Goal: Task Accomplishment & Management: Use online tool/utility

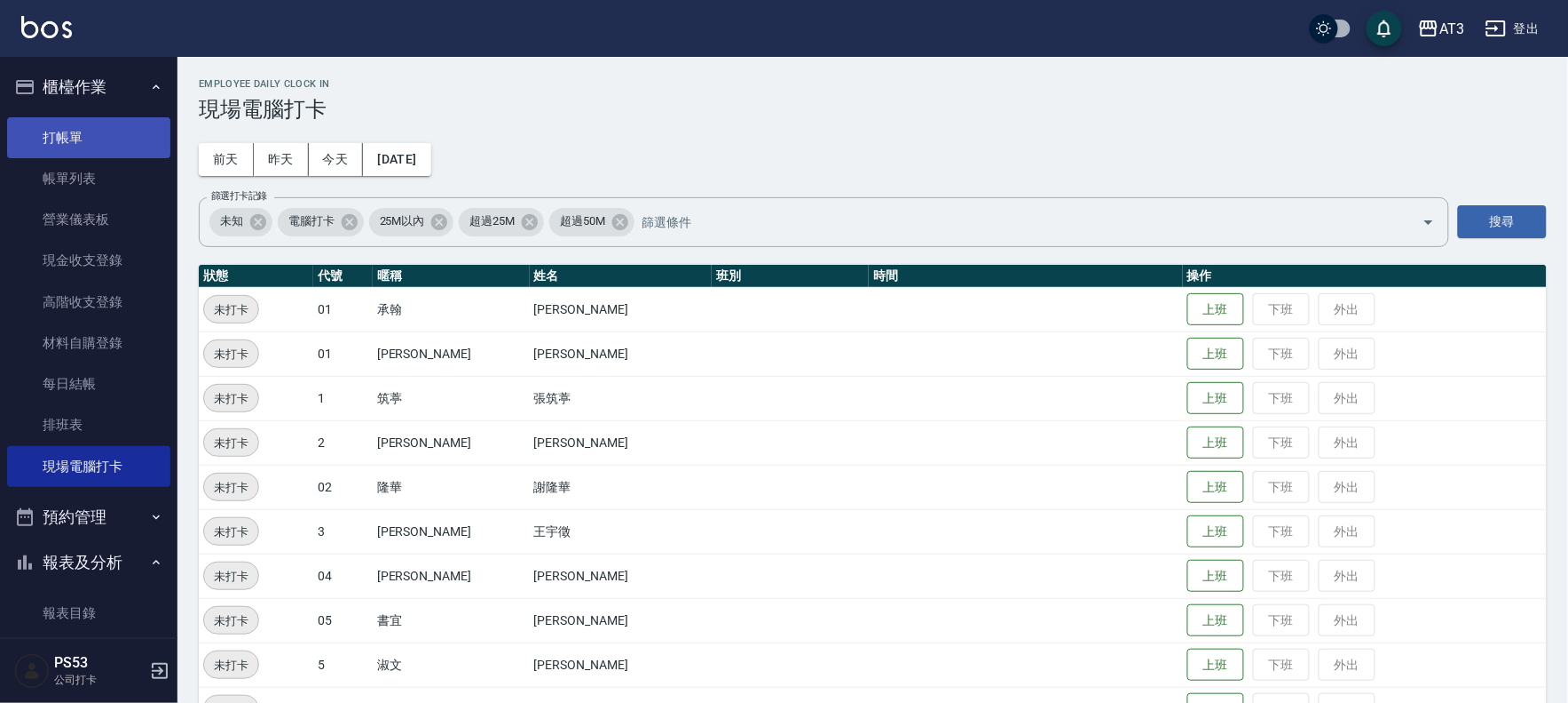
click at [34, 143] on link "打帳單" at bounding box center [88, 138] width 163 height 41
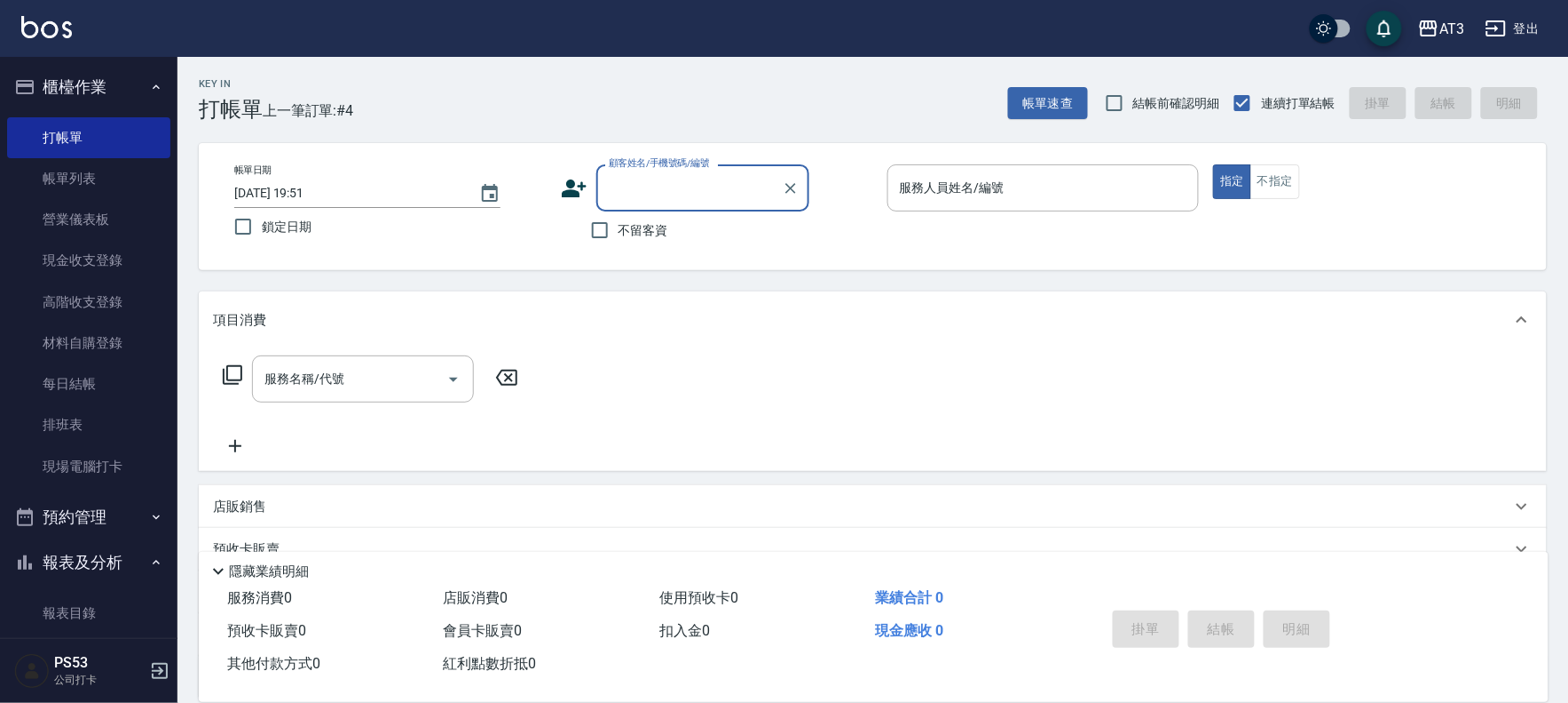
click at [572, 195] on icon at bounding box center [574, 188] width 24 height 18
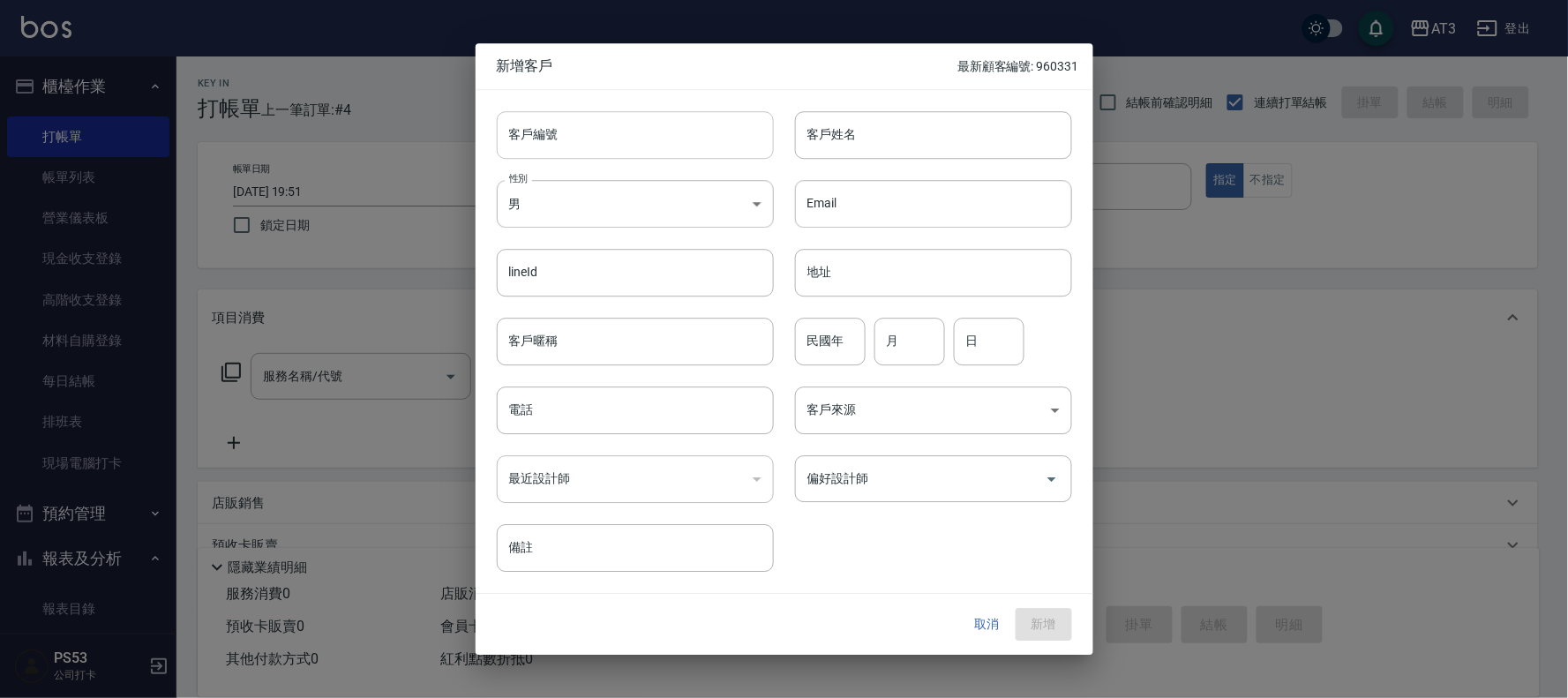
click at [581, 156] on input "客戶編號" at bounding box center [635, 135] width 277 height 48
type input "871220-2"
type input "[PERSON_NAME]"
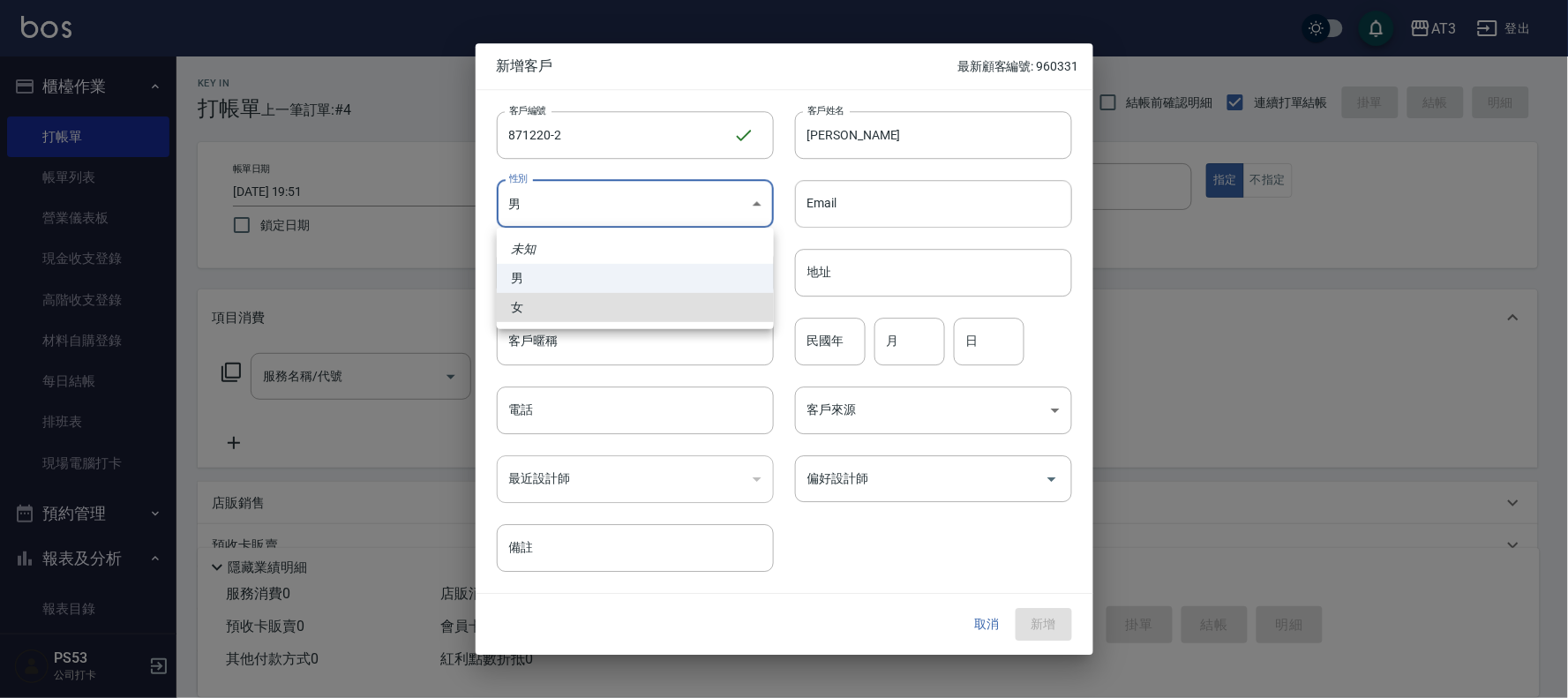
type input "[DEMOGRAPHIC_DATA]"
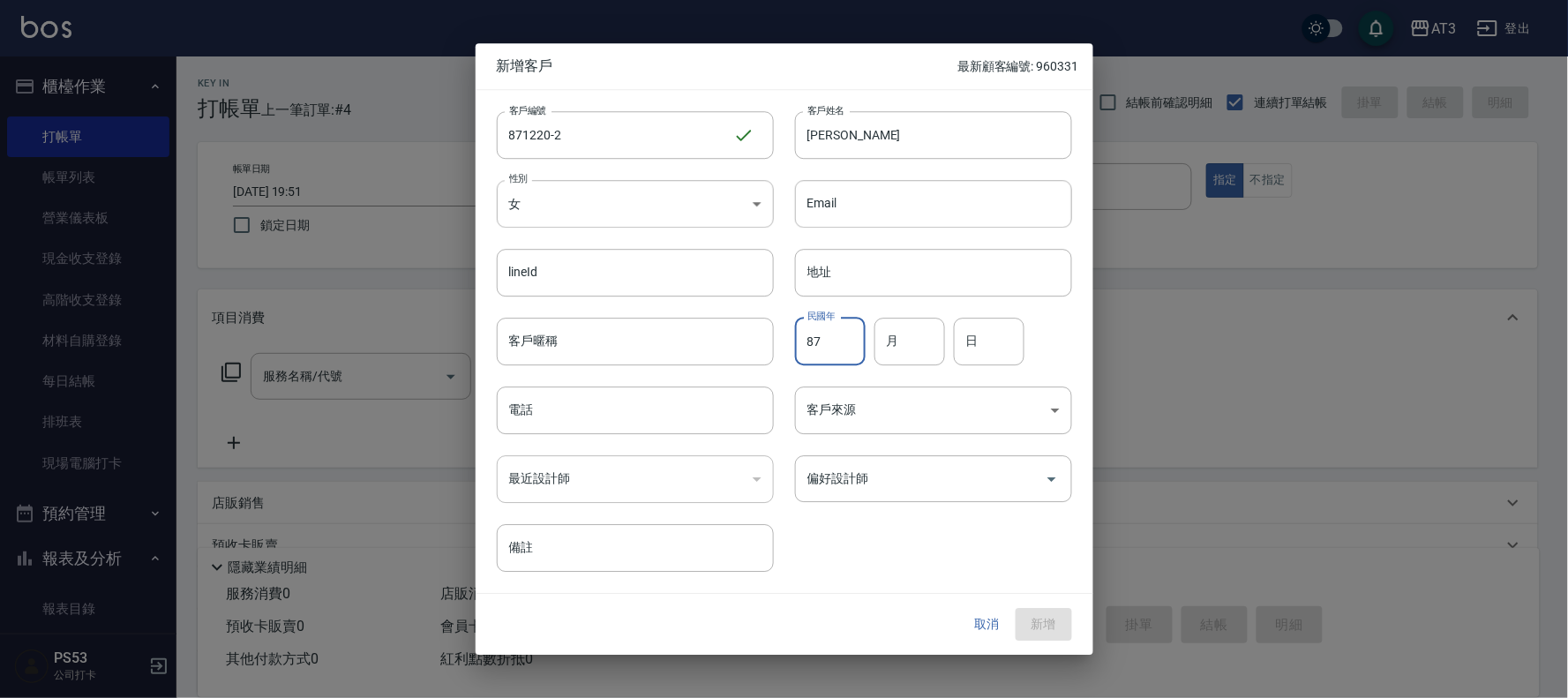
type input "87"
type input "12"
type input "20"
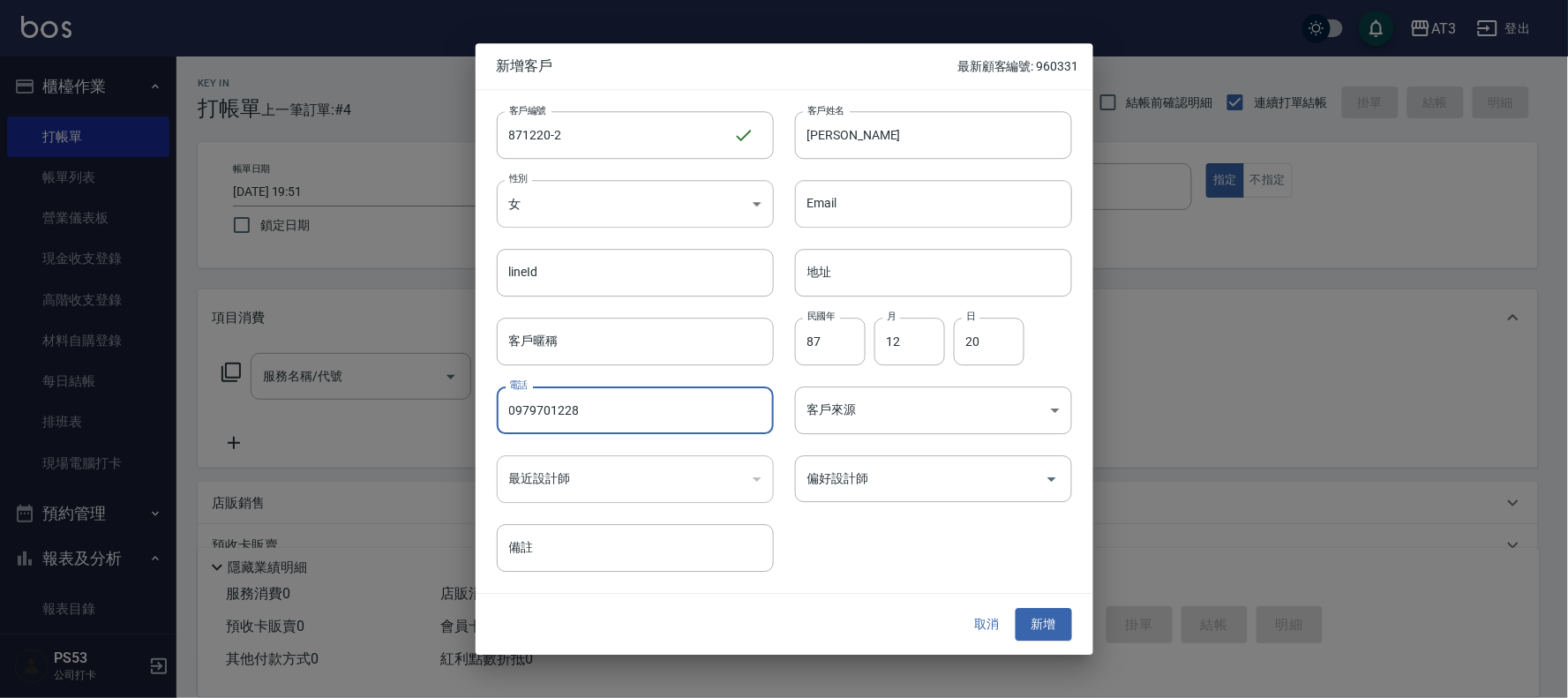
type input "0979701228"
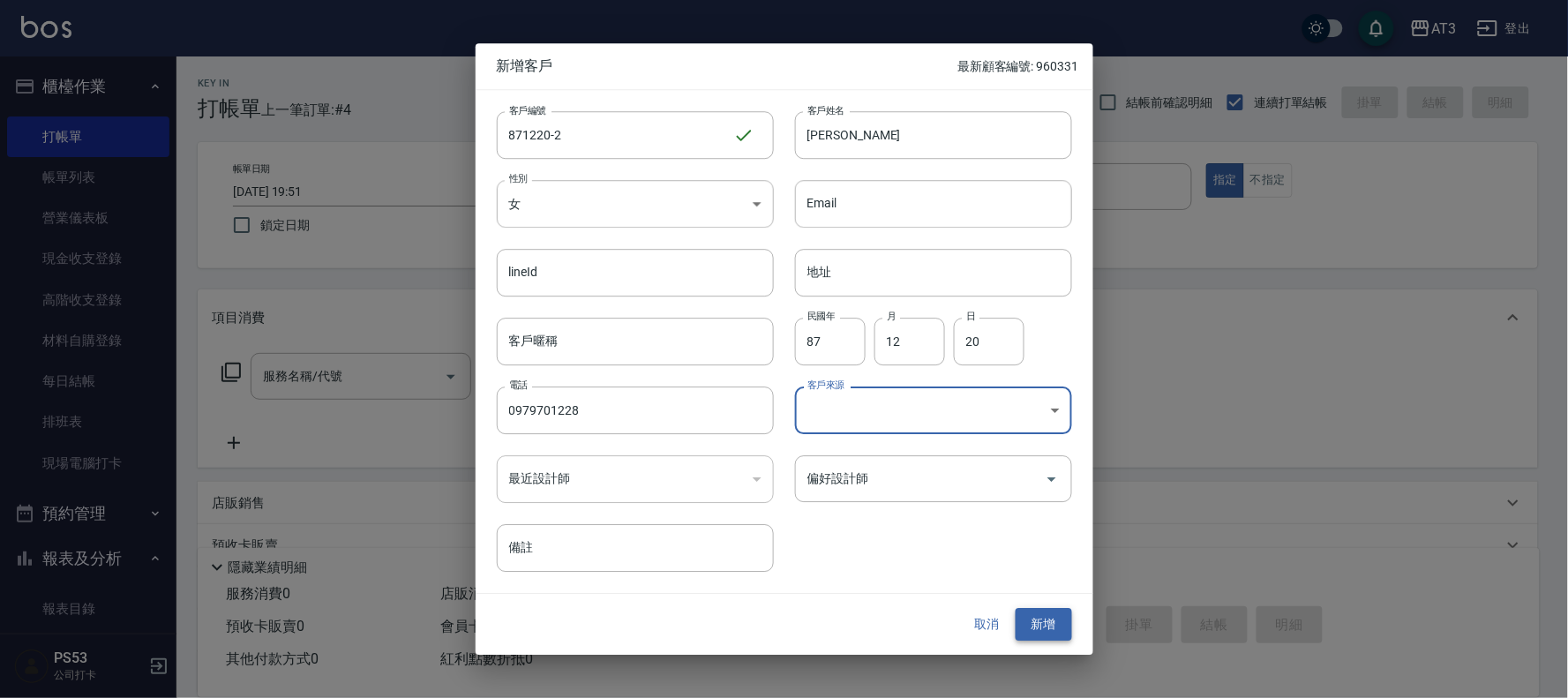
click at [1040, 619] on button "新增" at bounding box center [1043, 625] width 56 height 33
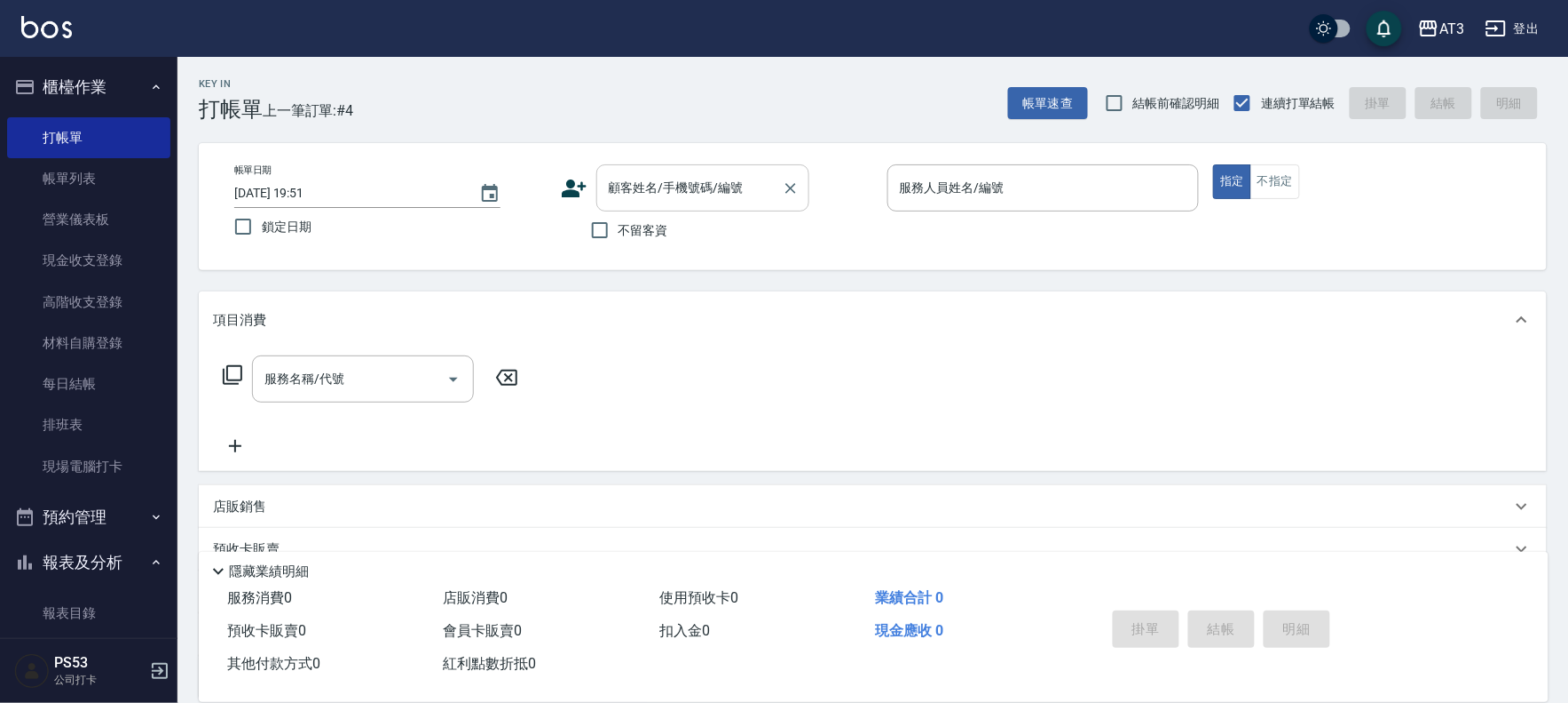
click at [733, 196] on input "顧客姓名/手機號碼/編號" at bounding box center [690, 187] width 171 height 31
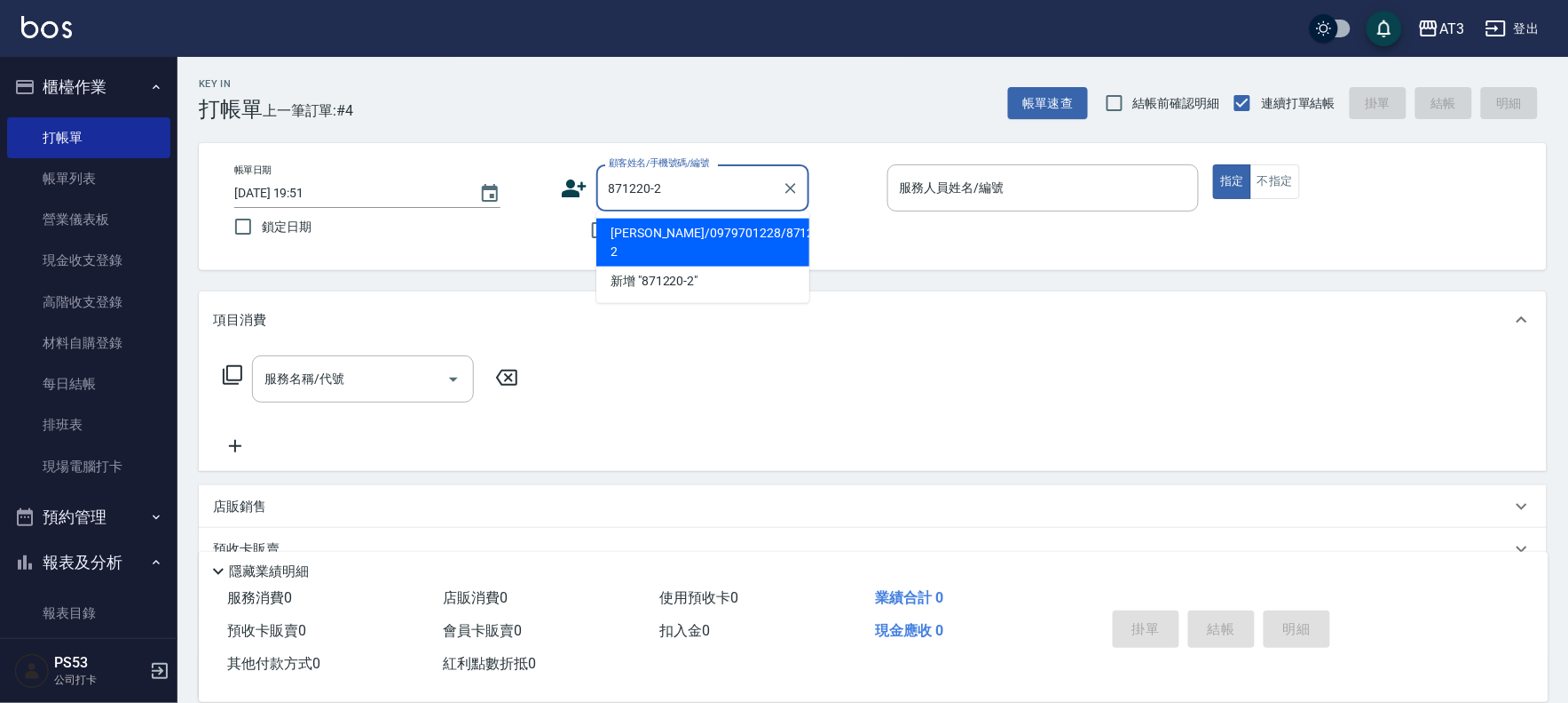
type input "[PERSON_NAME]/0979701228/871220-2"
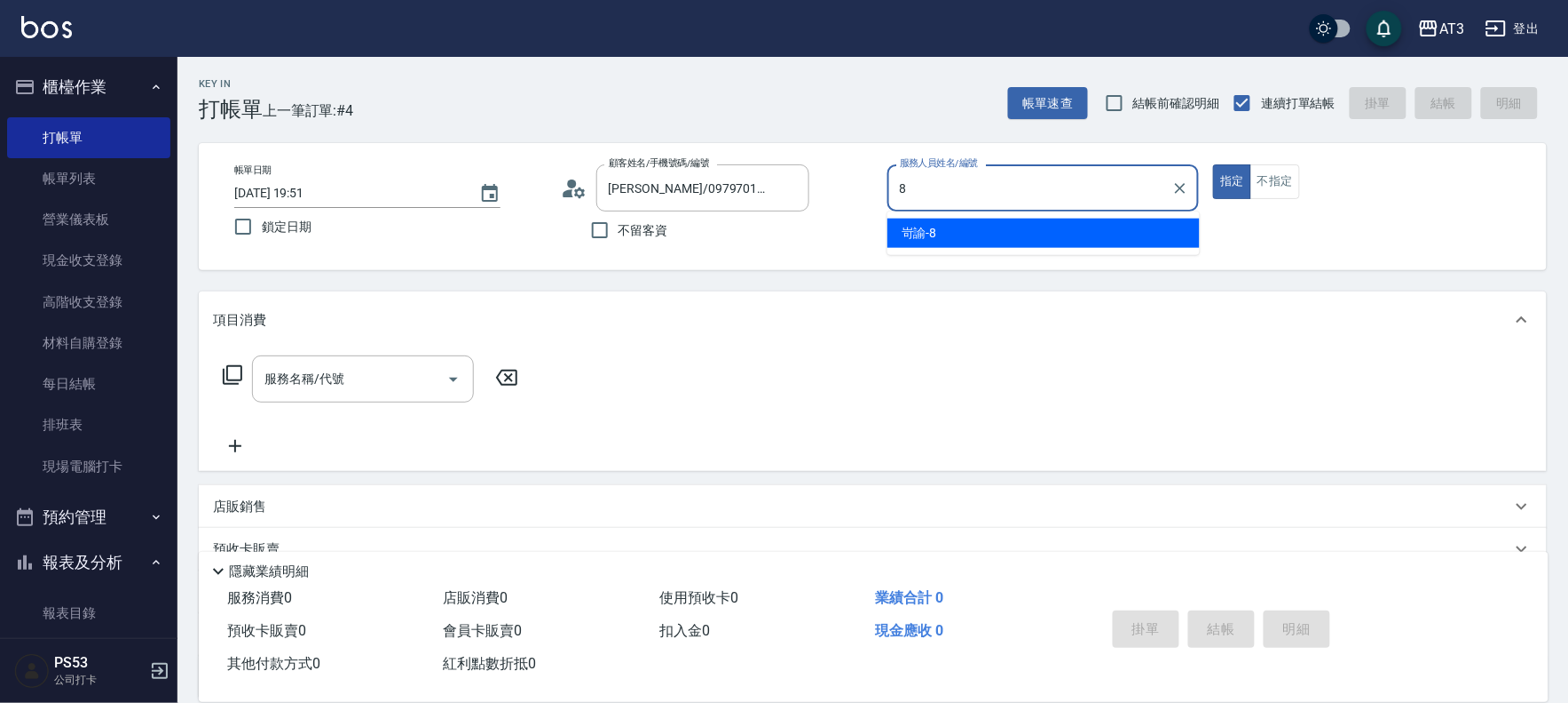
type input "8"
type button "true"
type input "岢諭-8"
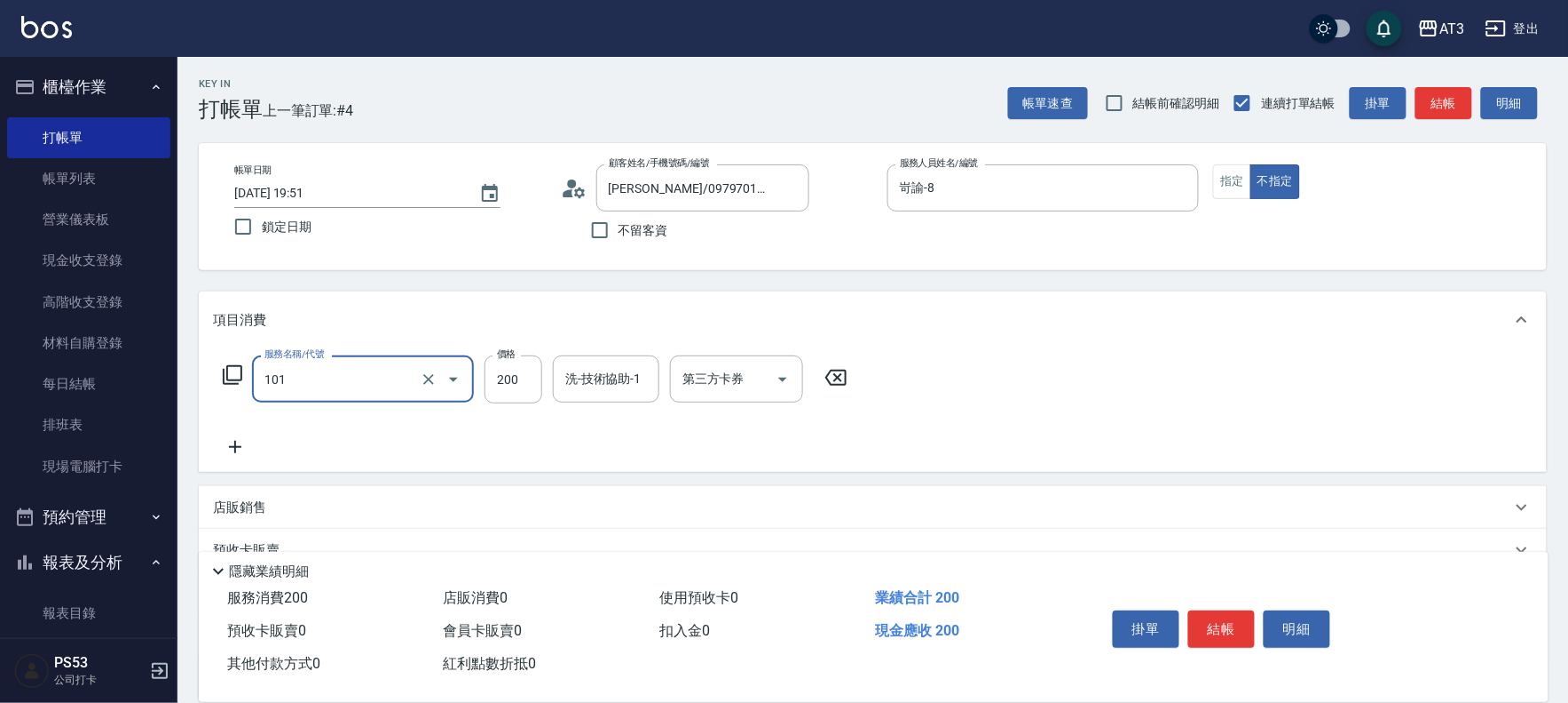
type input "洗髮(101)"
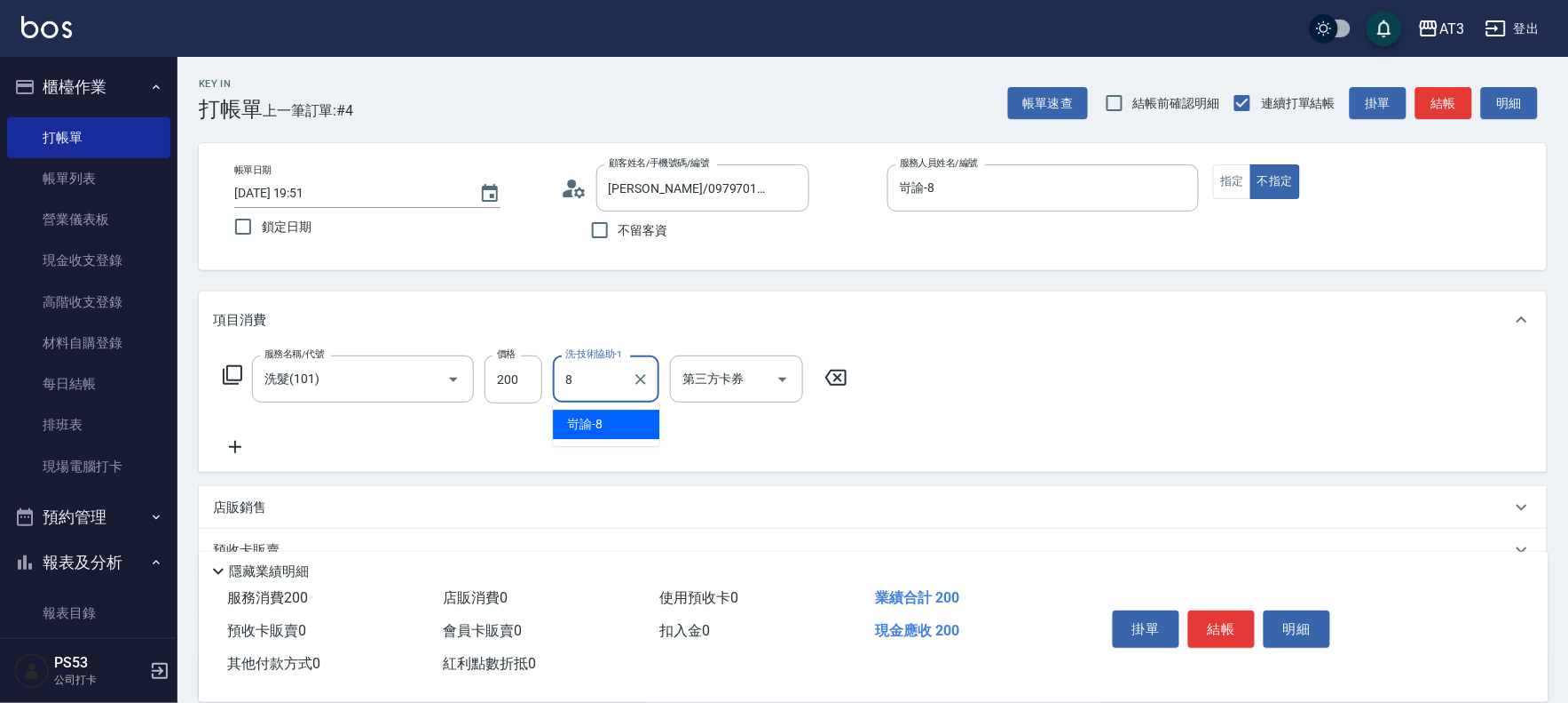
type input "岢諭-8"
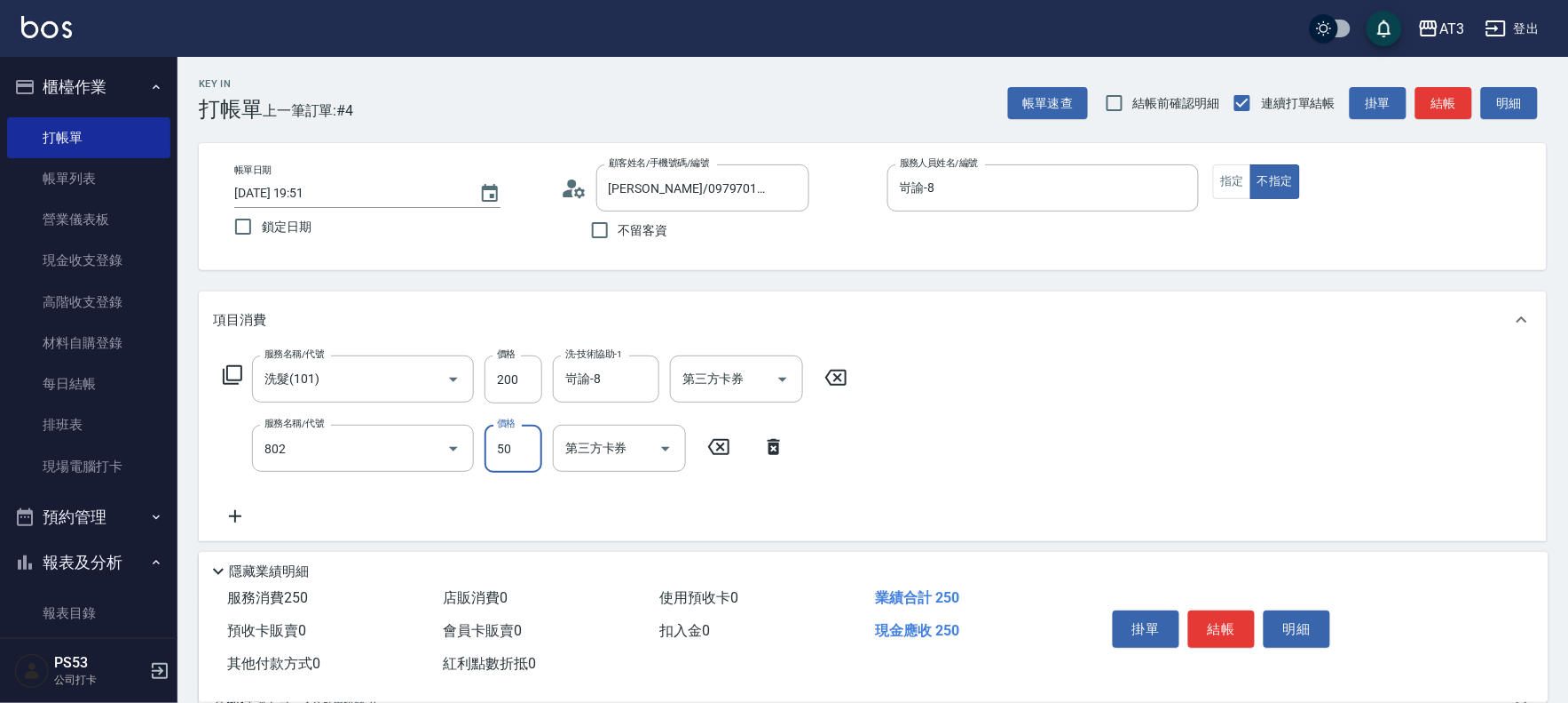
type input "潤絲/加精油(802)"
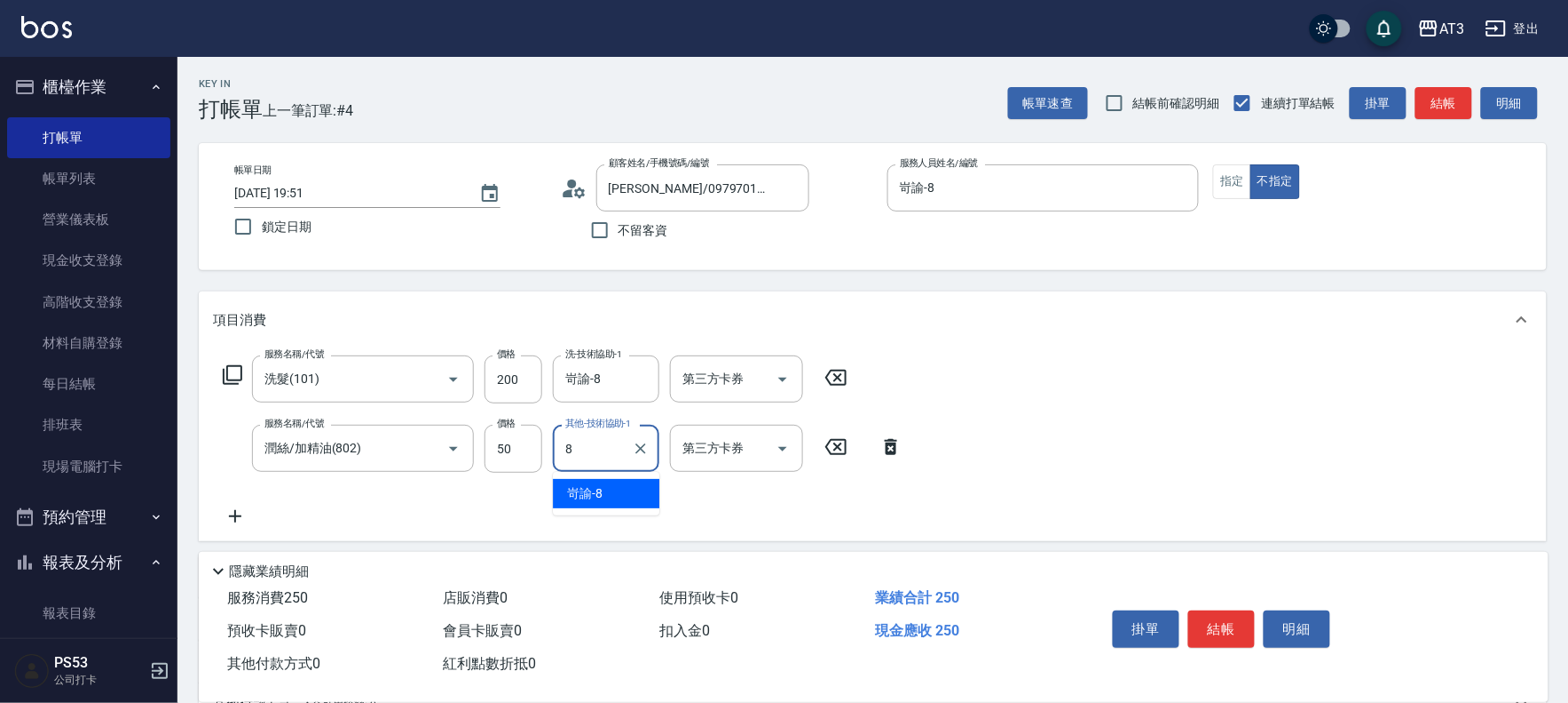
type input "岢諭-8"
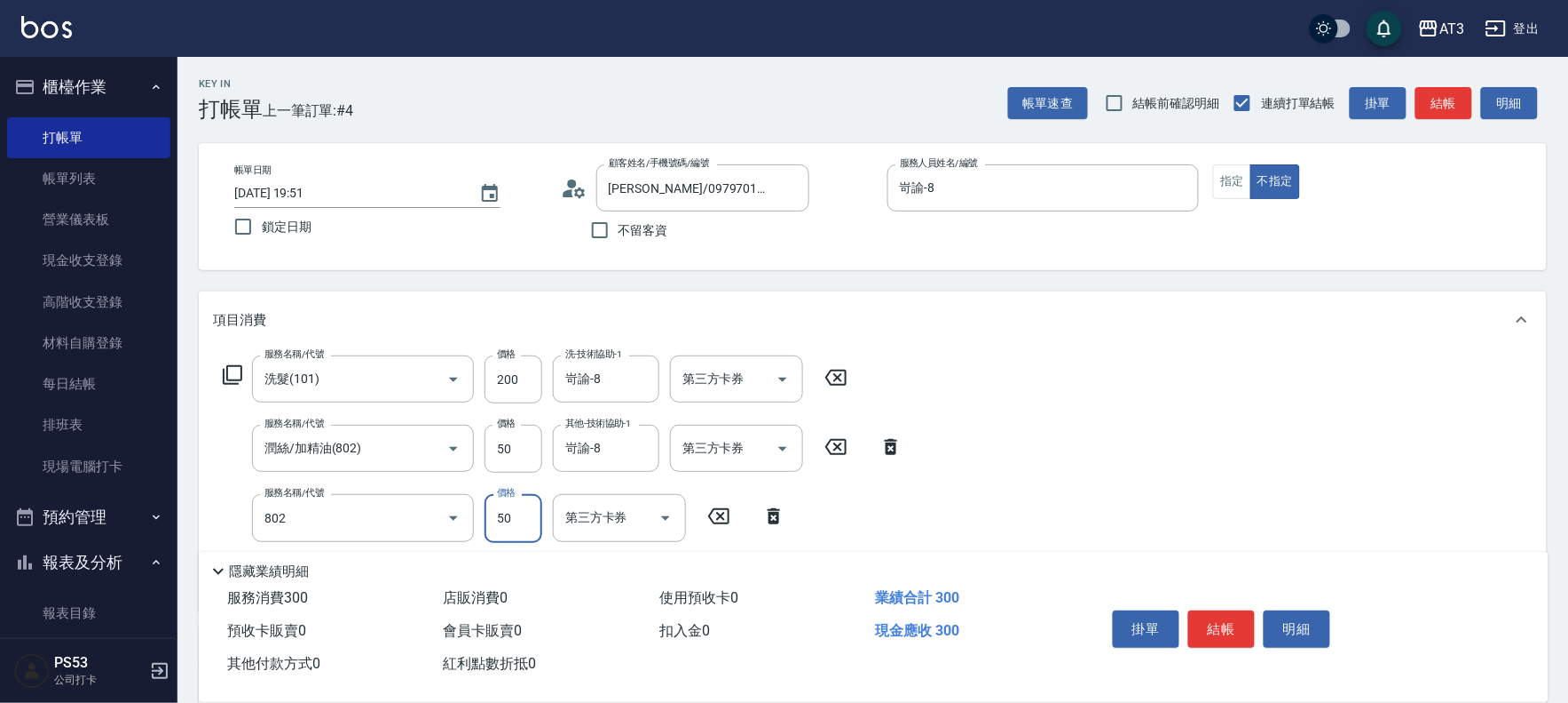
type input "潤絲/加精油(802)"
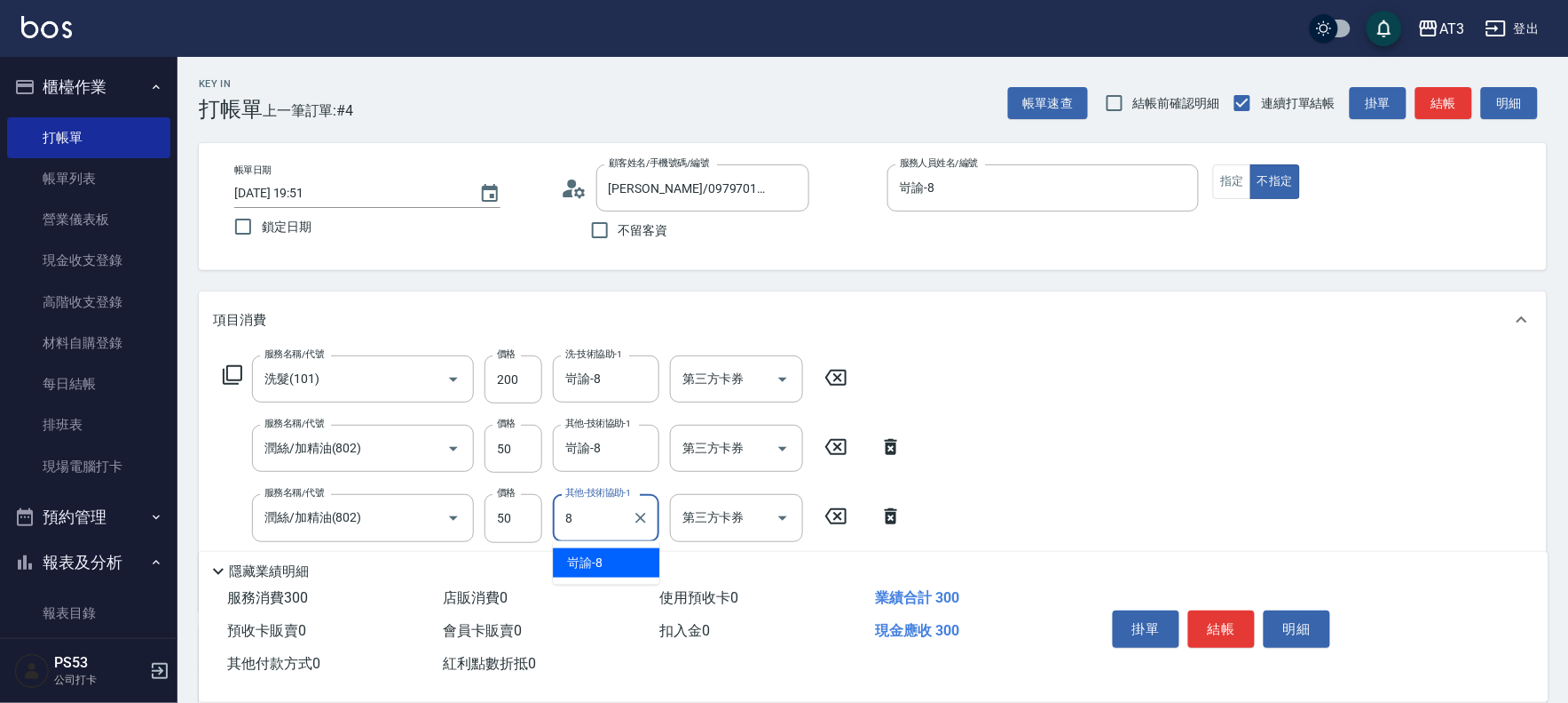
type input "岢諭-8"
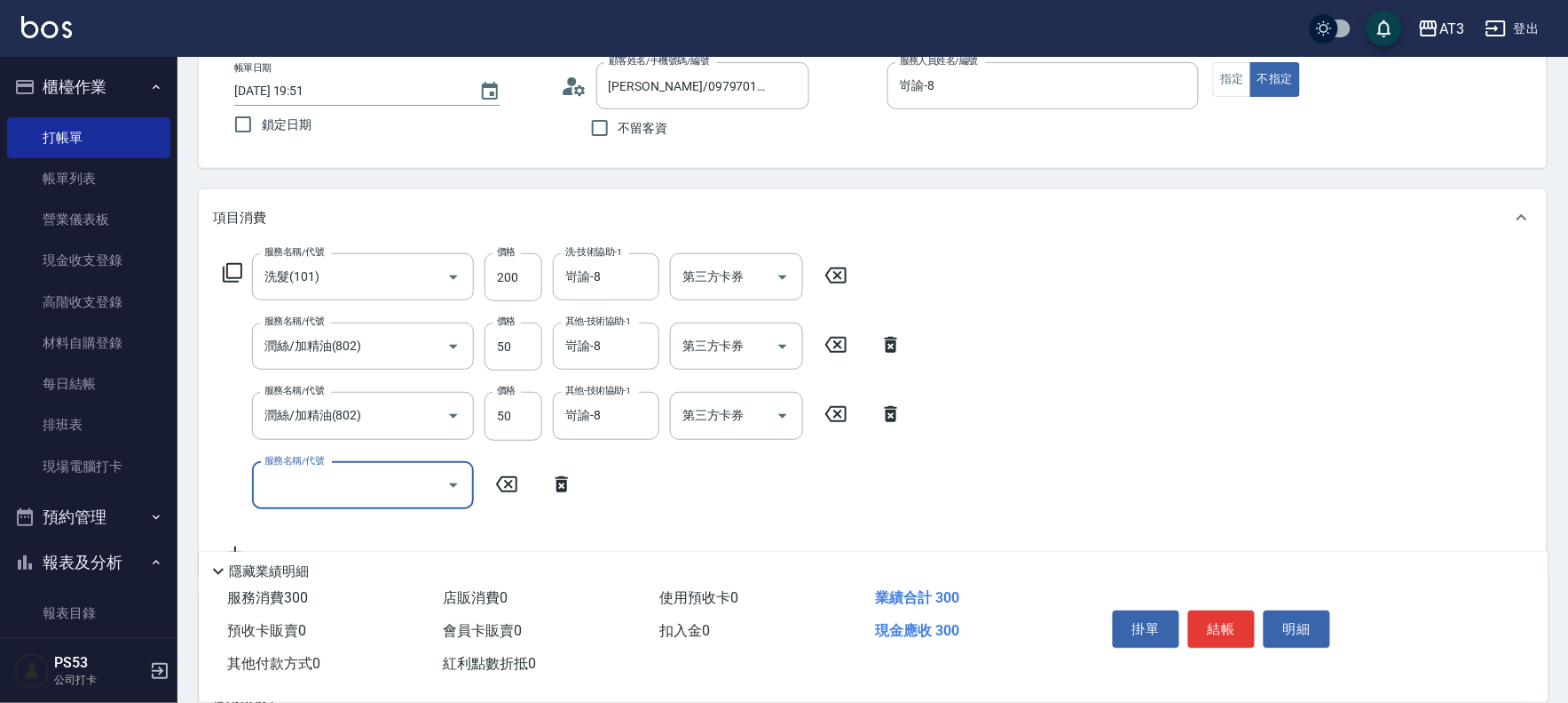
scroll to position [197, 0]
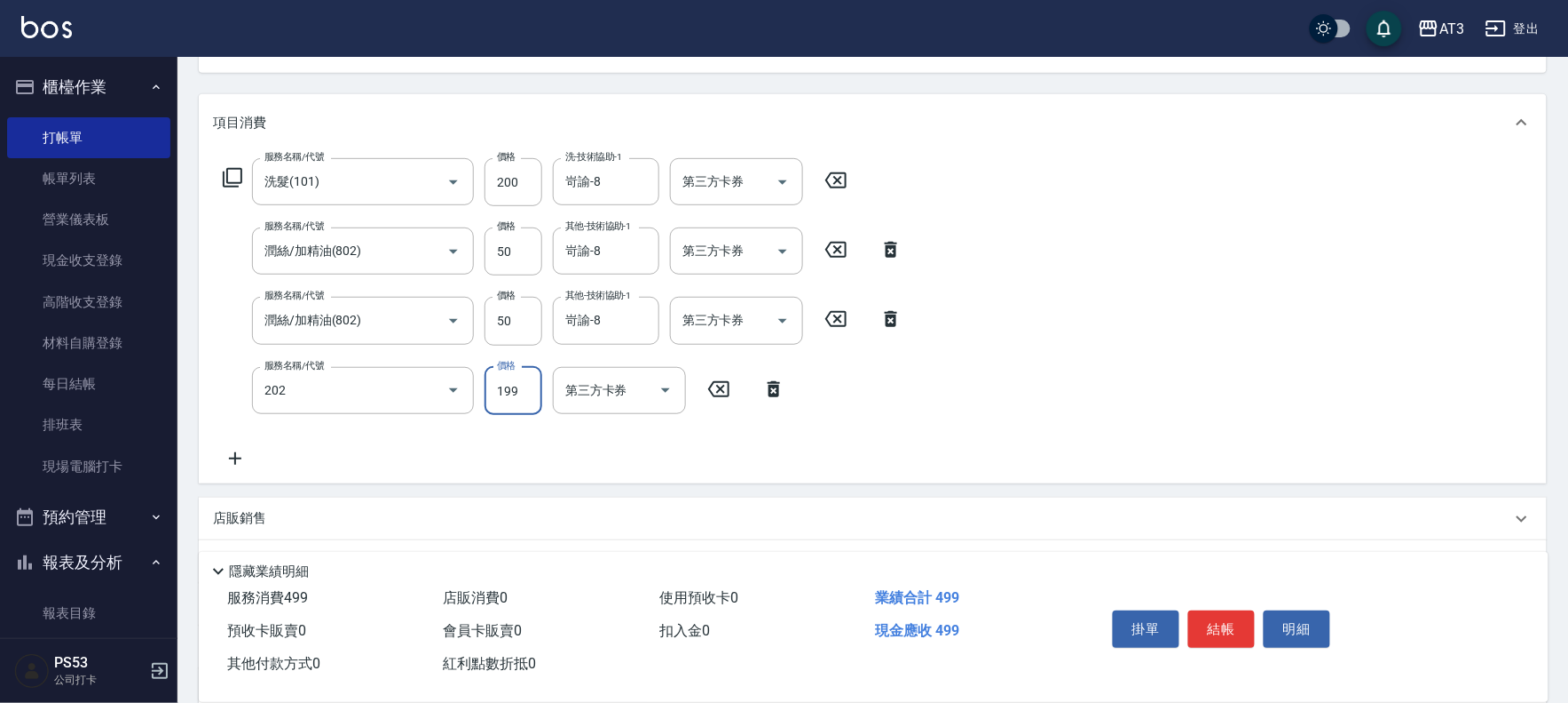
type input "不指定單剪(202)"
type input "[DATE] 19:53"
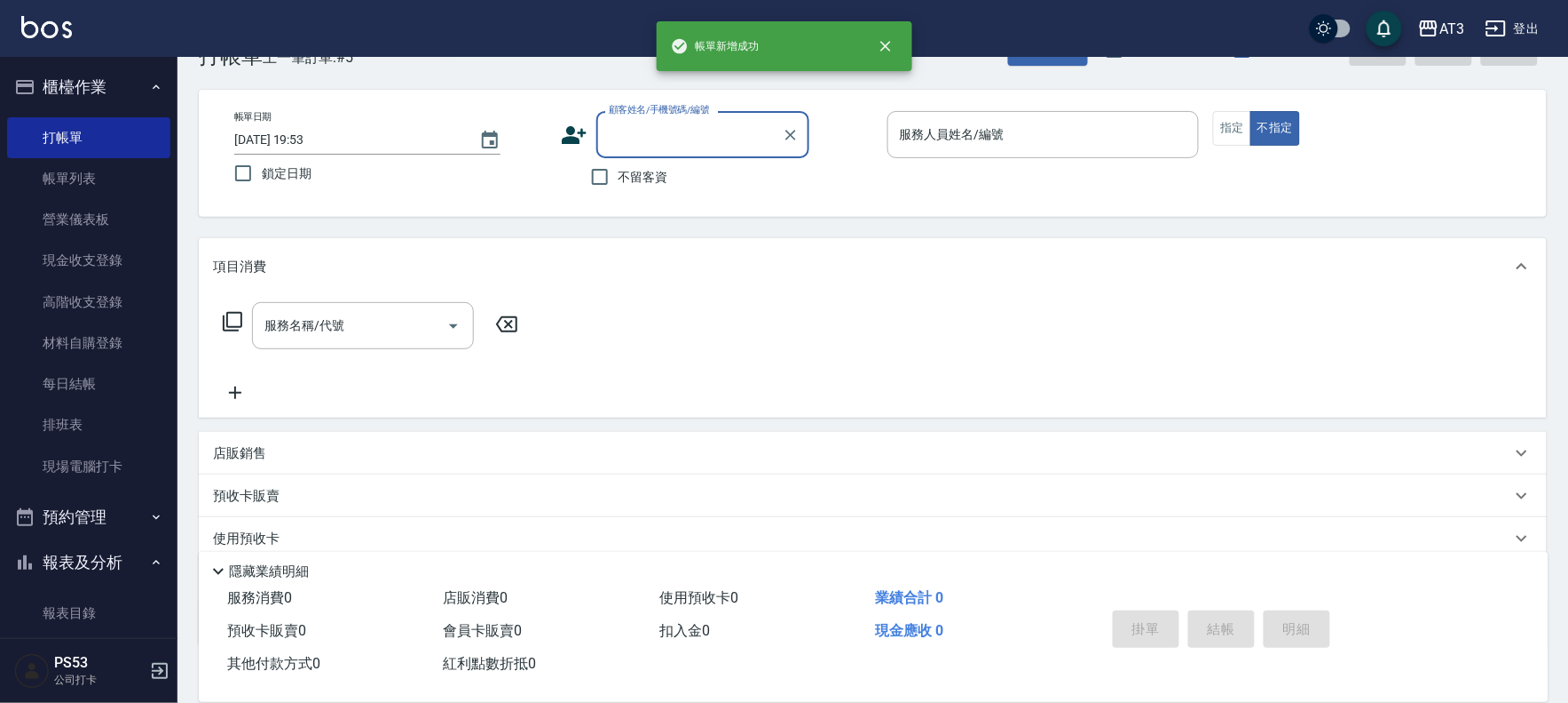
scroll to position [0, 0]
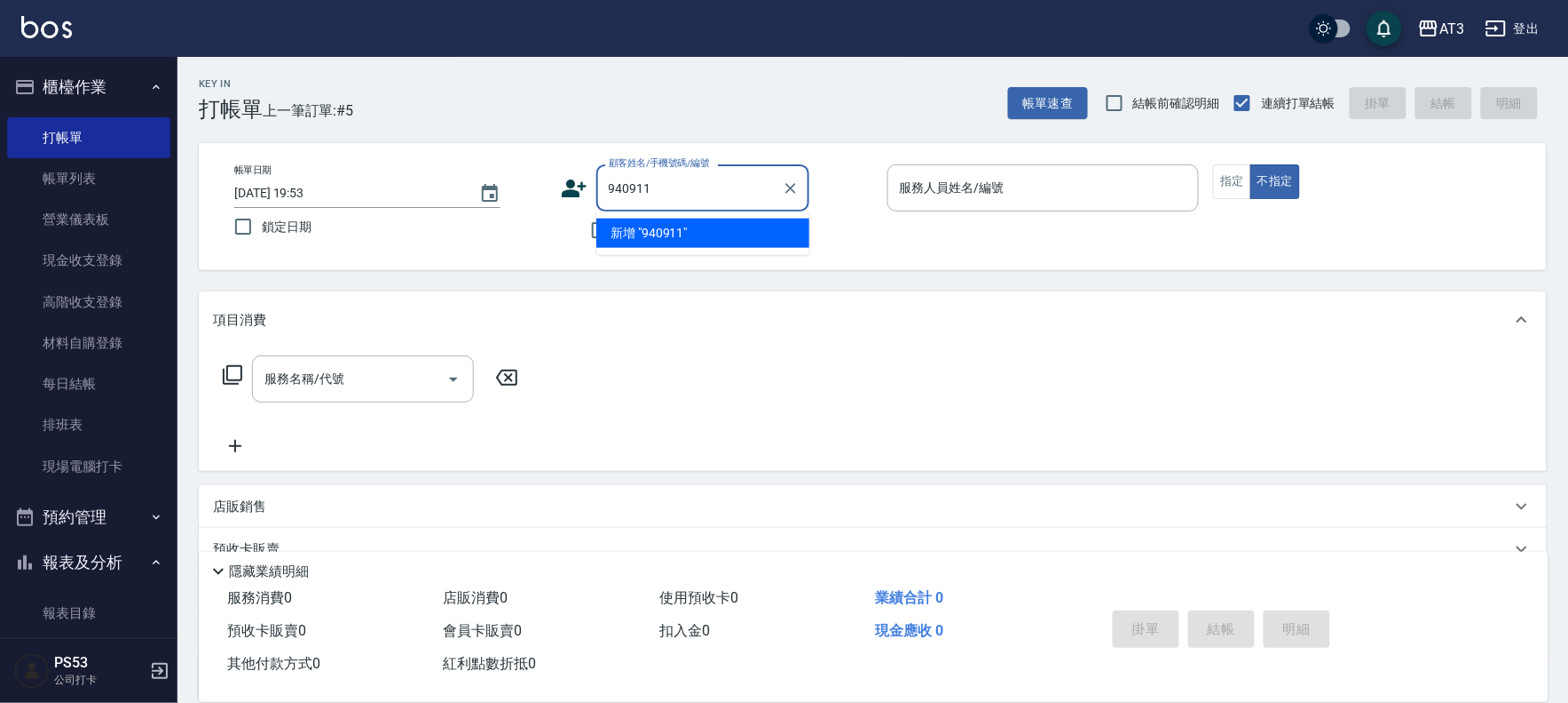
type input "940911"
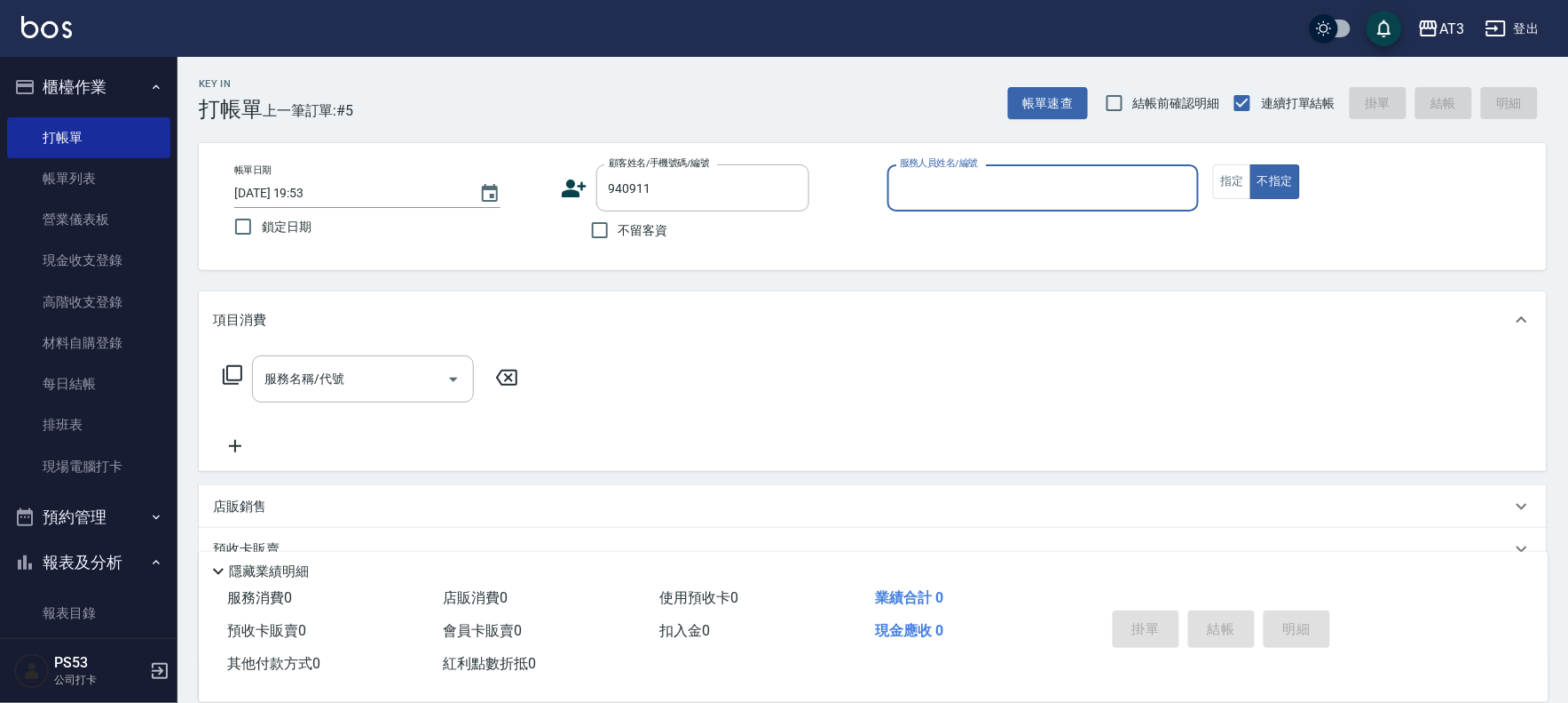
type input "7"
type input "[PERSON_NAME]/0975471108/940911"
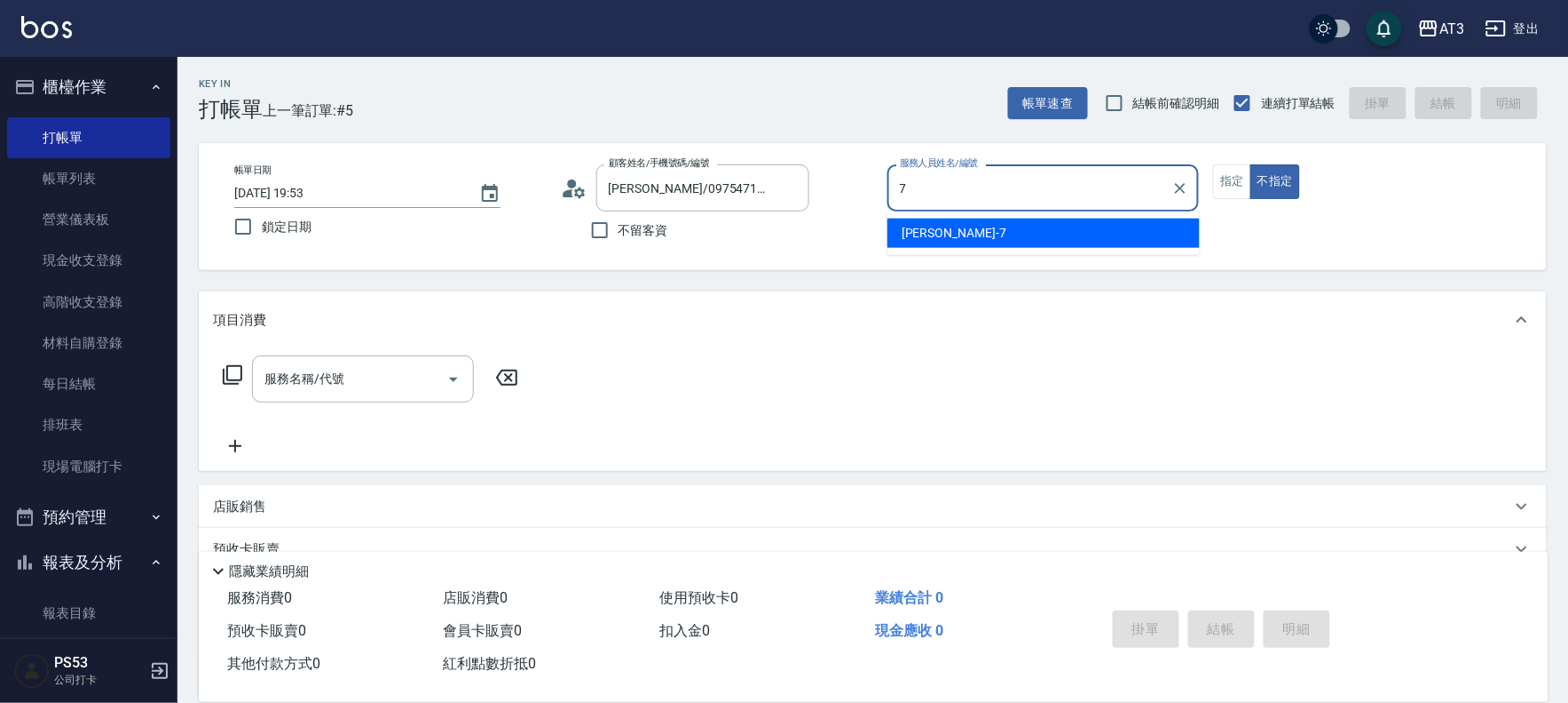
type input "7"
type button "false"
type input "子晴-7"
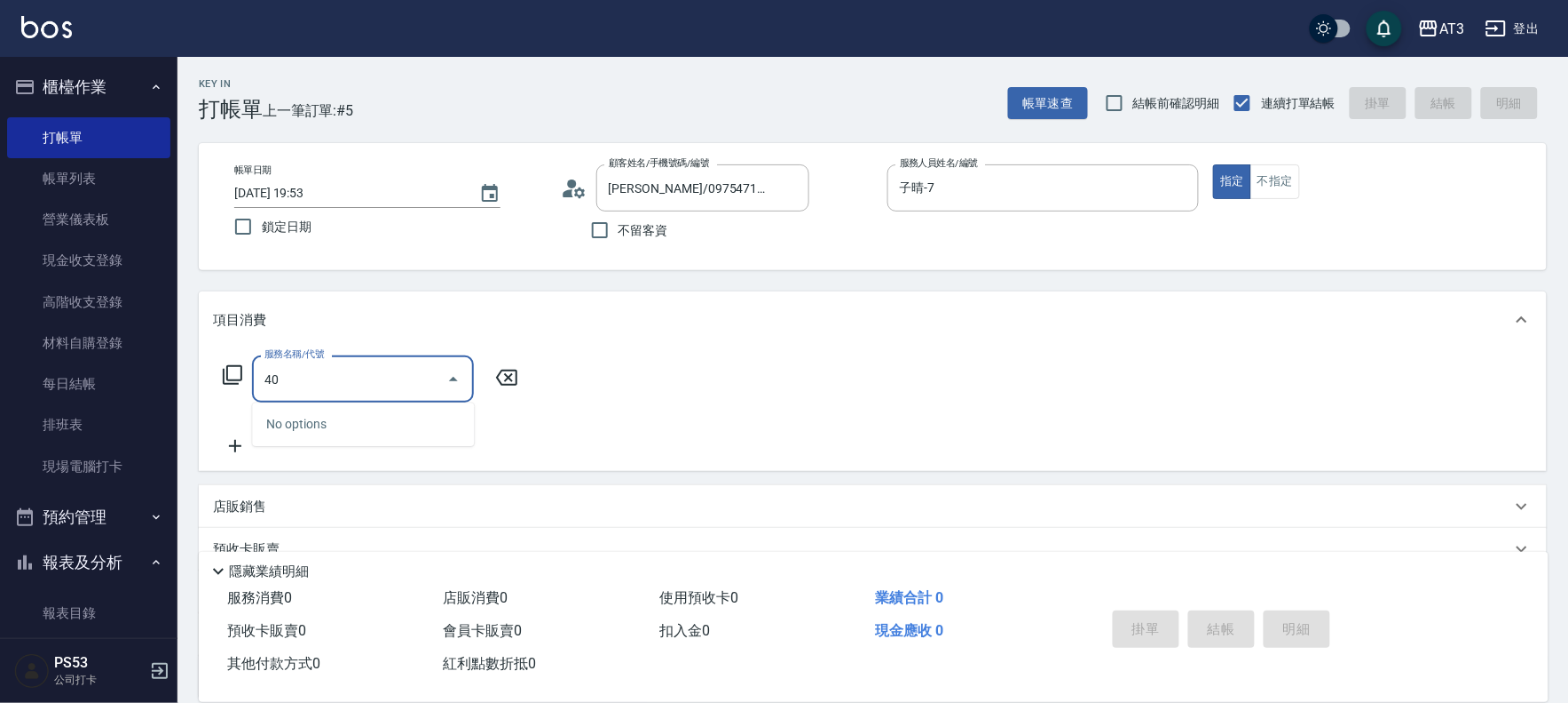
type input "404"
type input "1"
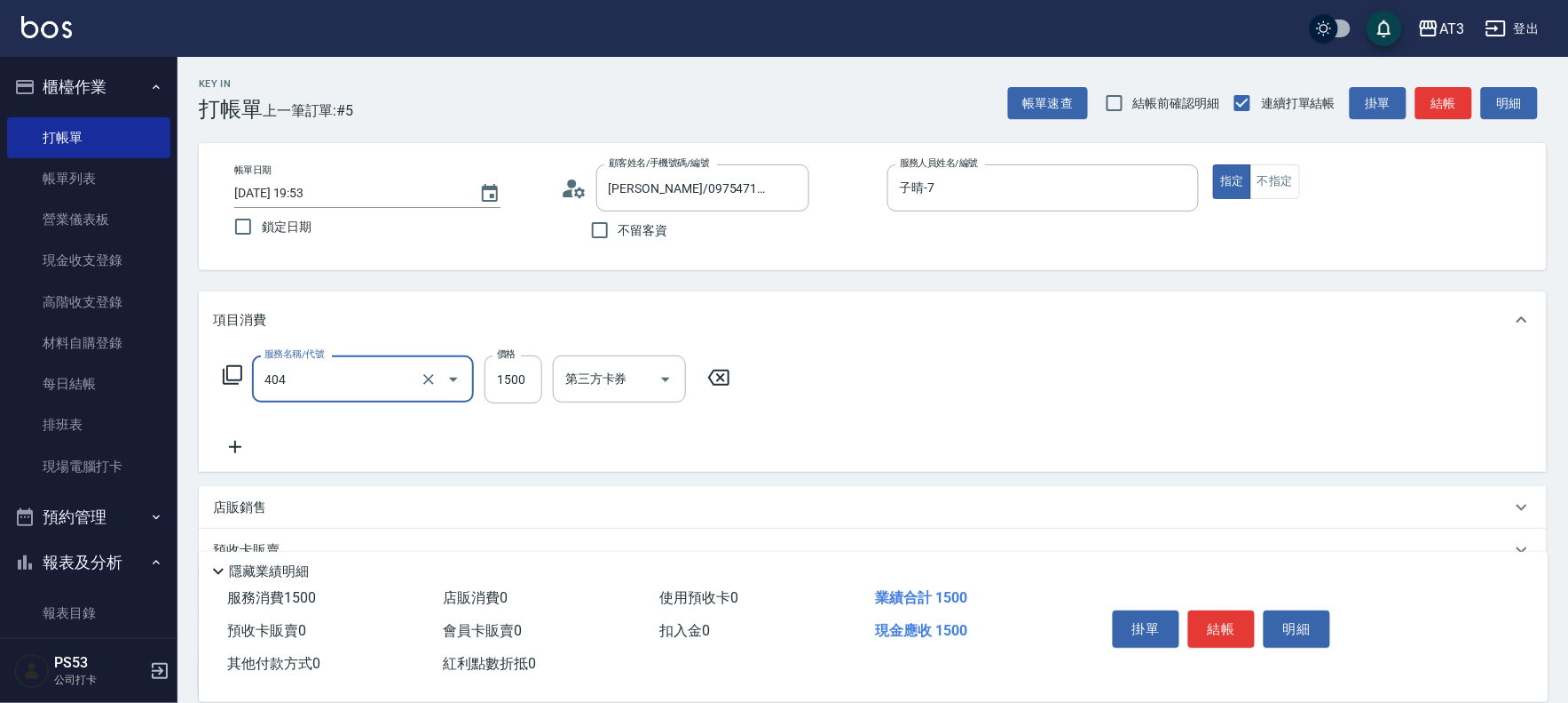
type input "設計染髮(404)"
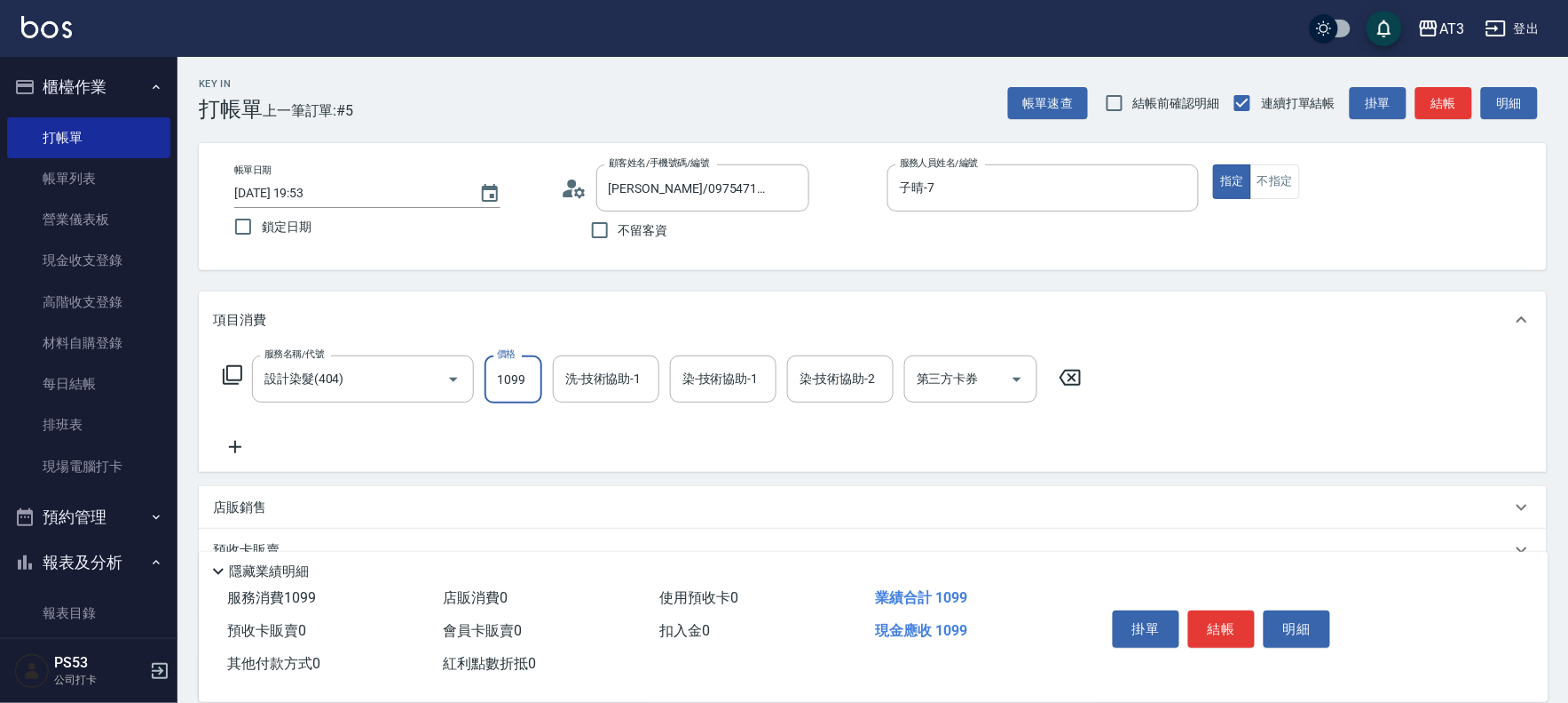
type input "1099"
type input "子晴-7"
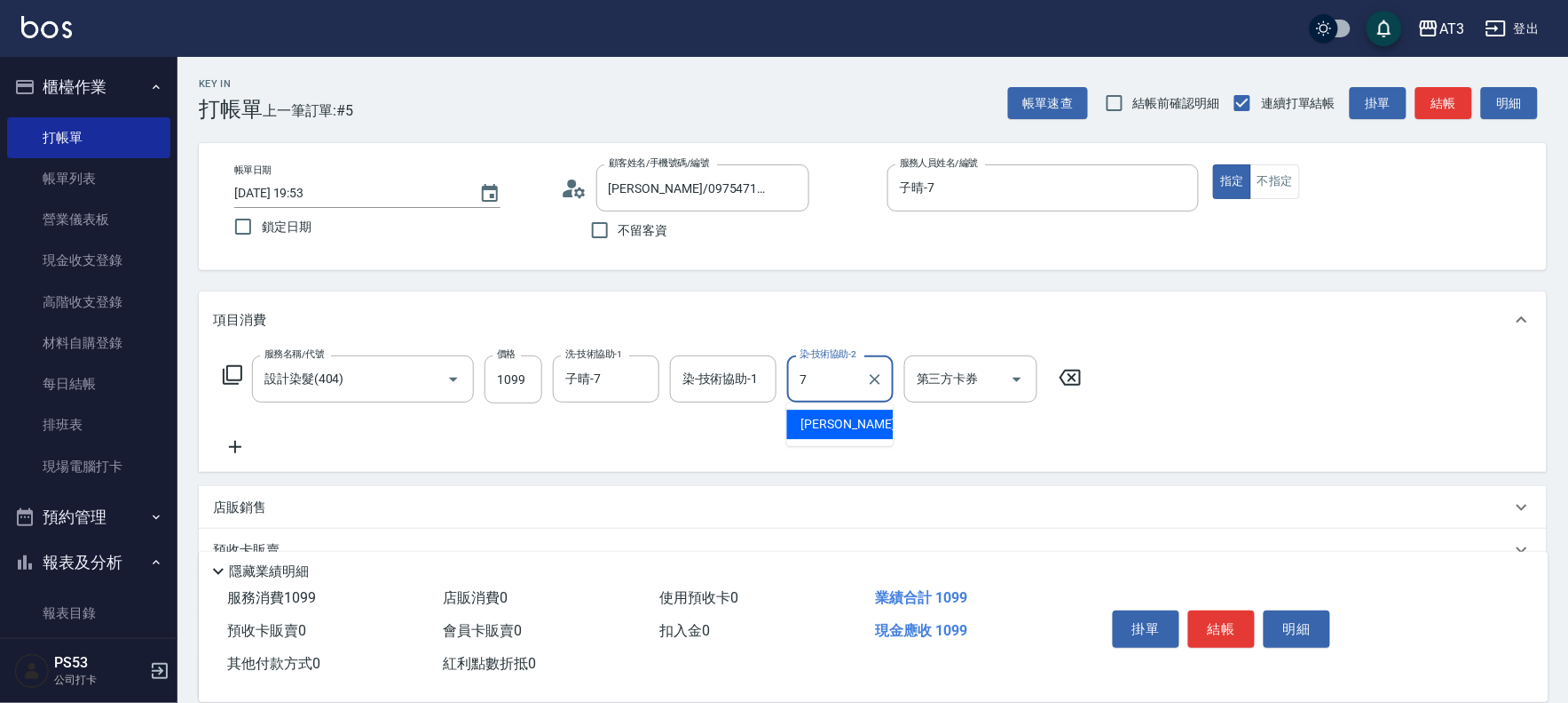
type input "子晴-7"
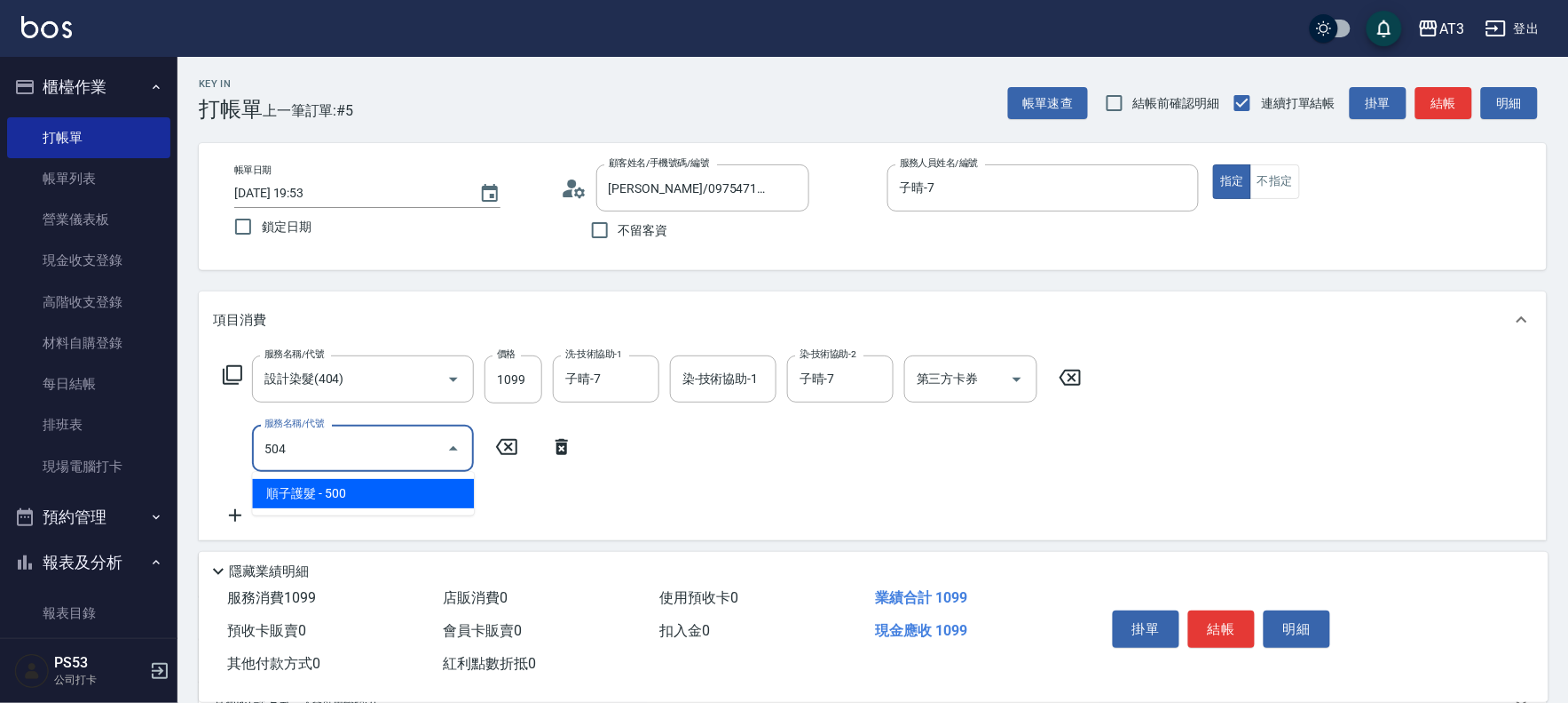
type input "順子護髮(504)"
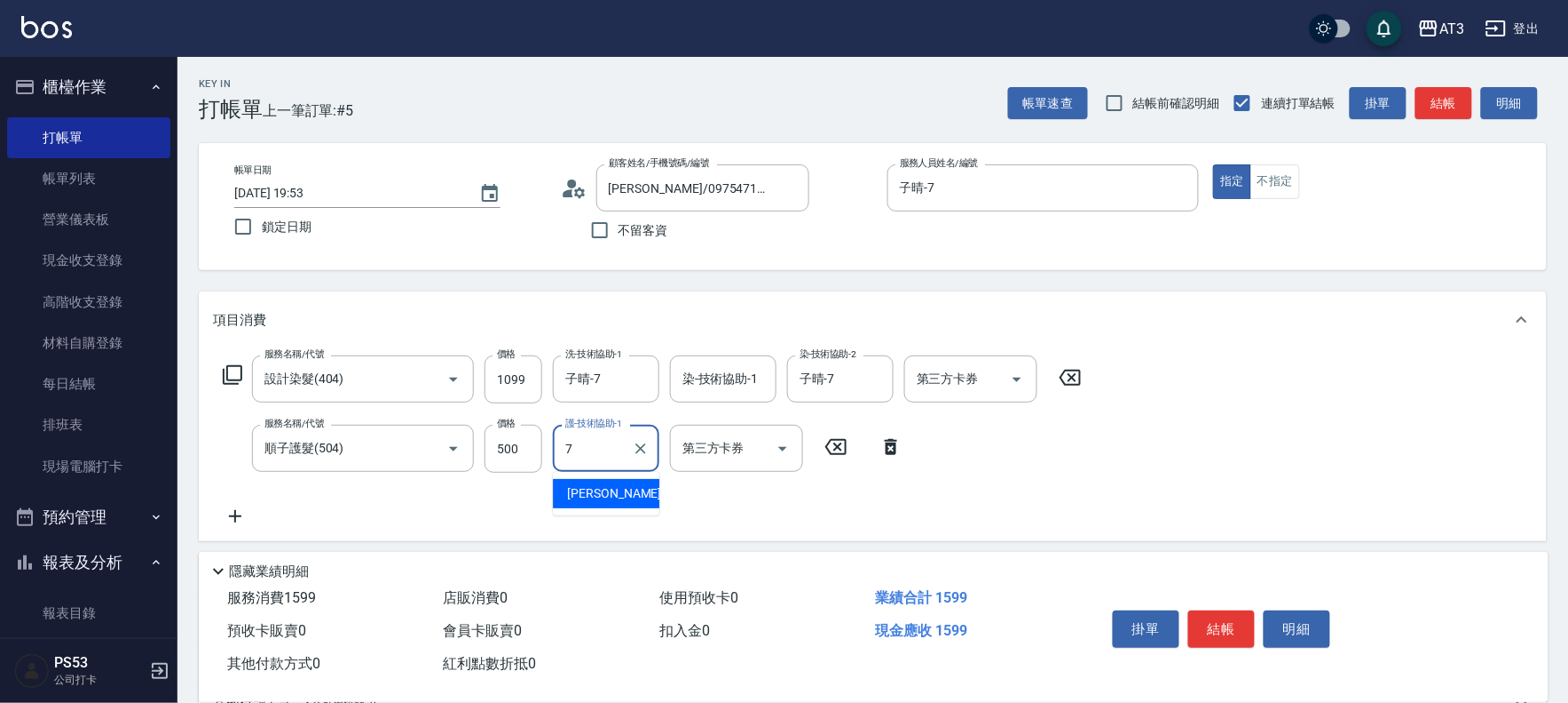
type input "子晴-7"
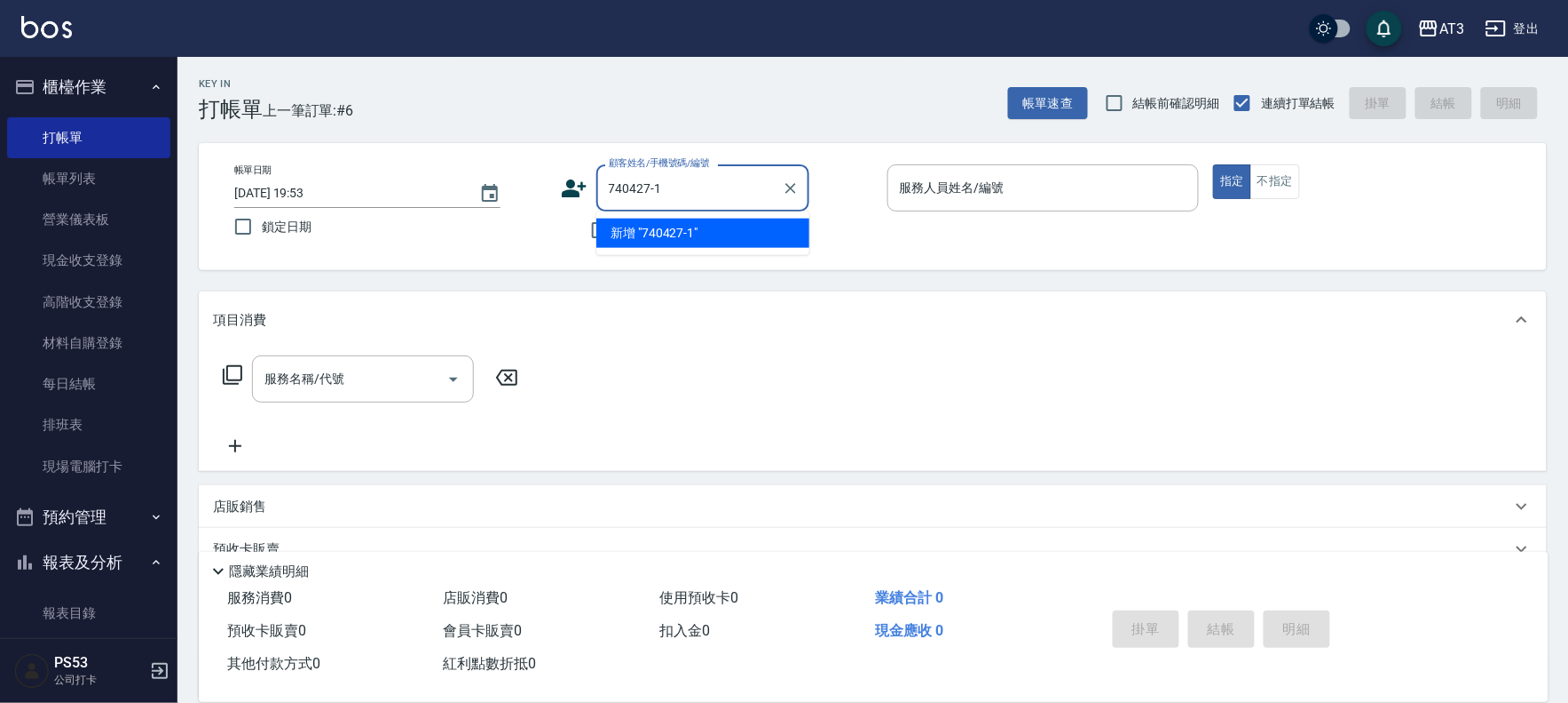
type input "740427-1"
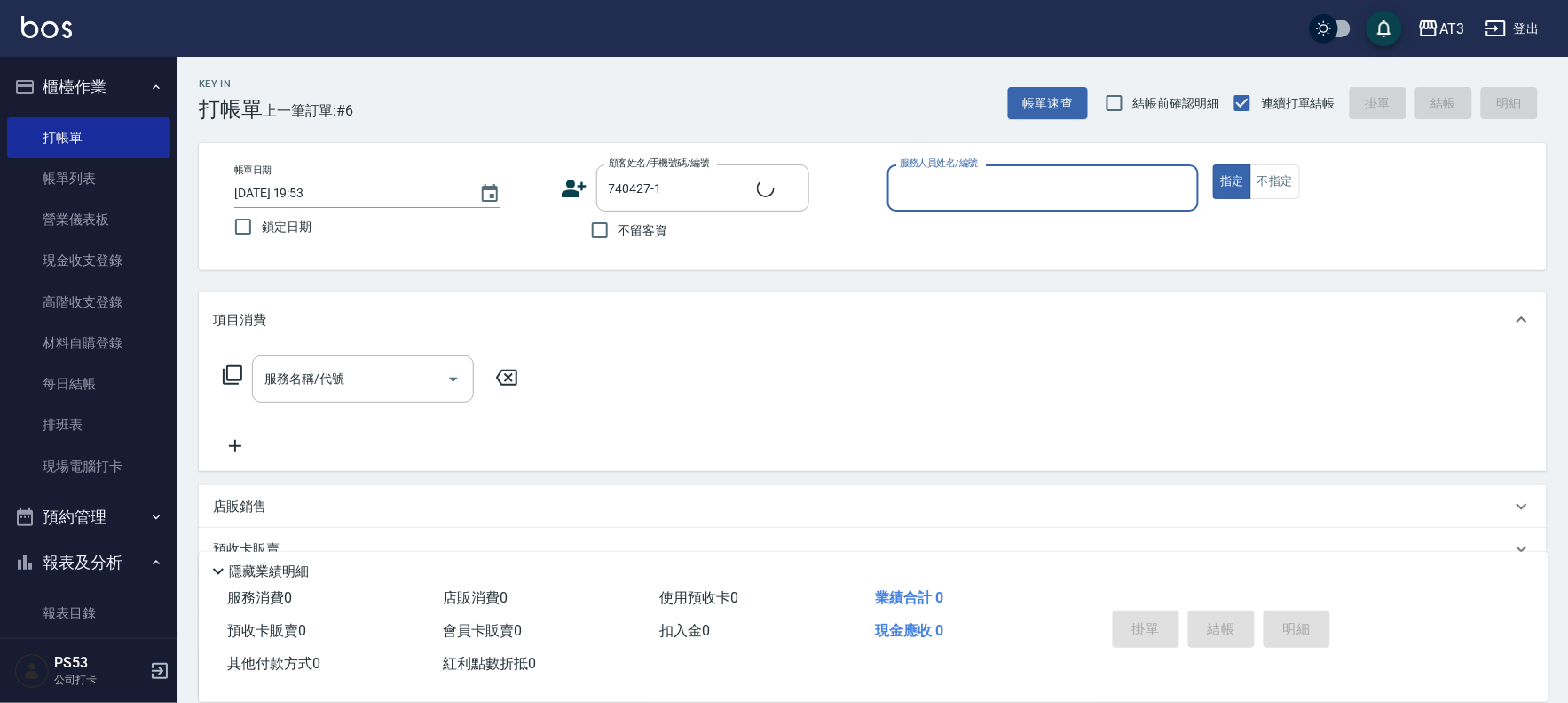
type input "7"
type input "[PERSON_NAME]/0930631231/740427-1"
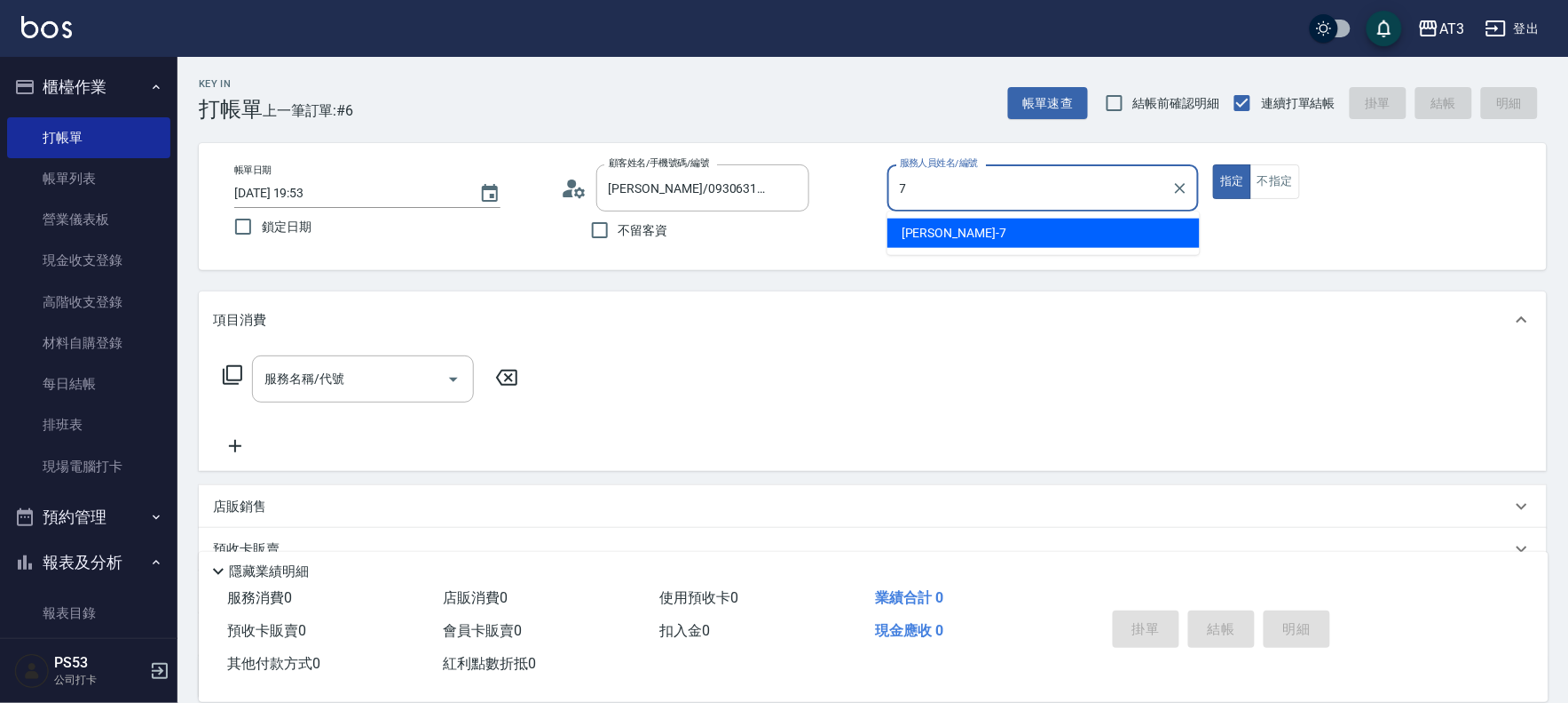
type input "子晴-7"
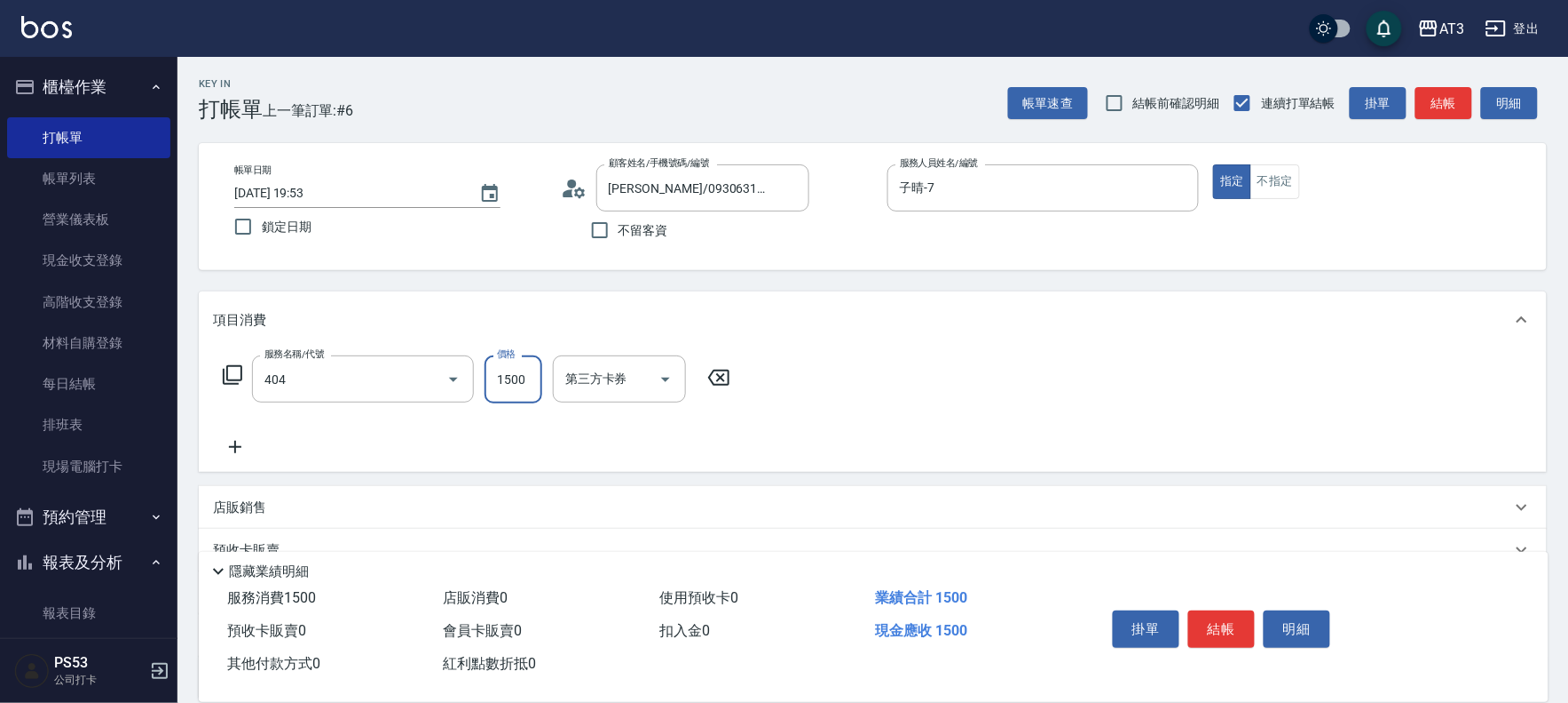
type input "設計染髮(404)"
type input "1099"
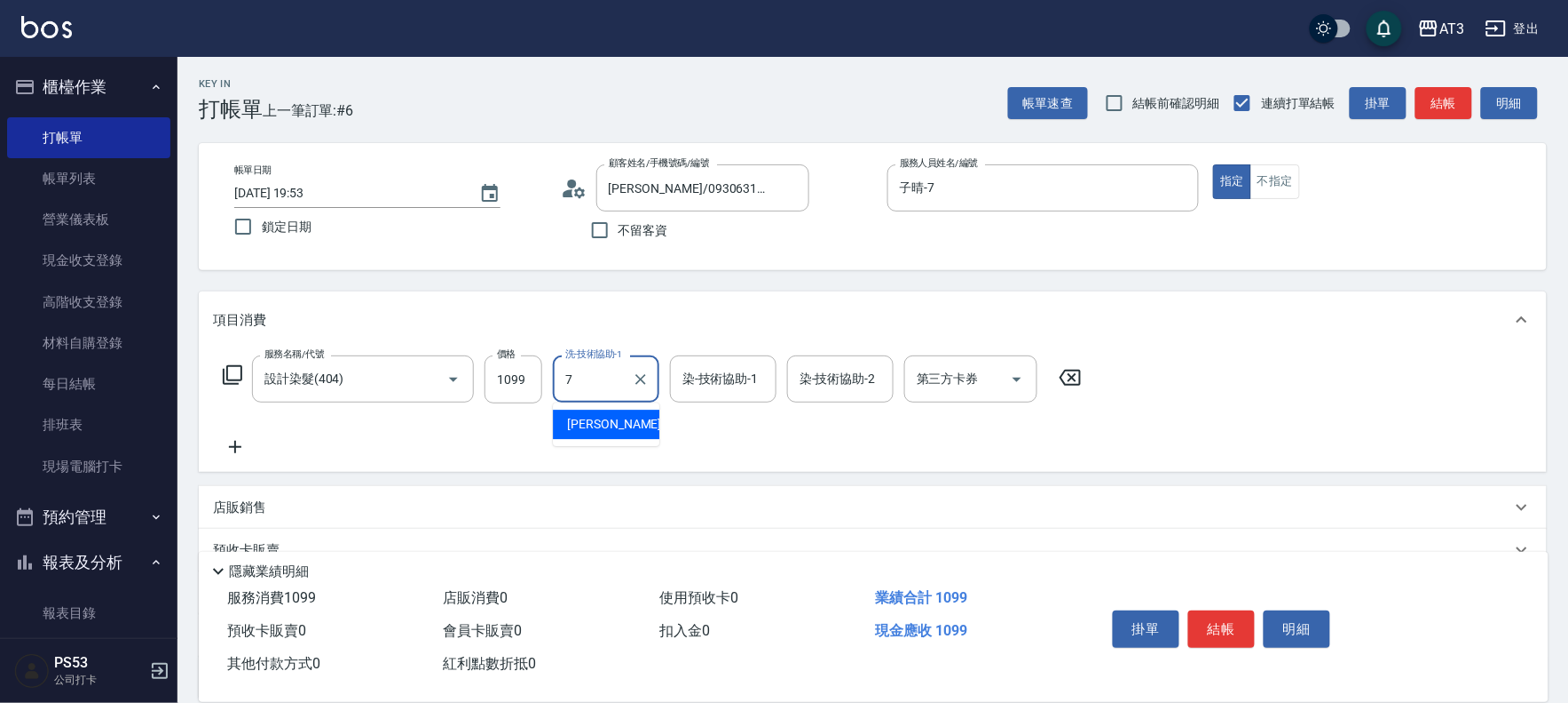
type input "子晴-7"
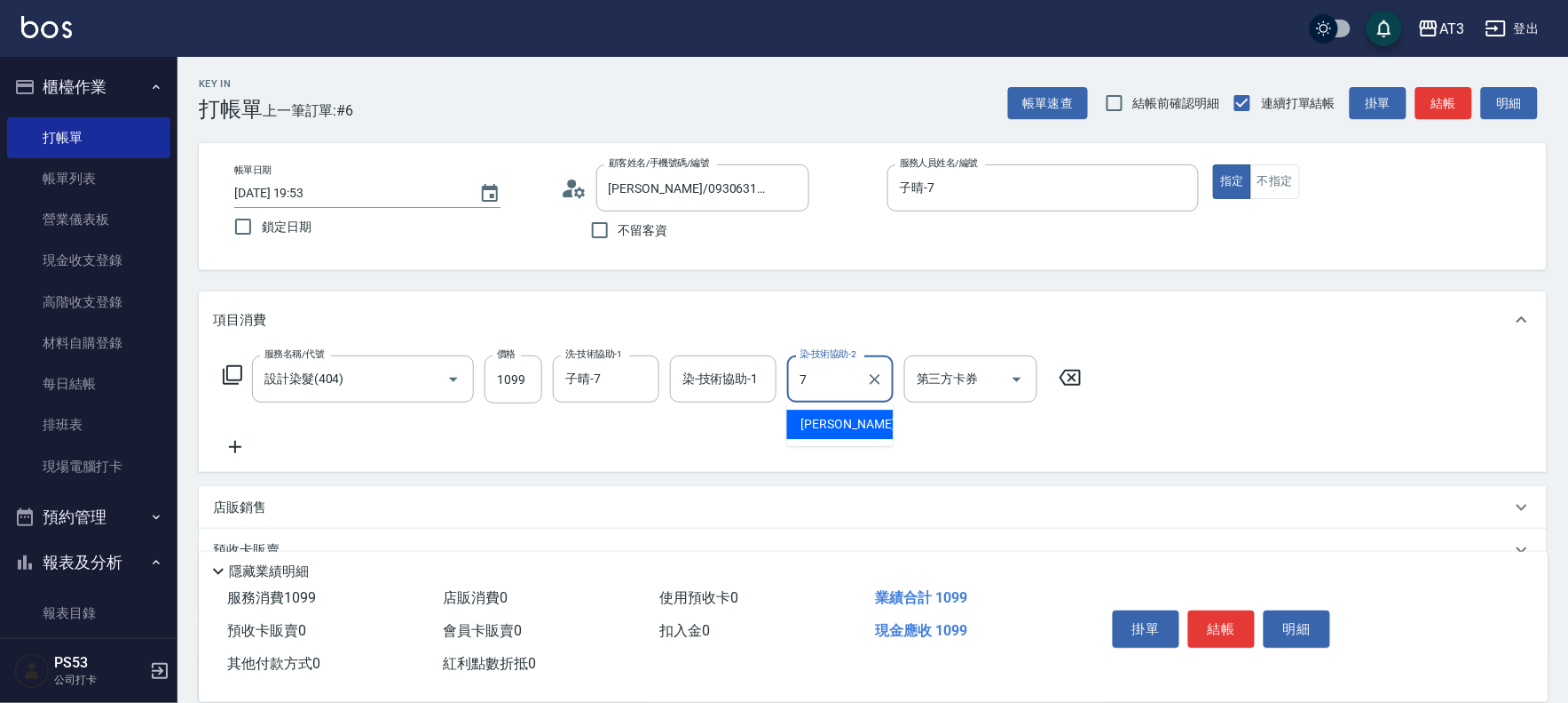
type input "子晴-7"
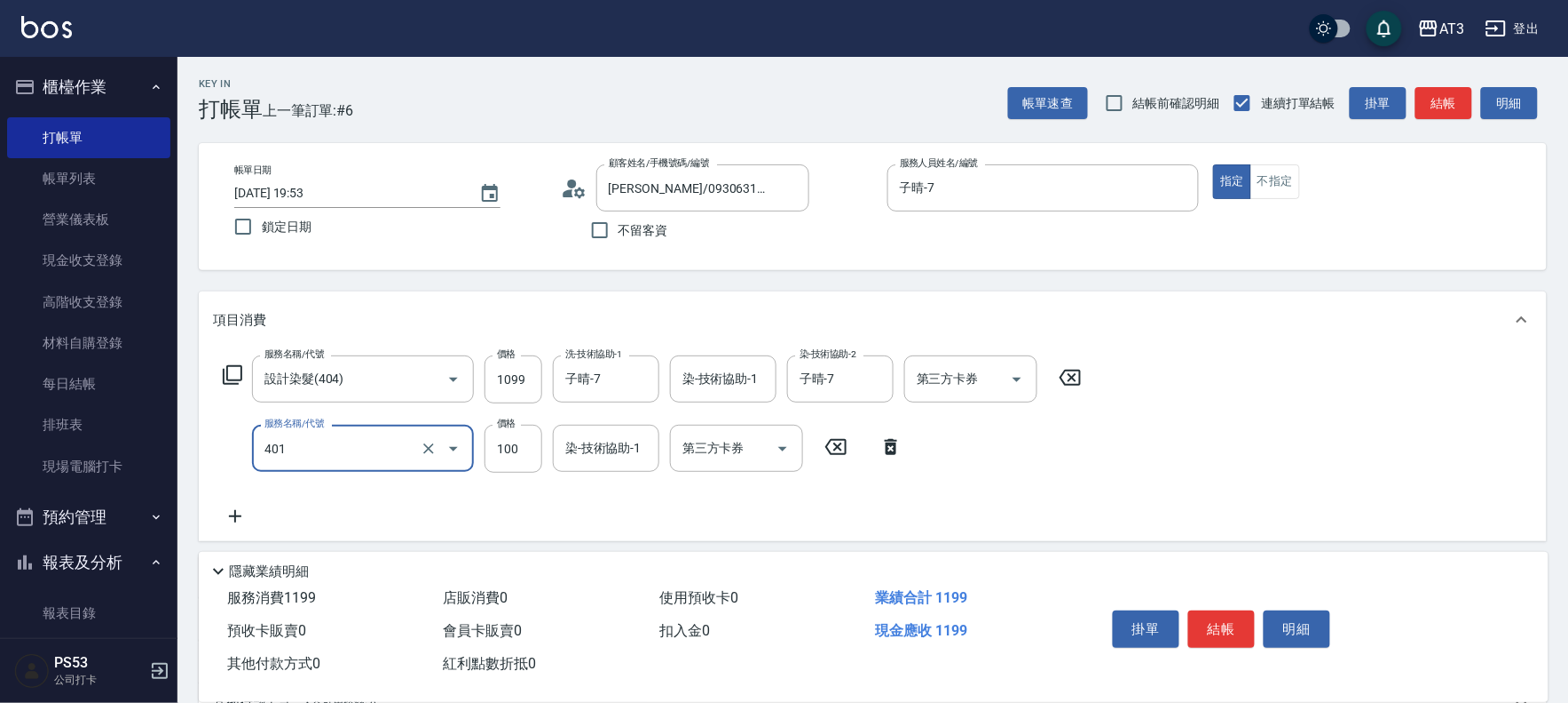
type input "補染(401)"
type input "500"
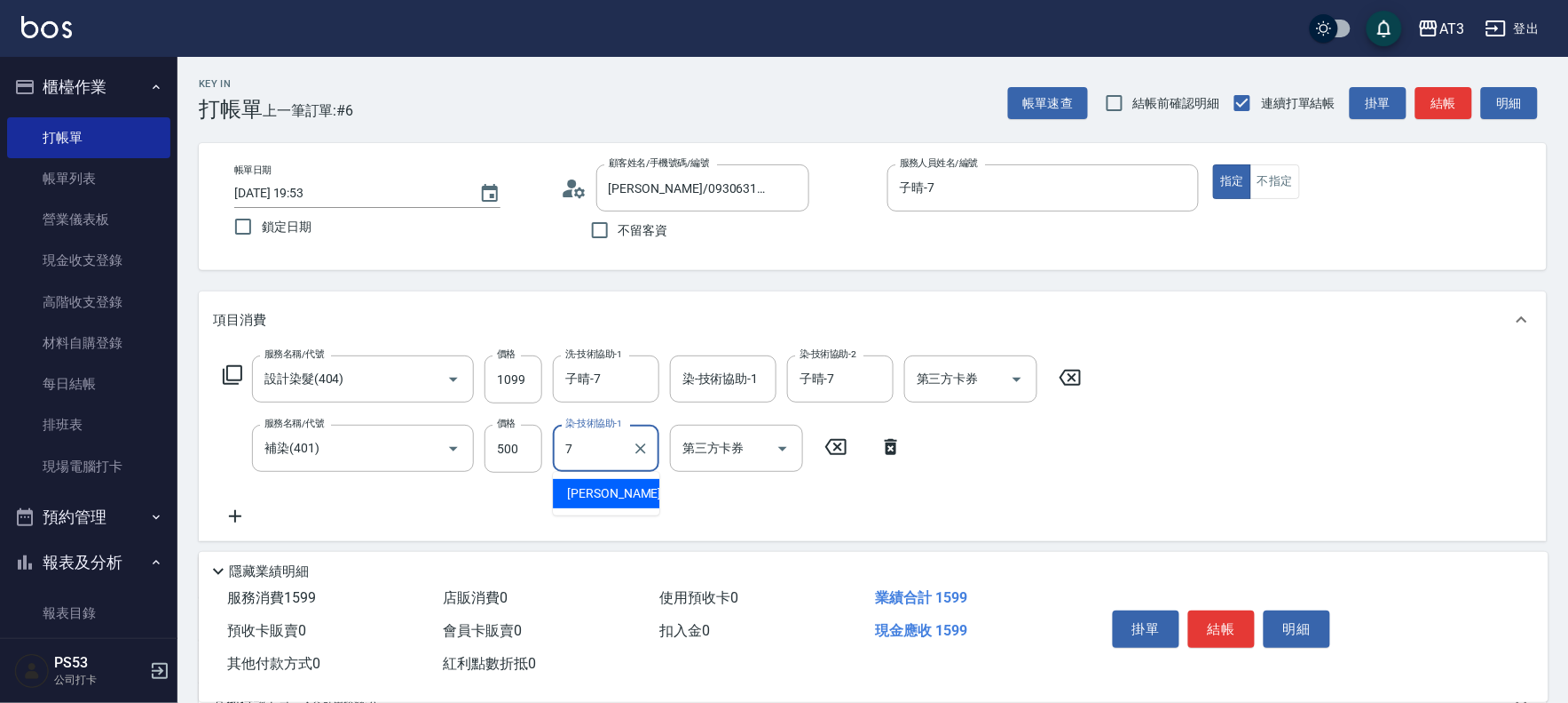
type input "子晴-7"
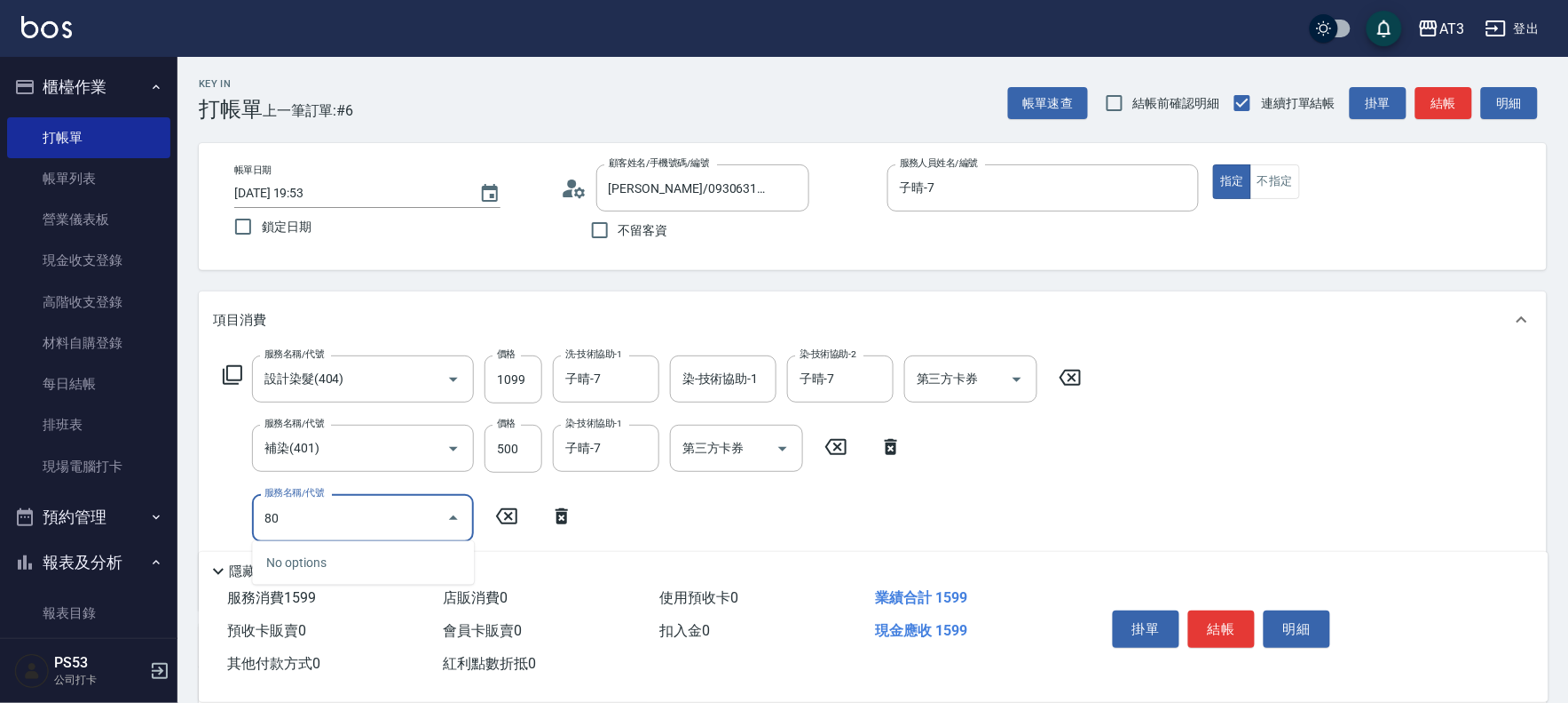
type input "8"
type input "C2花漾深層護髮/新(517)"
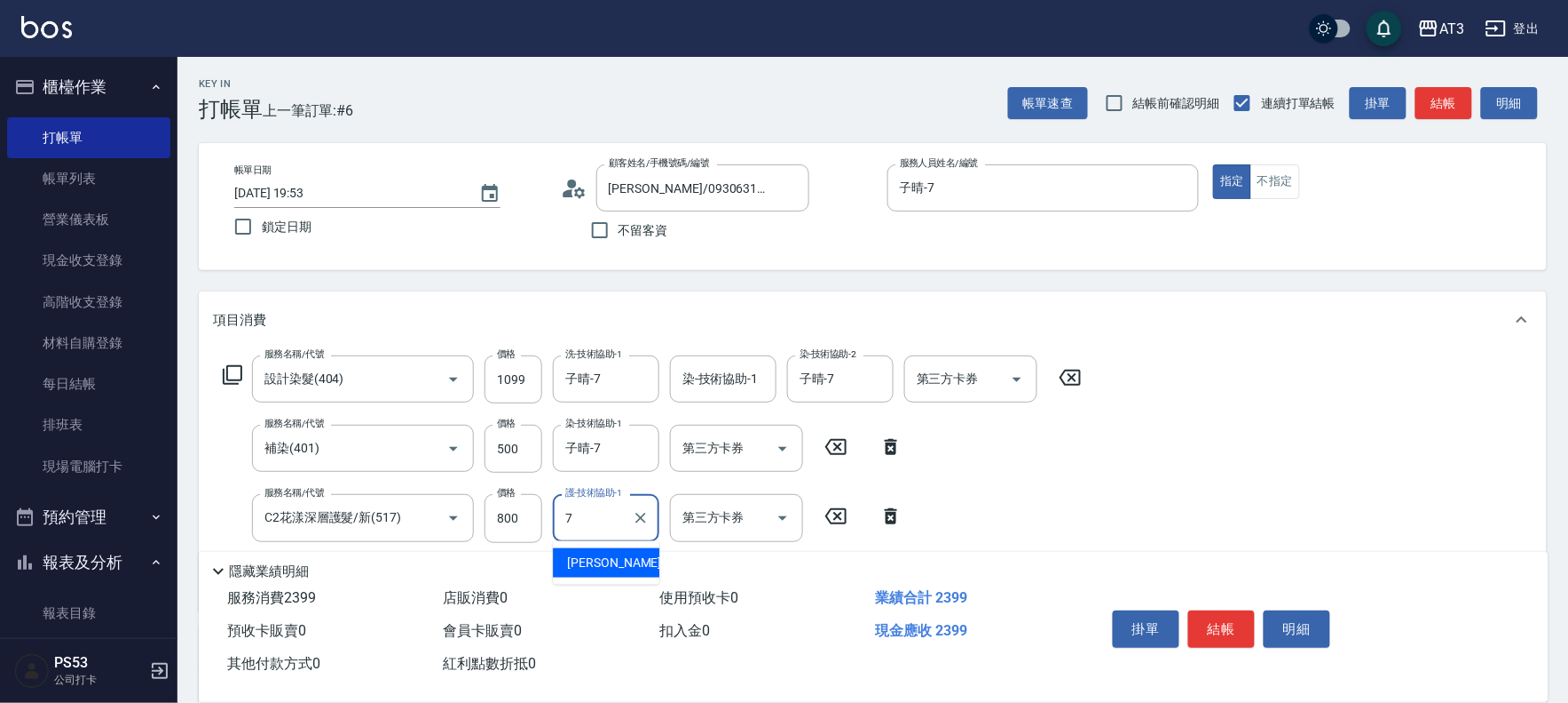
type input "子晴-7"
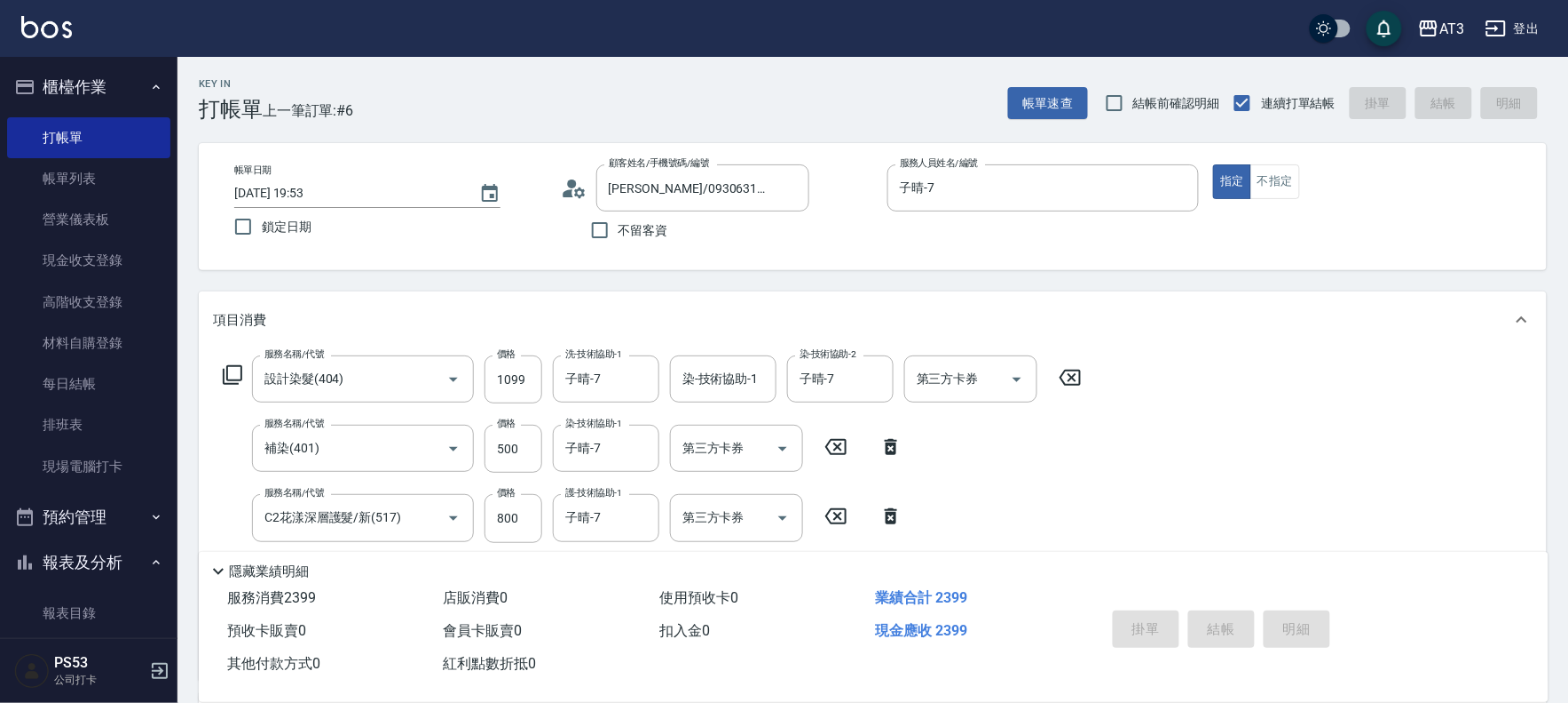
type input "[DATE] 19:54"
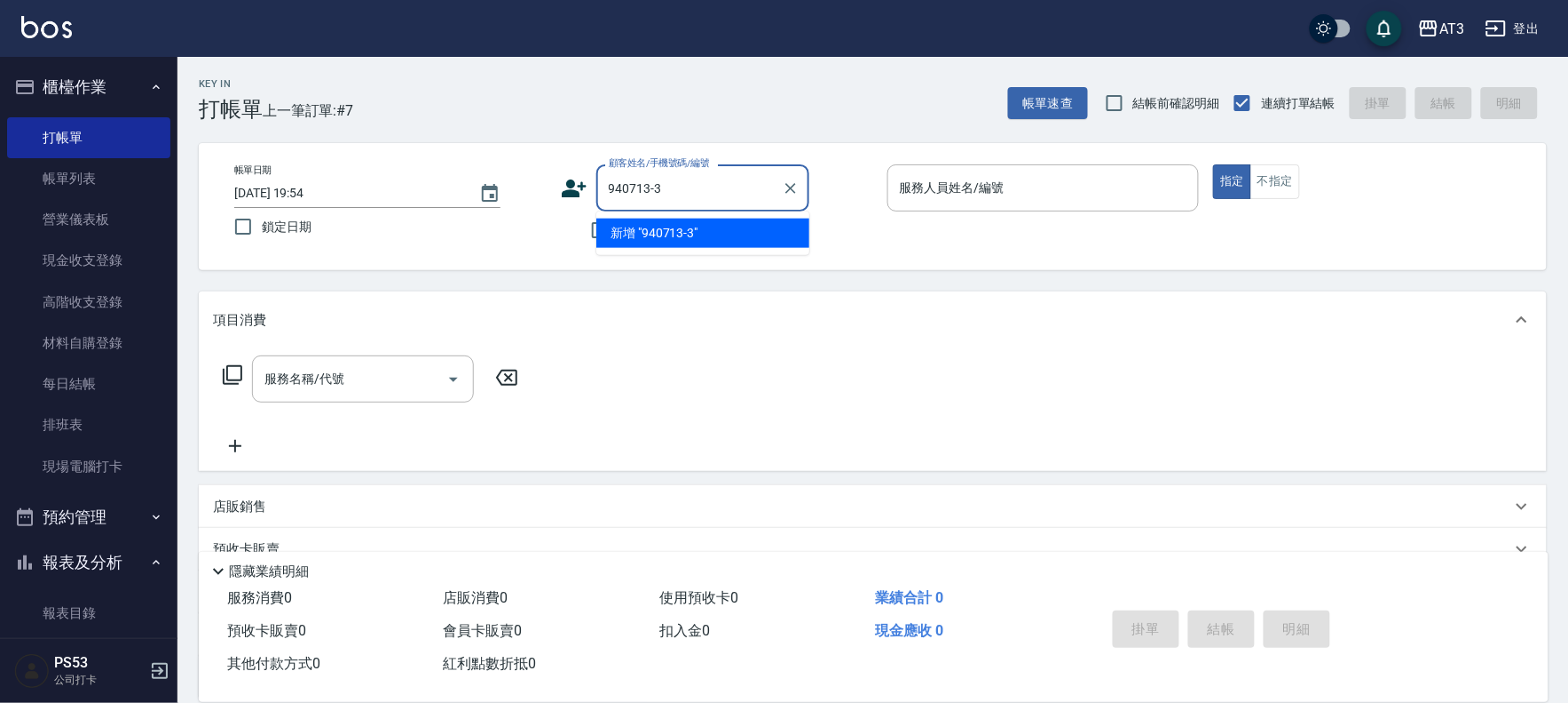
type input "940713-3"
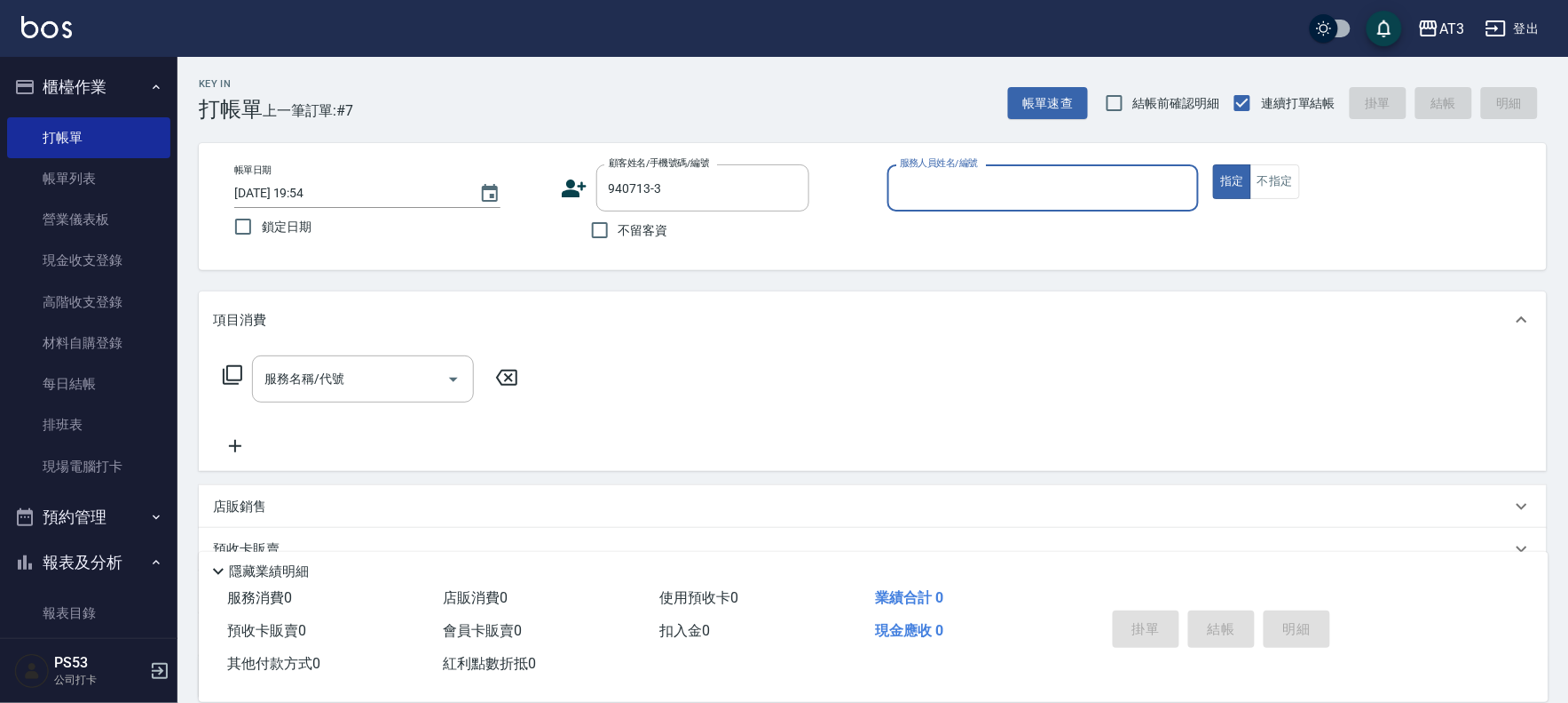
type input "8"
type input "[PERSON_NAME]/0902260713/940713-3"
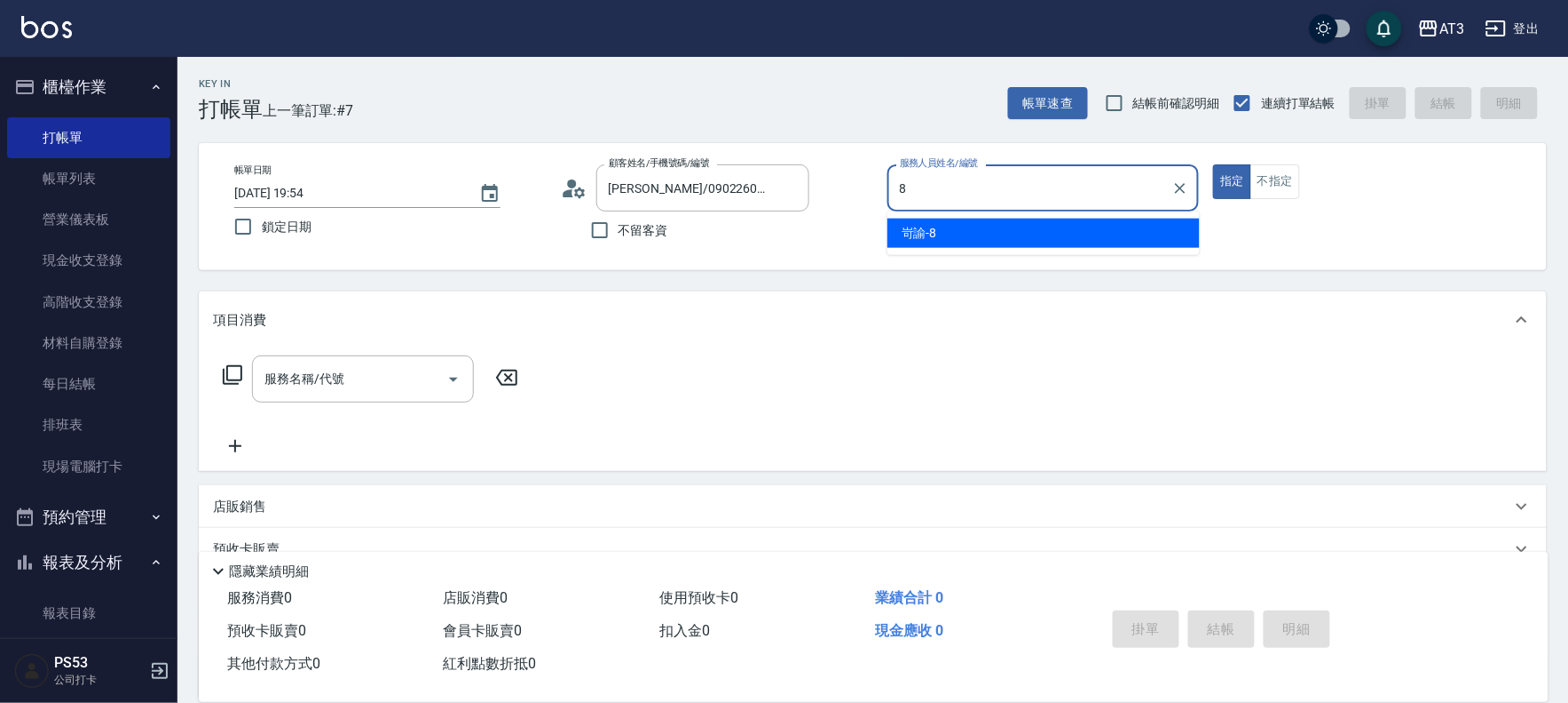
type input "岢諭-8"
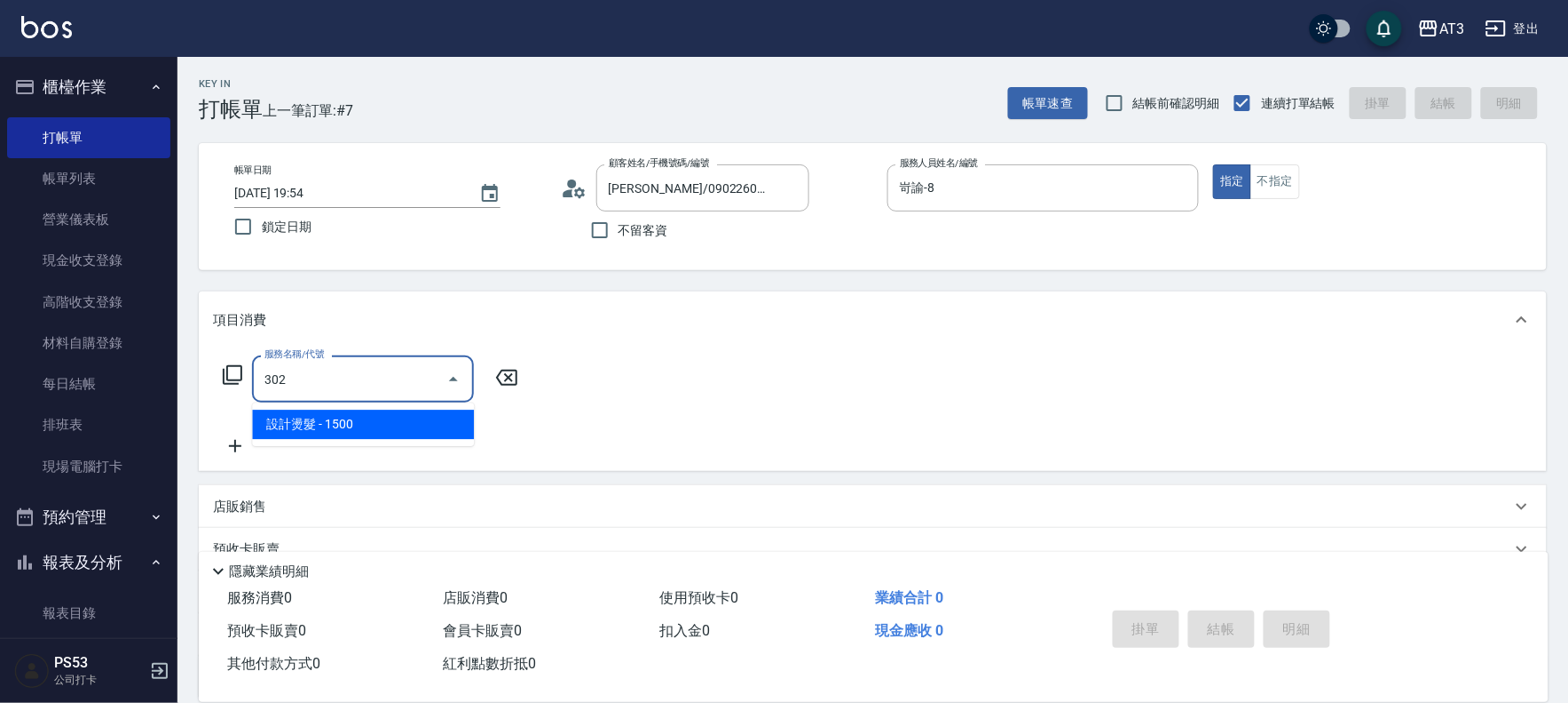
type input "設計燙髮(302)"
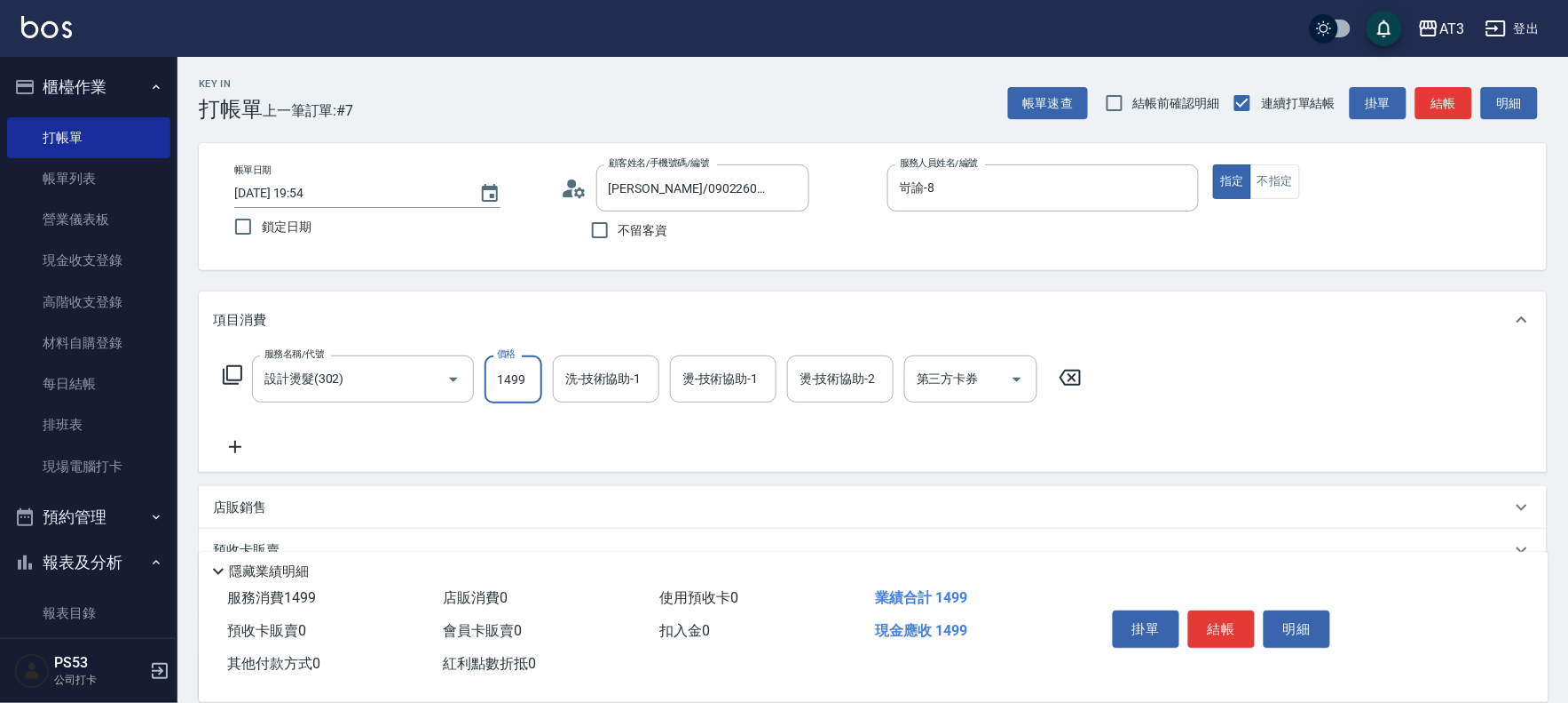
type input "1499"
type input "岢諭-8"
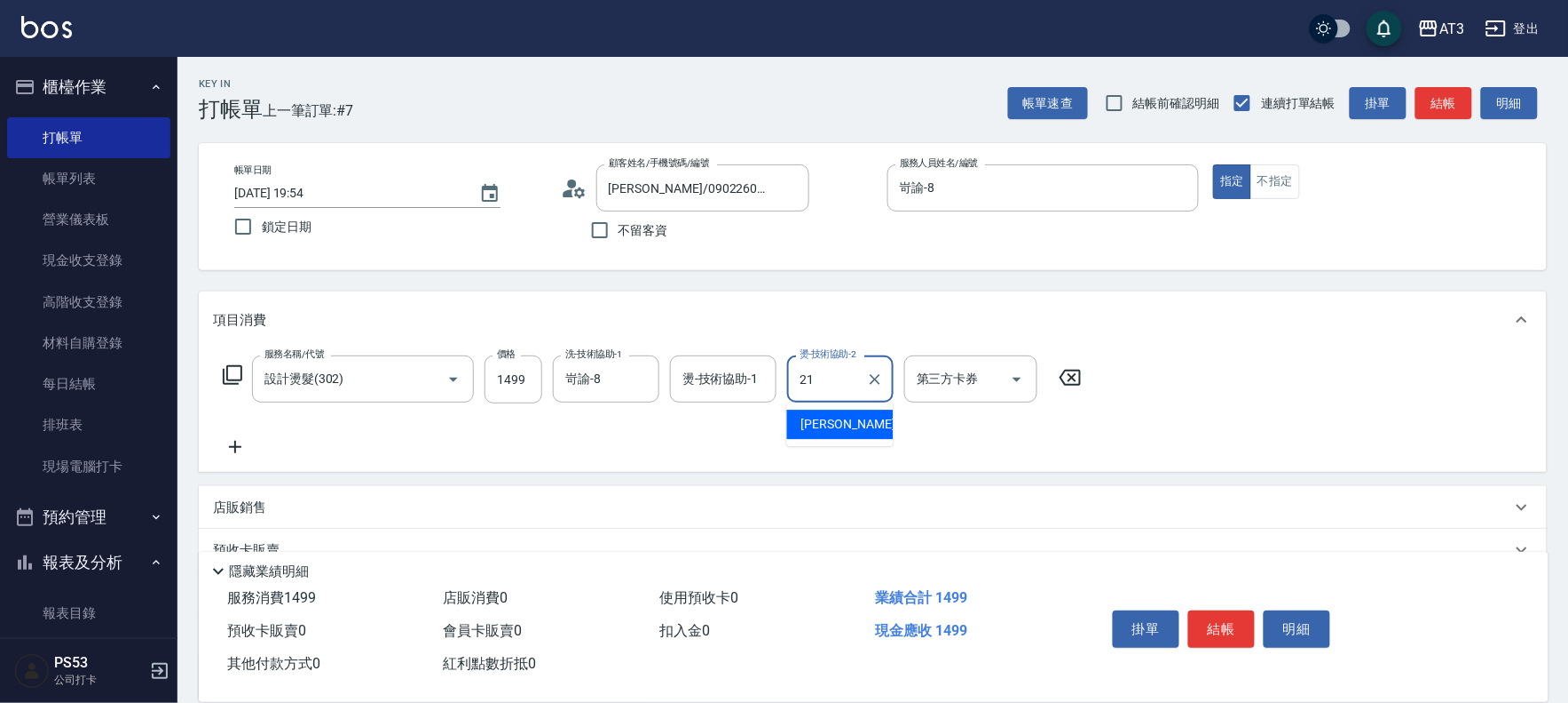
type input "[PERSON_NAME]-21"
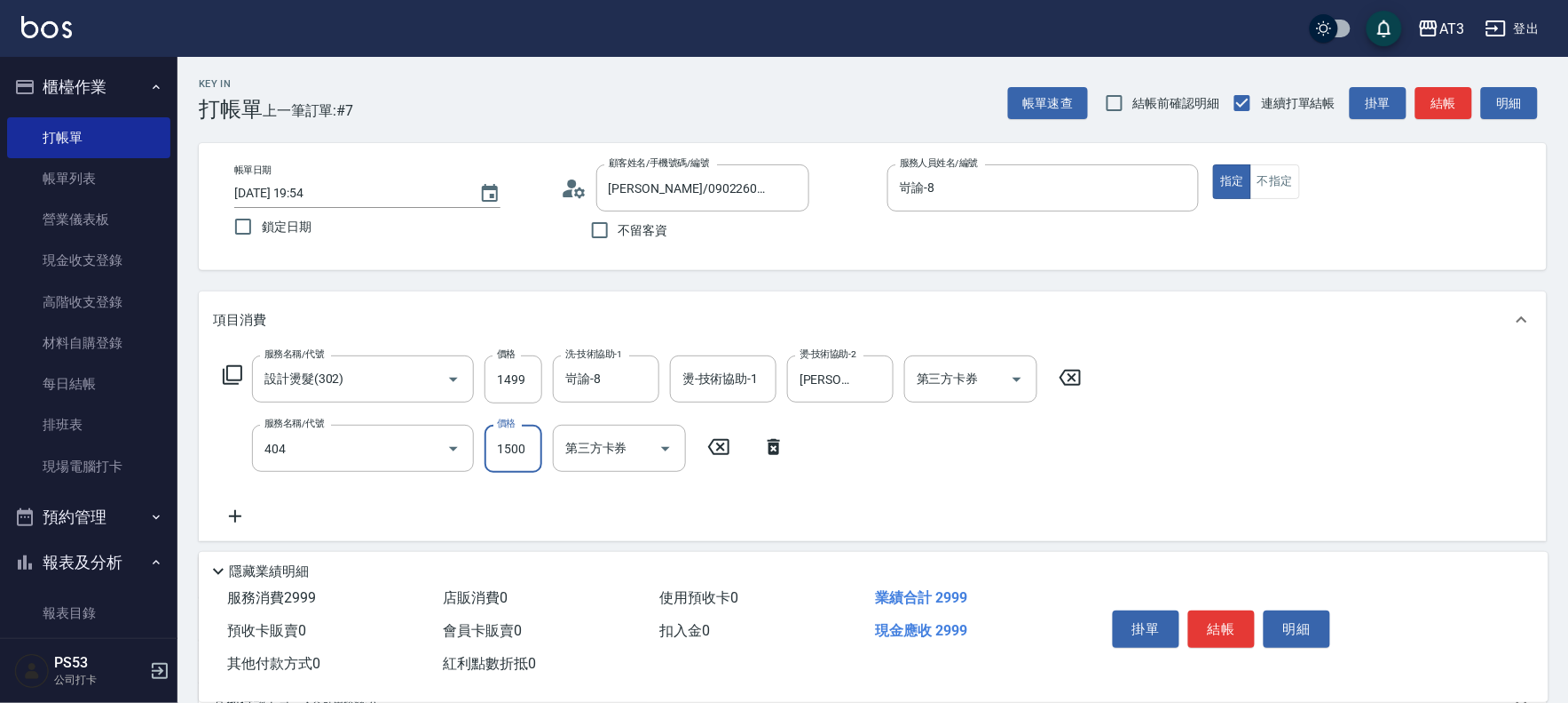
type input "設計染髮(404)"
type input "1499"
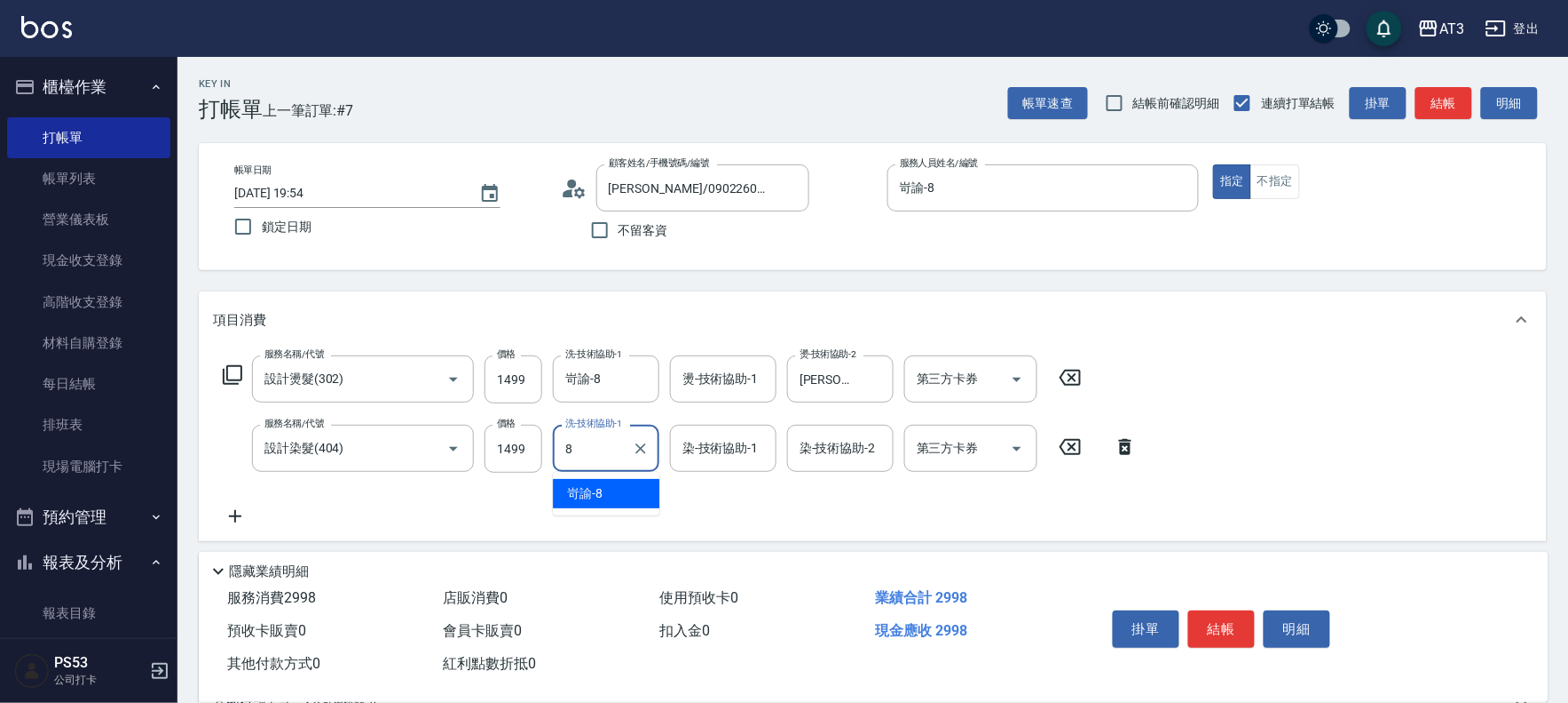
type input "岢諭-8"
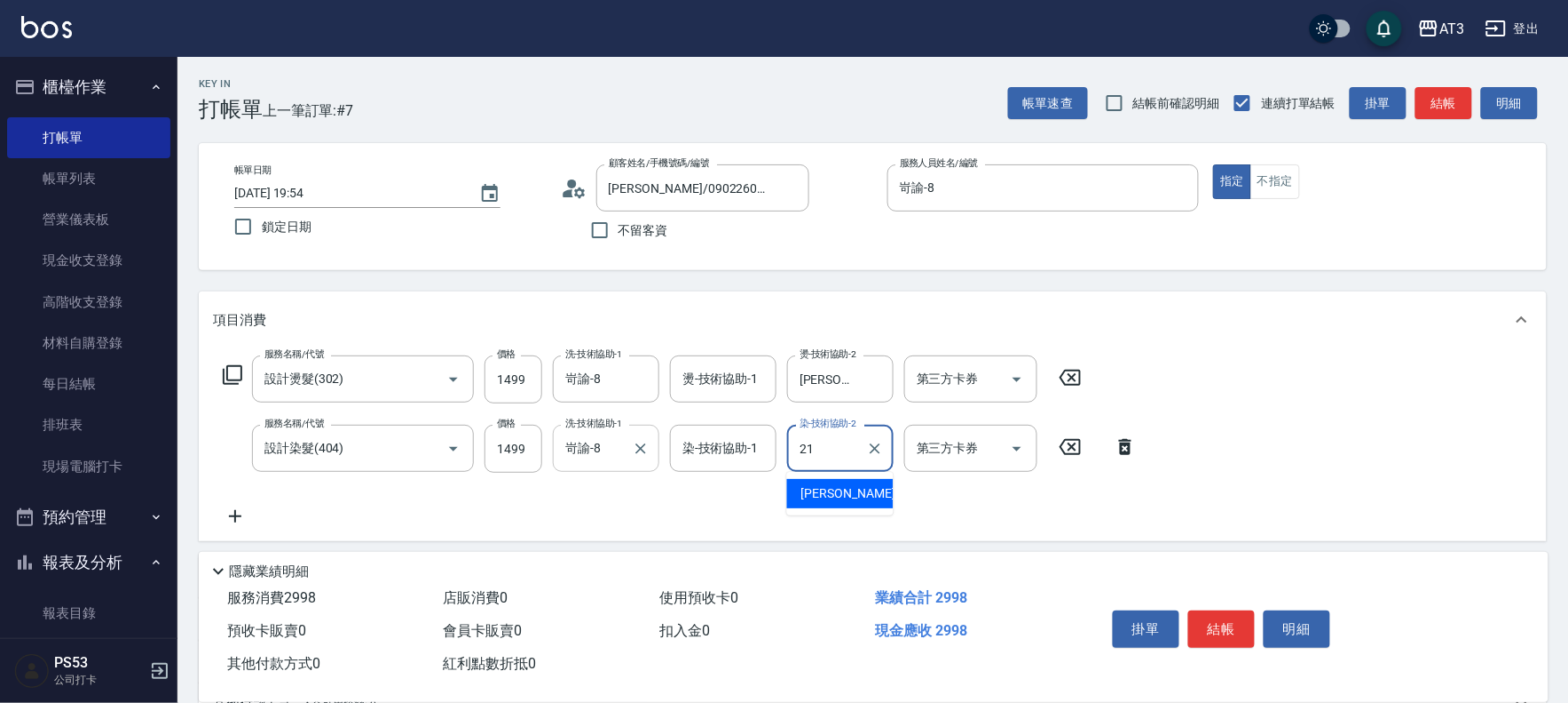
type input "21"
drag, startPoint x: 591, startPoint y: 437, endPoint x: 651, endPoint y: 459, distance: 63.9
click at [593, 440] on input "岢諭-8" at bounding box center [592, 448] width 63 height 31
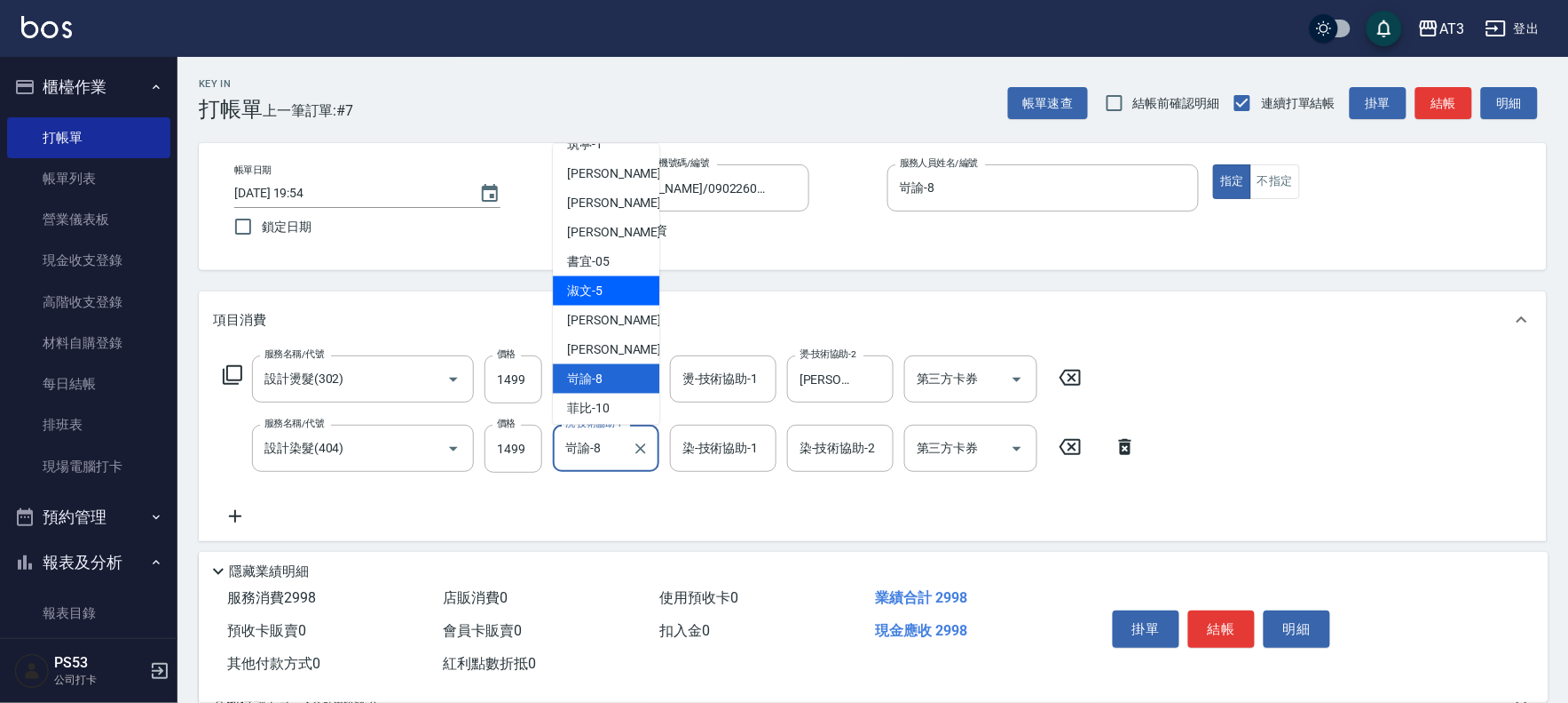
scroll to position [146, 0]
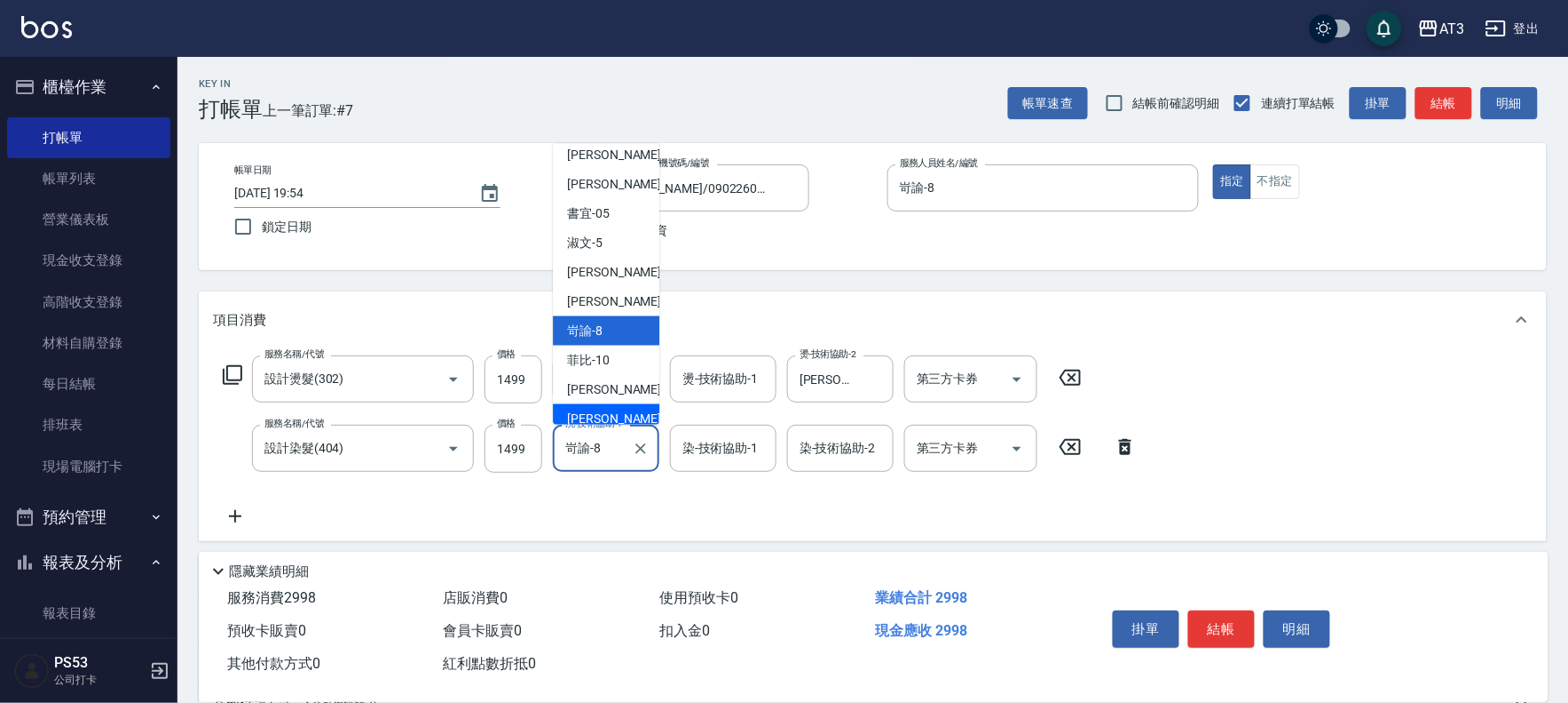
click at [613, 403] on div "[PERSON_NAME] -21" at bounding box center [606, 418] width 106 height 29
type input "[PERSON_NAME]-21"
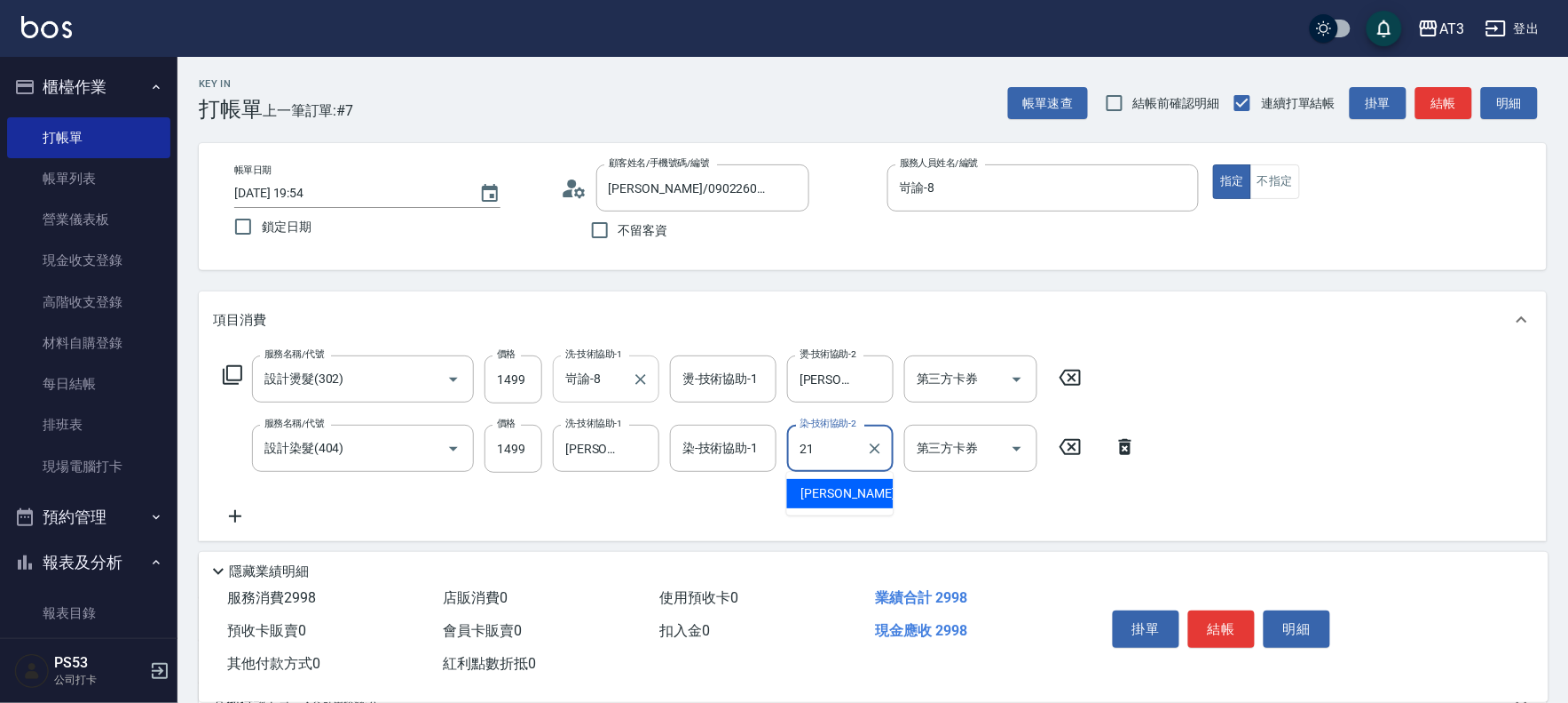
type input "[PERSON_NAME]-21"
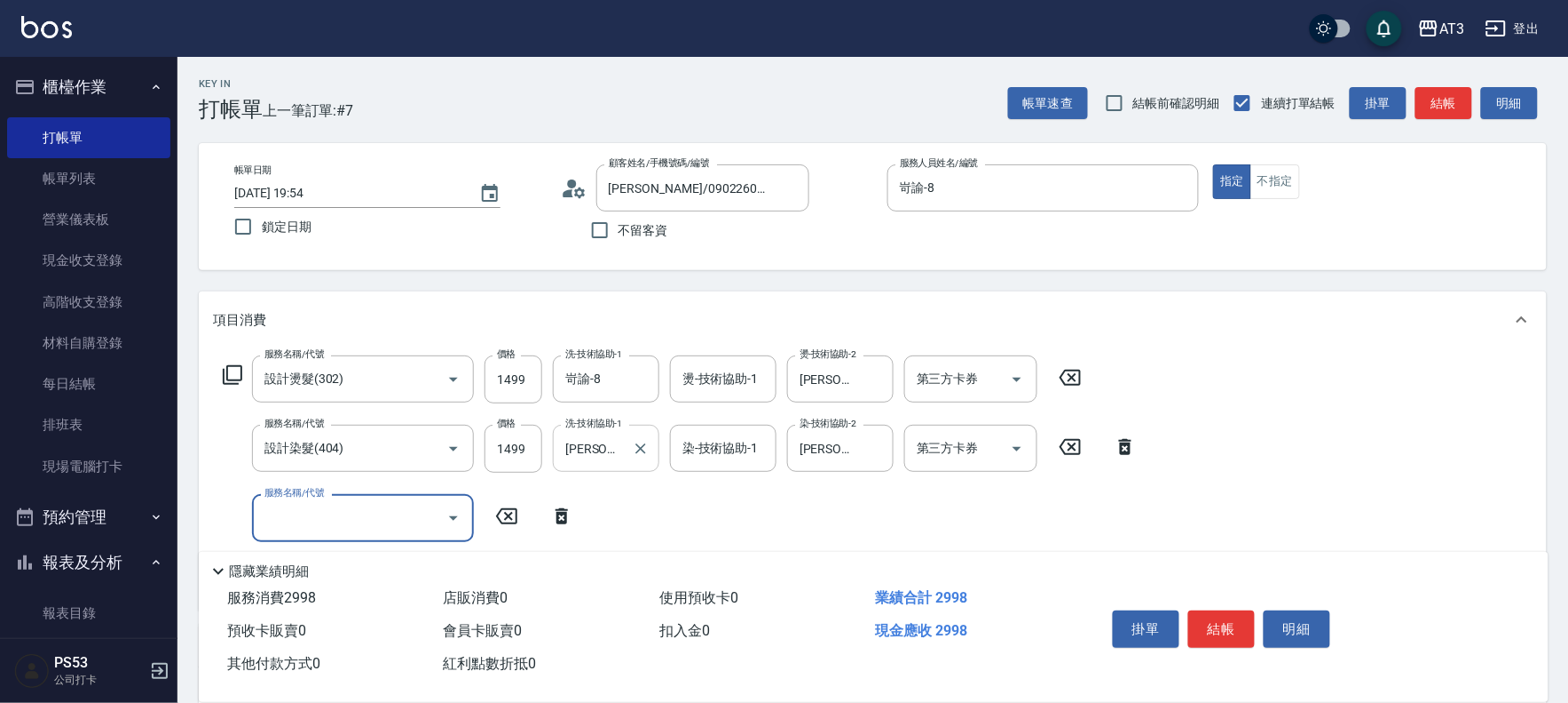
click at [606, 451] on input "[PERSON_NAME]-21" at bounding box center [592, 448] width 63 height 31
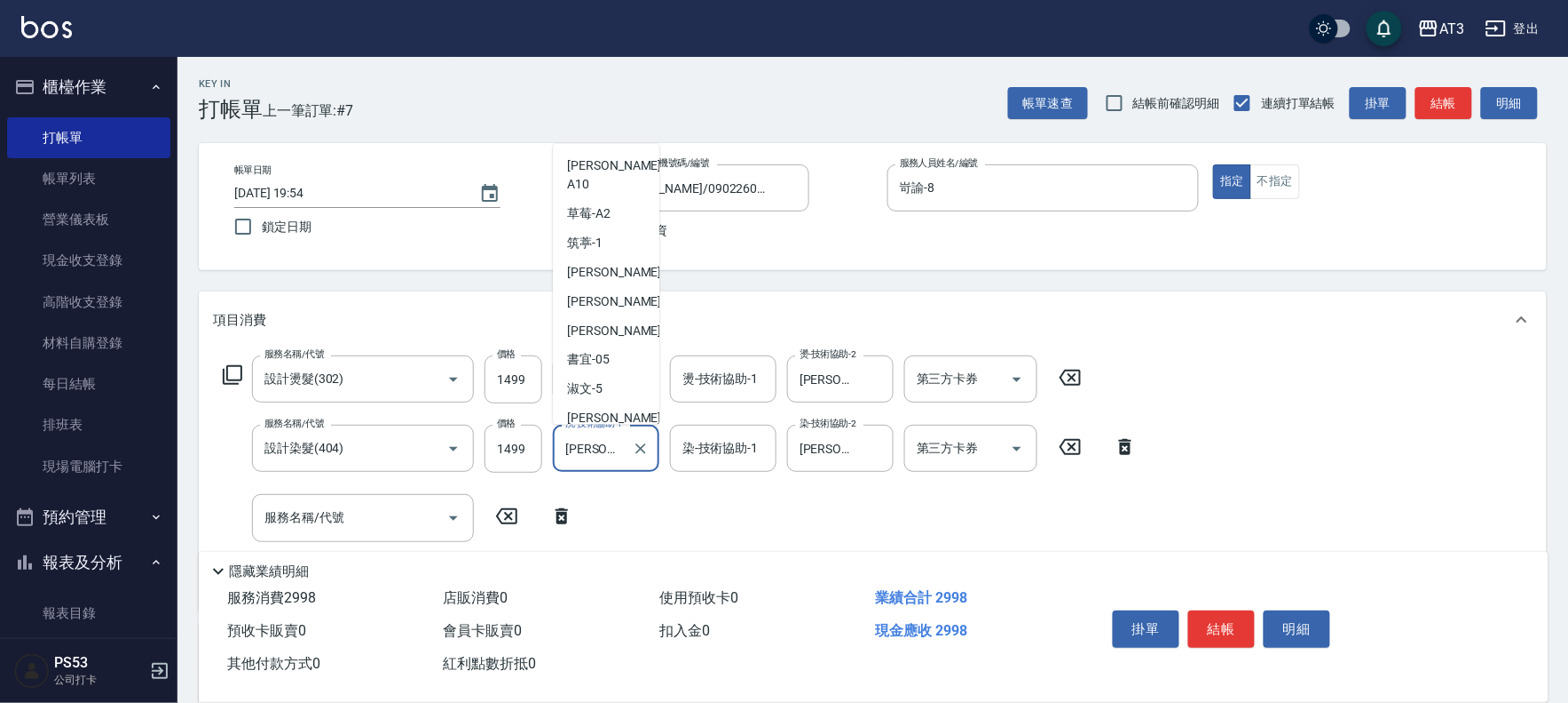
scroll to position [136, 0]
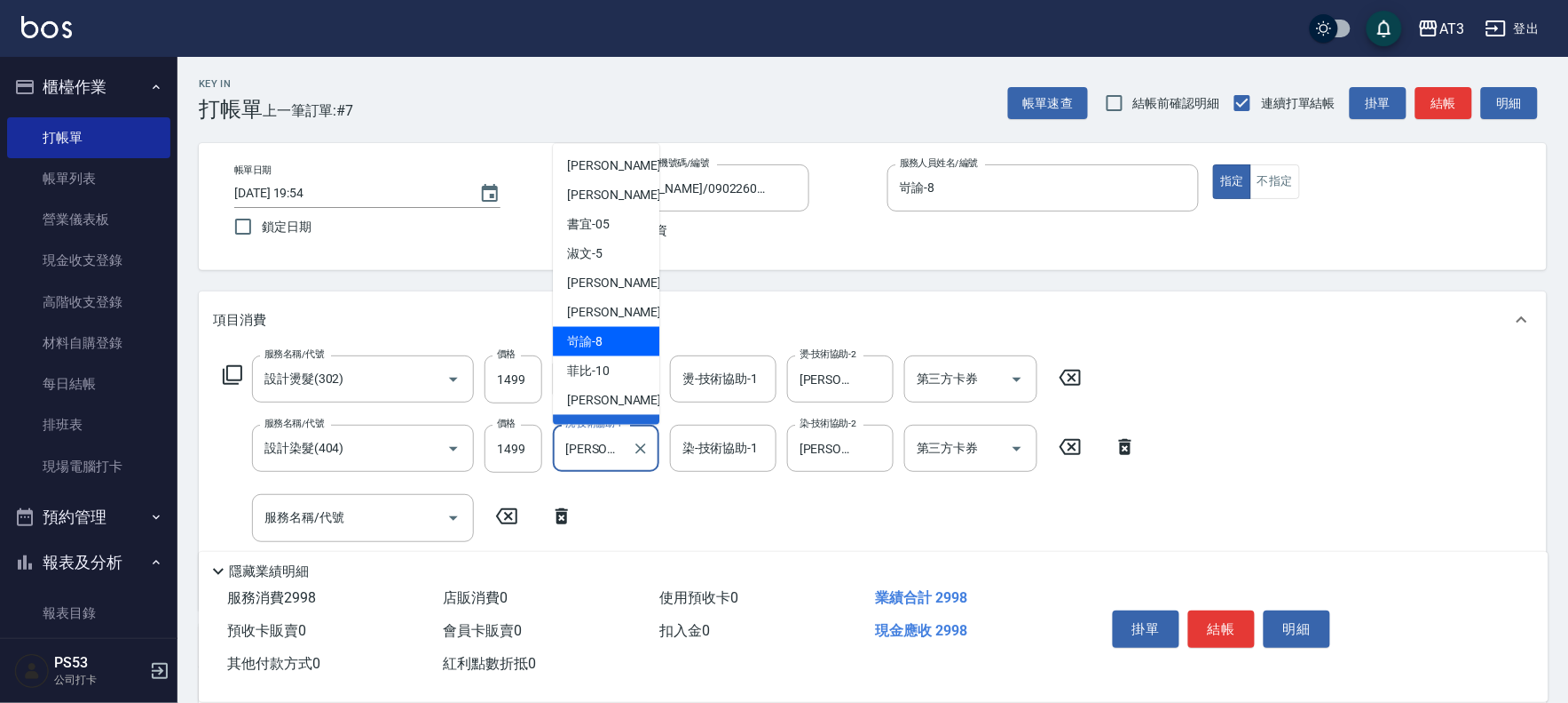
click at [605, 326] on div "岢諭 -8" at bounding box center [606, 341] width 106 height 29
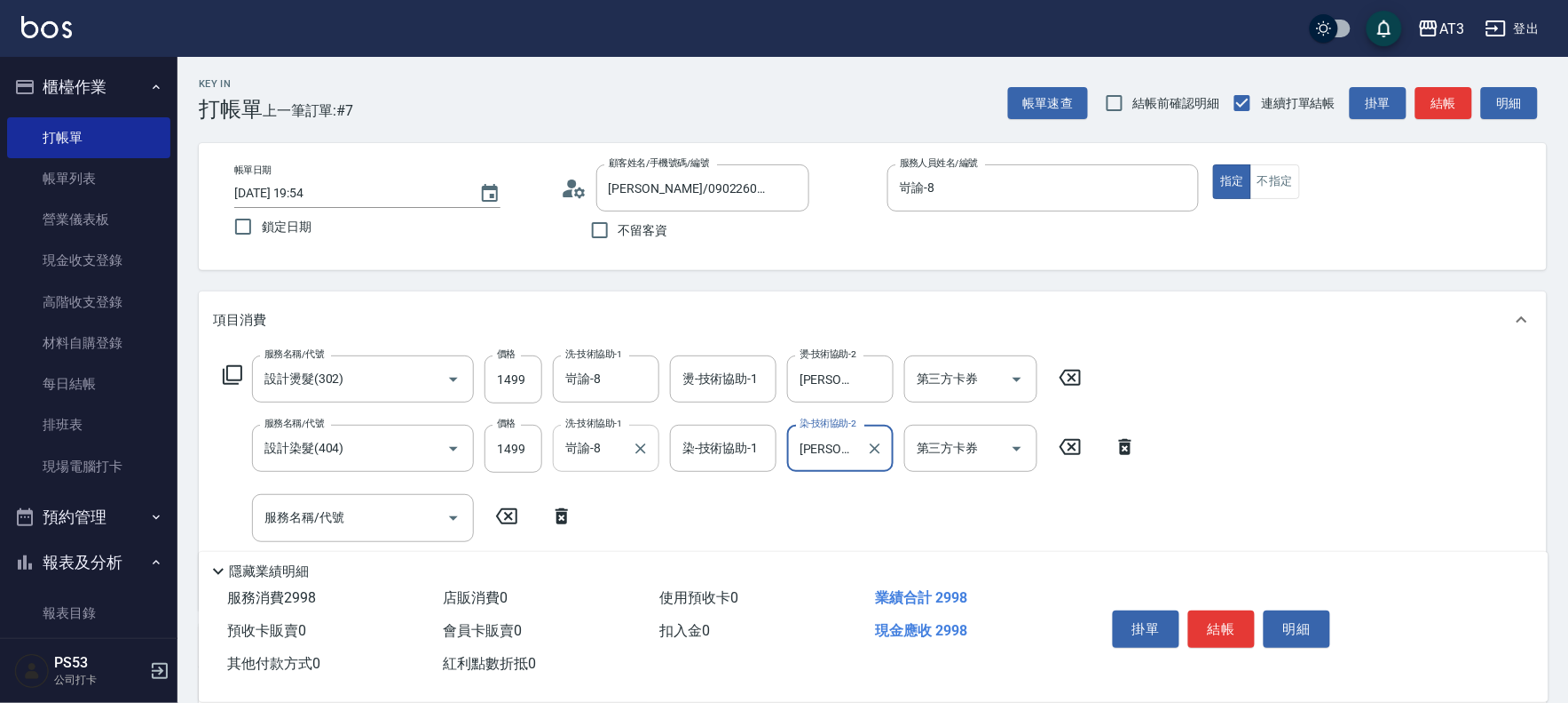
click at [602, 460] on input "岢諭-8" at bounding box center [592, 448] width 63 height 31
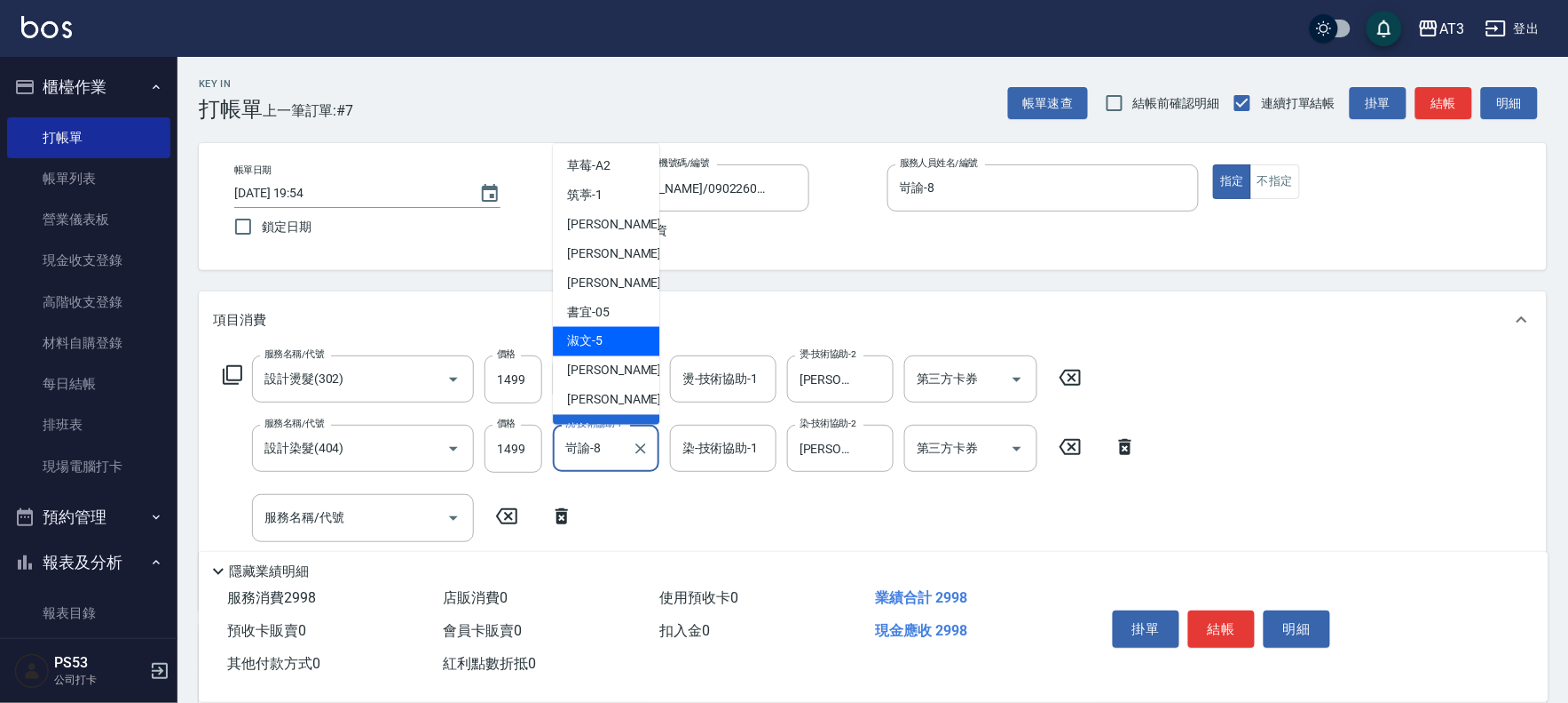
scroll to position [146, 0]
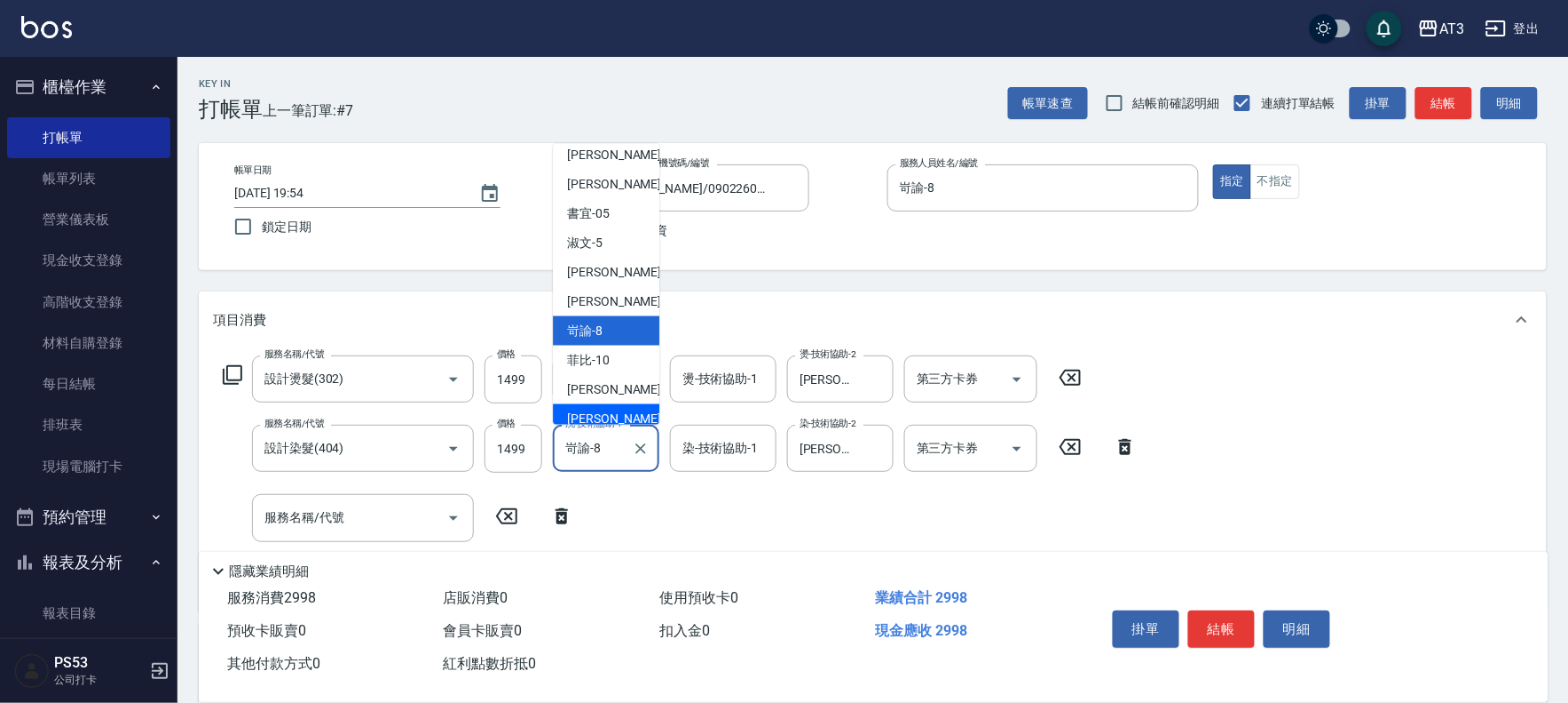
click at [634, 403] on div "[PERSON_NAME] -21" at bounding box center [606, 418] width 106 height 29
type input "[PERSON_NAME]-21"
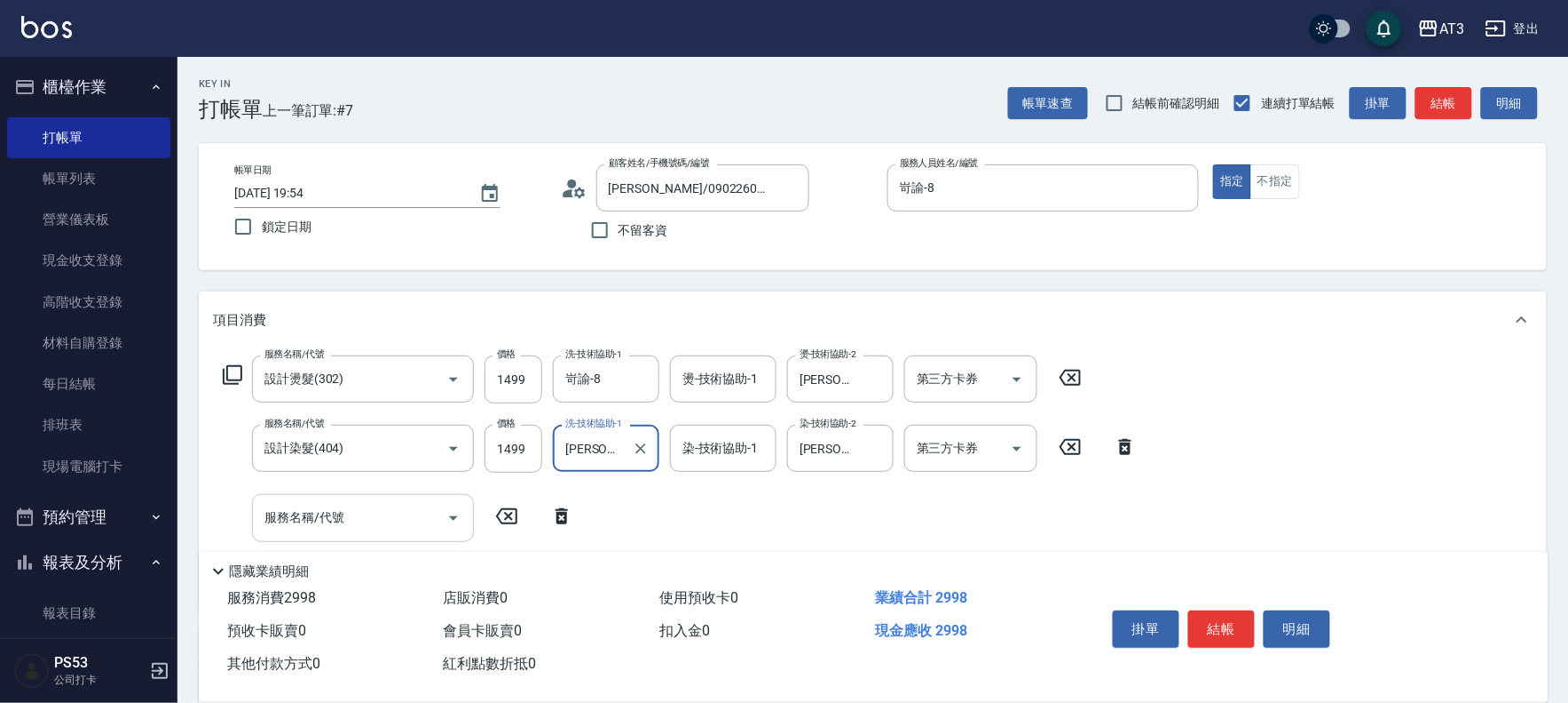
click at [340, 533] on input "服務名稱/代號" at bounding box center [350, 517] width 180 height 31
type input "C2花漾深層護髮/新(517)"
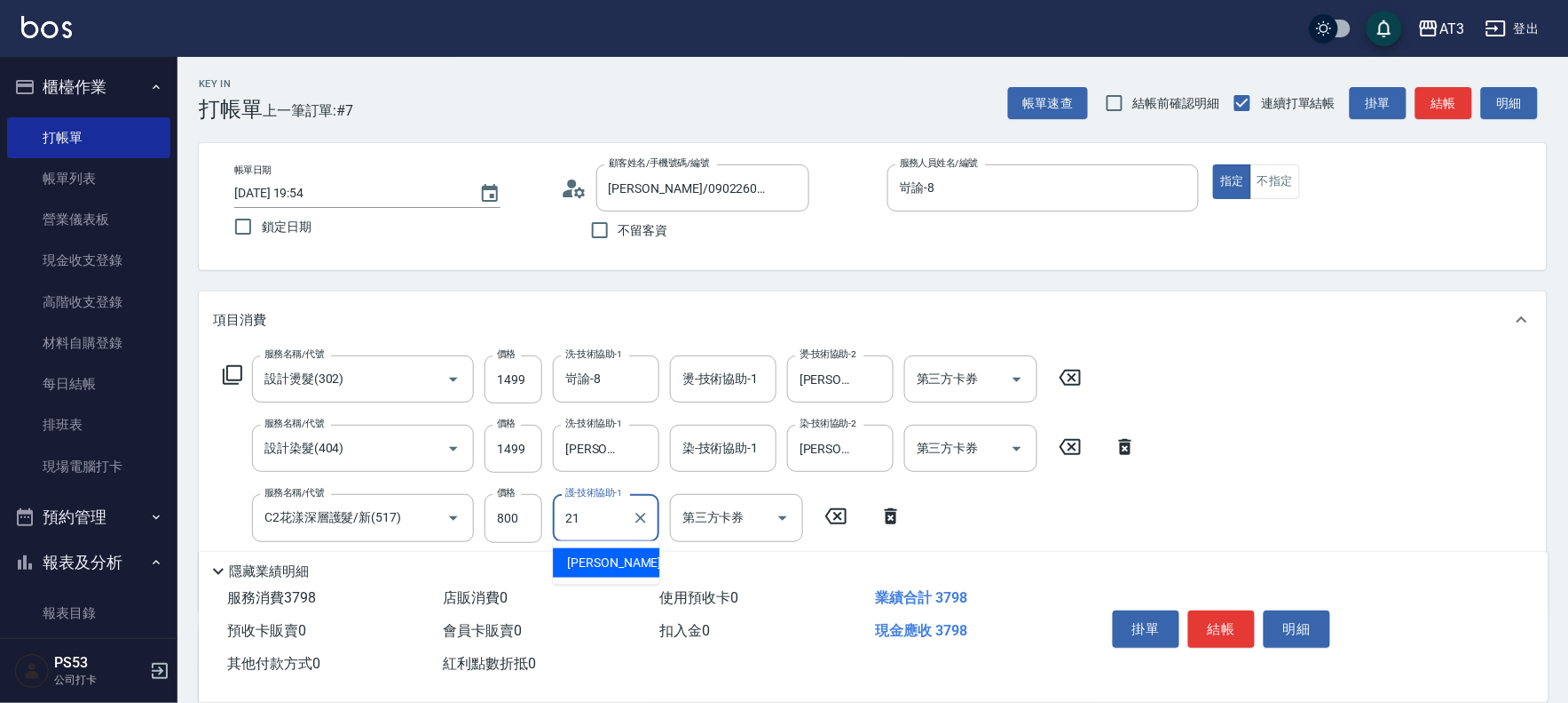
type input "[PERSON_NAME]-21"
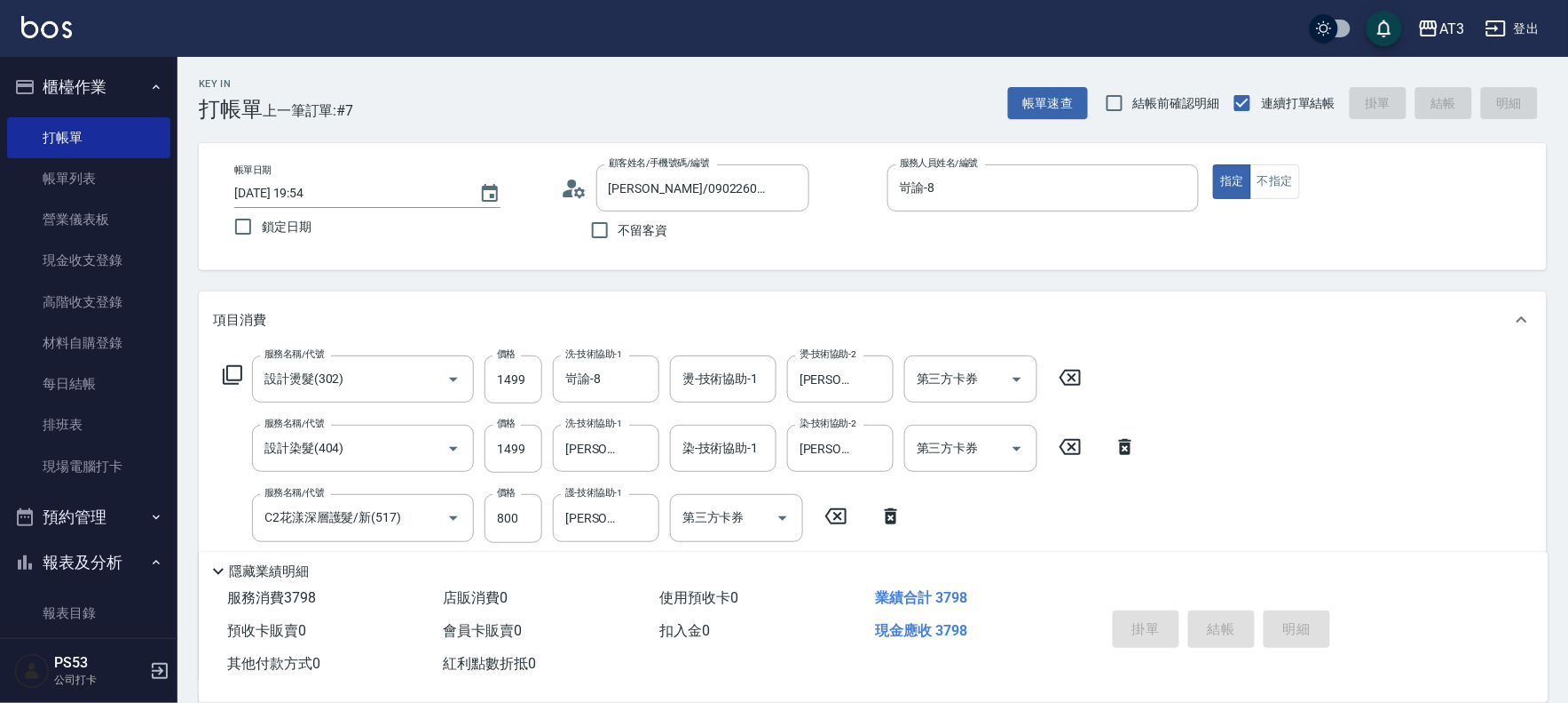
type input "[DATE] 19:56"
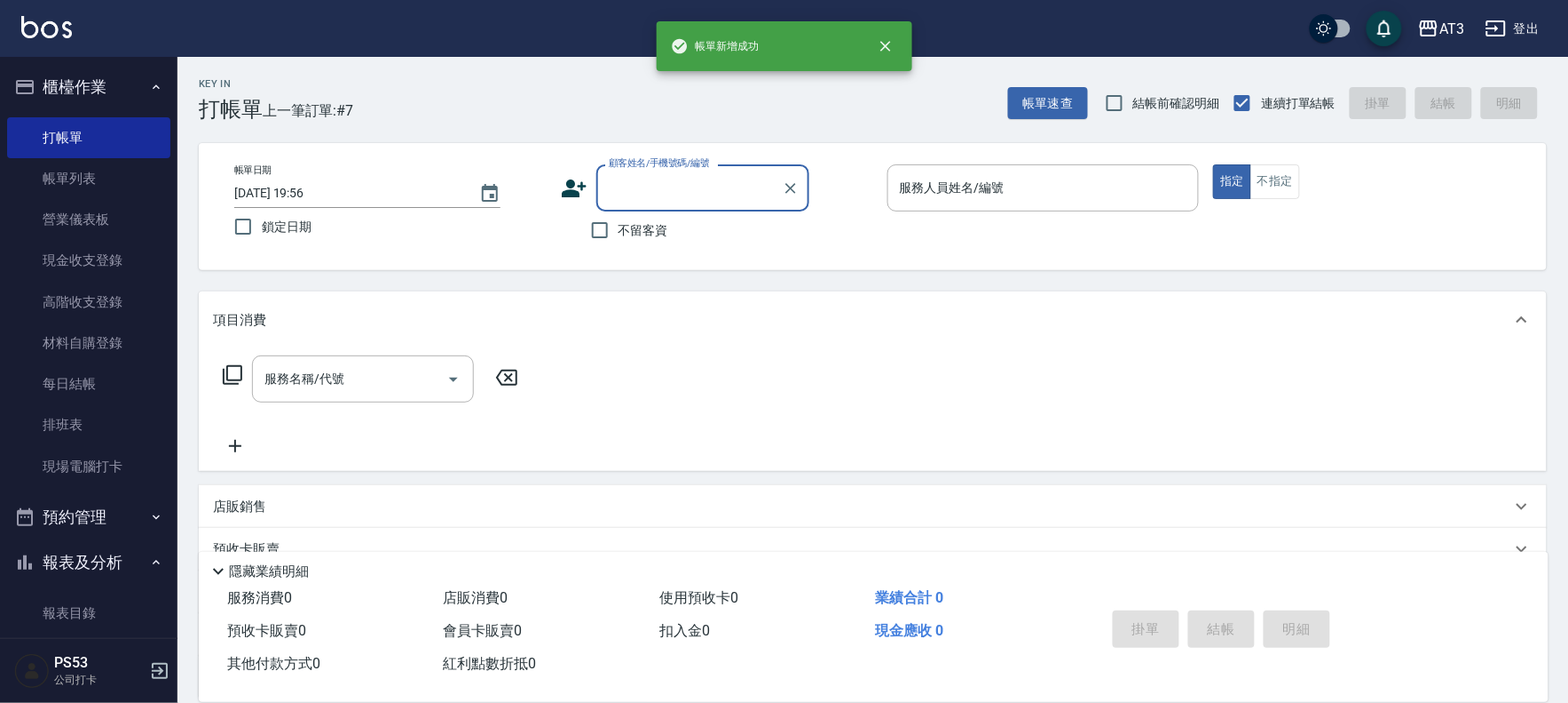
scroll to position [0, 0]
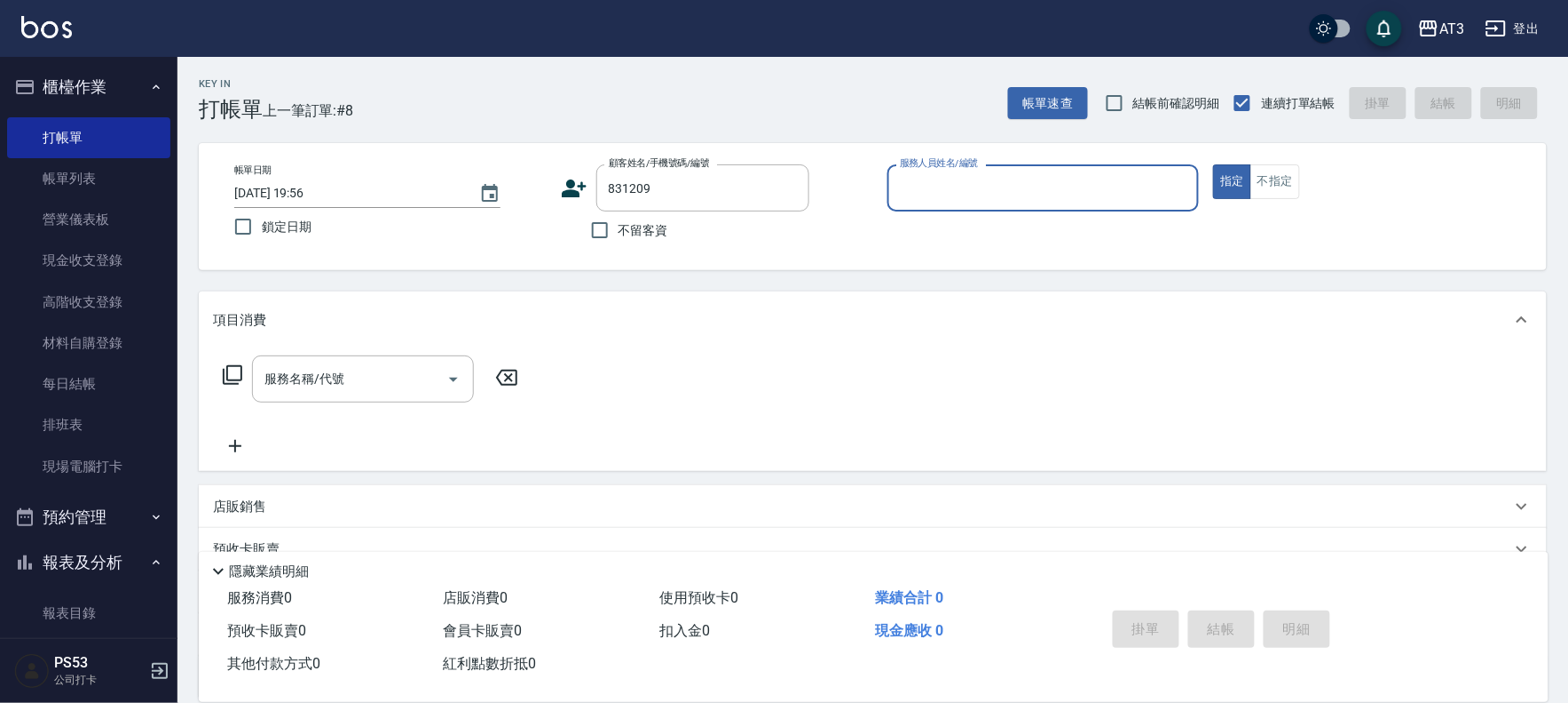
type input "[PERSON_NAME]/0972783095/831209"
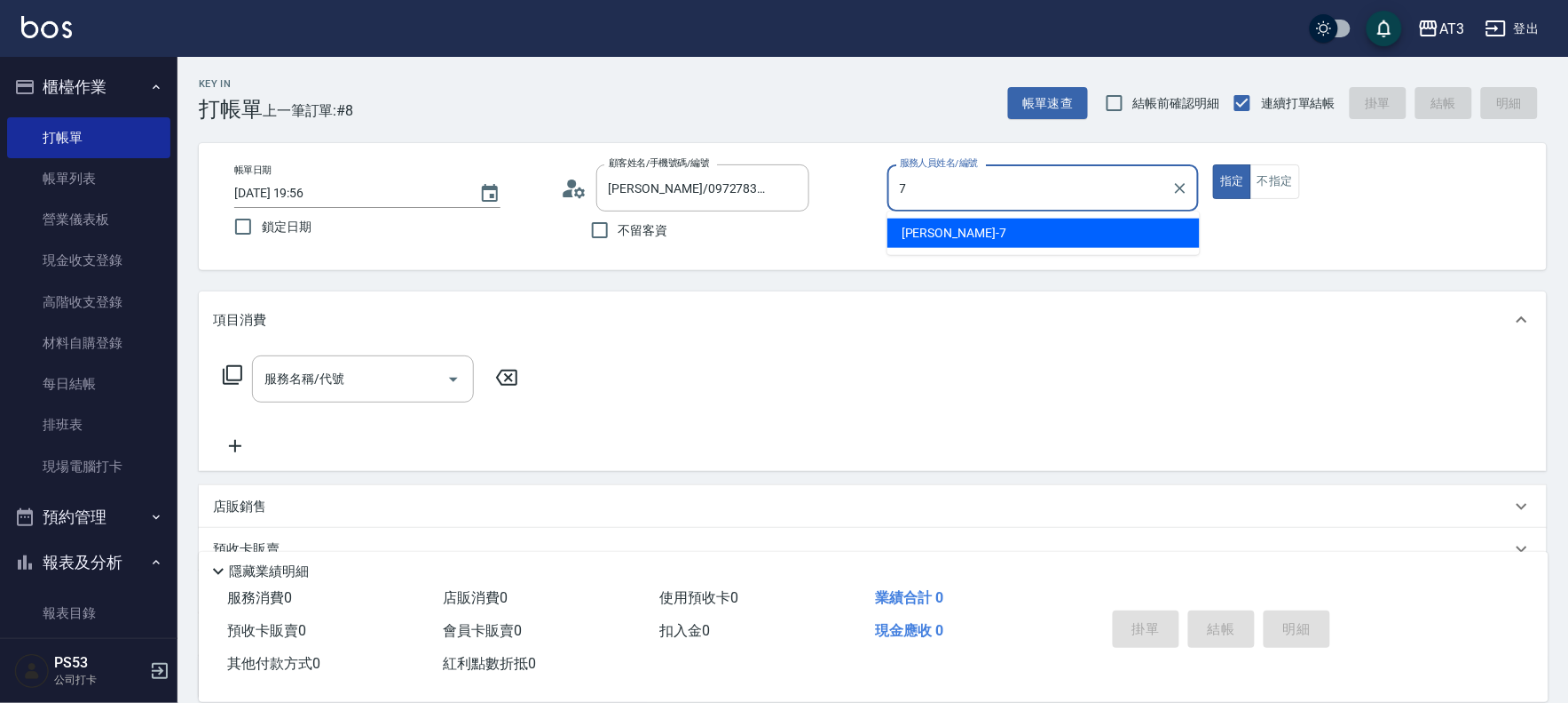
type input "子晴-7"
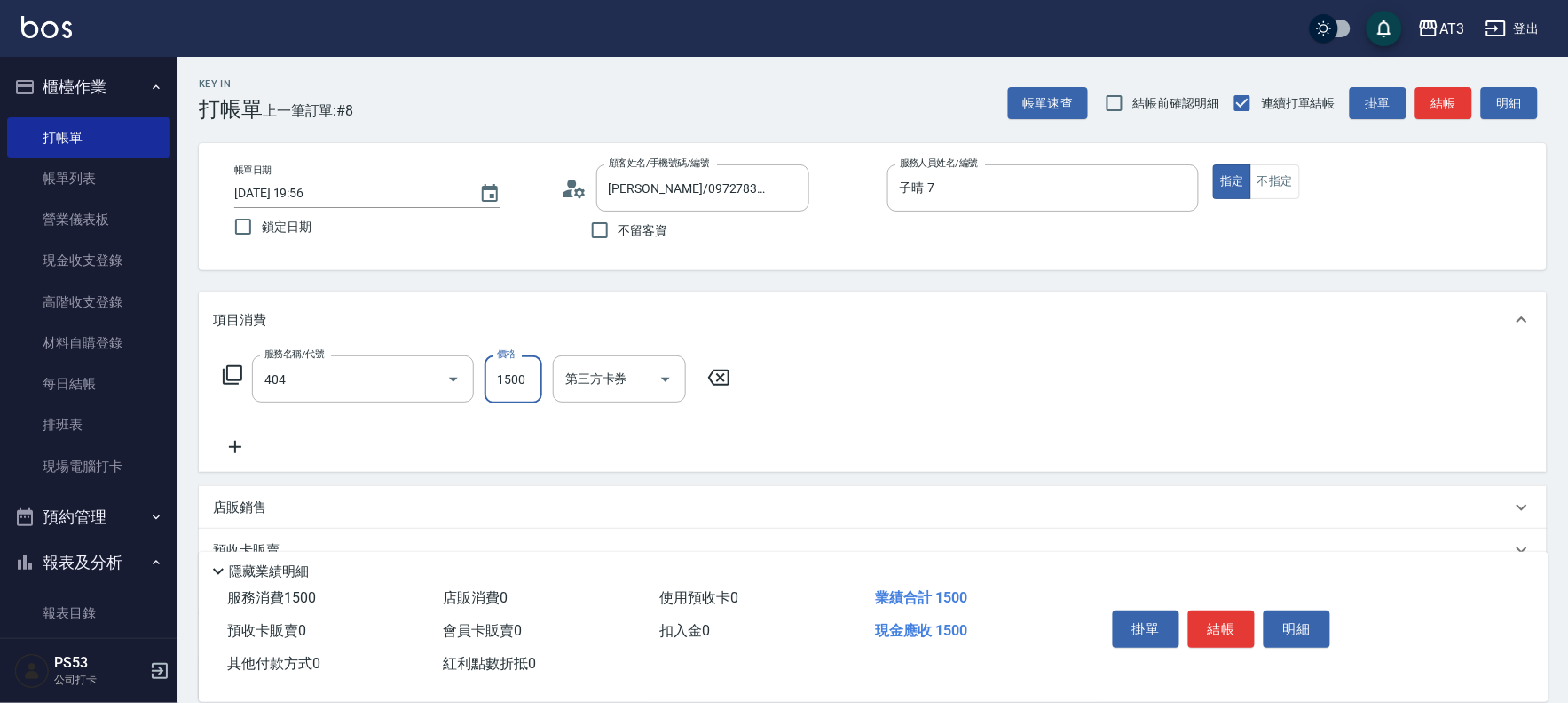
type input "設計染髮(404)"
type input "1099"
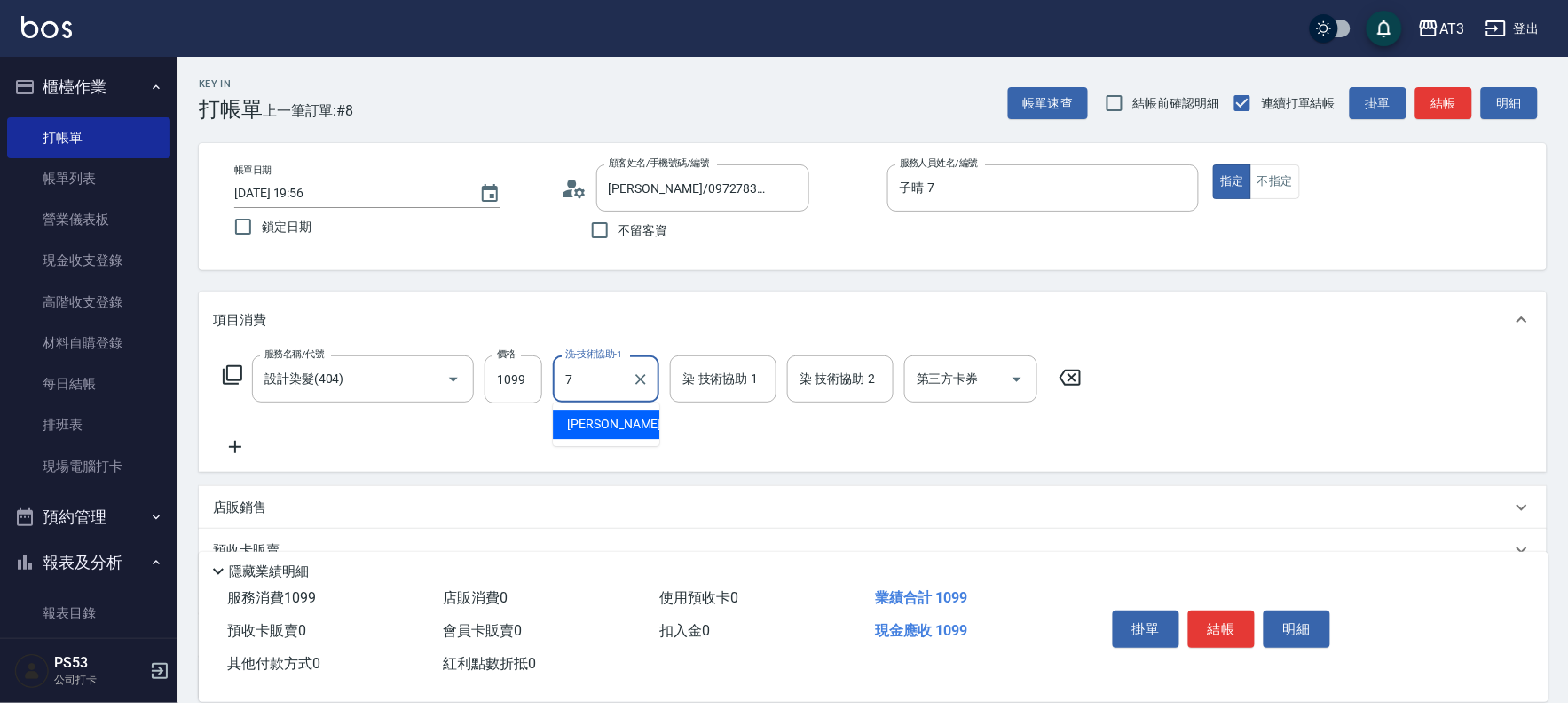
type input "子晴-7"
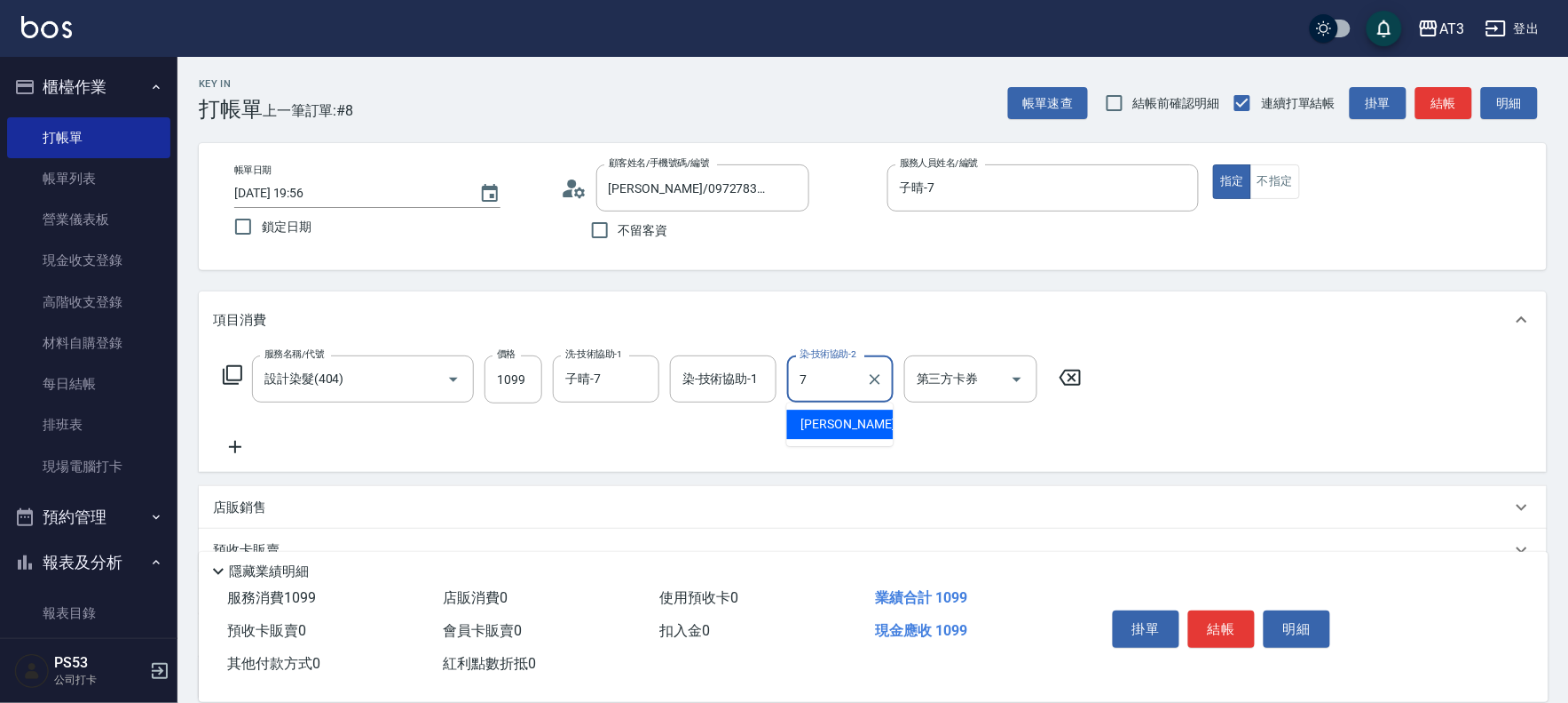
type input "子晴-7"
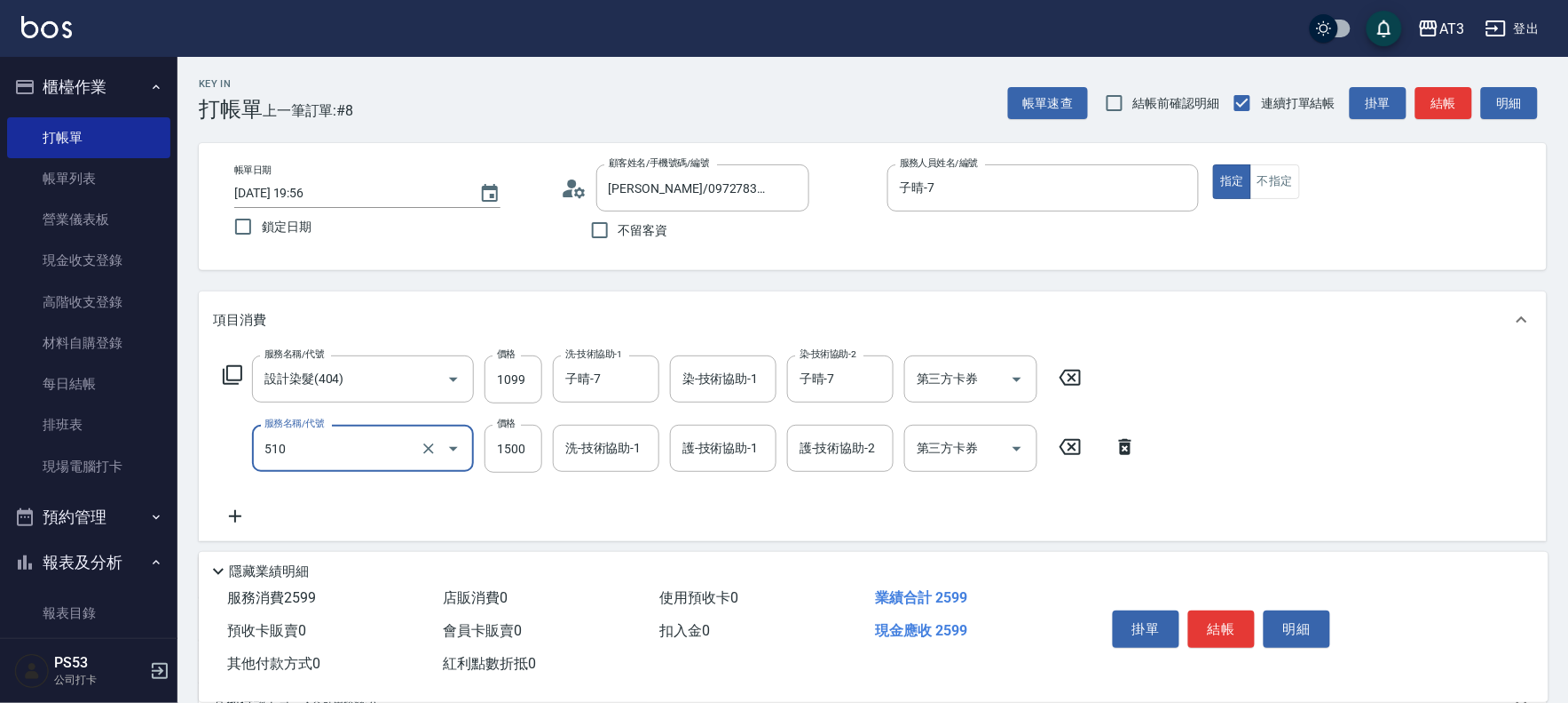
type input "5G護髮/含洗髮(510)"
type input "1200"
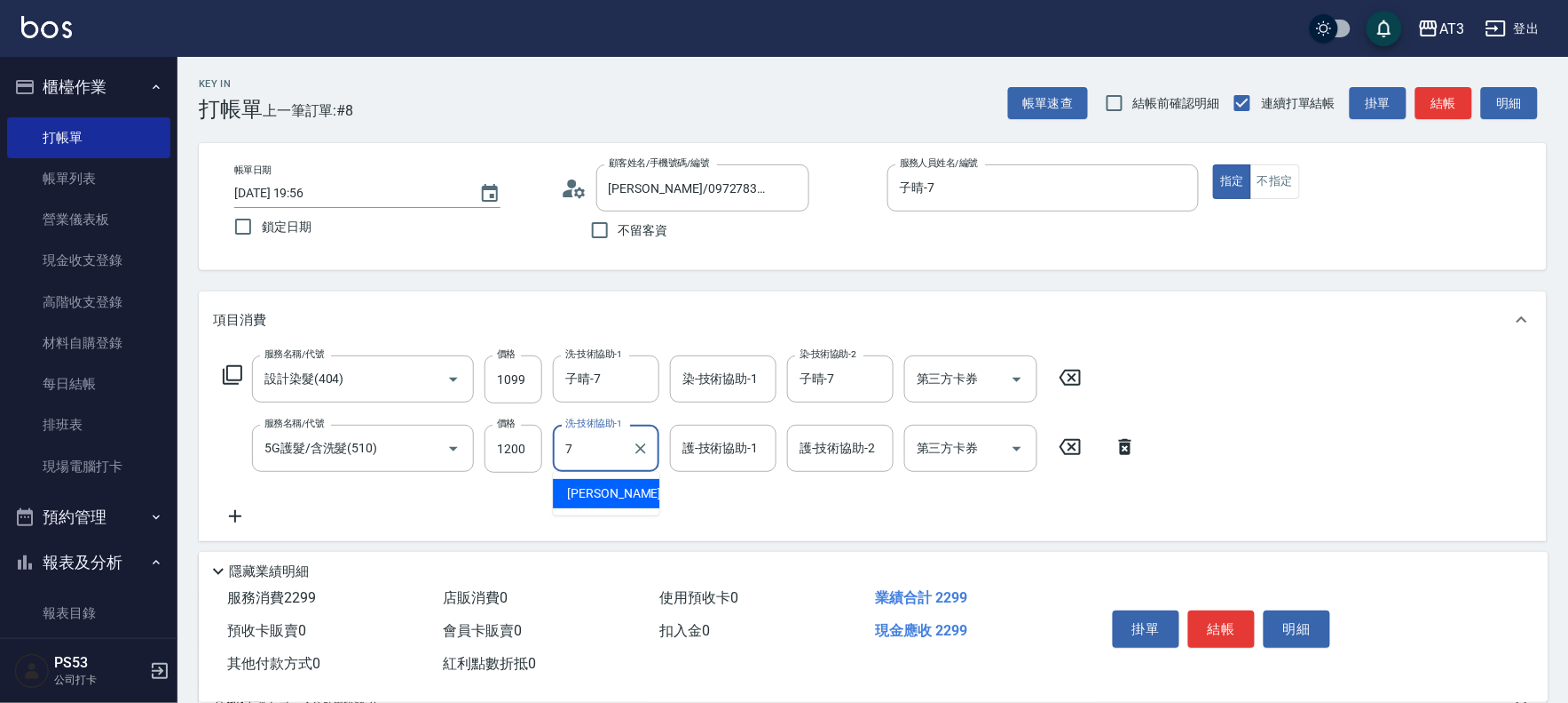
type input "子晴-7"
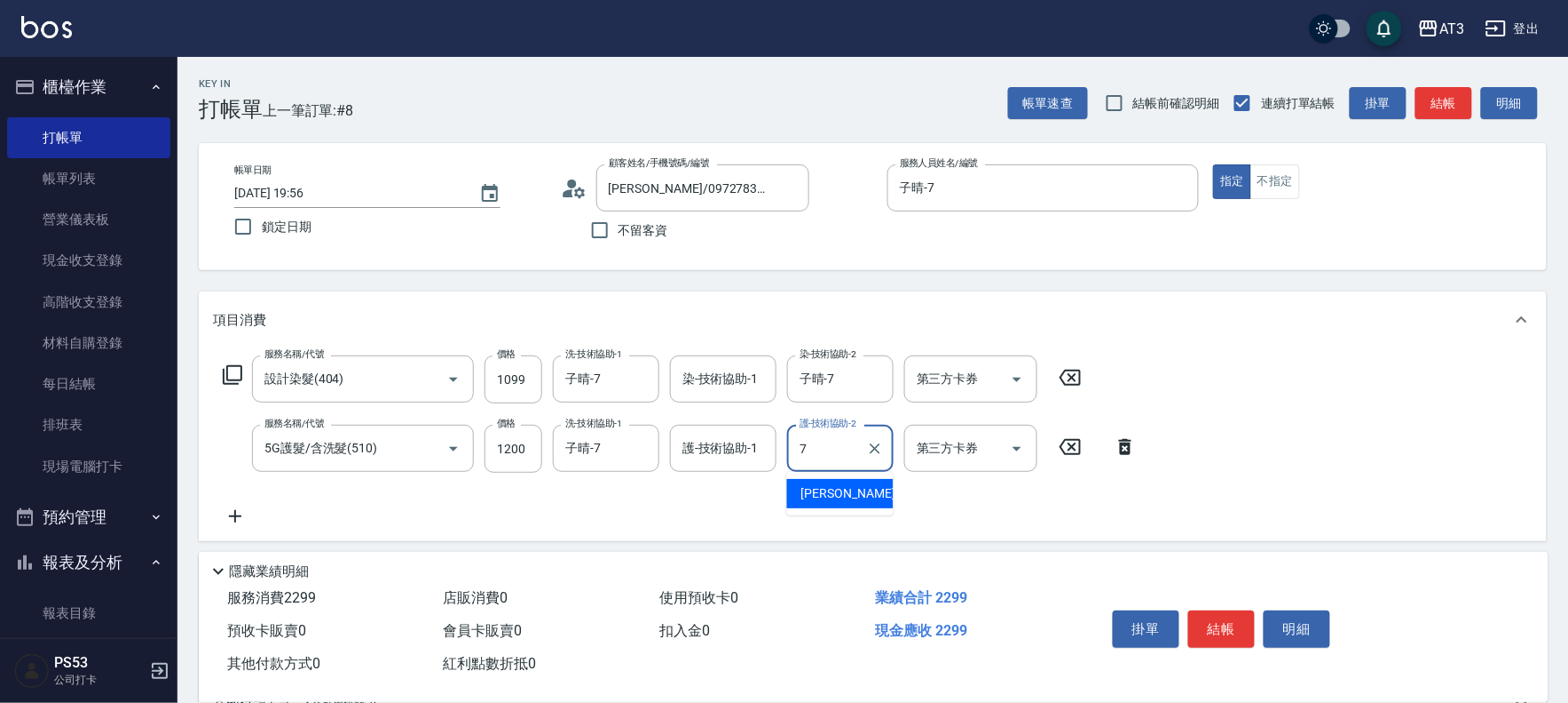
type input "子晴-7"
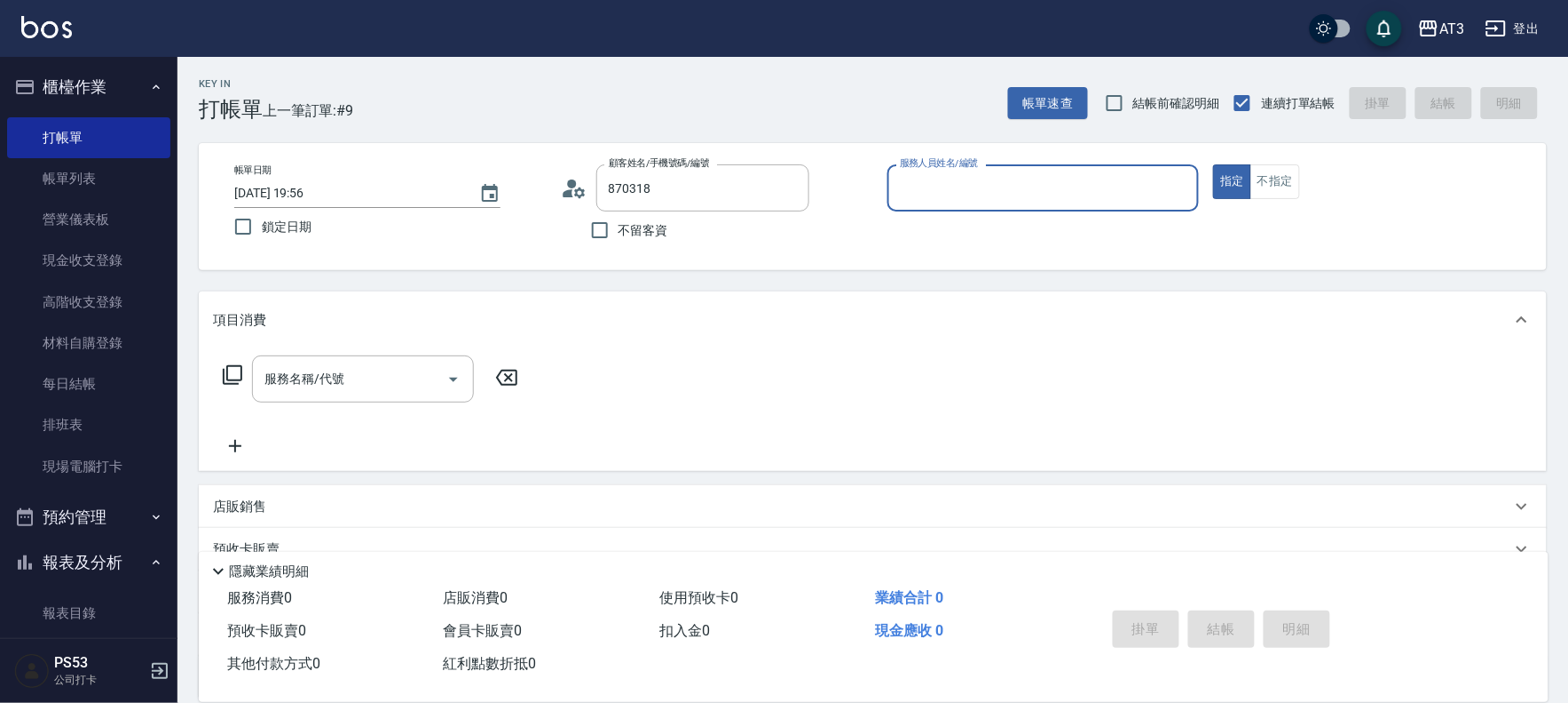
type input "[PERSON_NAME]/0905723826-1/870318"
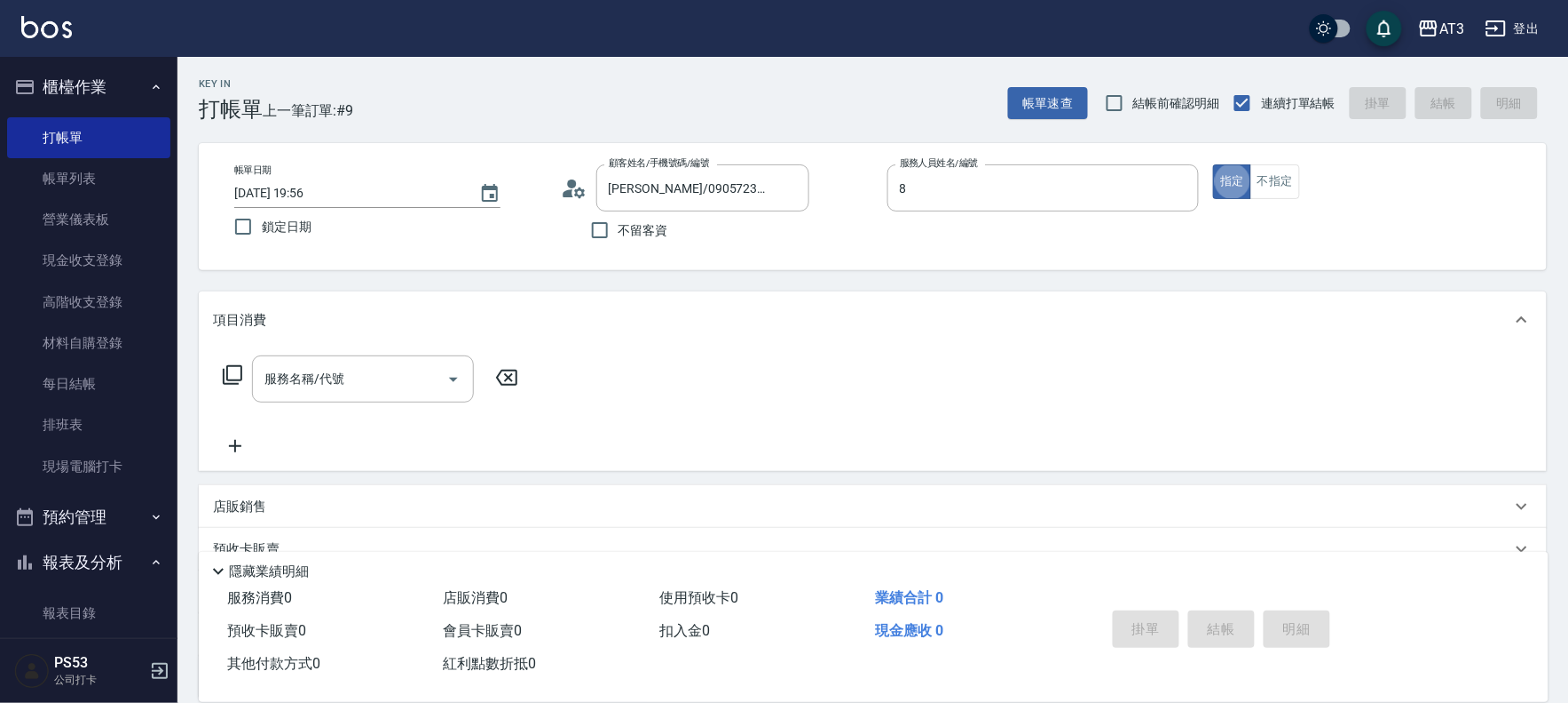
type input "岢諭-8"
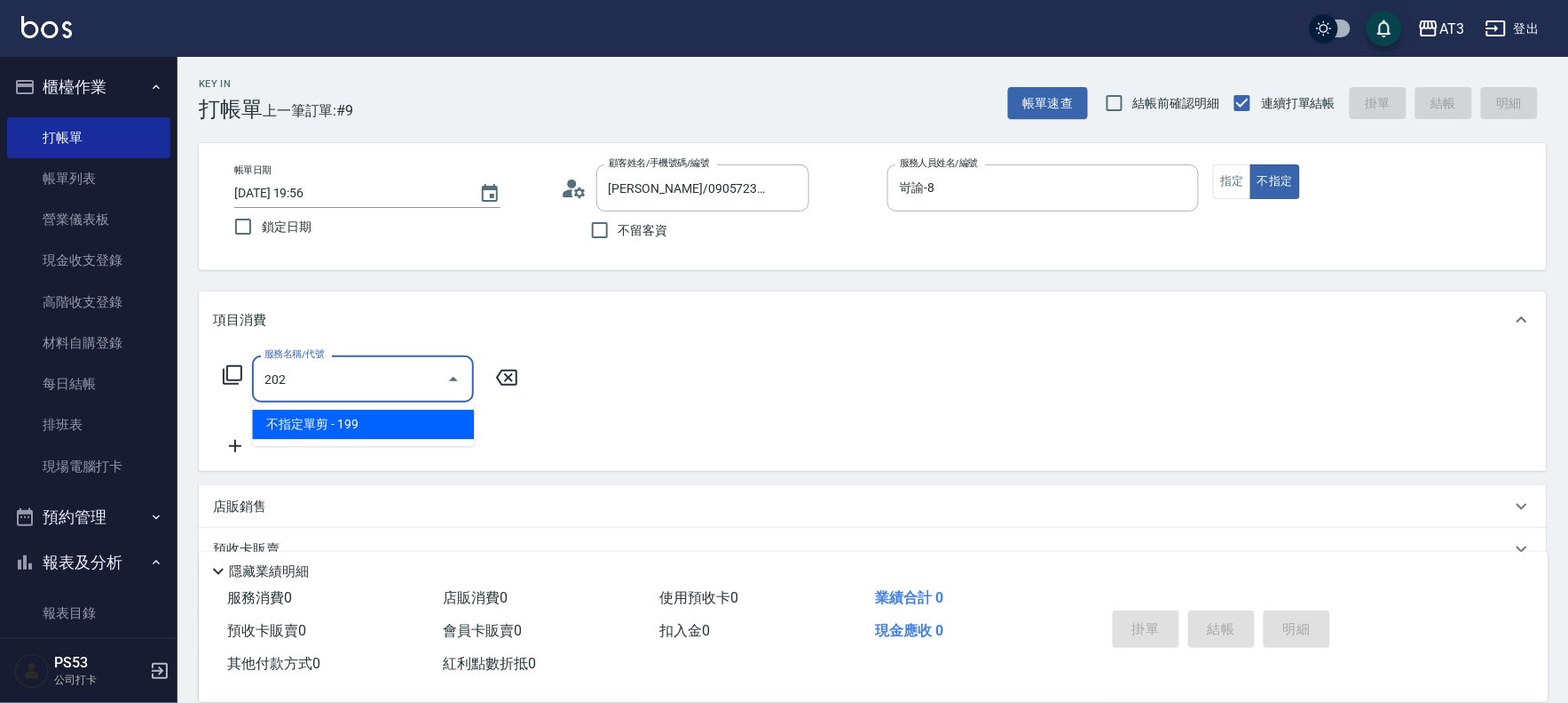
type input "不指定單剪(202)"
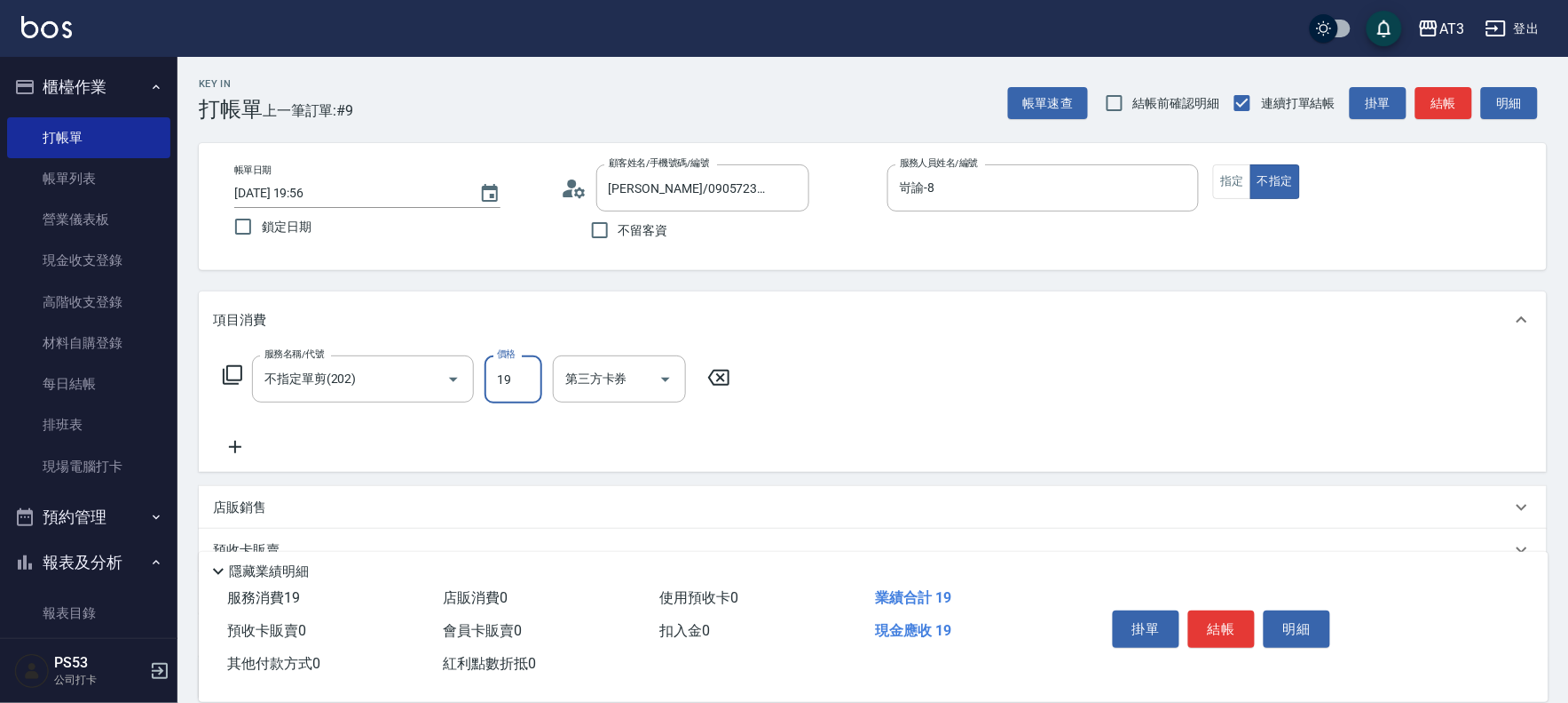
type input "199"
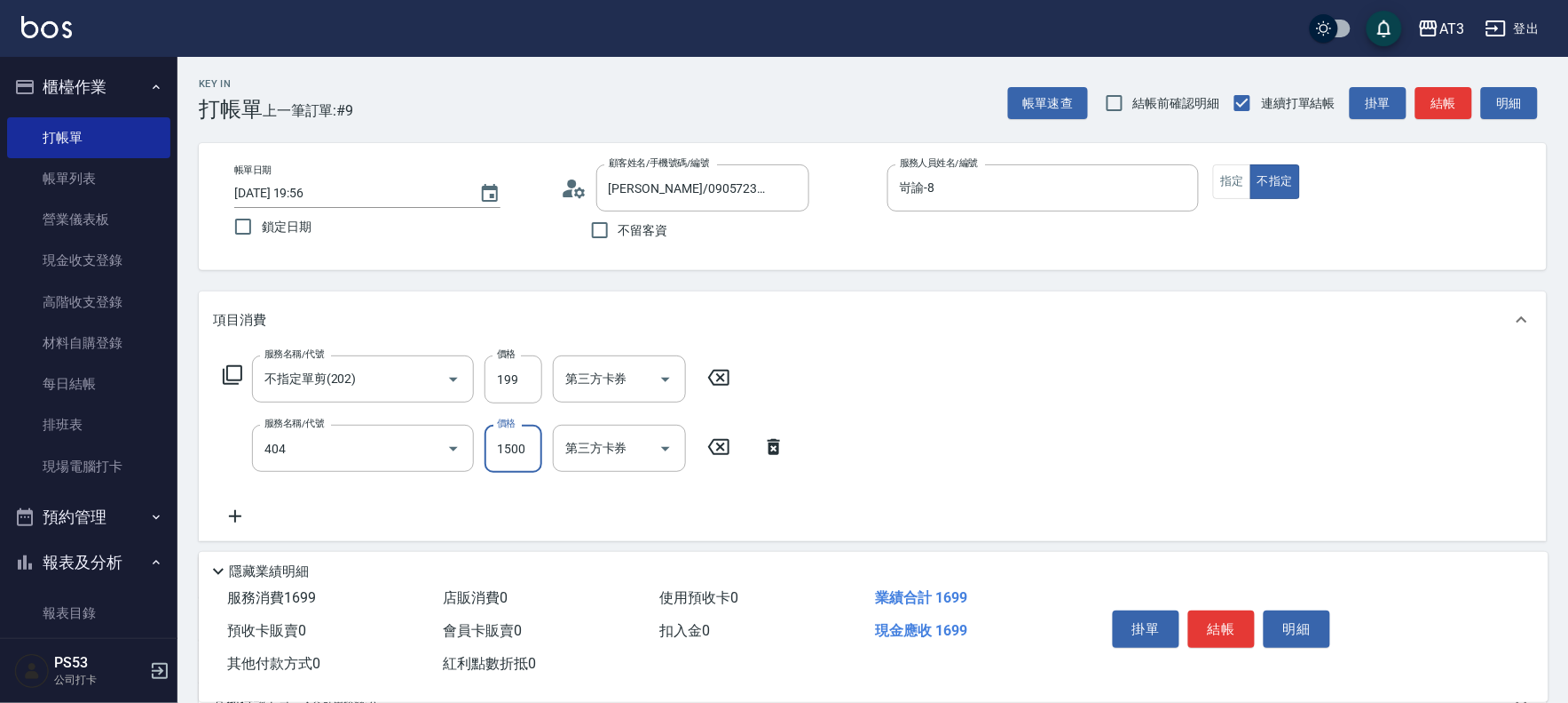
type input "設計染髮(404)"
type input "3800"
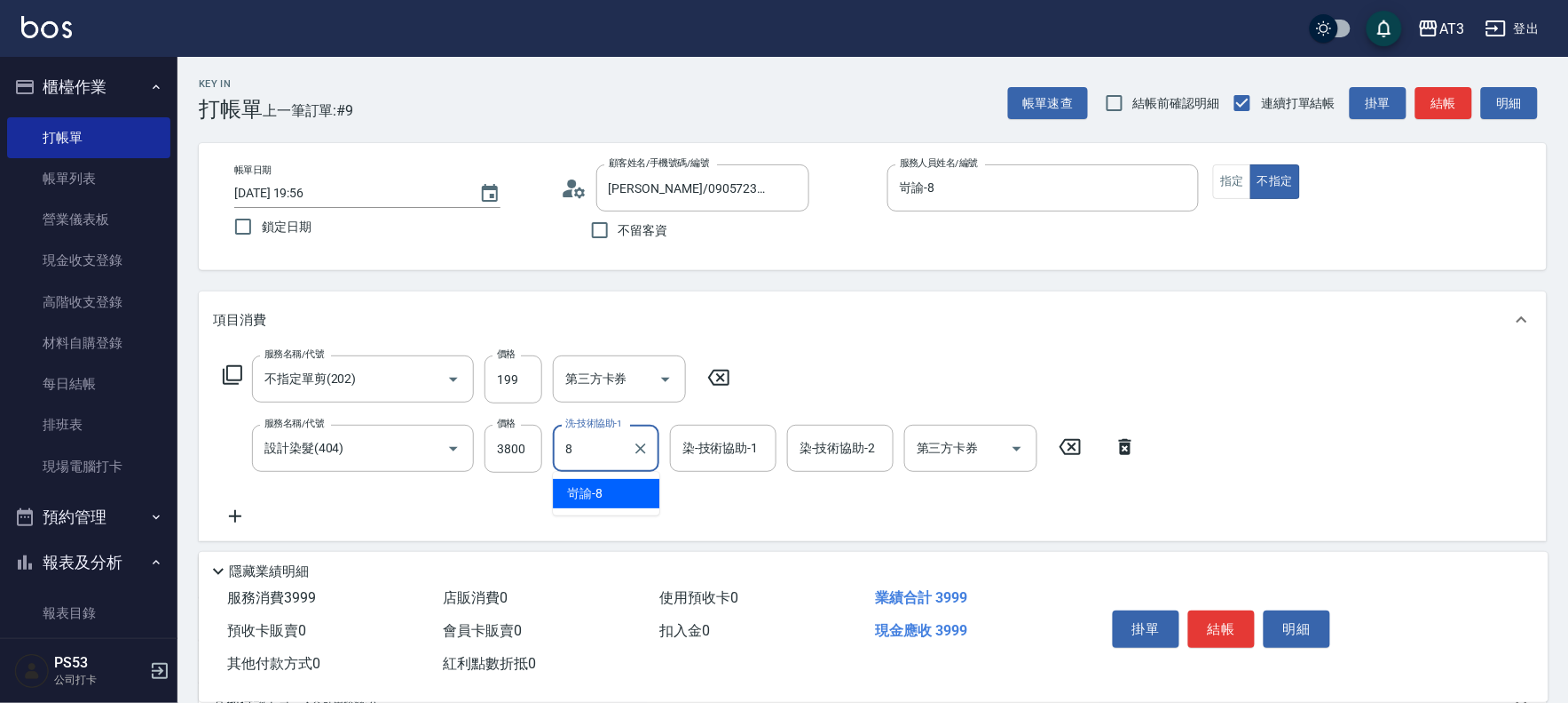
type input "岢諭-8"
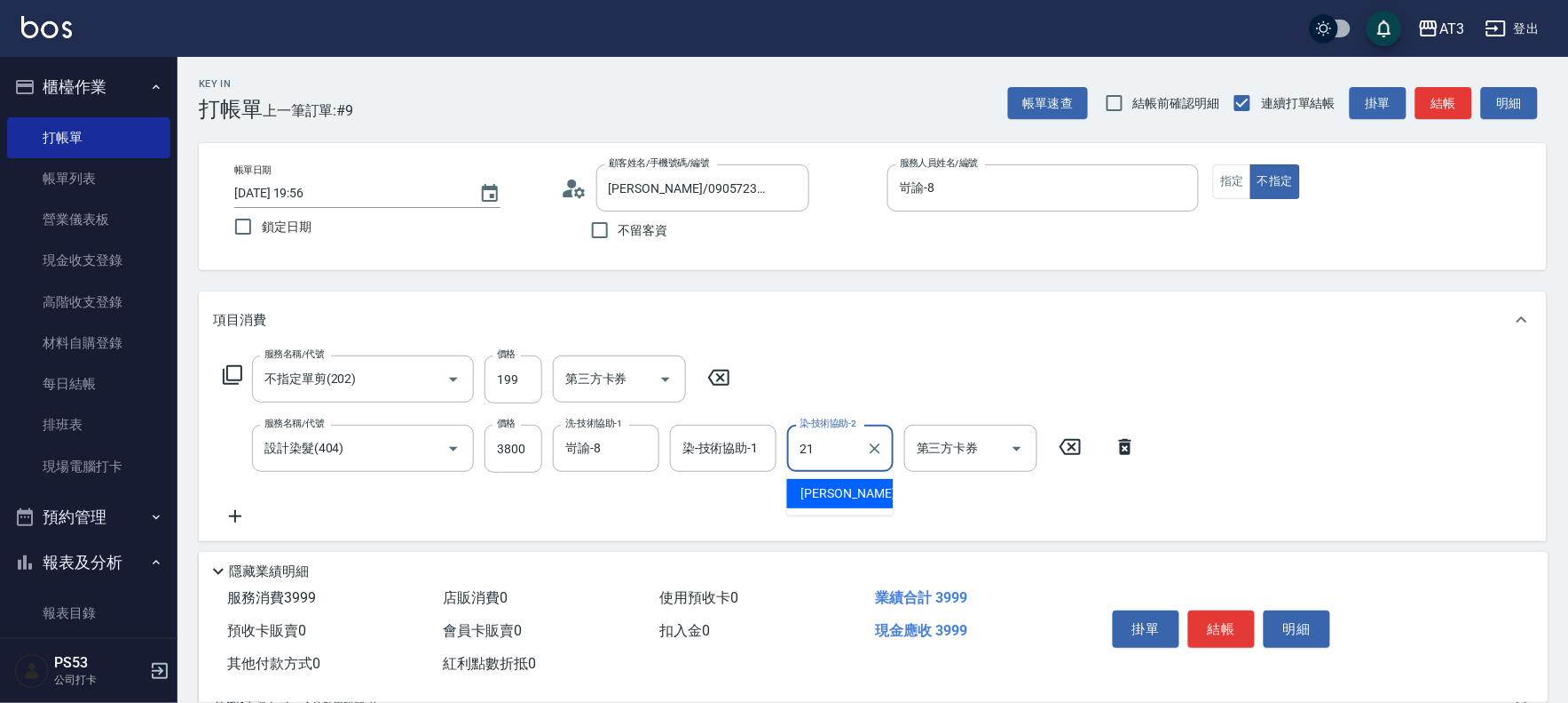
type input "[PERSON_NAME]-21"
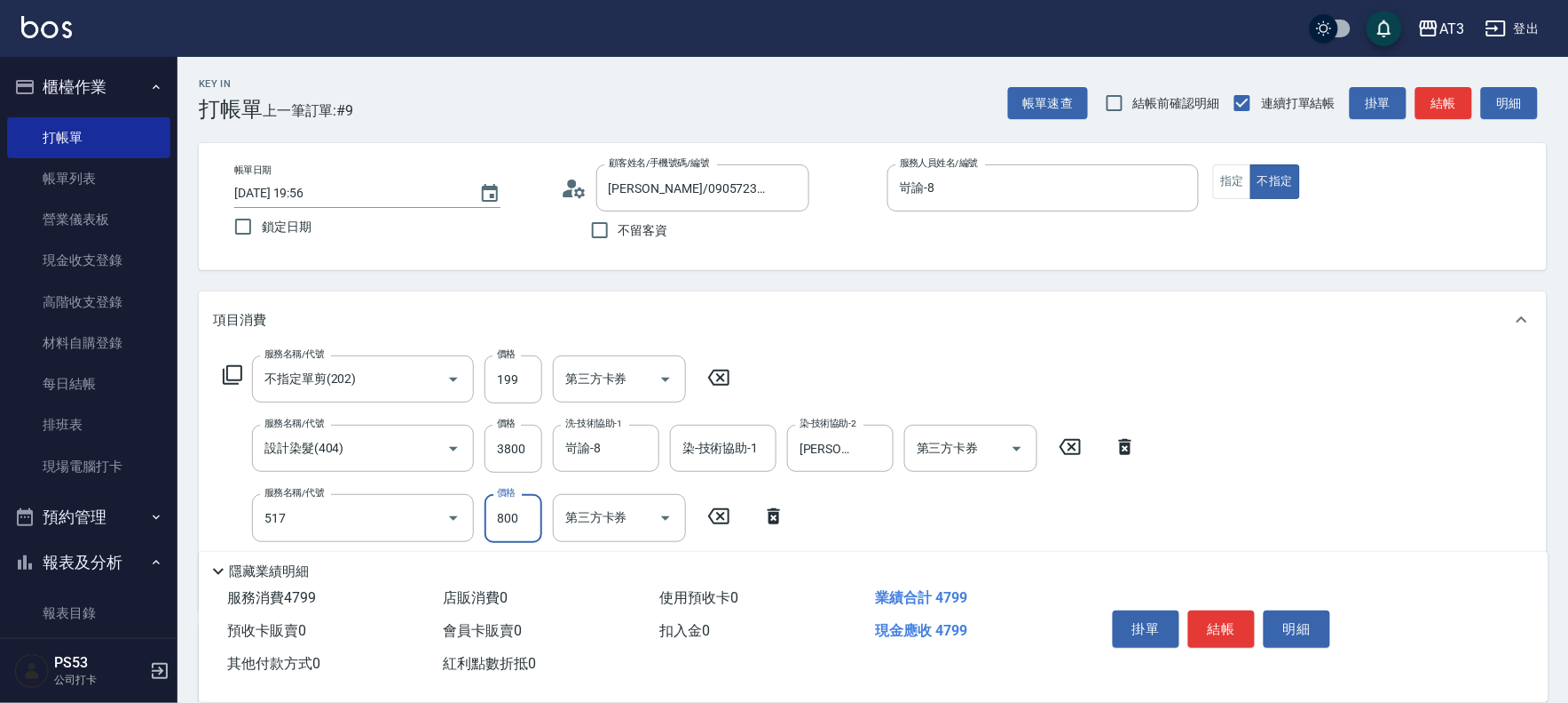
type input "C2花漾深層護髮/新(517)"
type input "1800"
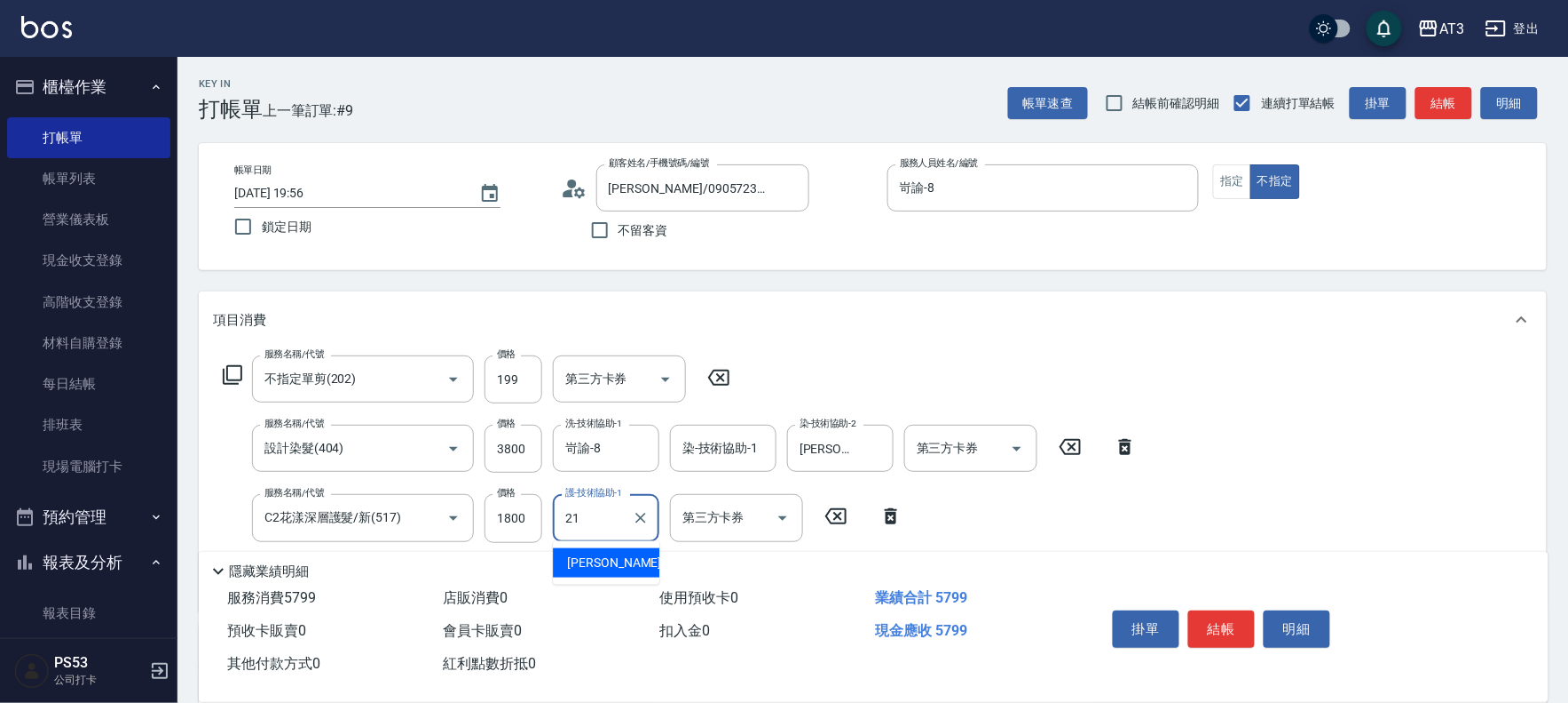
type input "[PERSON_NAME]-21"
click at [516, 399] on input "199" at bounding box center [513, 379] width 58 height 48
click at [504, 364] on input "199" at bounding box center [513, 379] width 58 height 48
type input "200"
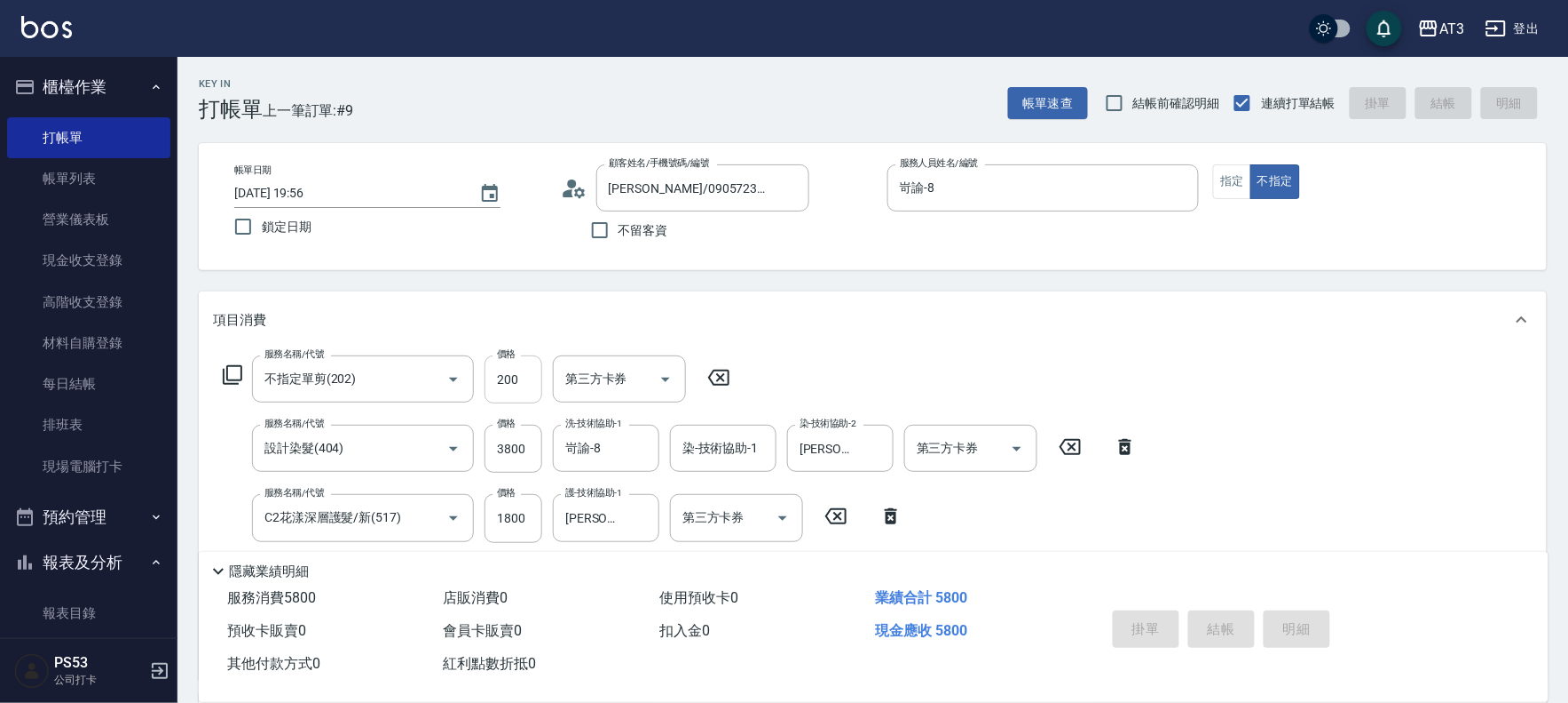
type input "[DATE] 19:57"
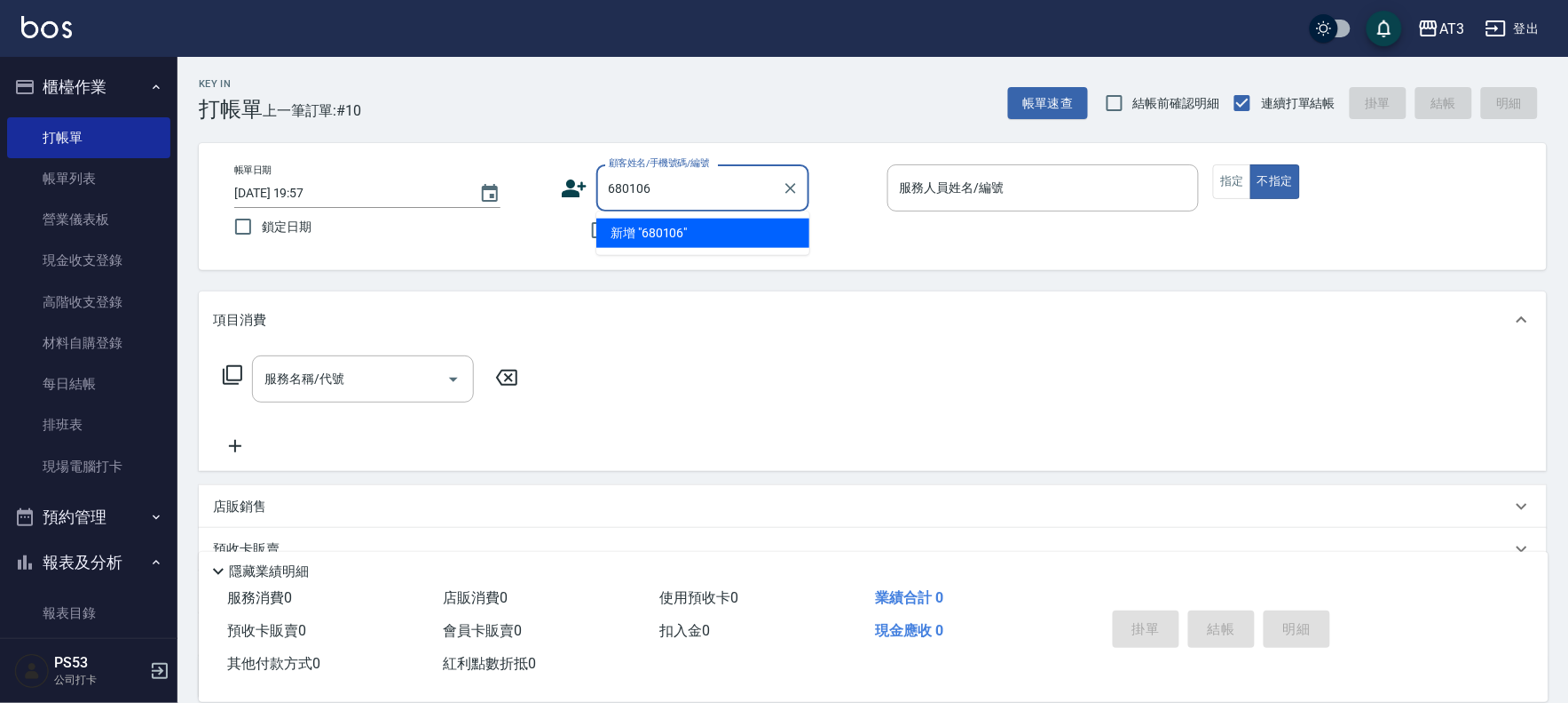
type input "680106"
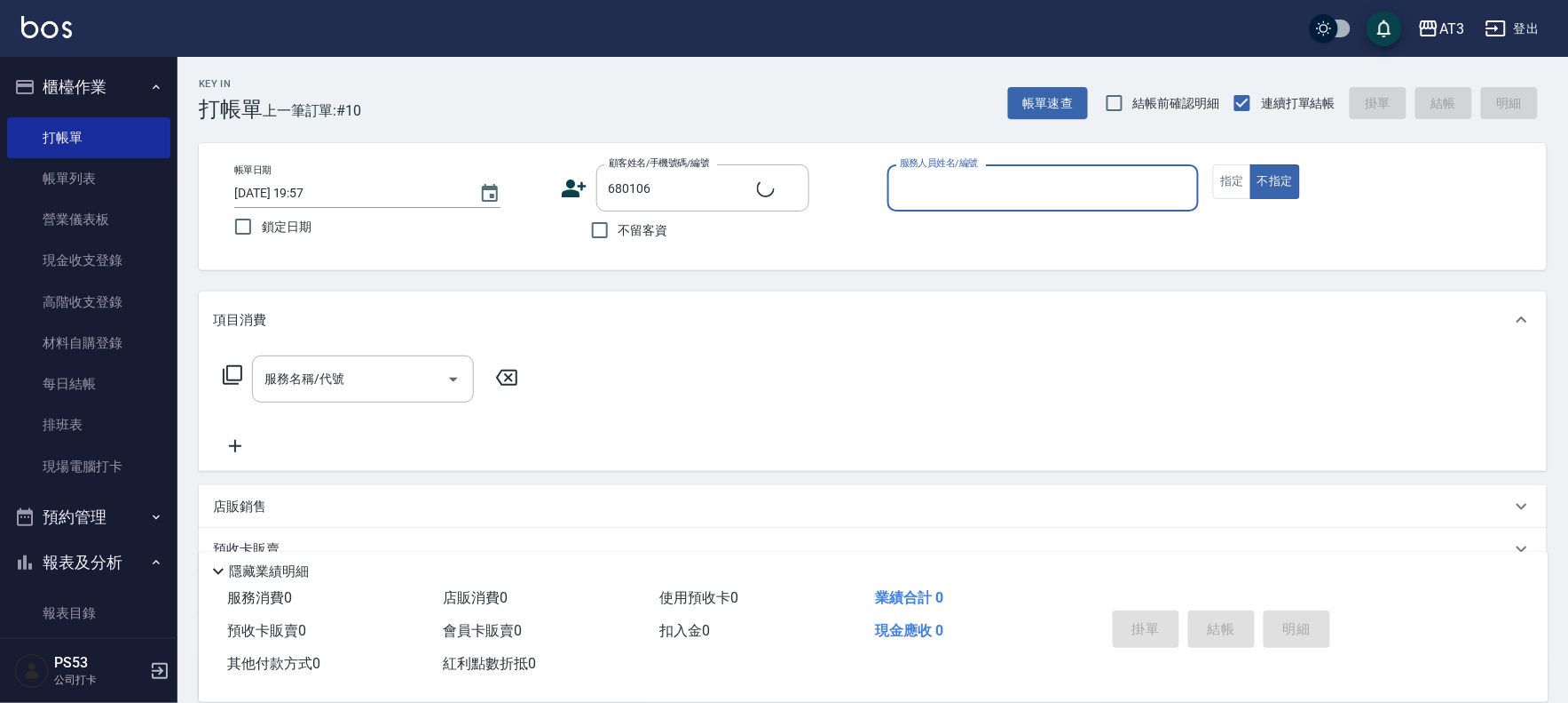
type input "7"
type input "[PERSON_NAME]/0905723826/680106"
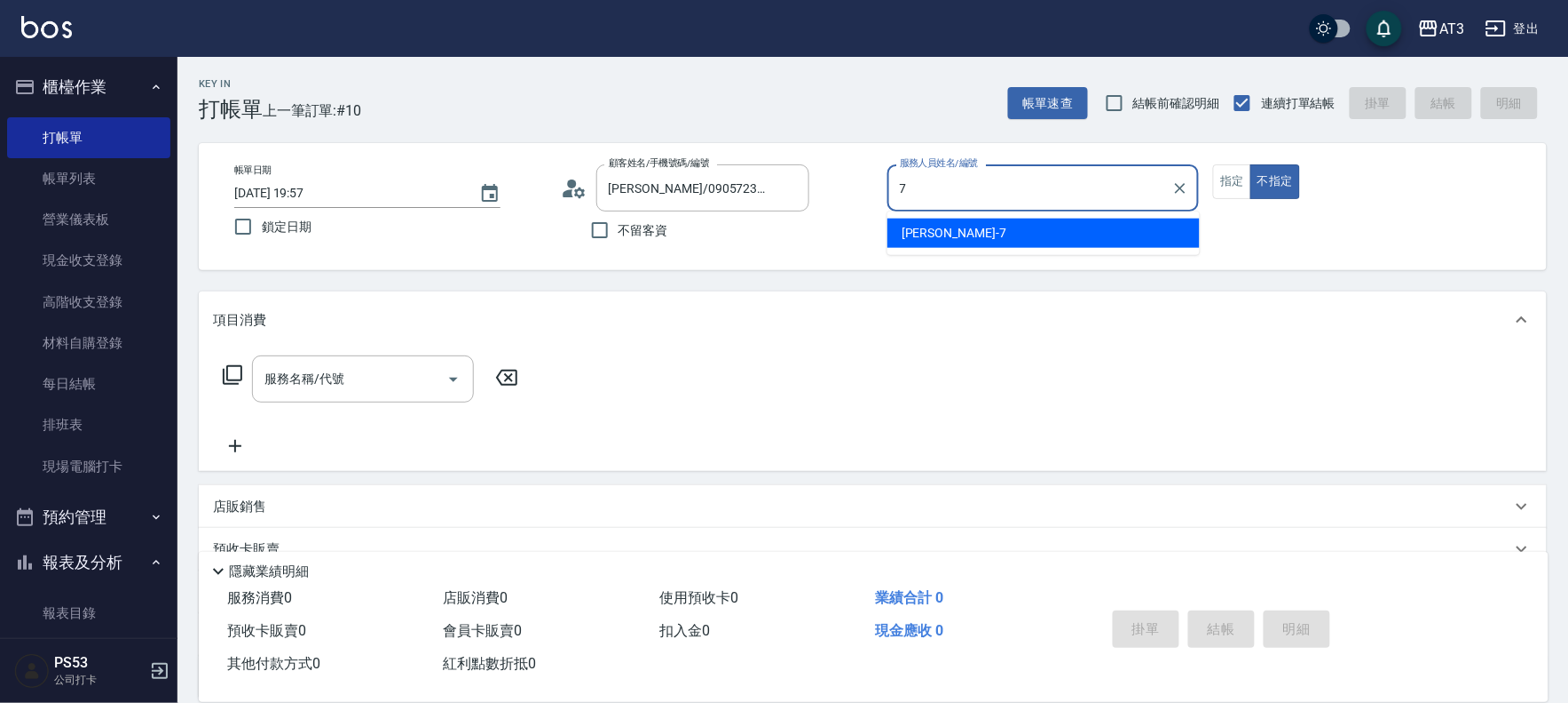
type input "子晴-7"
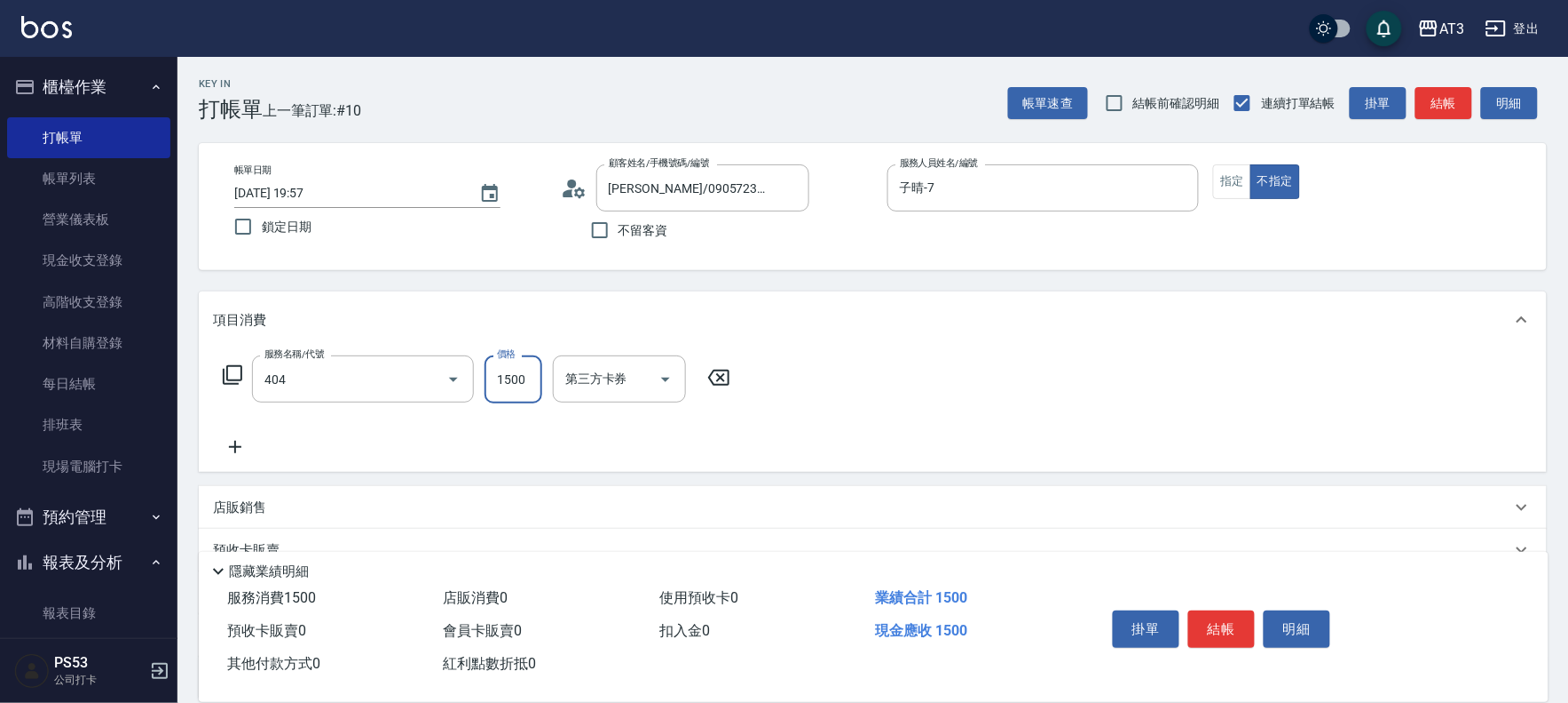
type input "設計染髮(404)"
type input "1300"
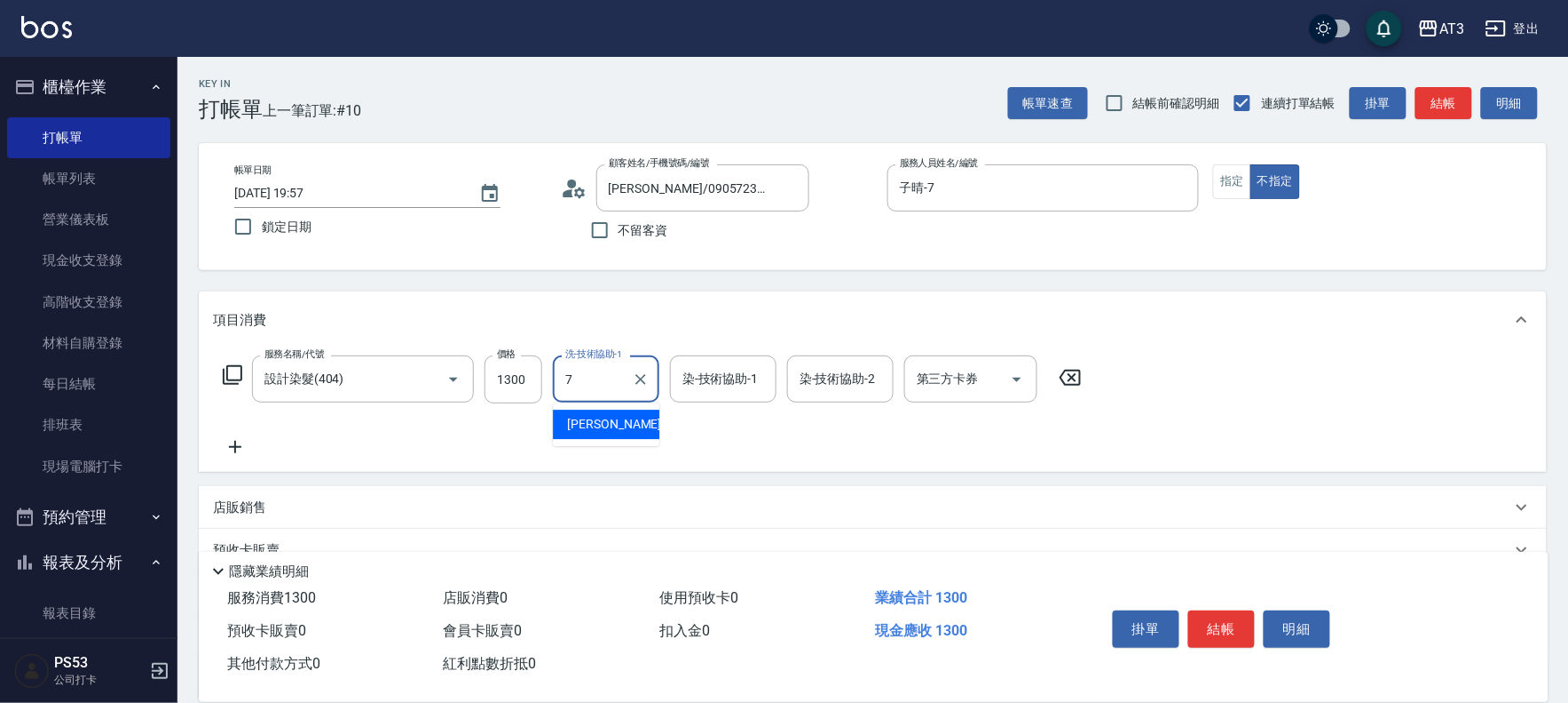
type input "子晴-7"
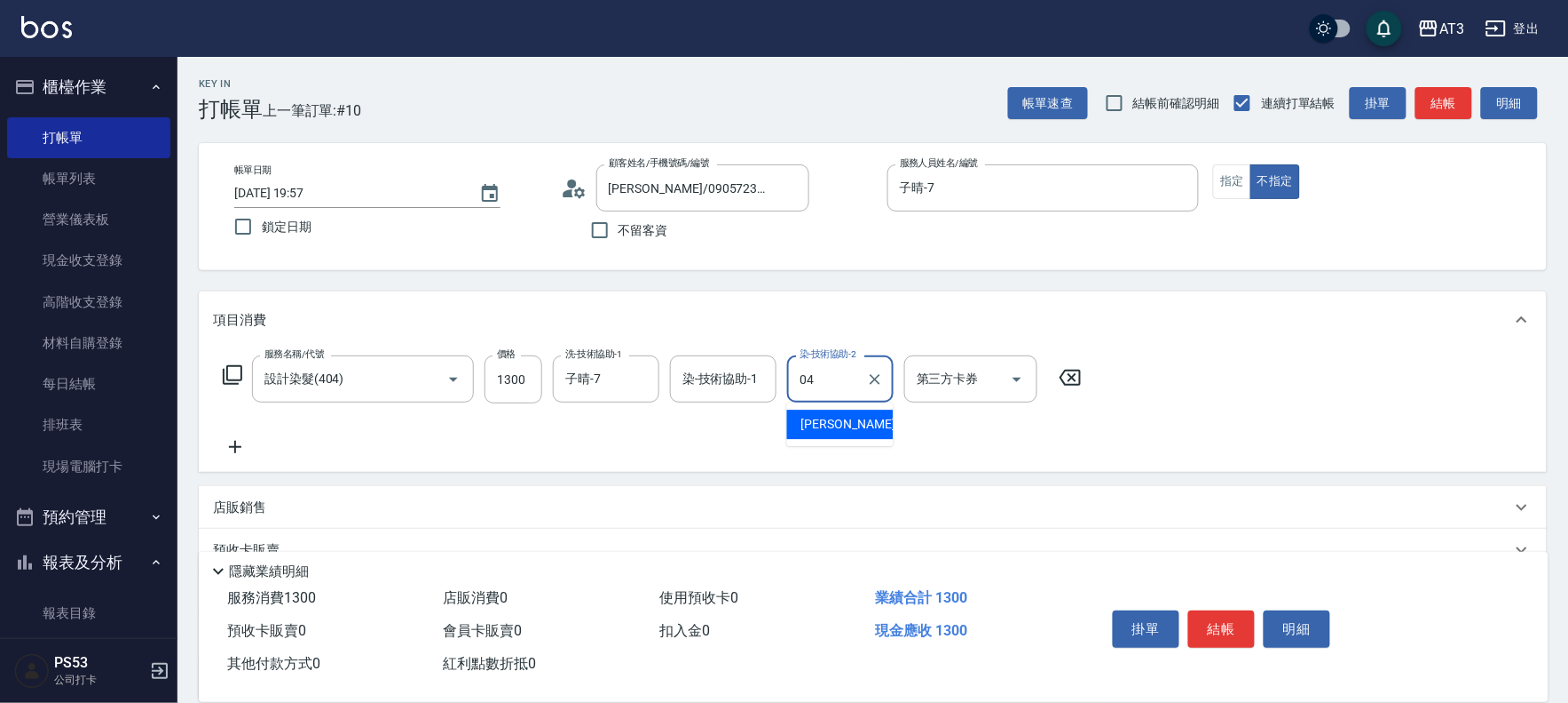
type input "惠麗-04"
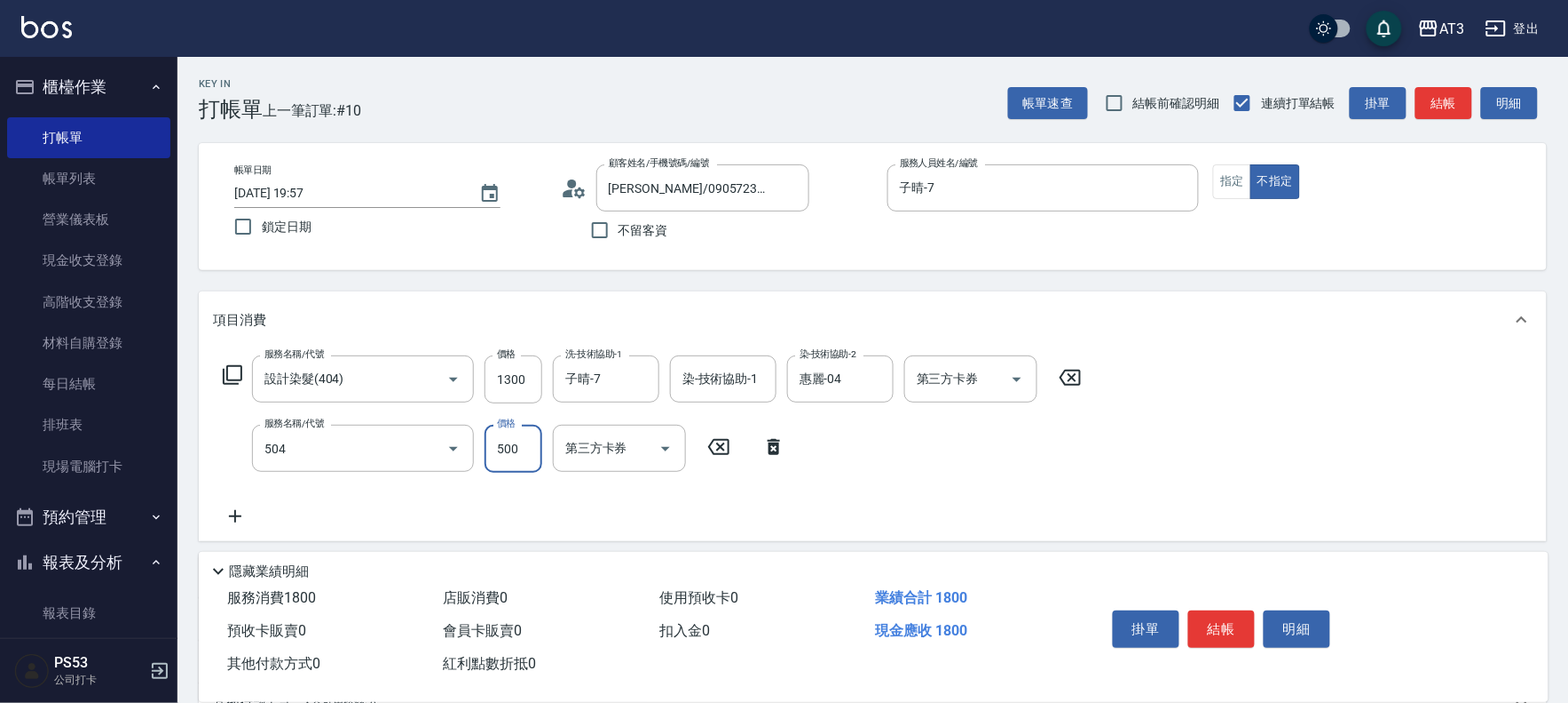
type input "順子護髮(504)"
type input "0"
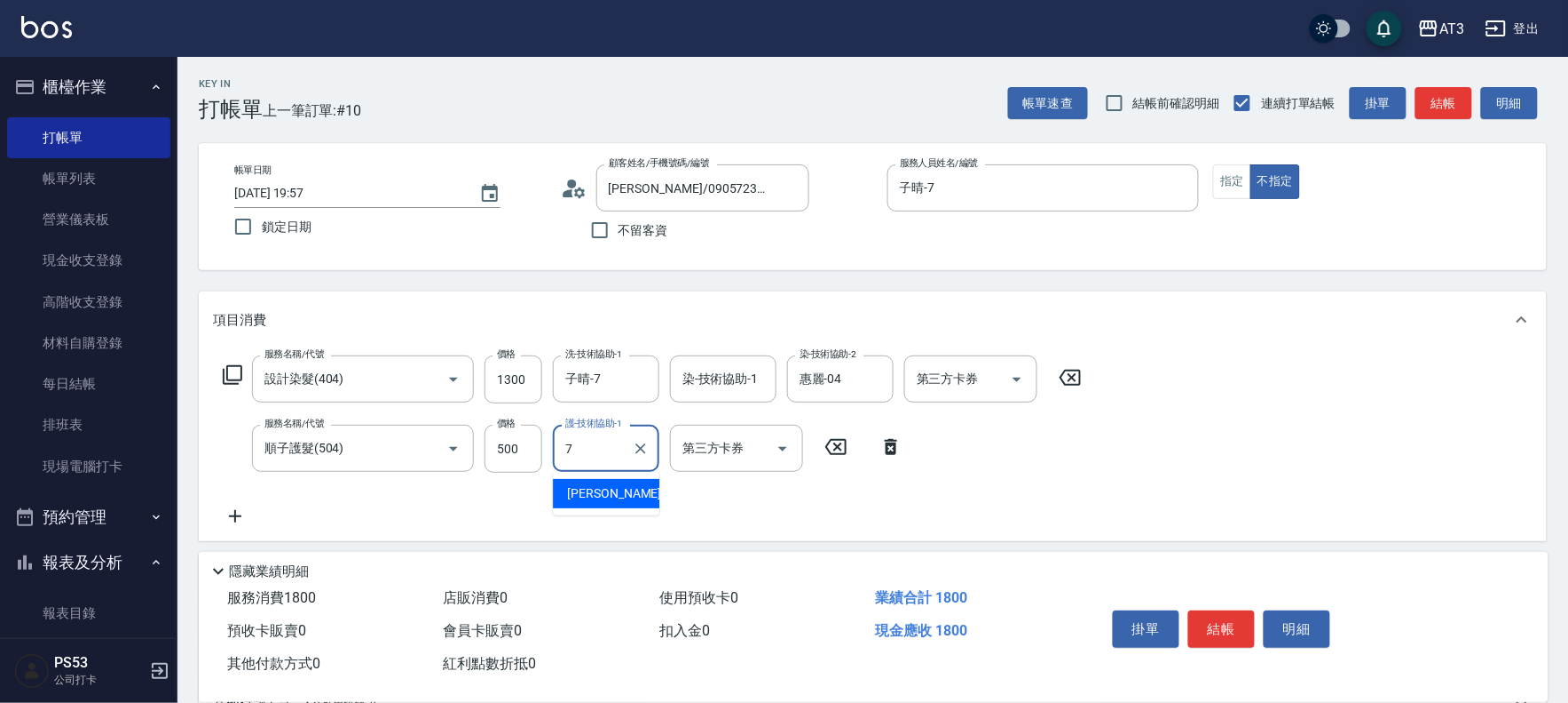
type input "子晴-7"
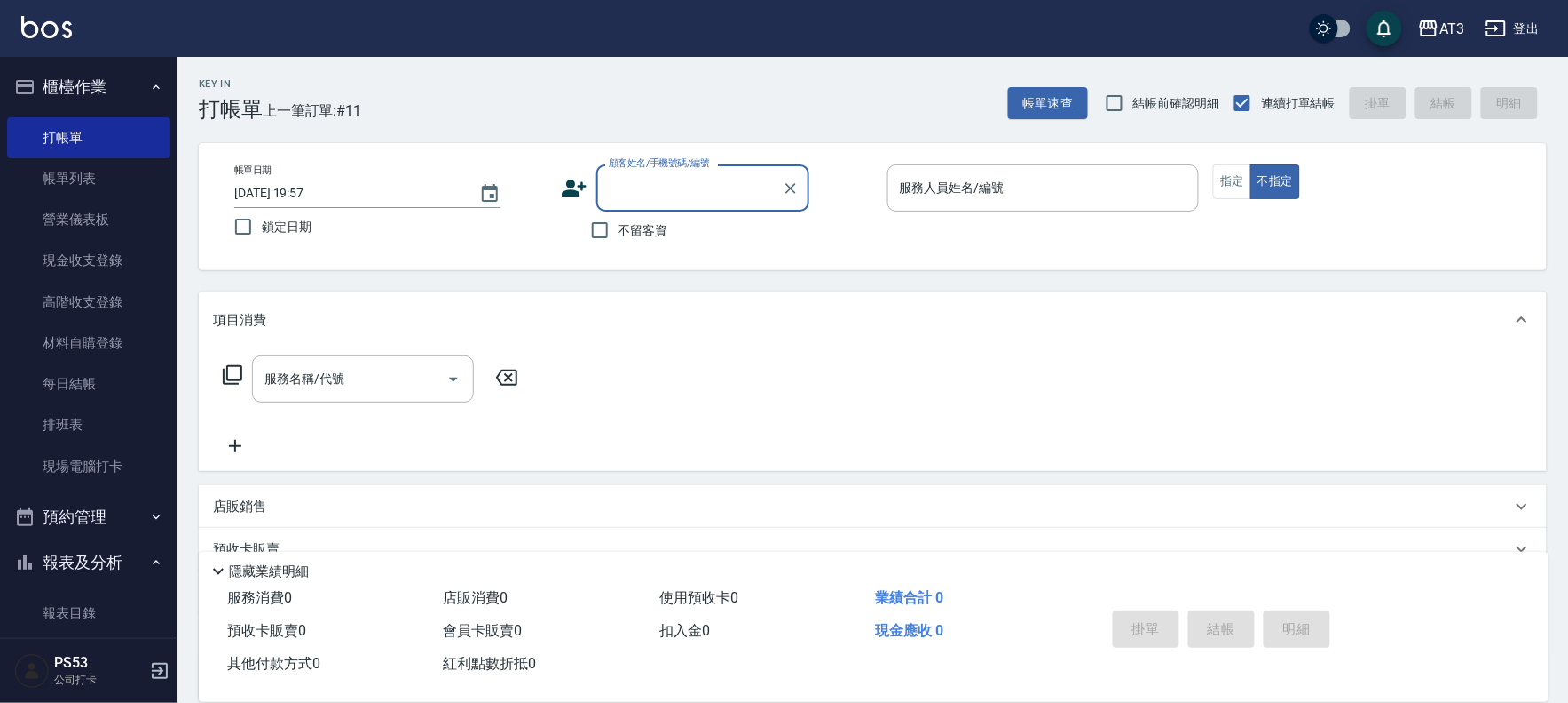
click at [569, 186] on icon at bounding box center [574, 188] width 24 height 18
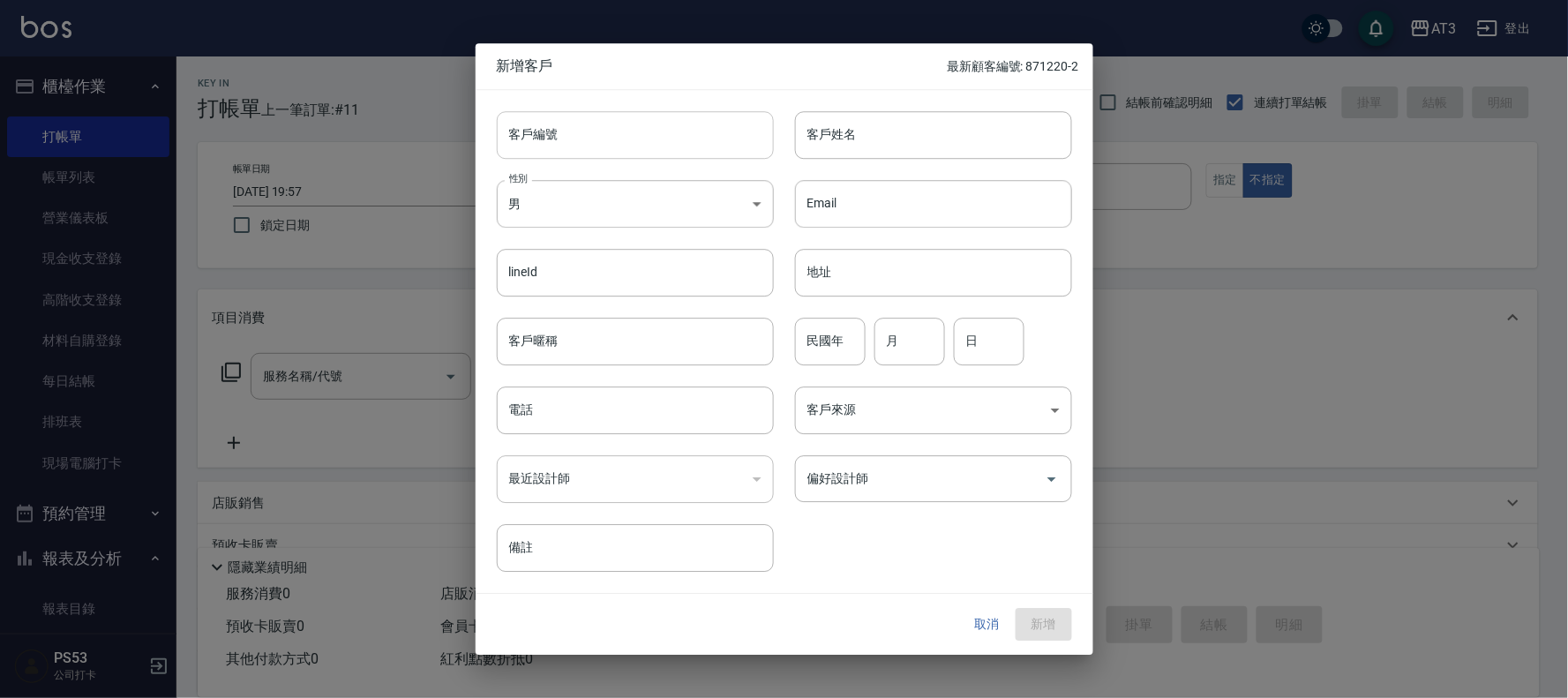
click at [550, 140] on input "客戶編號" at bounding box center [635, 135] width 277 height 48
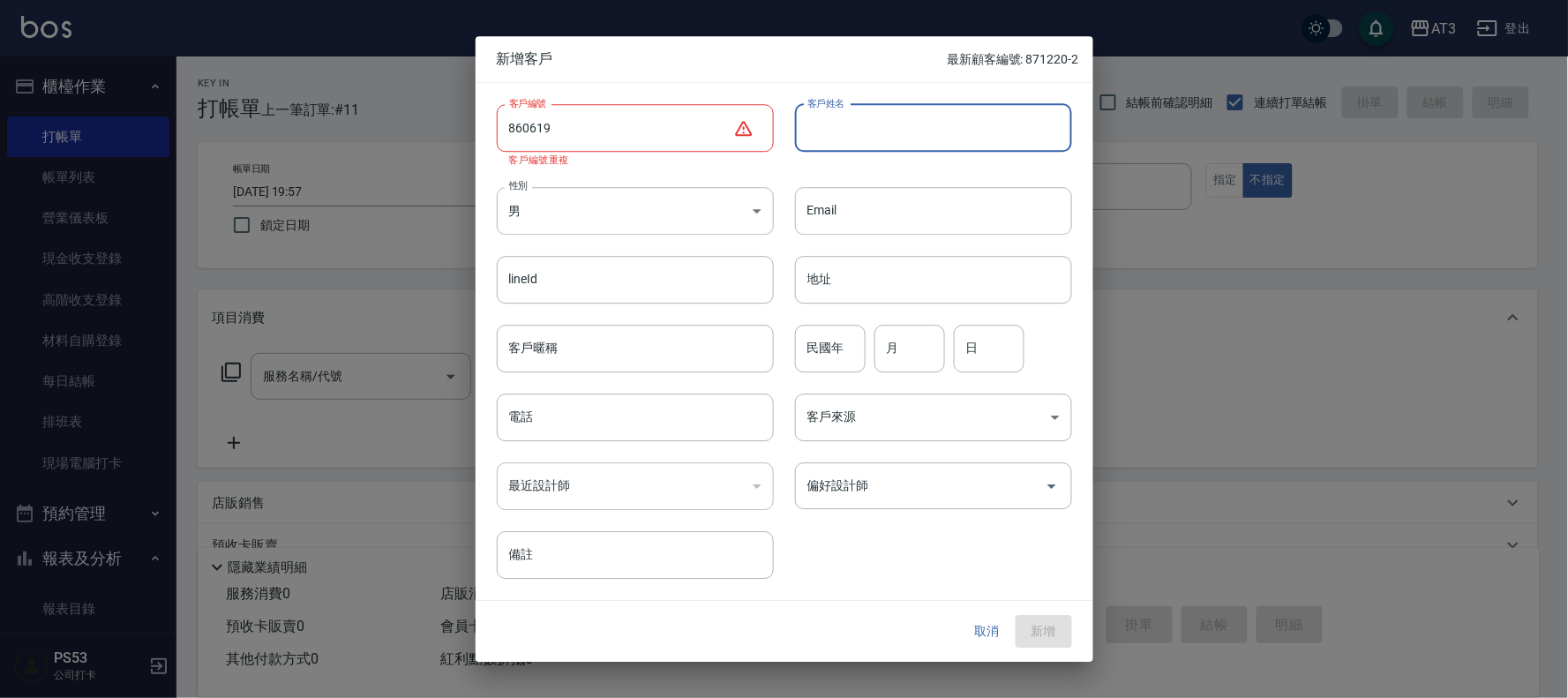
click at [593, 142] on input "860619" at bounding box center [615, 127] width 237 height 48
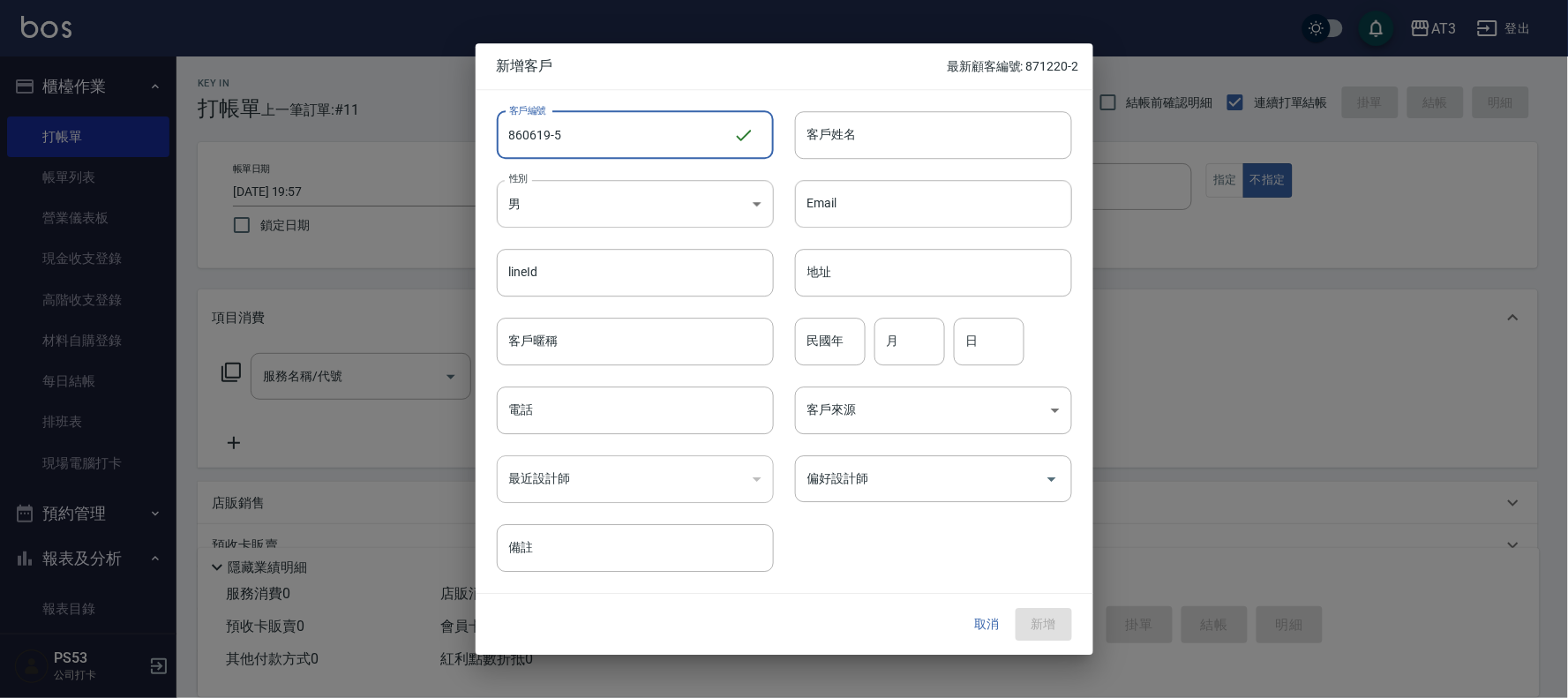
type input "860619-5"
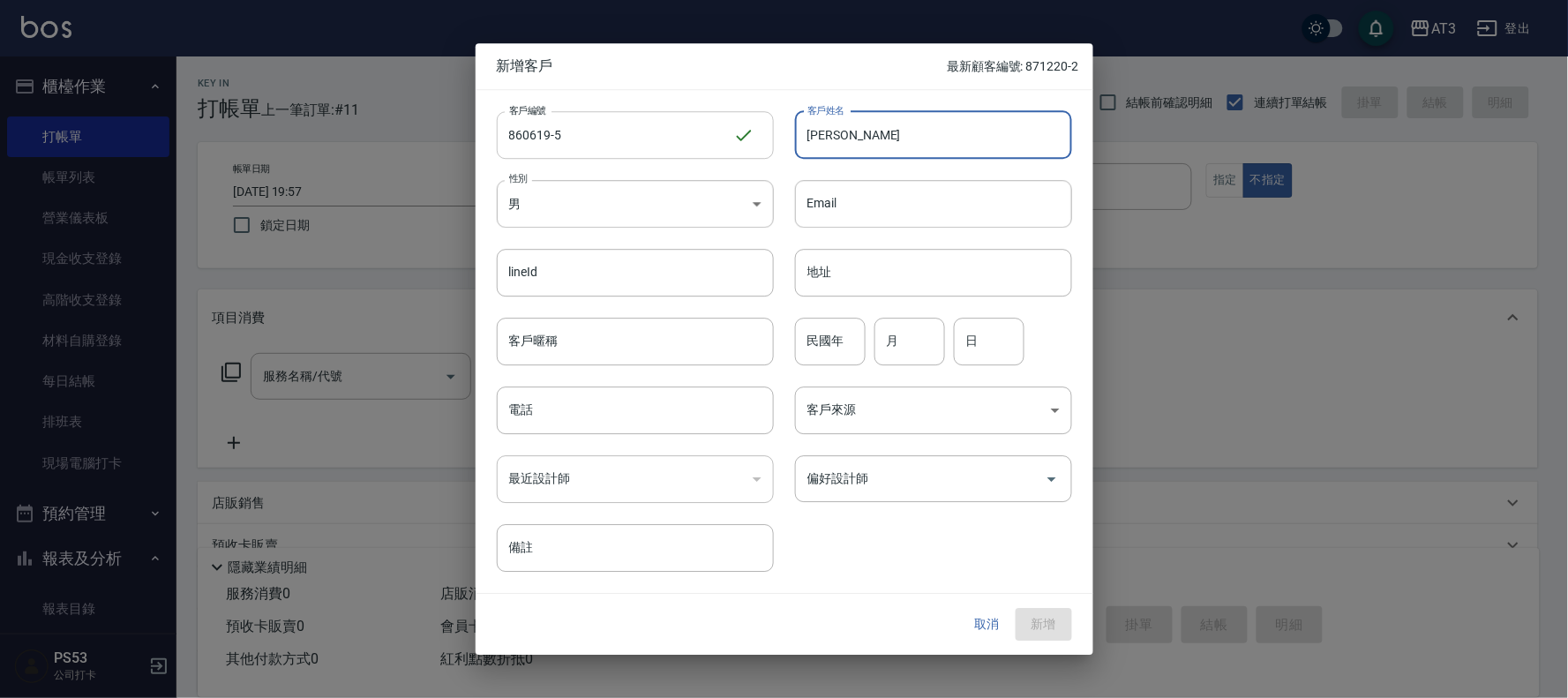
type input "[PERSON_NAME]"
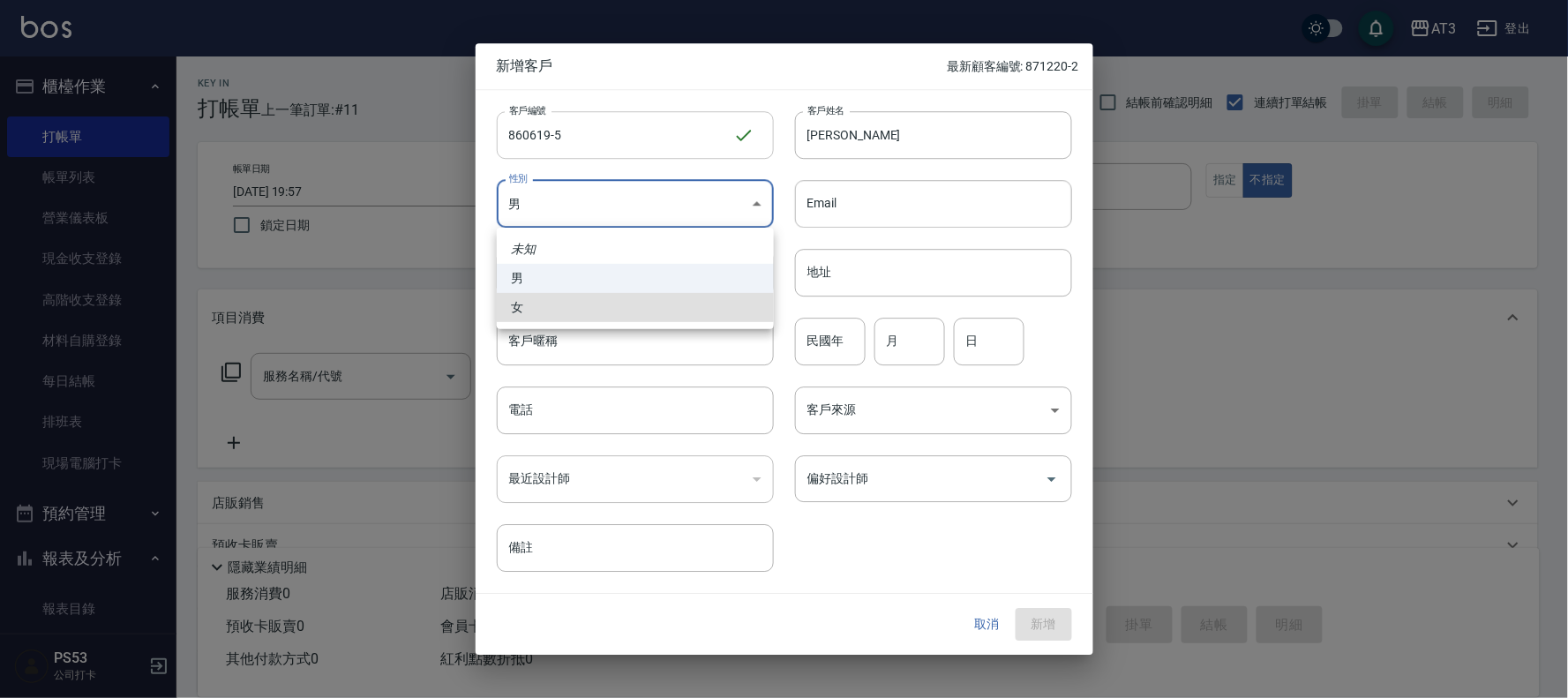
type input "[DEMOGRAPHIC_DATA]"
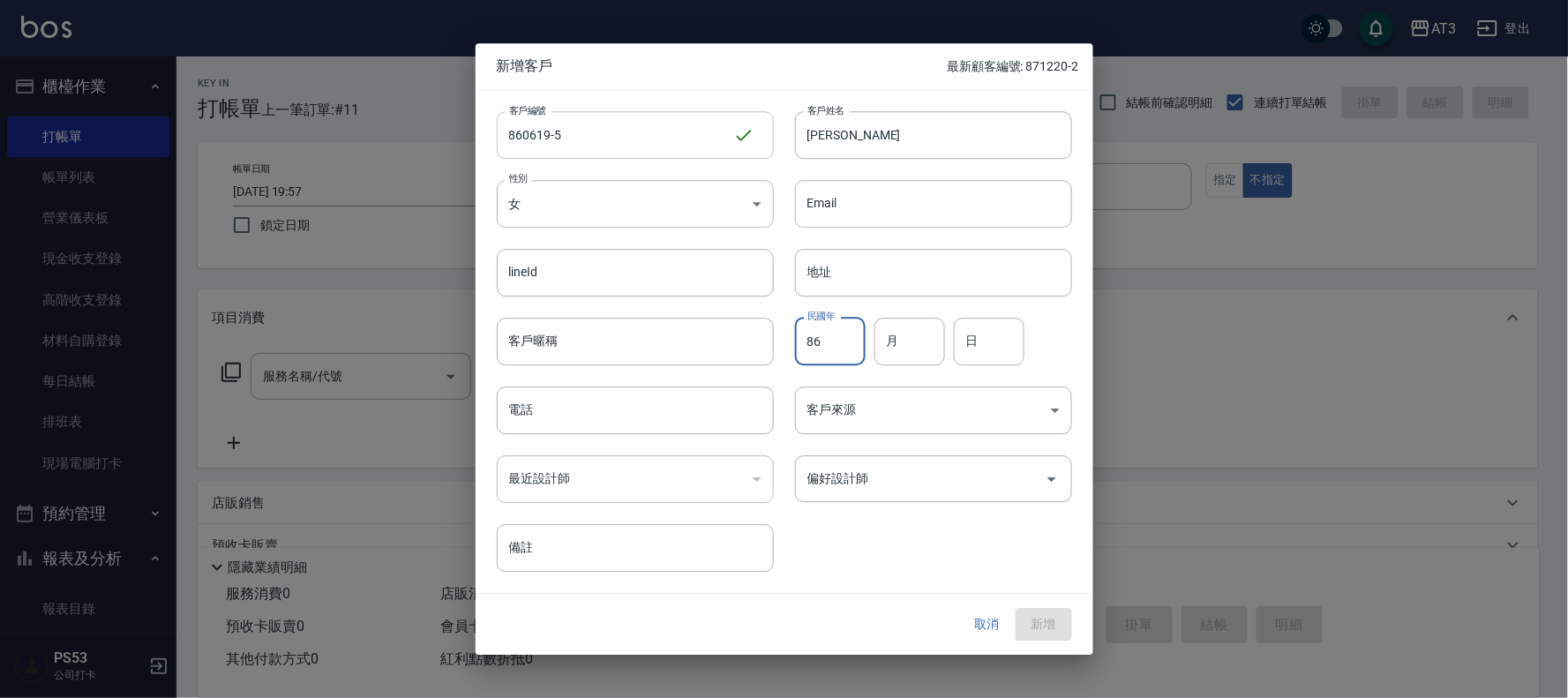
type input "86"
type input "06"
type input "19*"
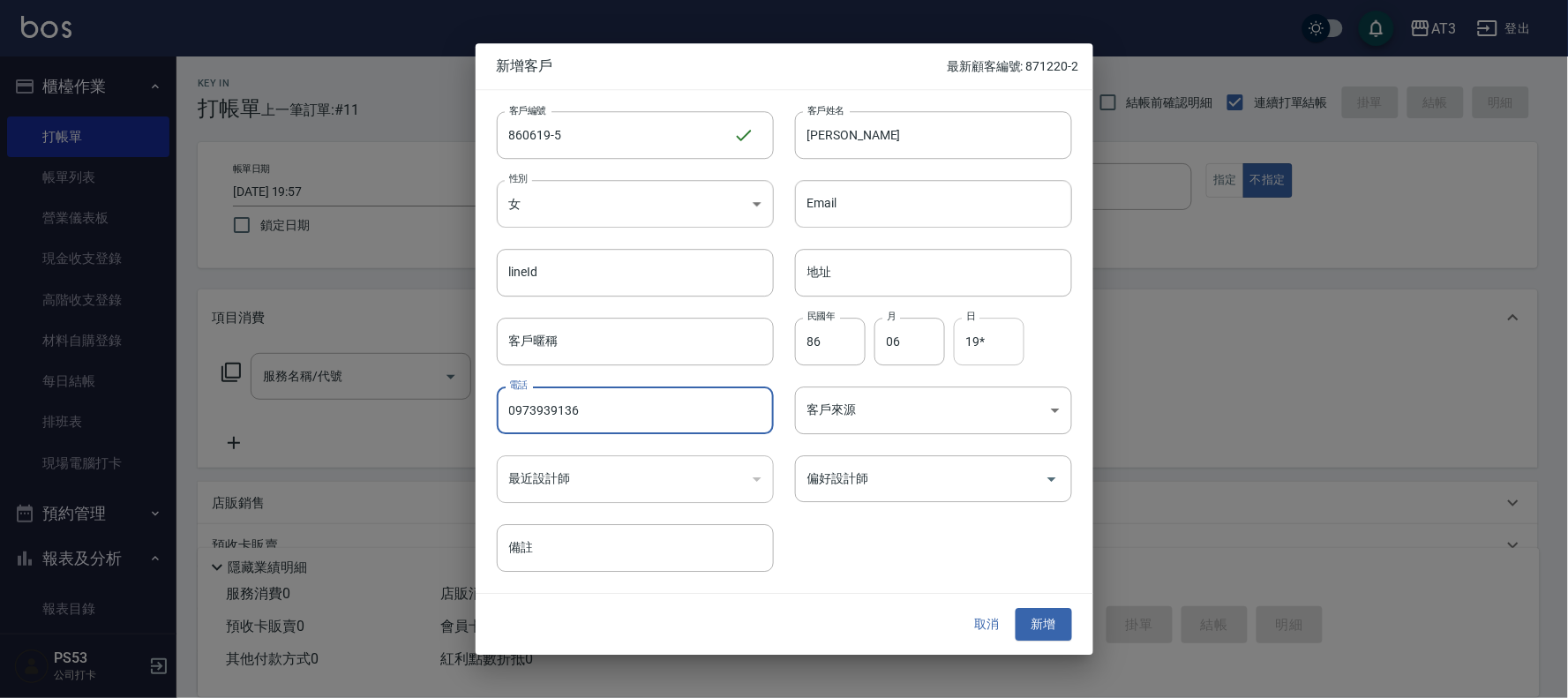
type input "0973939136"
click at [1003, 328] on input "19*" at bounding box center [988, 340] width 71 height 48
type input "19"
click at [1033, 620] on button "新增" at bounding box center [1043, 625] width 56 height 33
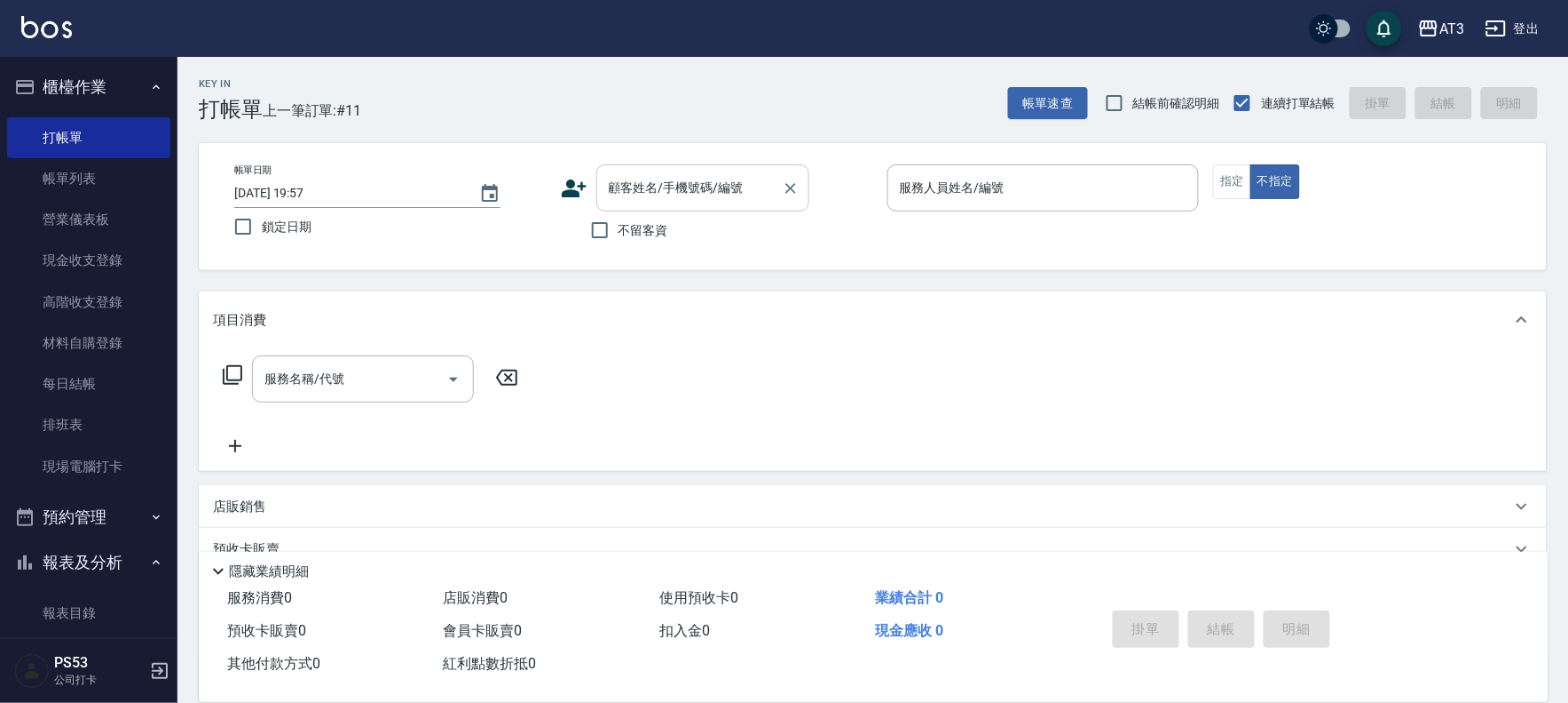
click at [704, 191] on div "顧客姓名/手機號碼/編號 顧客姓名/手機號碼/編號" at bounding box center [703, 187] width 213 height 47
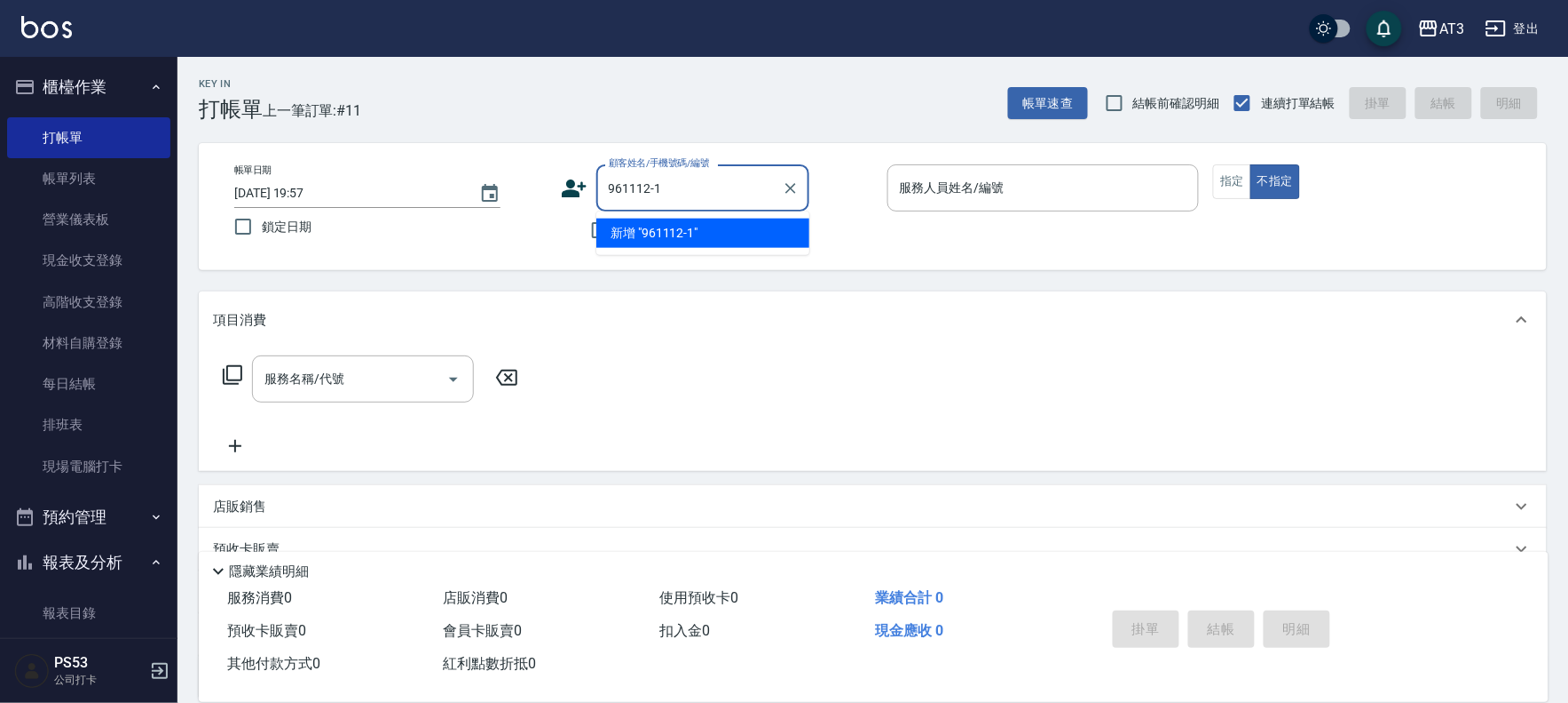
type input "961112-1"
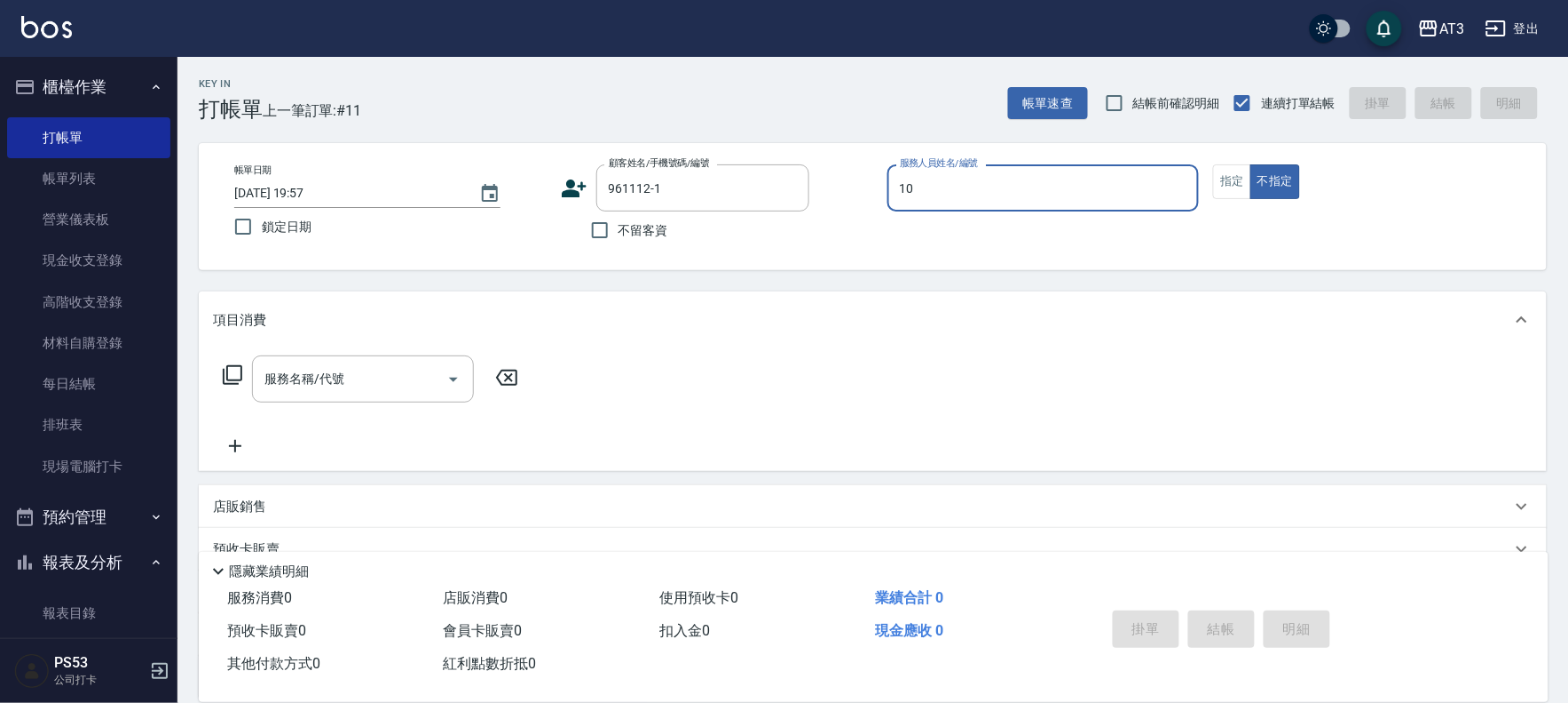
type input "菲比-10"
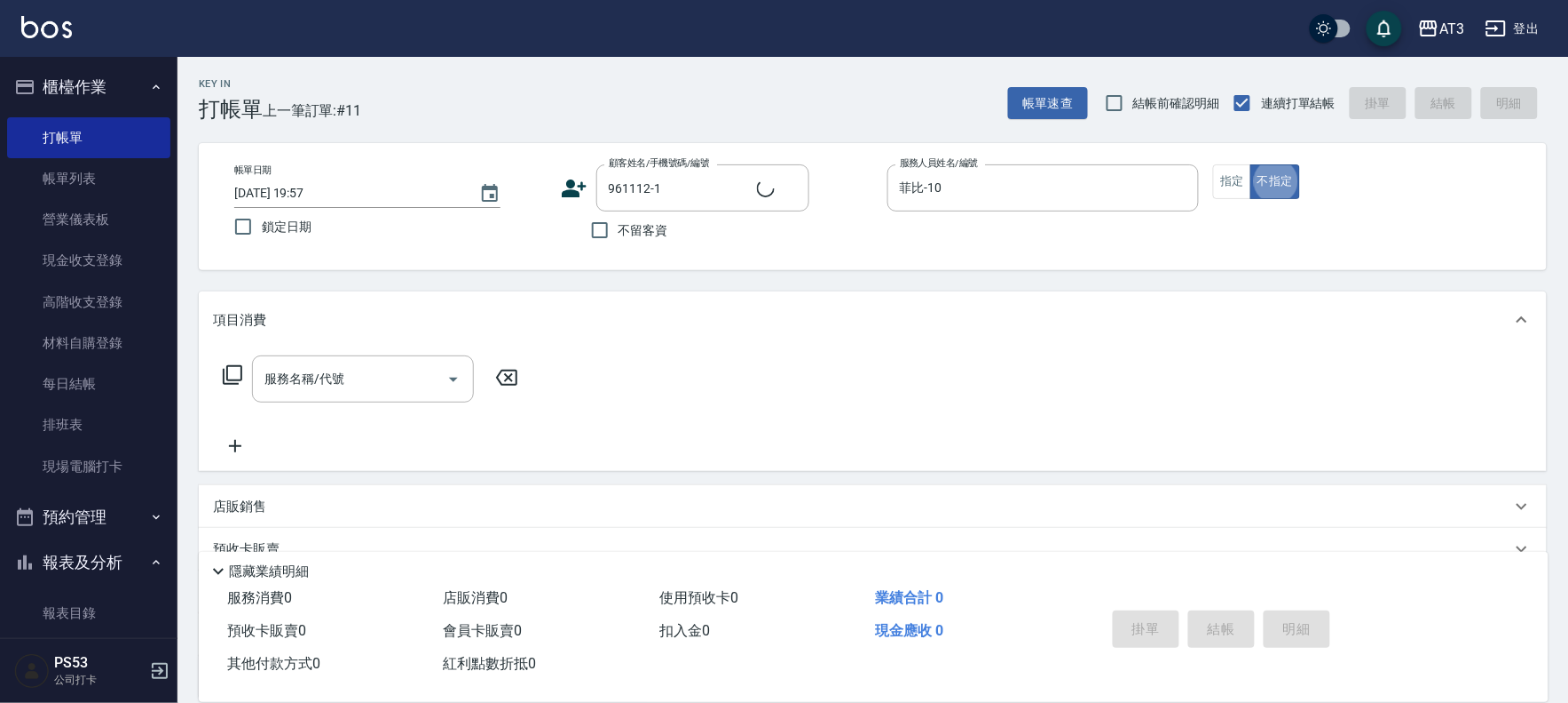
type input "[PERSON_NAME]/0905418298/961112-1"
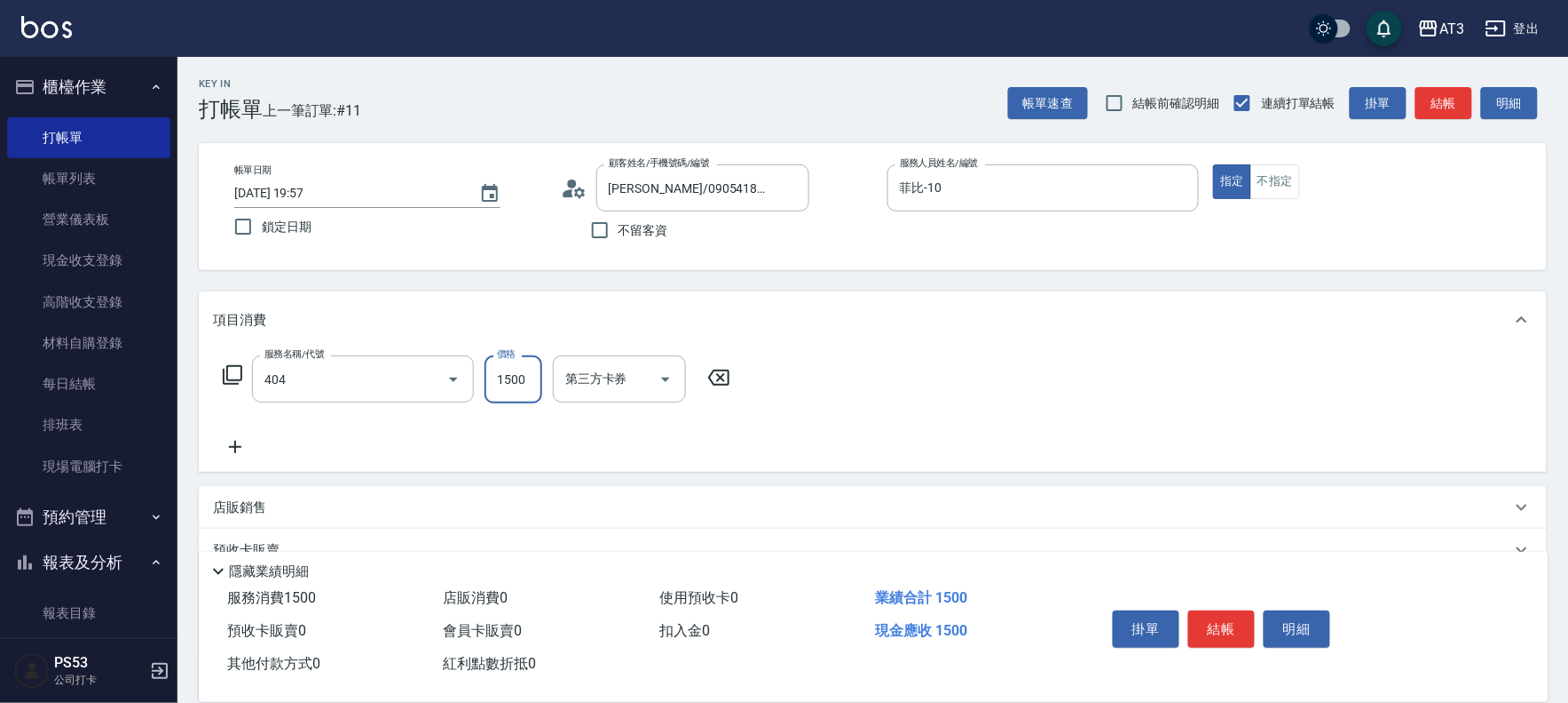
type input "設計染髮(404)"
type input "1100"
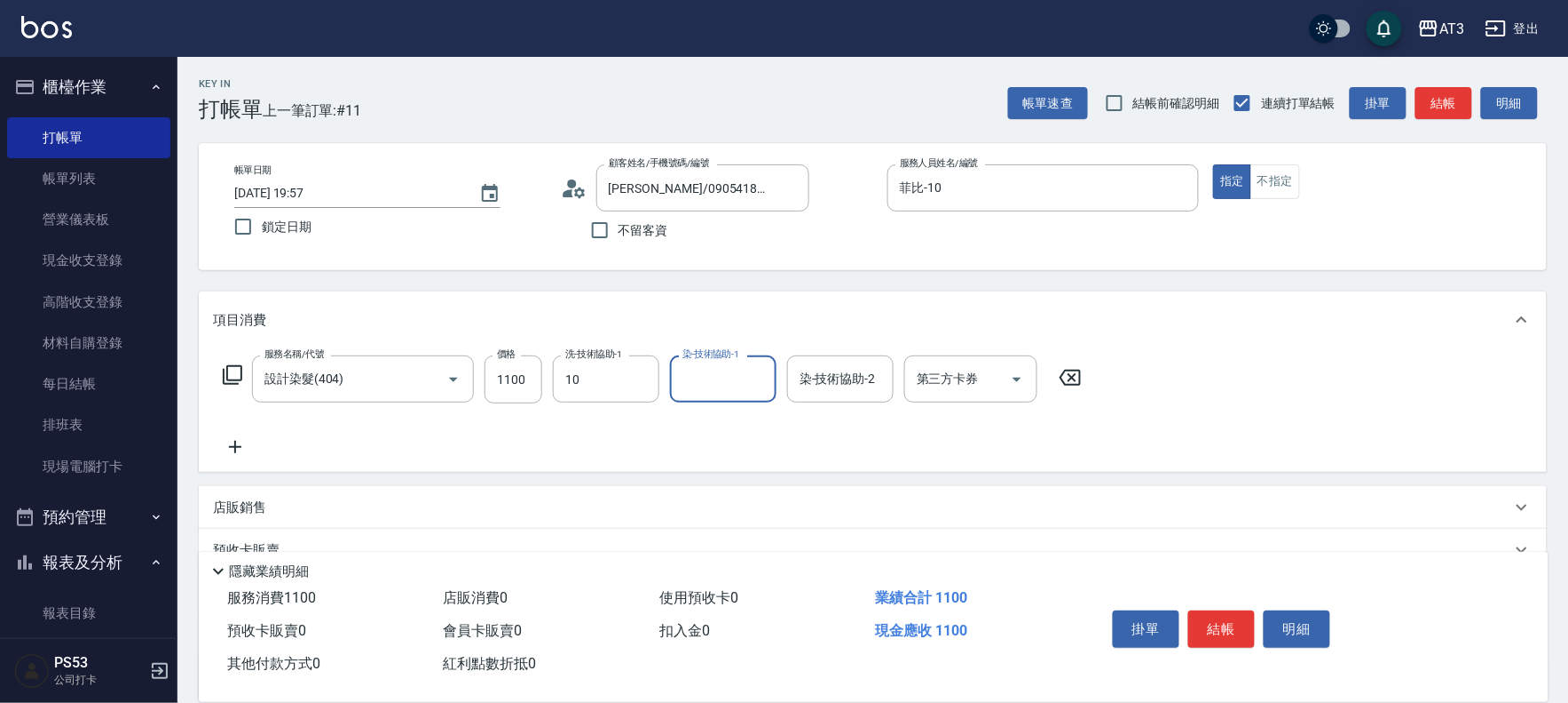
type input "菲比-10"
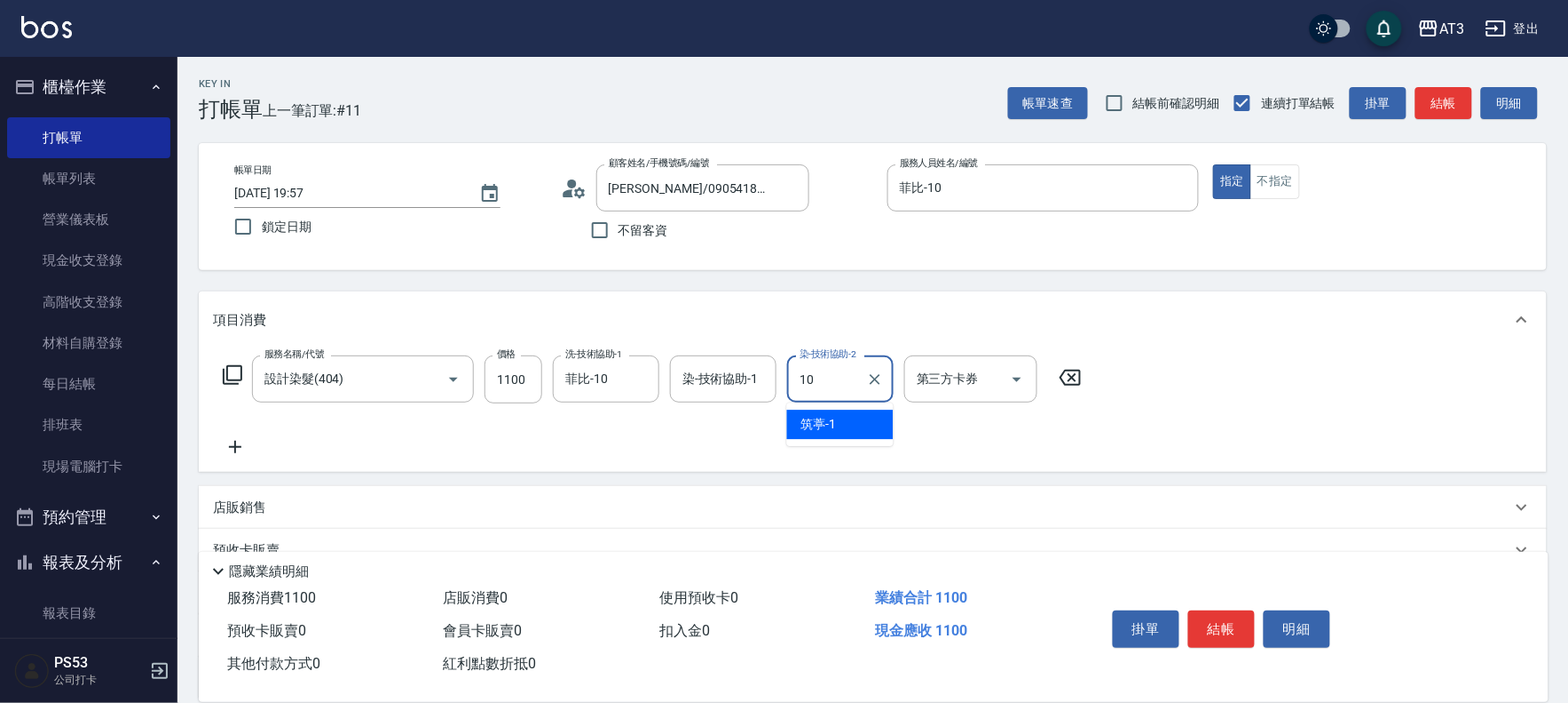
type input "菲比-10"
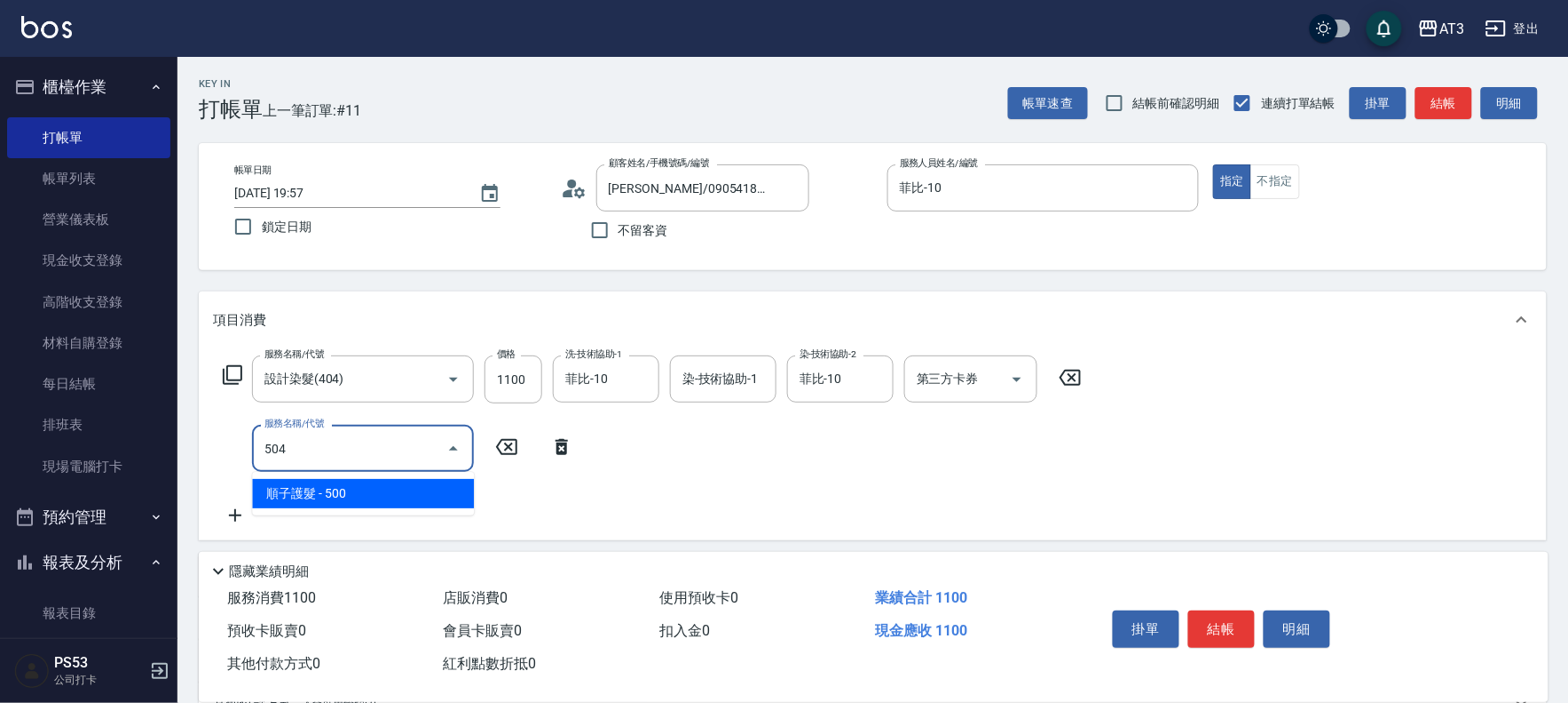
type input "順子護髮(504)"
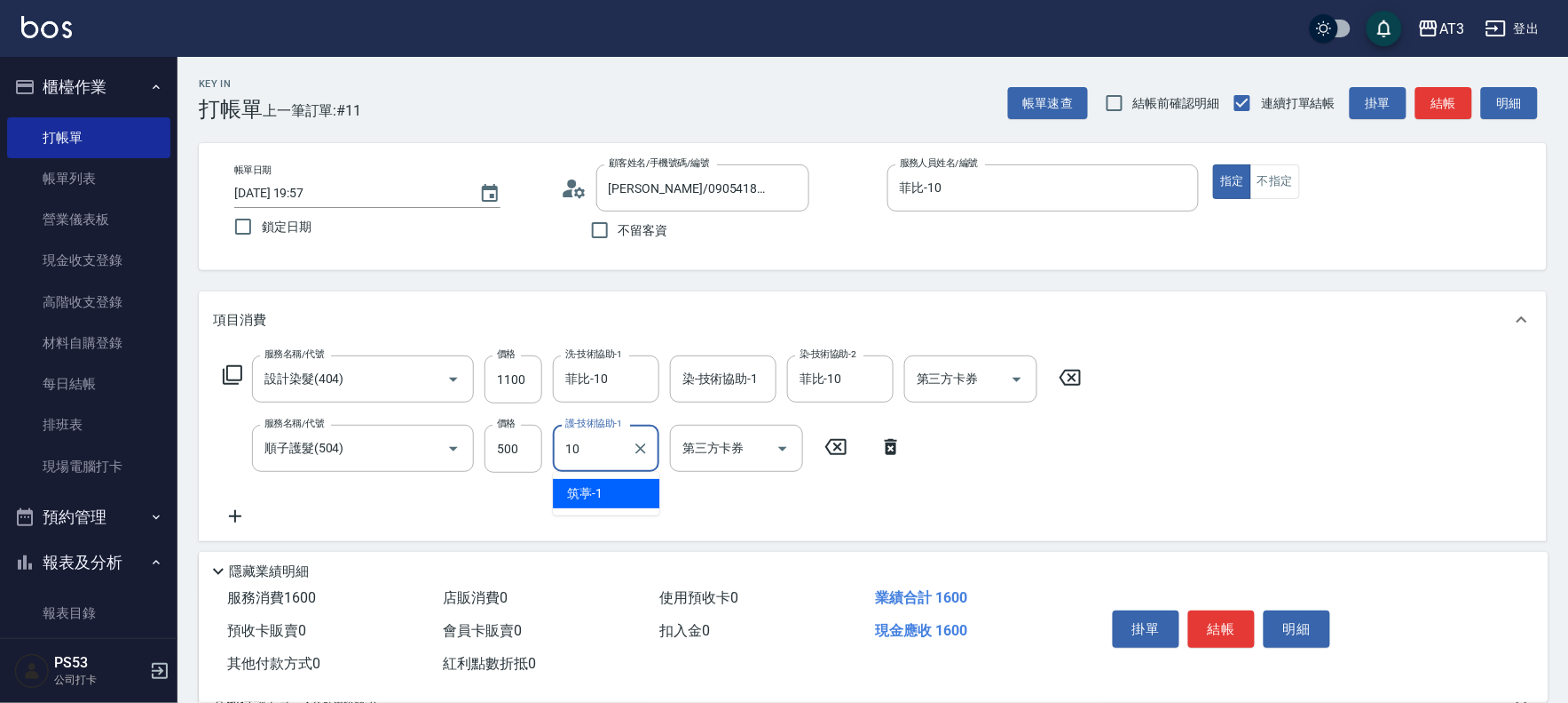
type input "菲比-10"
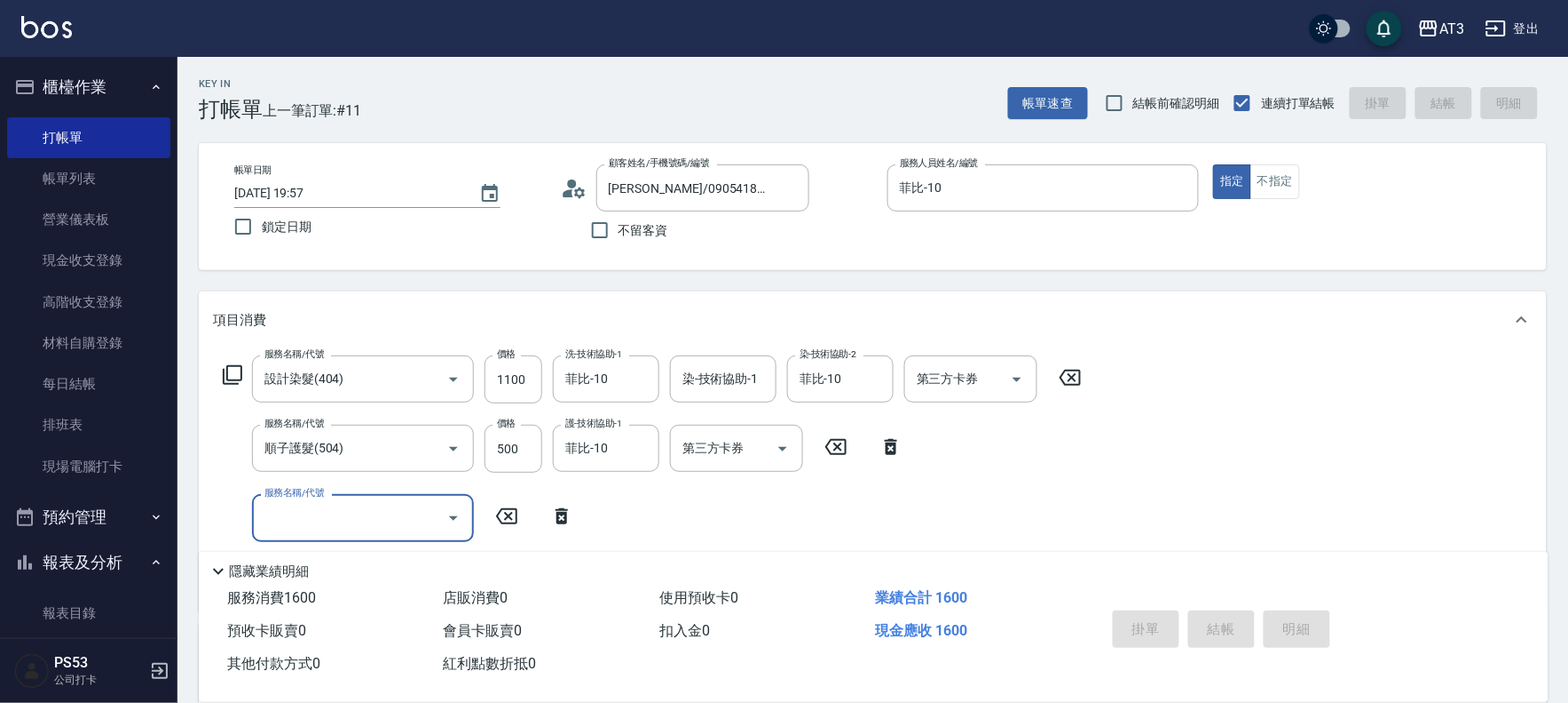
type input "[DATE] 19:59"
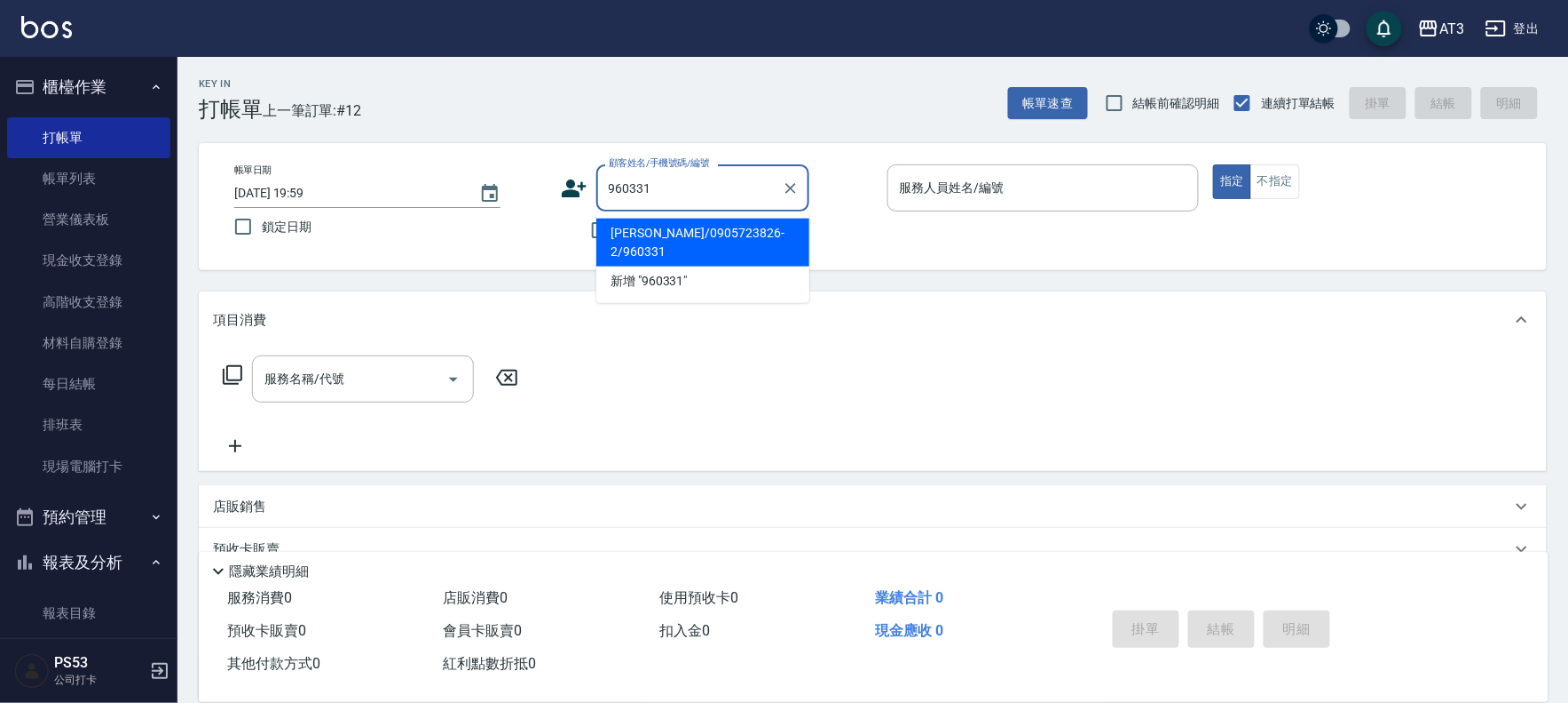
type input "[PERSON_NAME]/0905723826-2/960331"
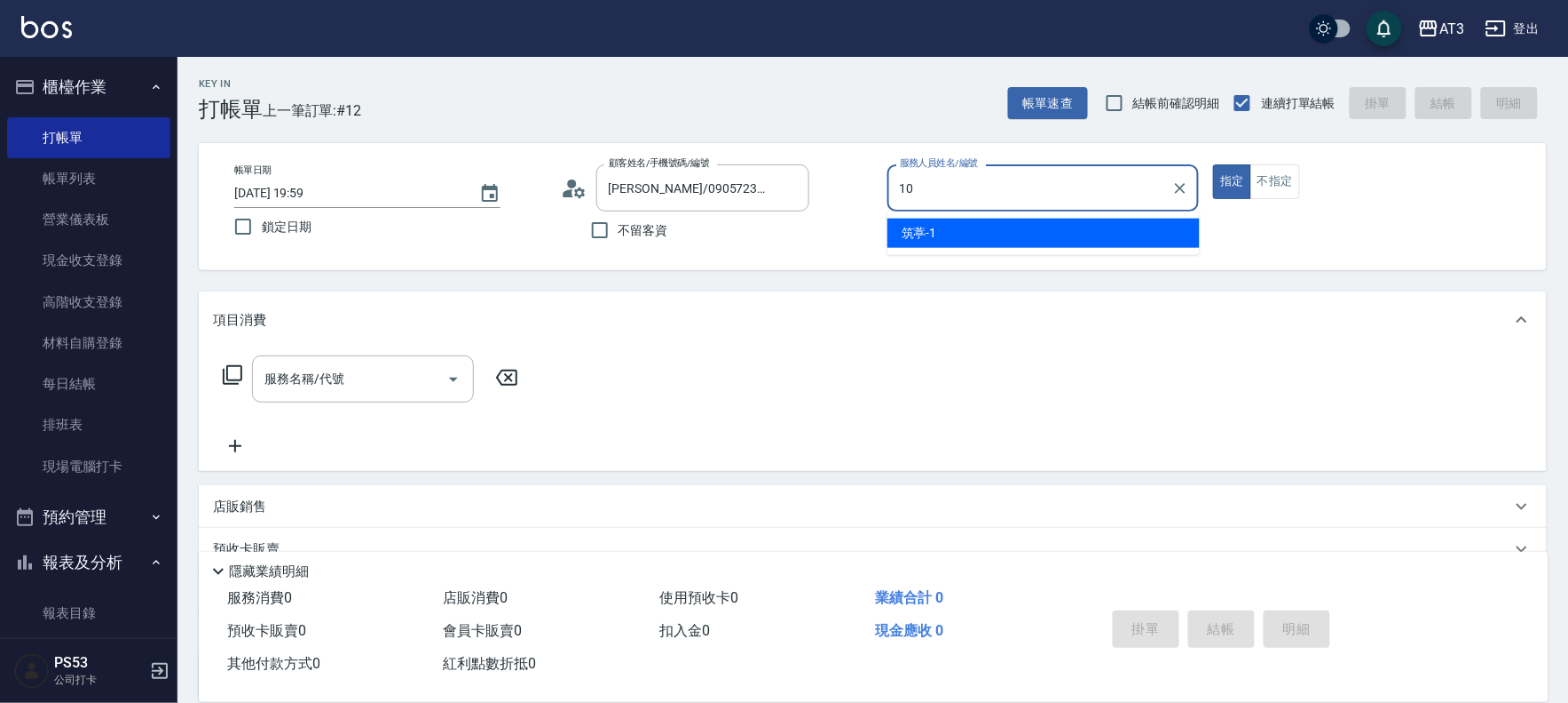
type input "菲比-10"
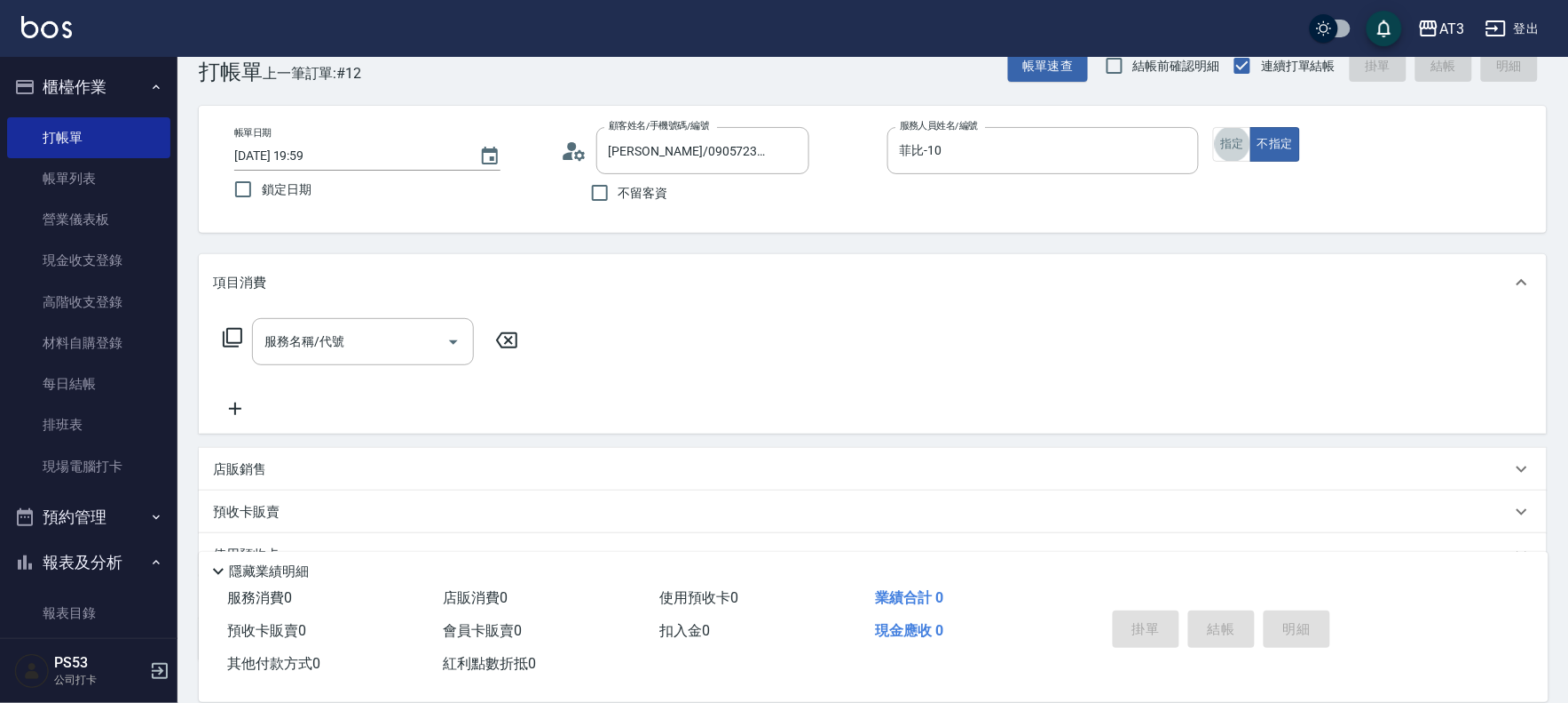
scroll to position [39, 0]
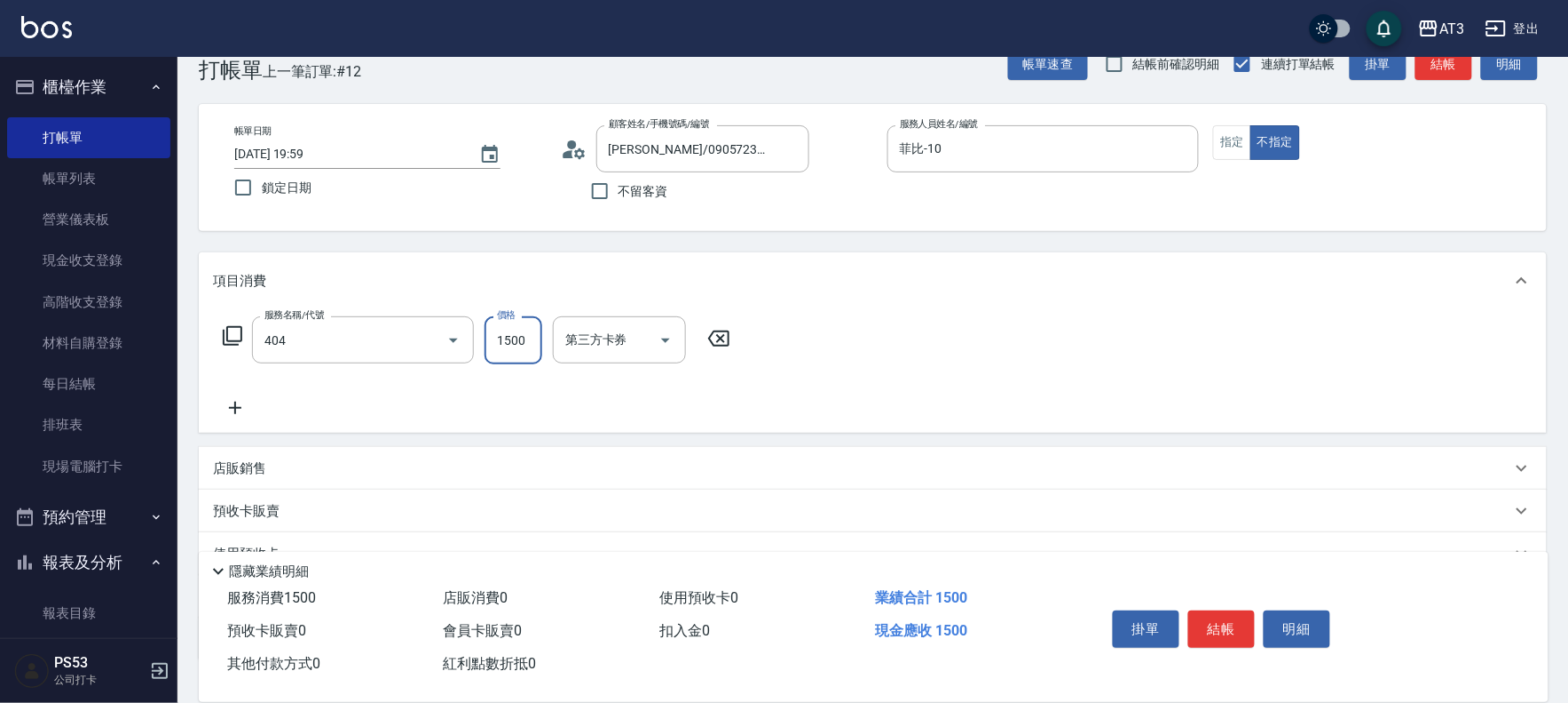
type input "設計染髮(404)"
type input "2000"
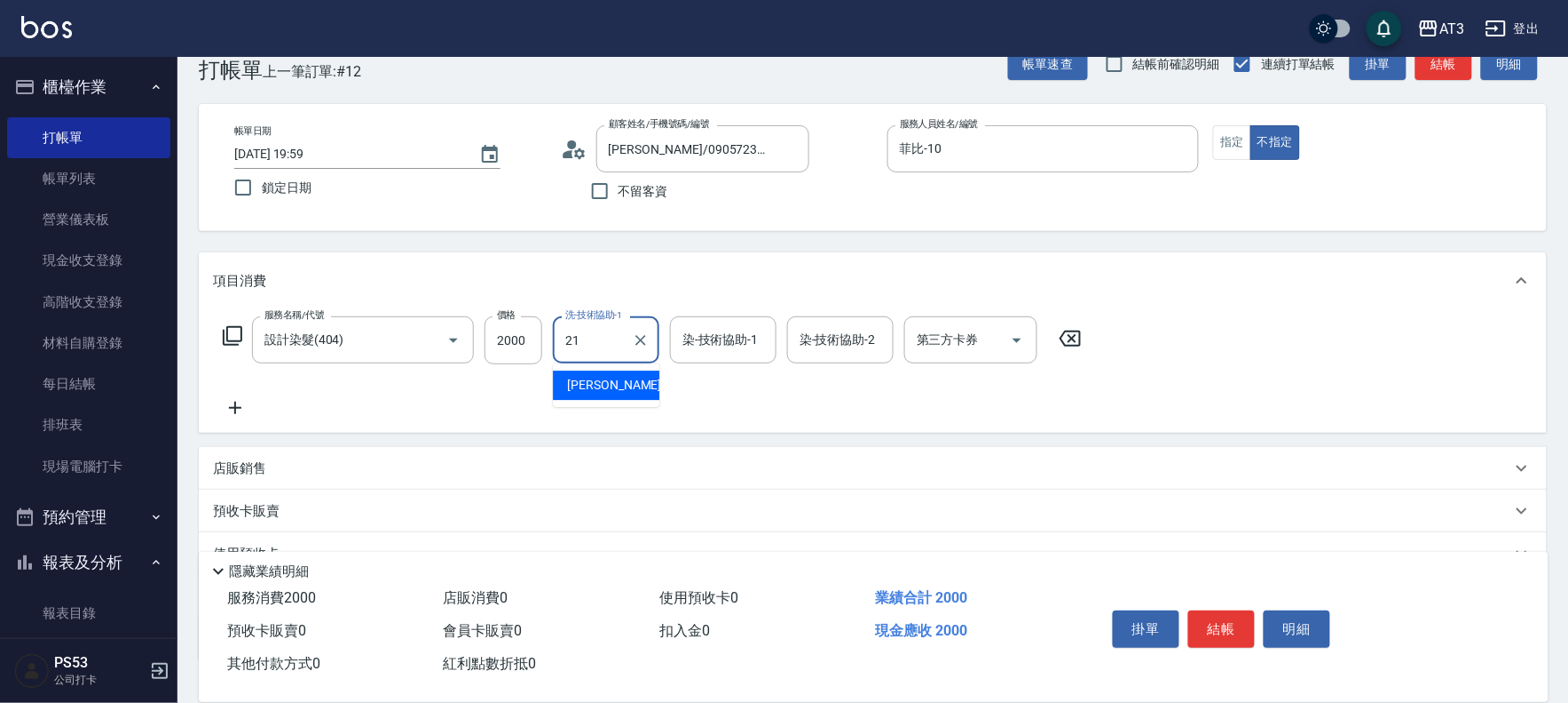
type input "[PERSON_NAME]-21"
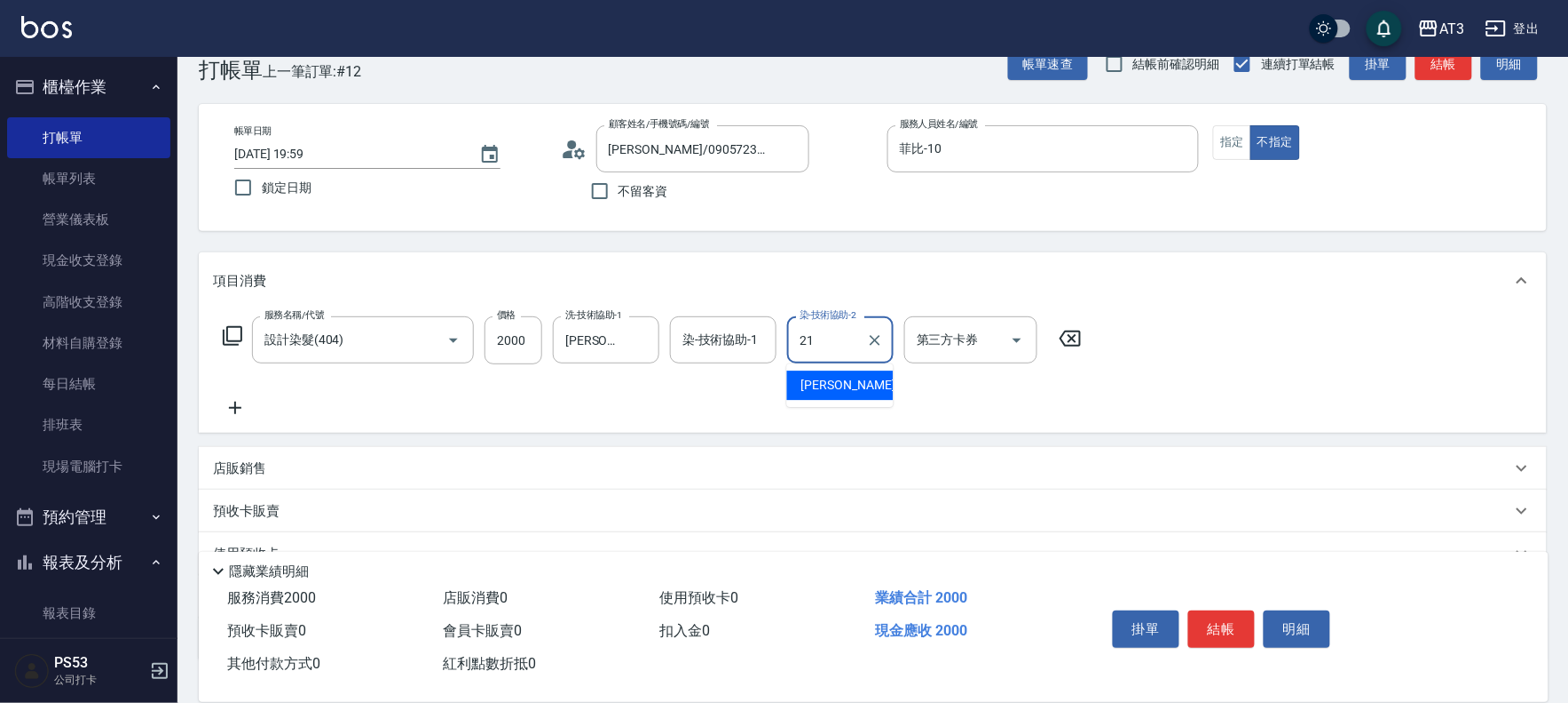
type input "[PERSON_NAME]-21"
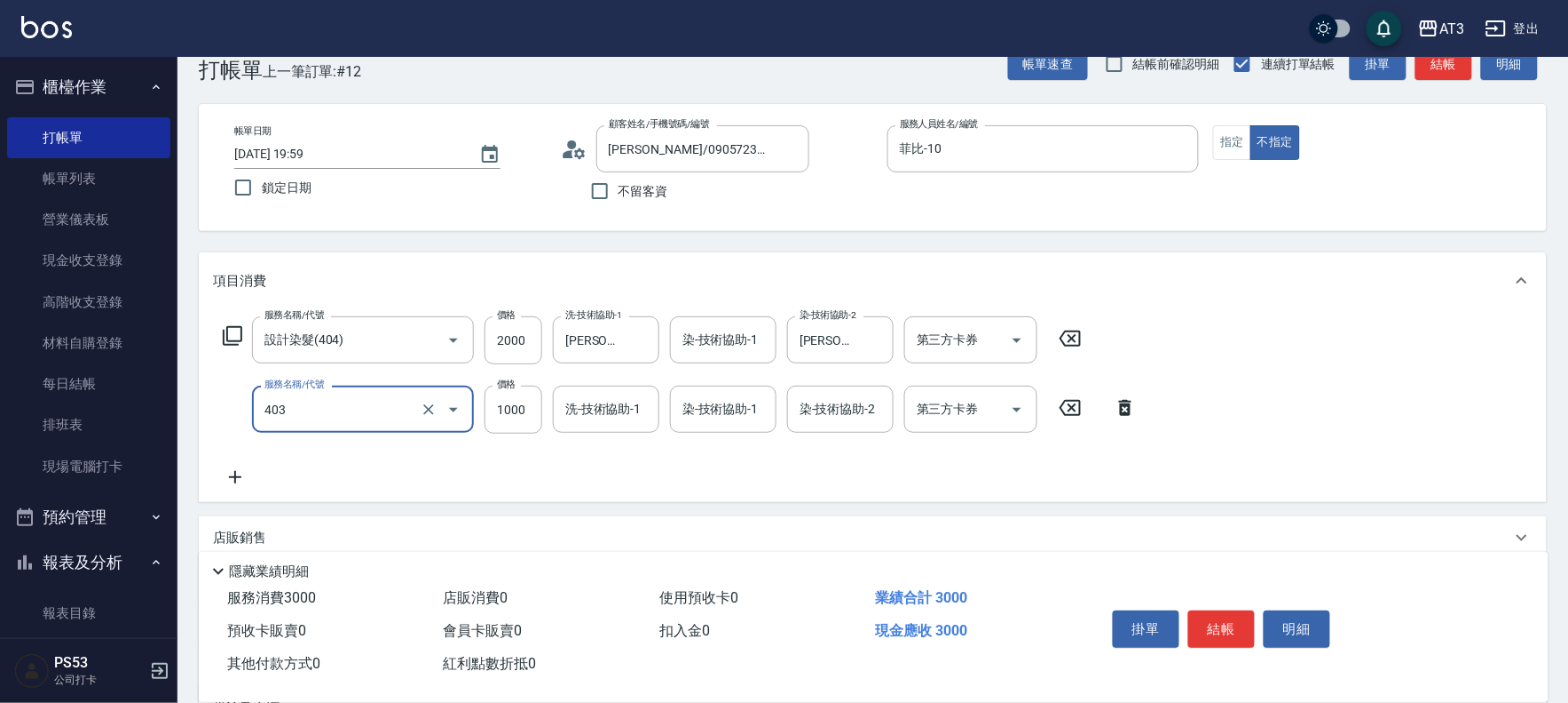
type input "全頭挑染(403)"
type input "1200"
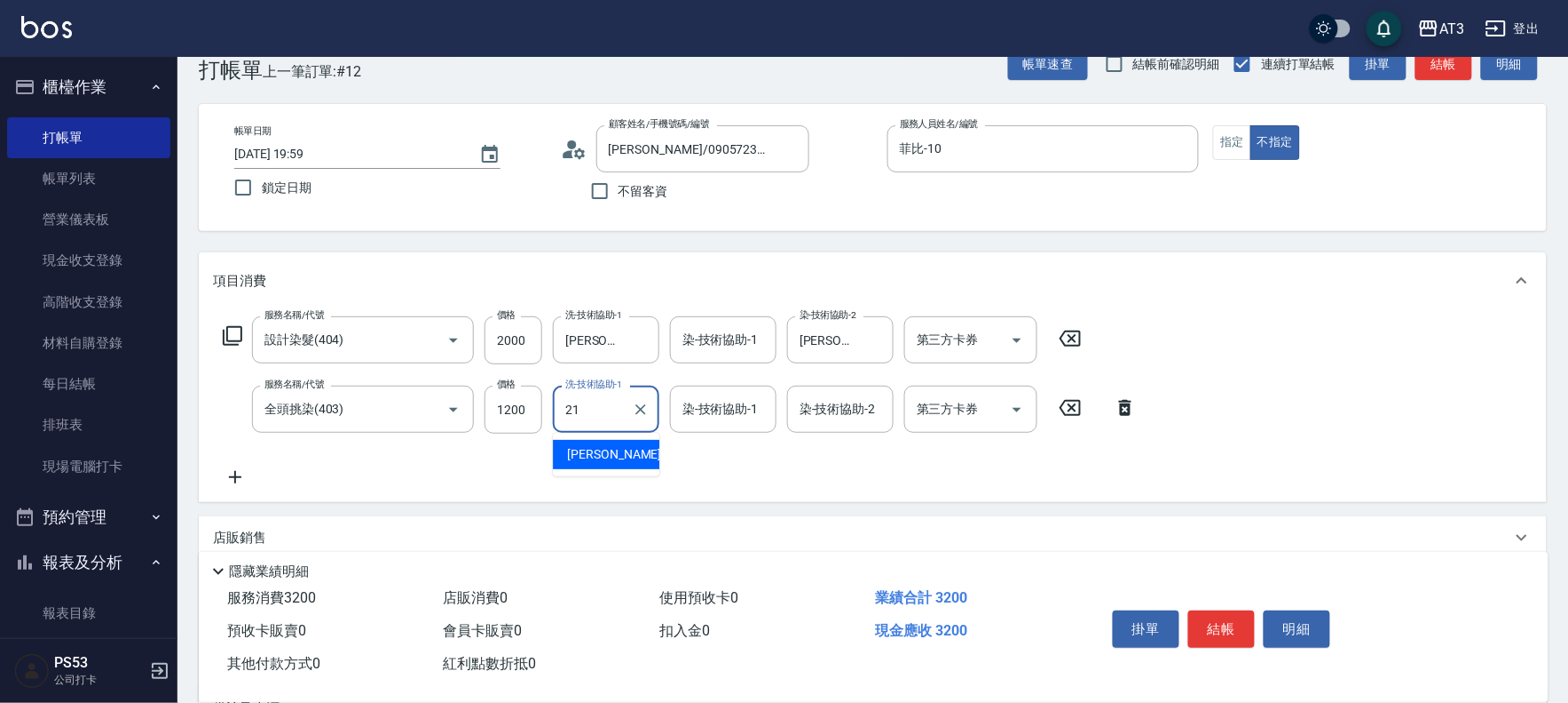
type input "[PERSON_NAME]-21"
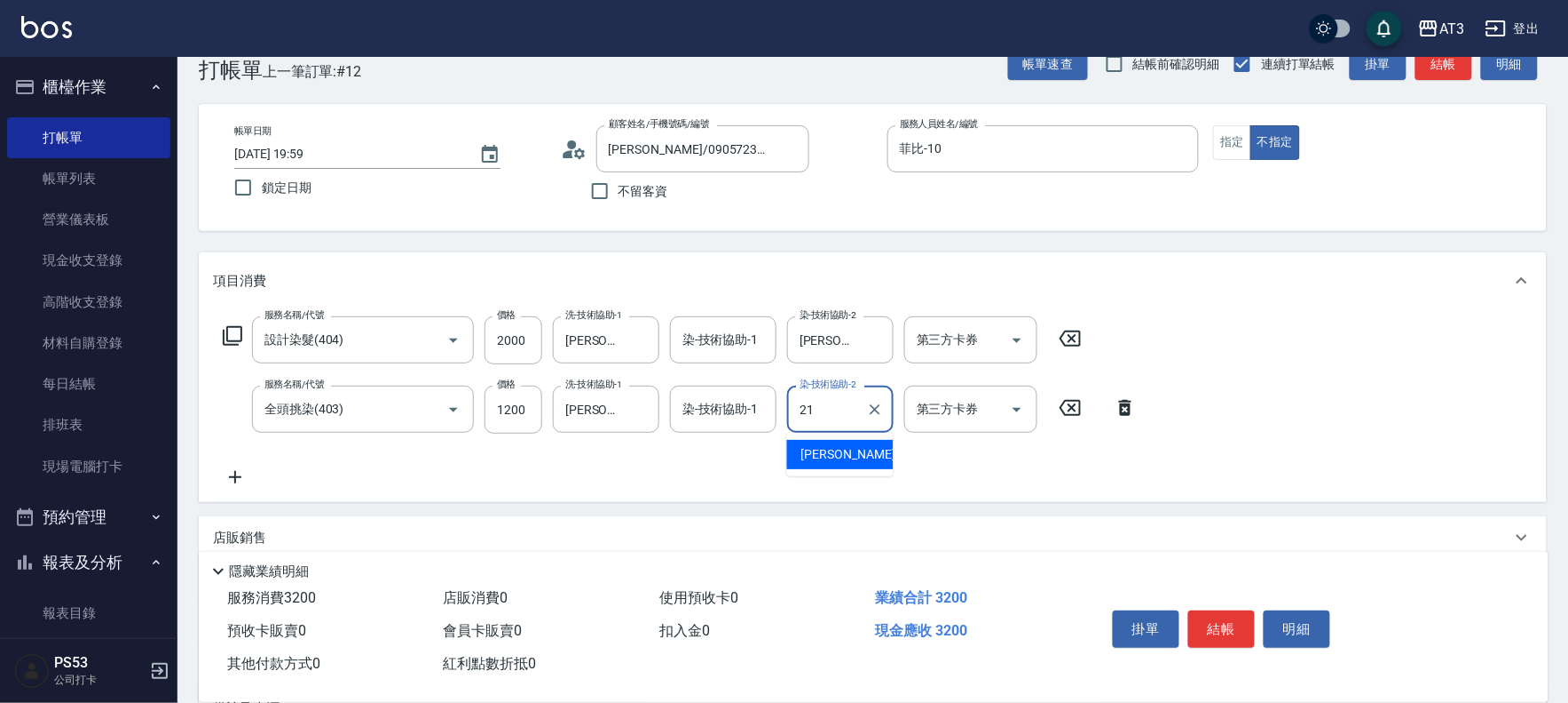
type input "[PERSON_NAME]-21"
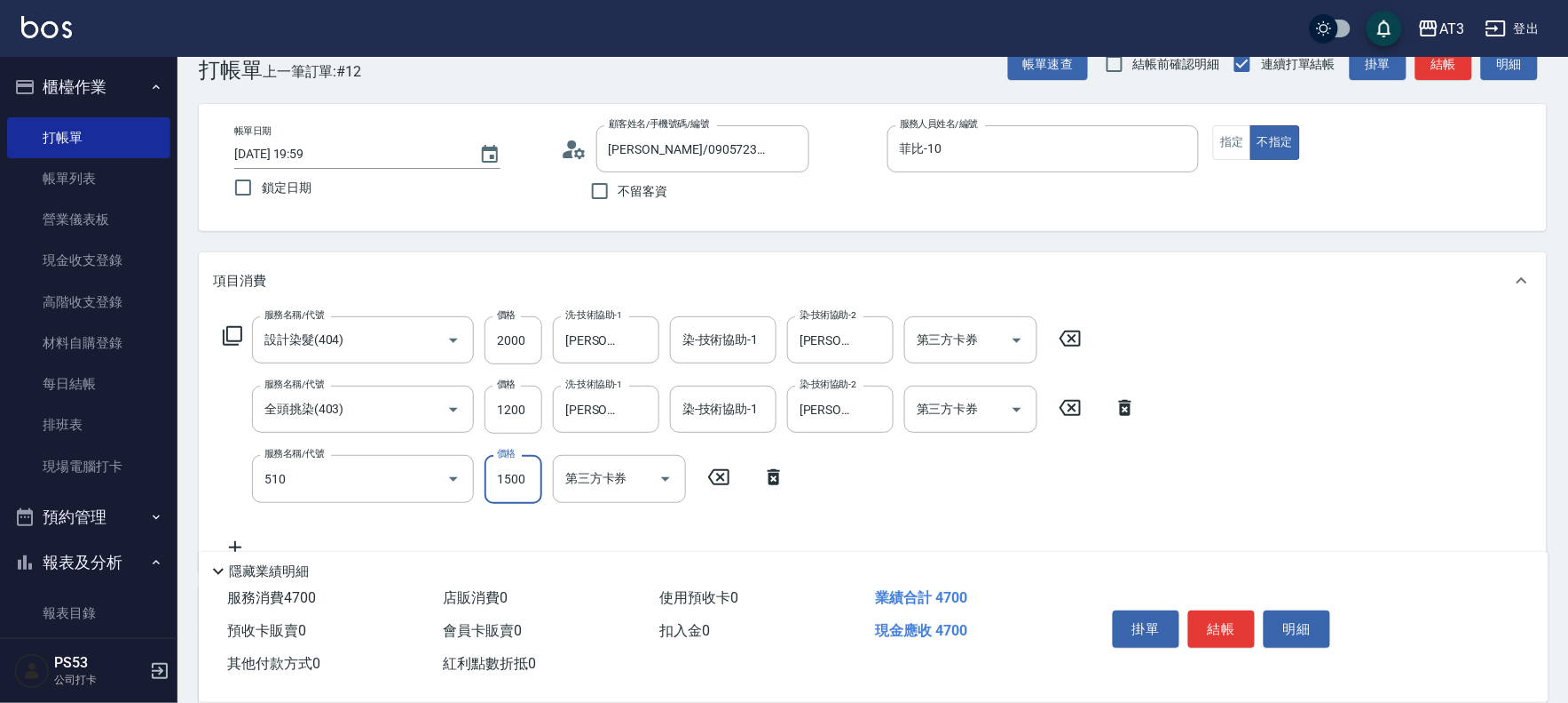
type input "5G護髮/含洗髮(510)"
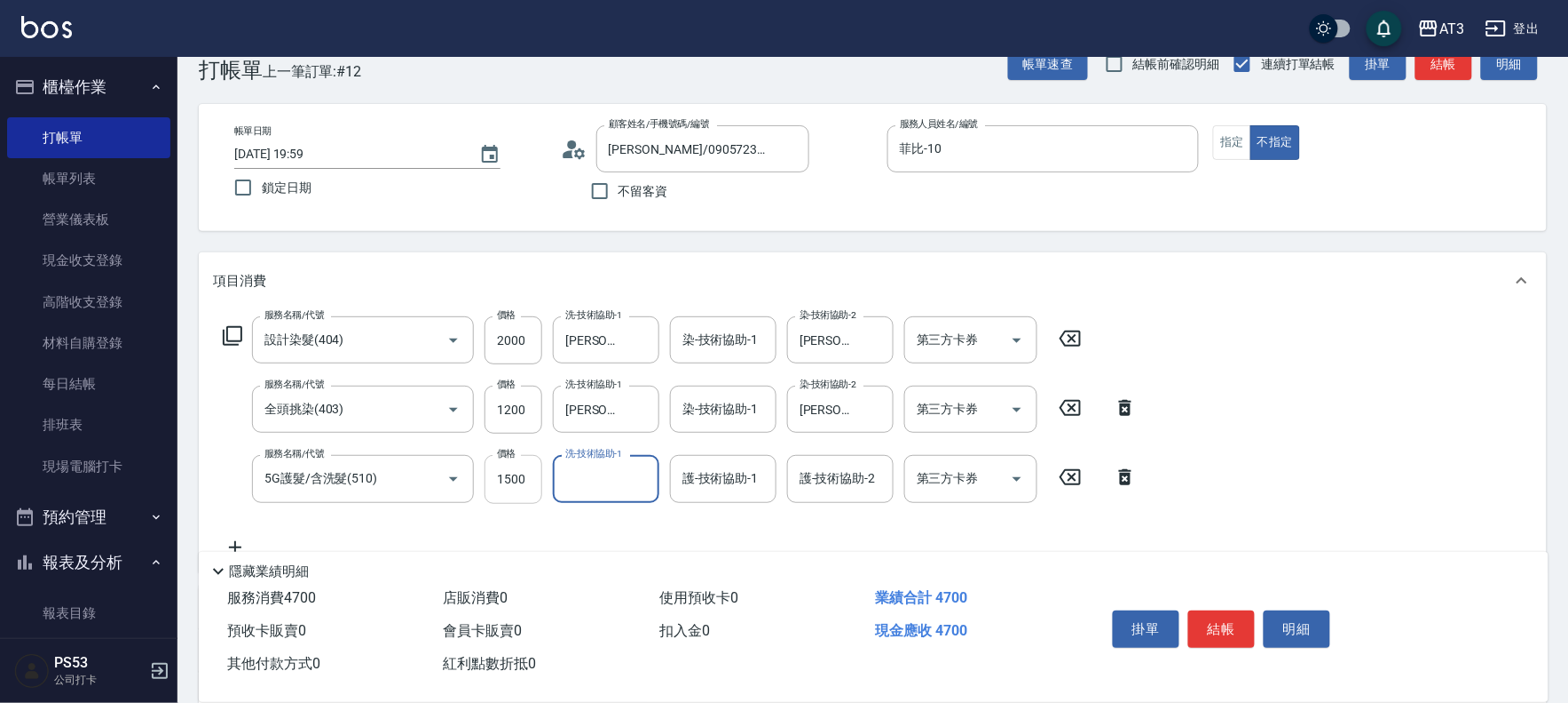
click at [506, 462] on input "1500" at bounding box center [513, 478] width 58 height 48
type input "1400"
type input "[PERSON_NAME]-21"
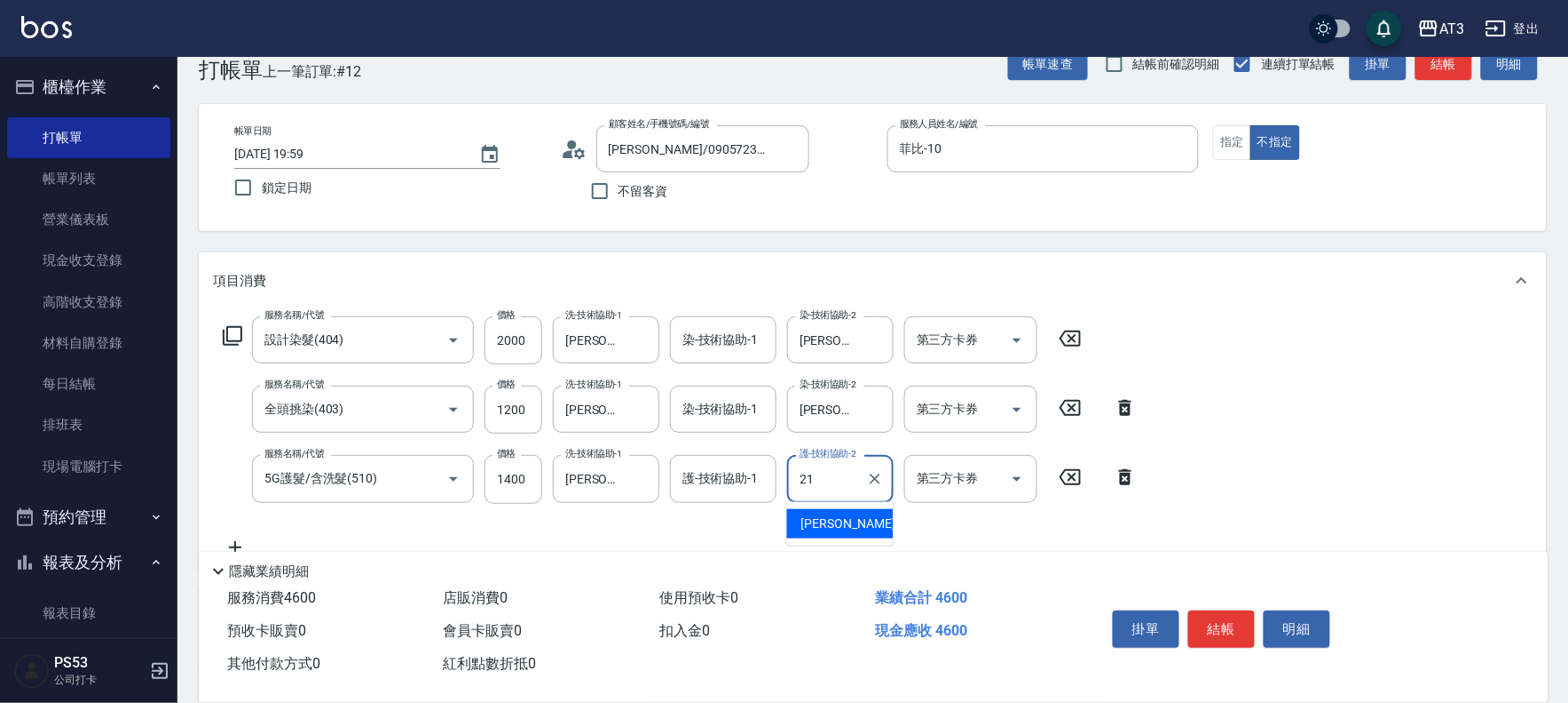
type input "[PERSON_NAME]-21"
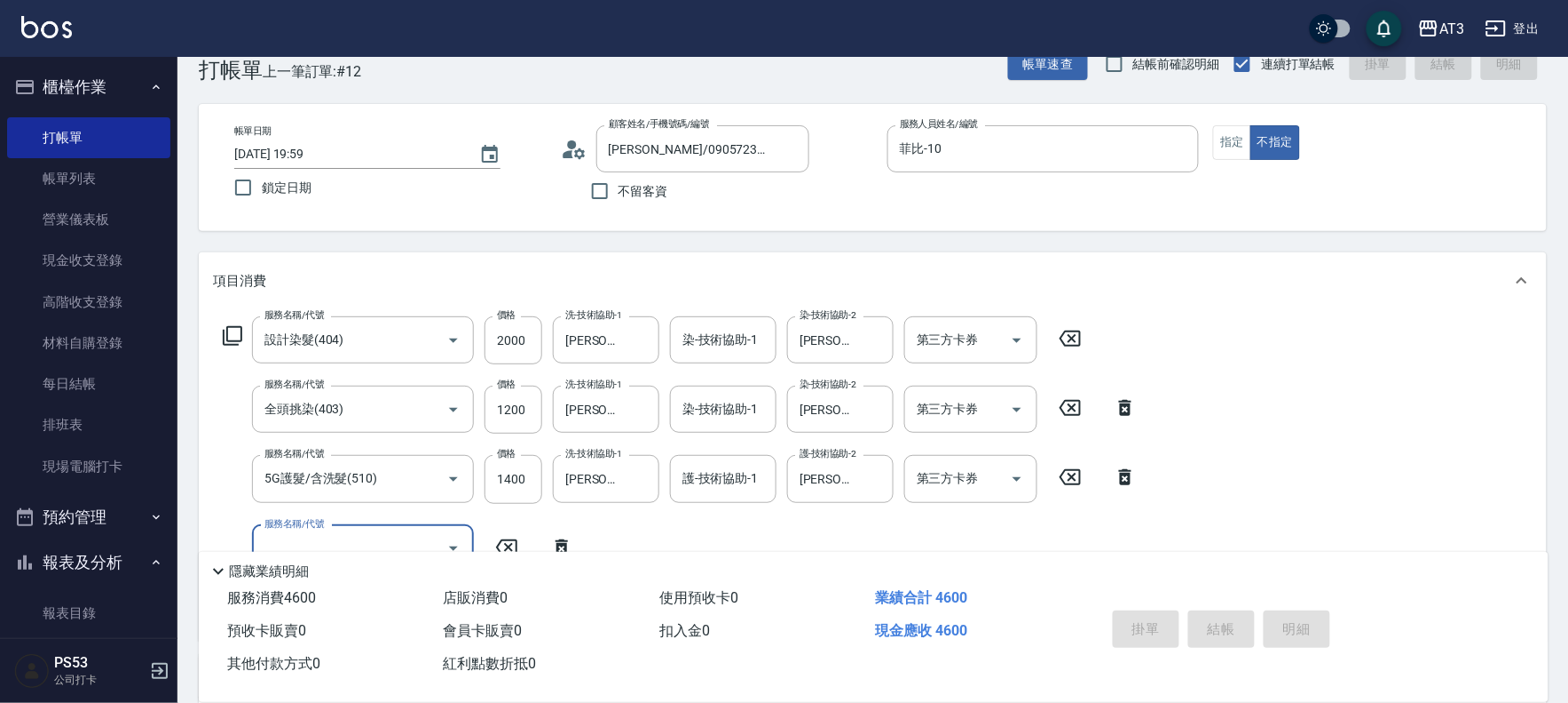
type input "[DATE] 20:00"
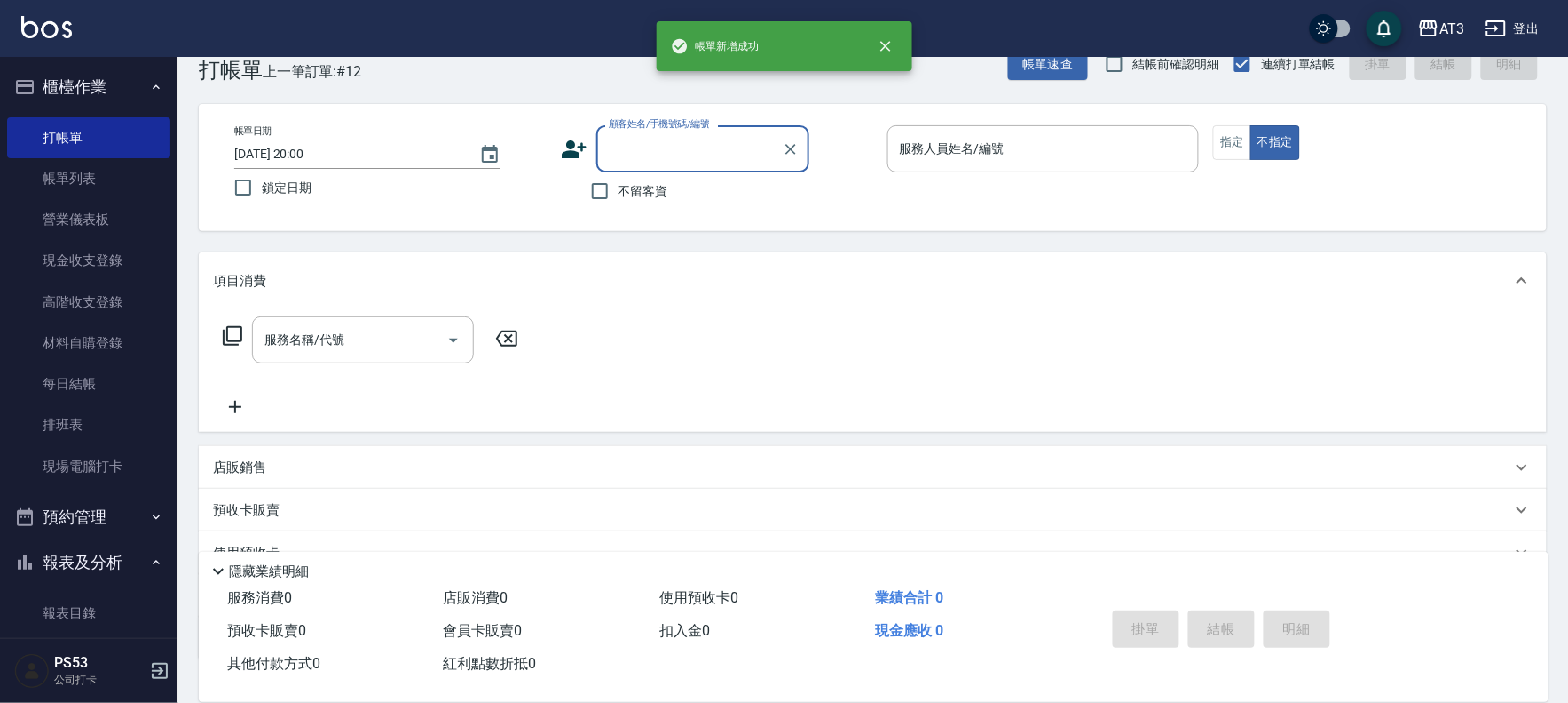
scroll to position [0, 0]
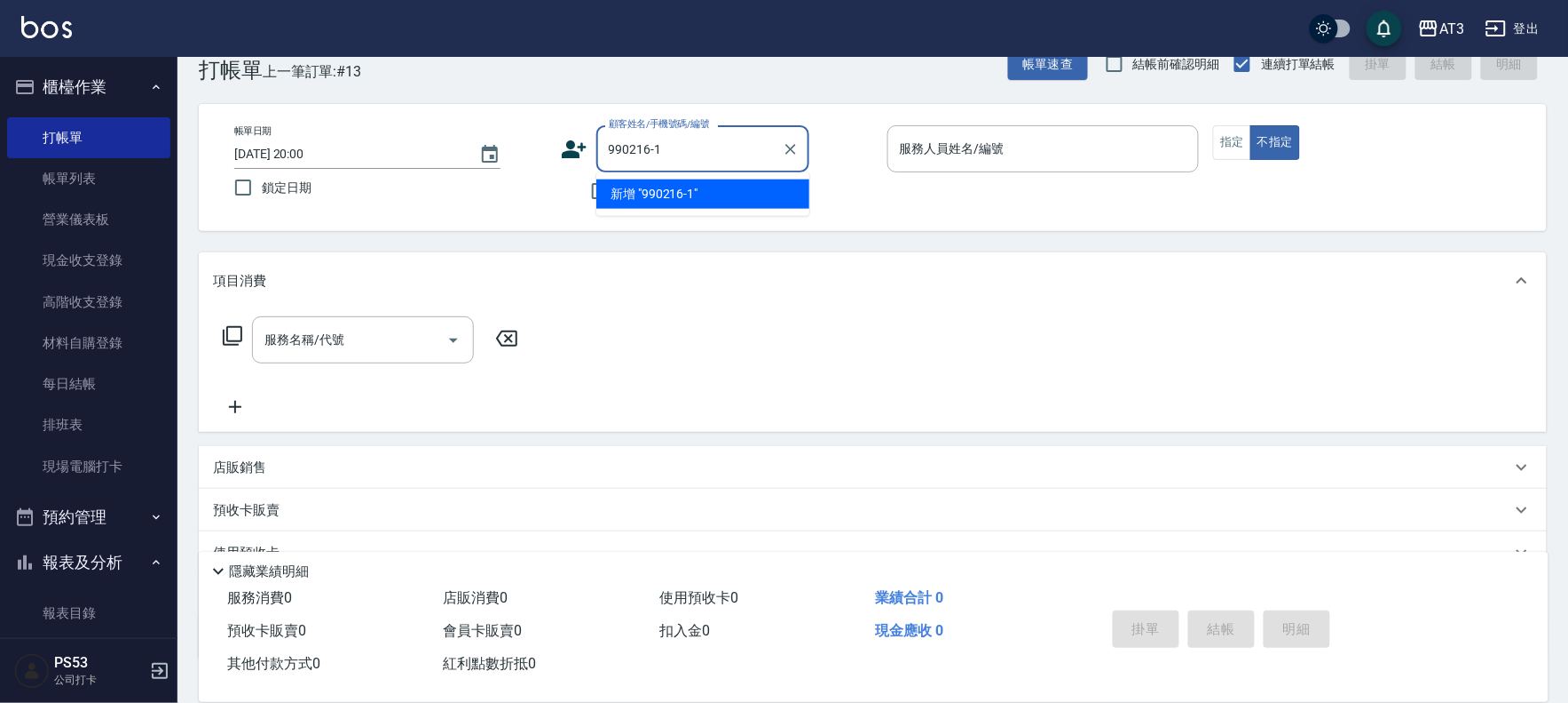
type input "990216-1"
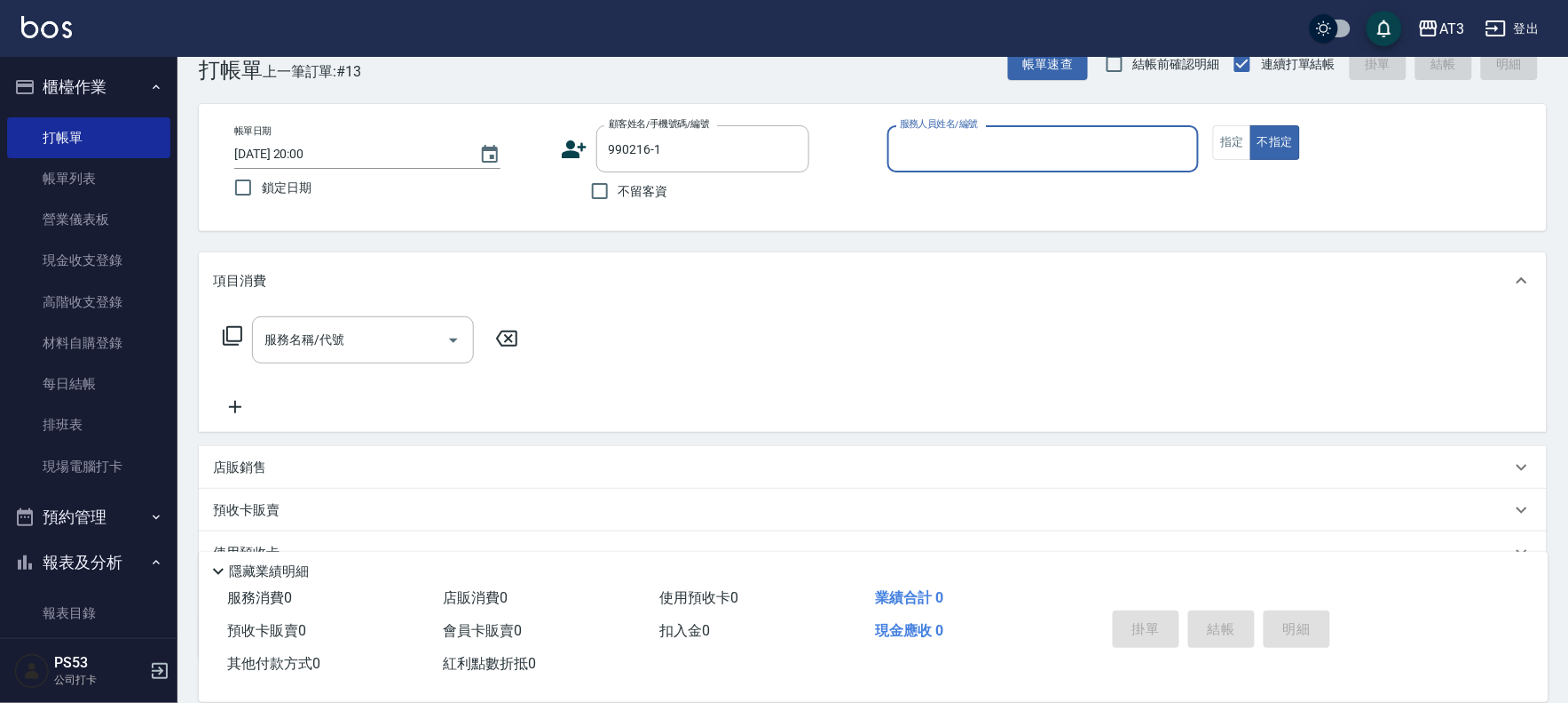
type input "1"
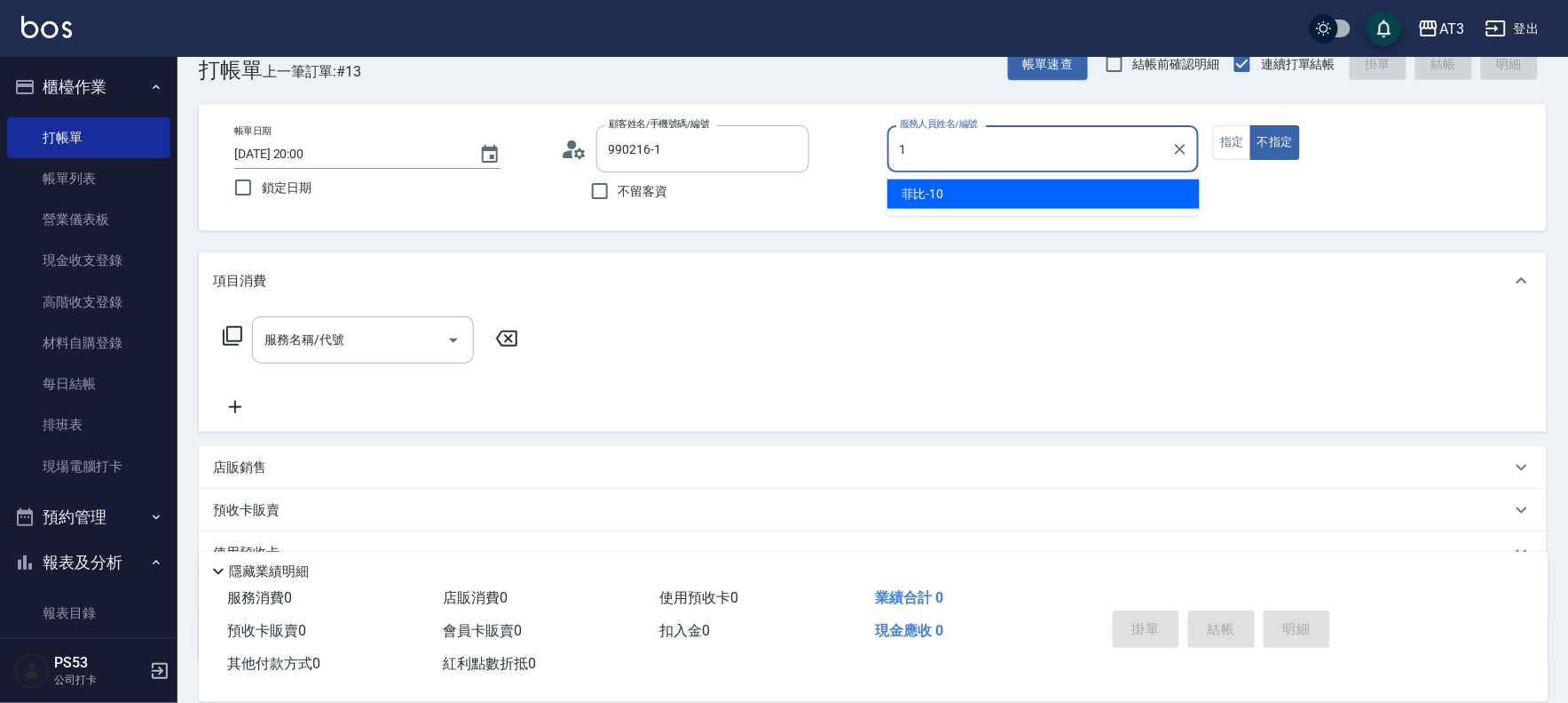
type input "[PERSON_NAME]/0926214679/990216-1"
type input "菲比-10"
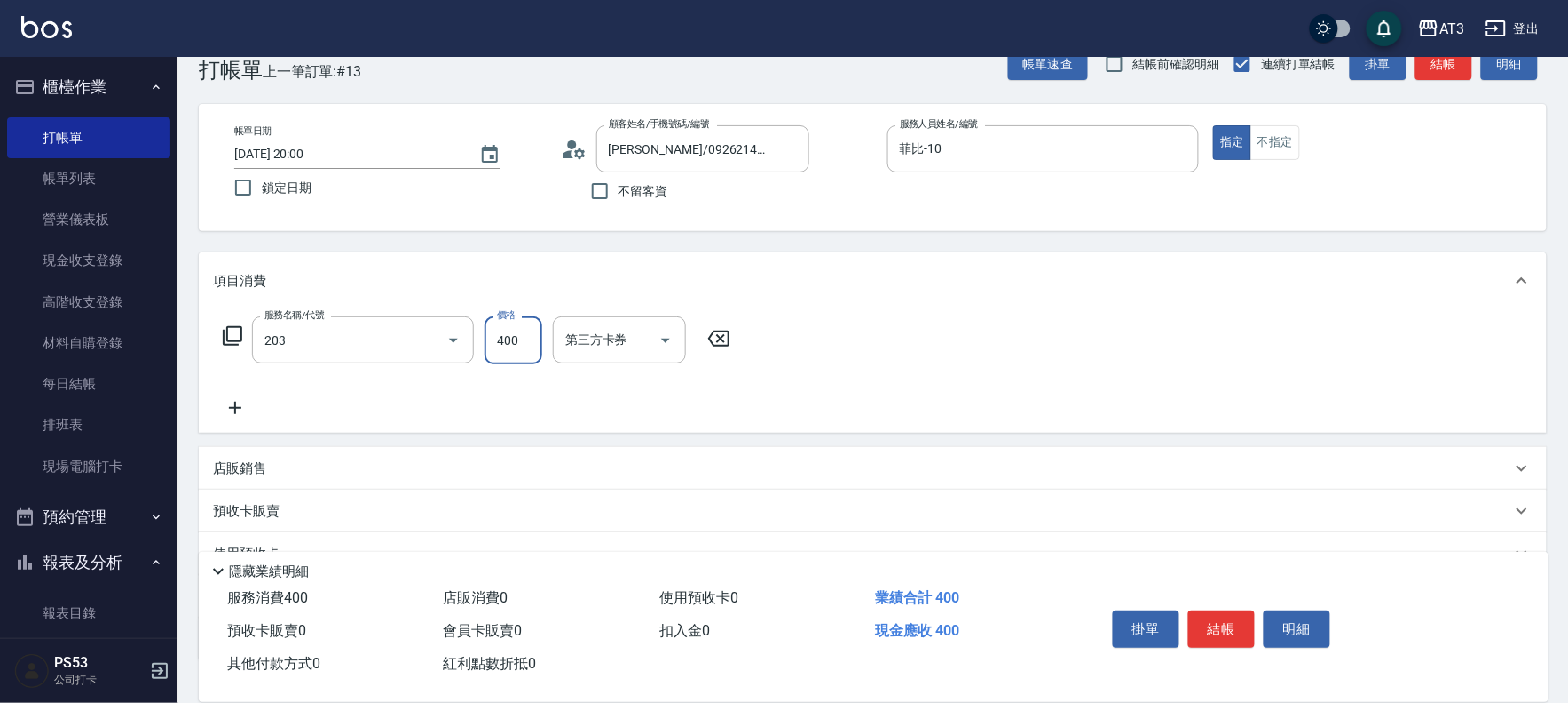
type input "指定單剪(203)"
type input "250"
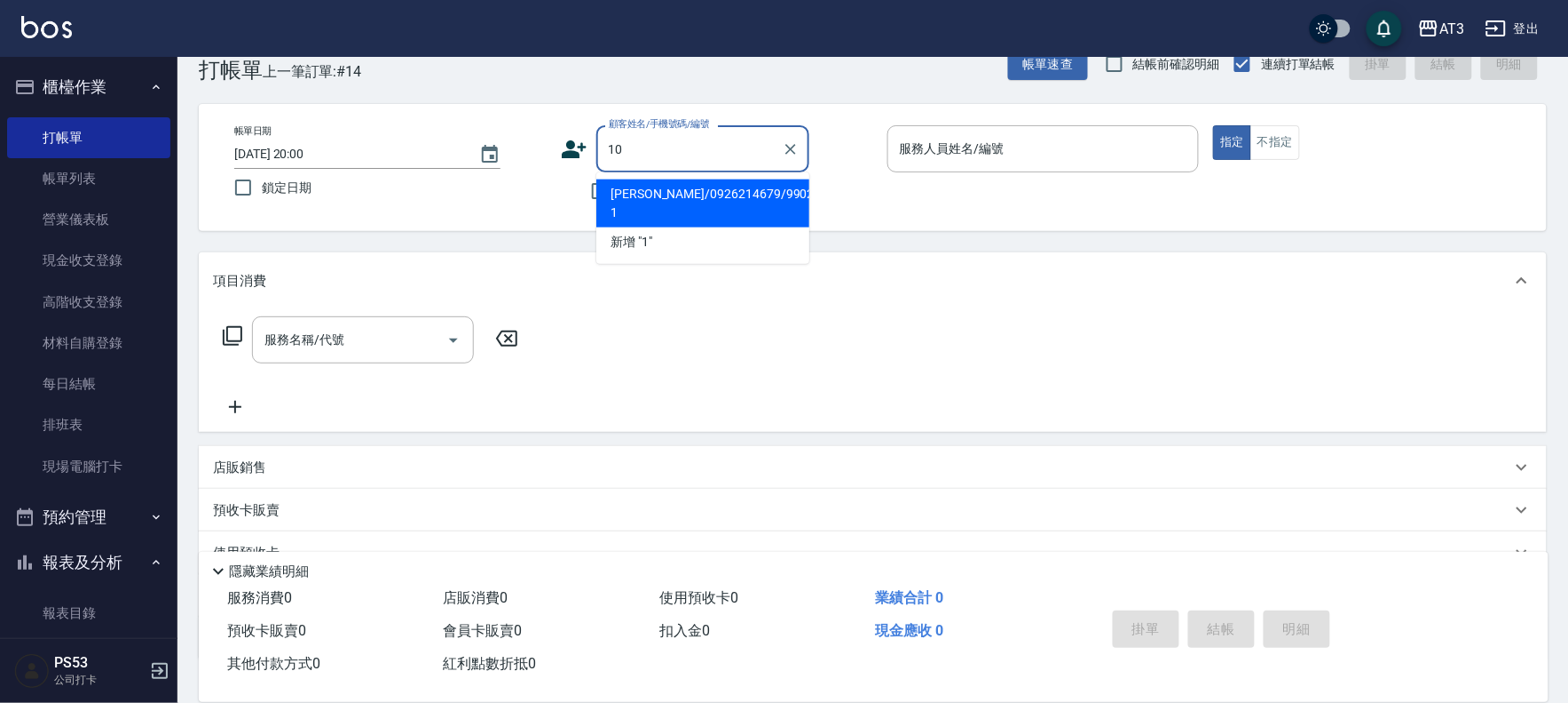
type input "10"
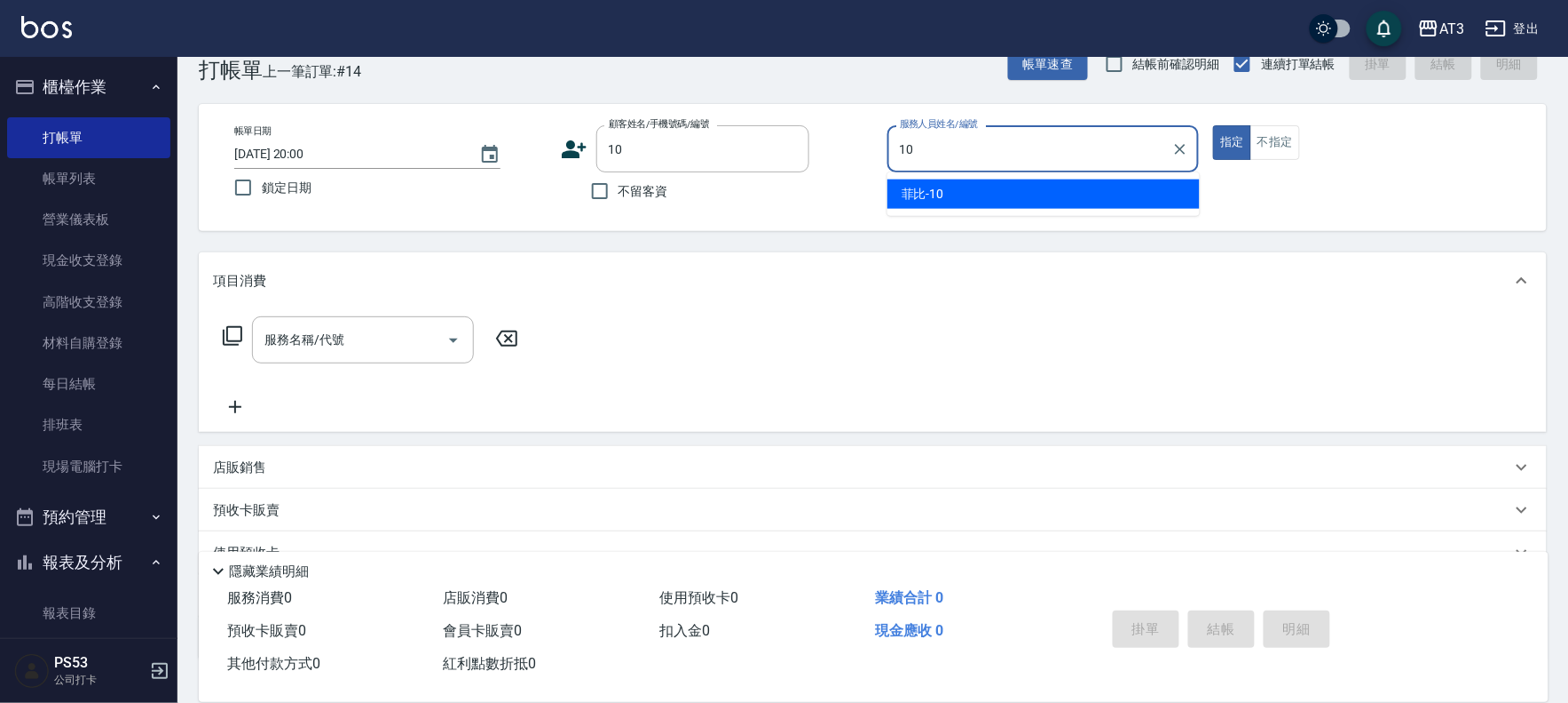
type input "菲比-10"
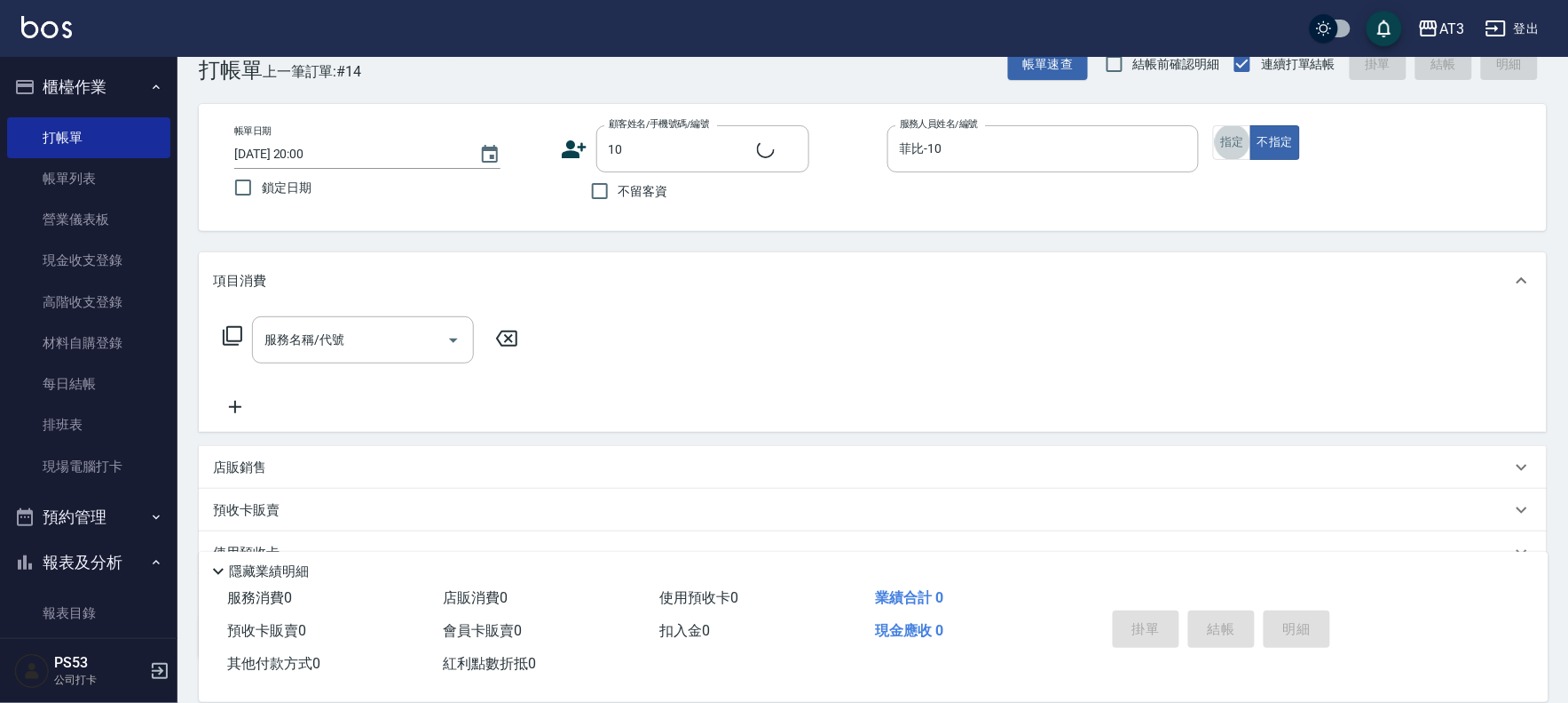
type input "10/10_/10"
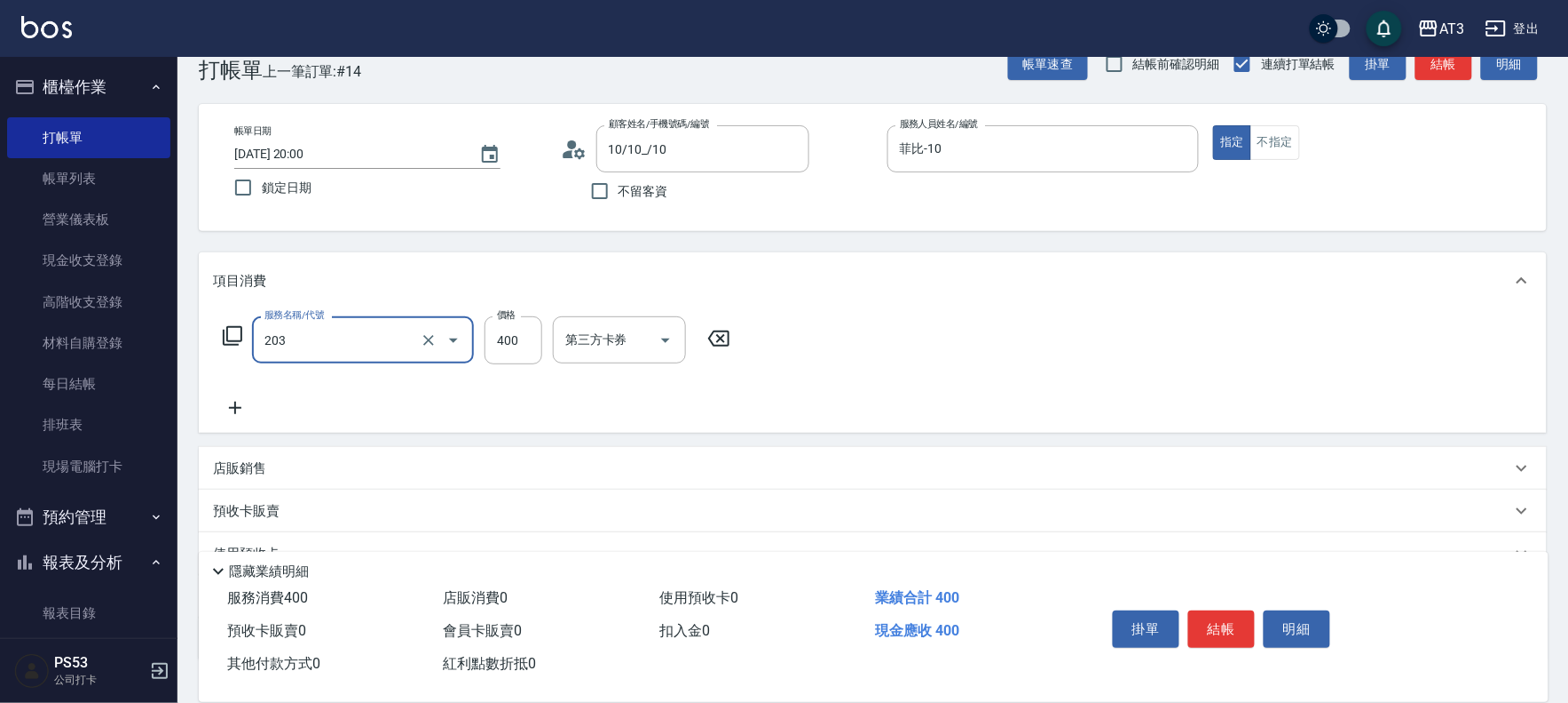
type input "指定單剪(203)"
type input "250"
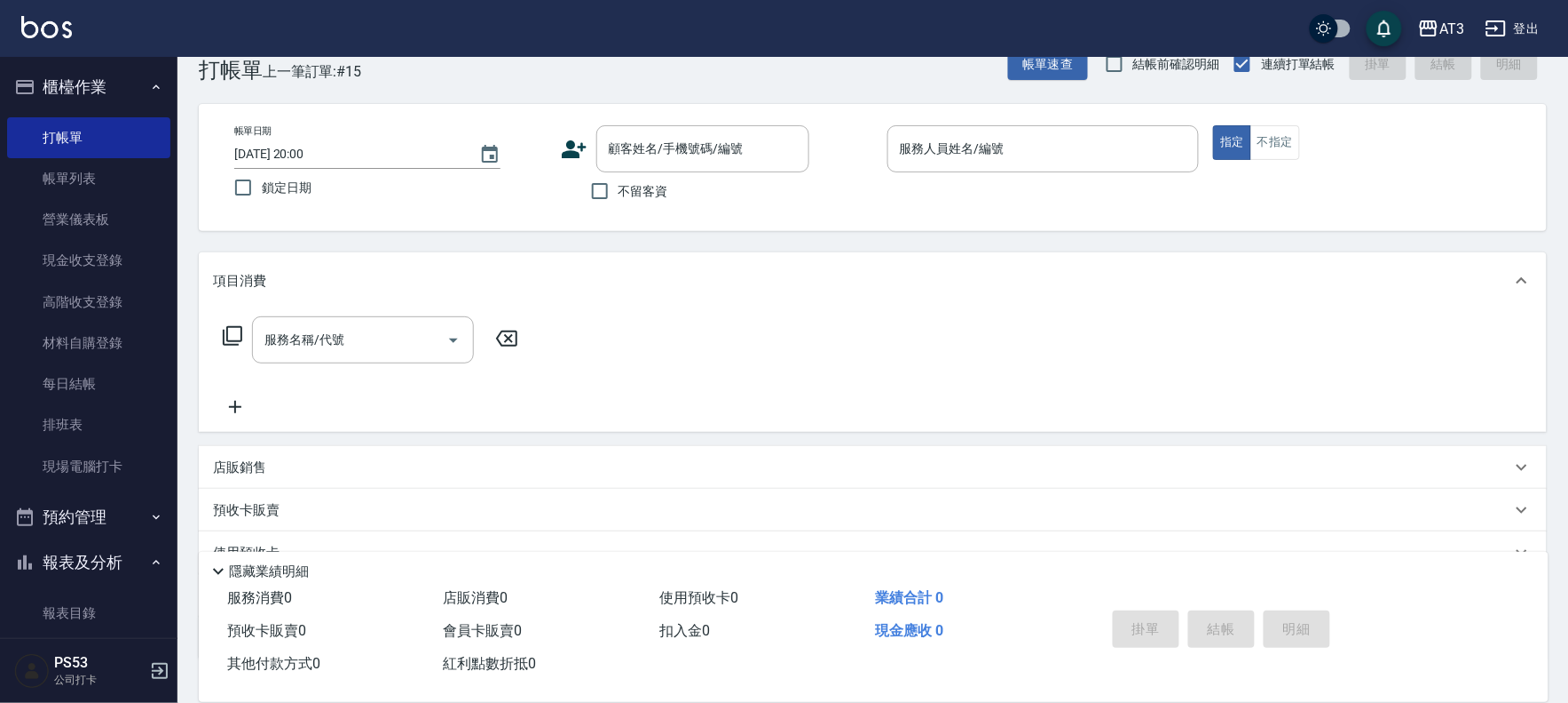
click at [561, 151] on icon at bounding box center [574, 148] width 26 height 26
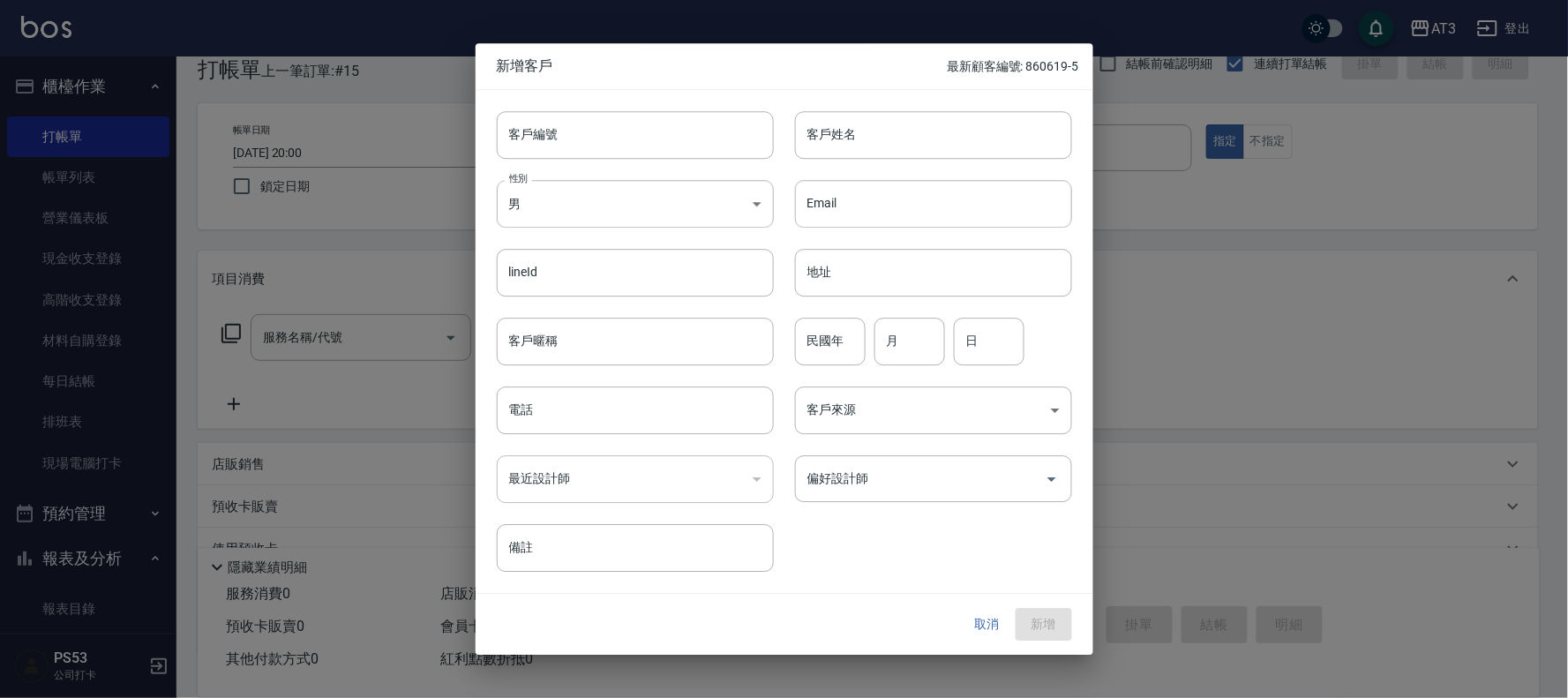
click at [557, 150] on input "客戶編號" at bounding box center [635, 135] width 277 height 48
type input "920601-1"
type input "[PERSON_NAME]"
type input "9+2"
type input "06"
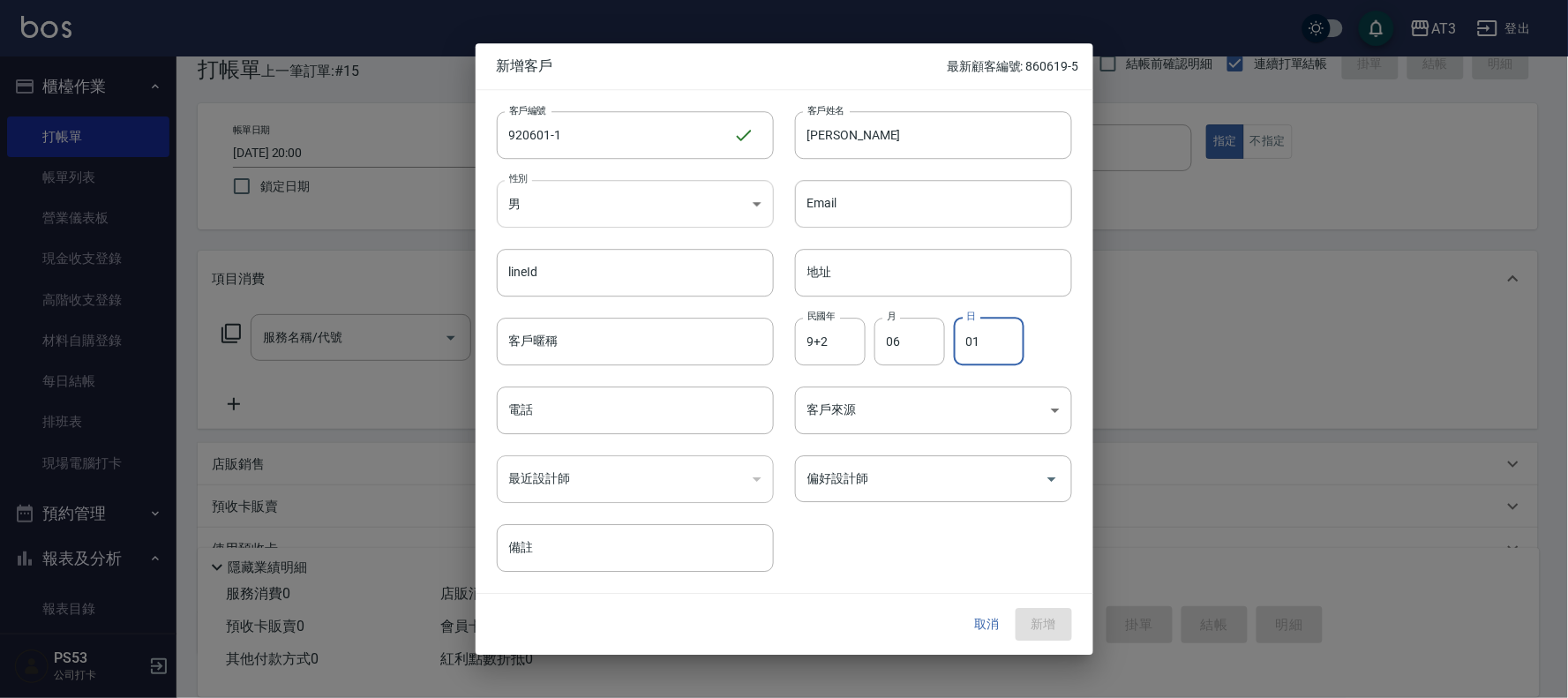
type input "01"
click at [814, 347] on input "9+2" at bounding box center [830, 340] width 71 height 48
click at [832, 337] on input "9+2" at bounding box center [830, 340] width 71 height 48
type input "92"
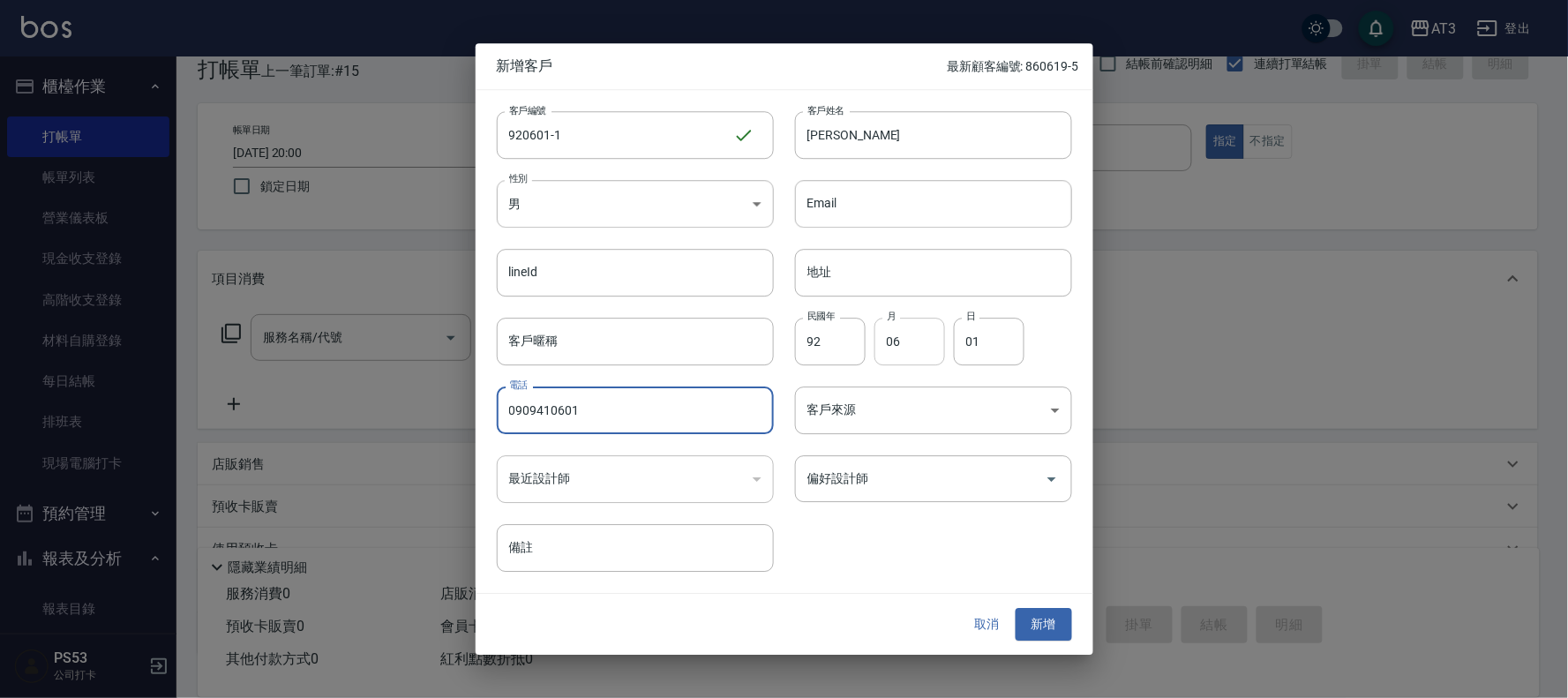
type input "0909410601"
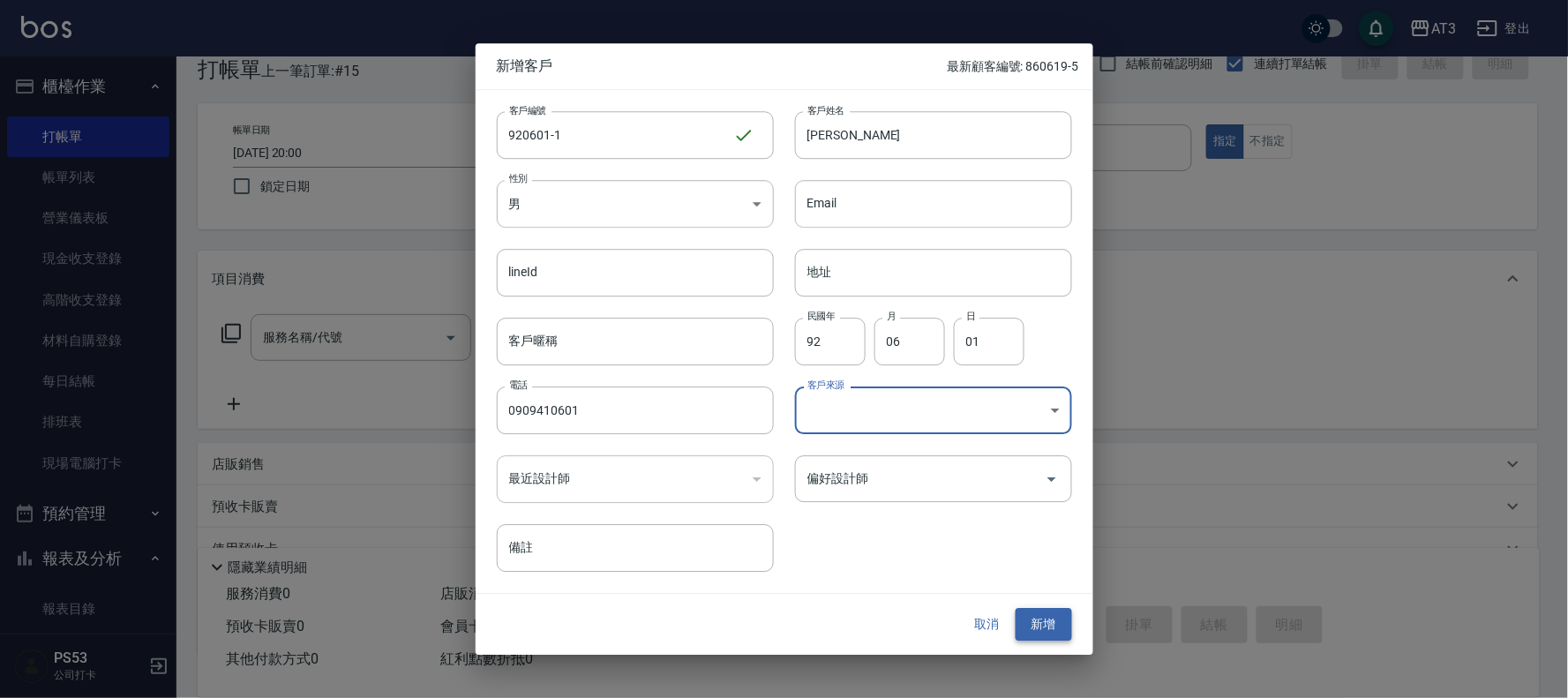
click at [1047, 616] on button "新增" at bounding box center [1043, 625] width 56 height 33
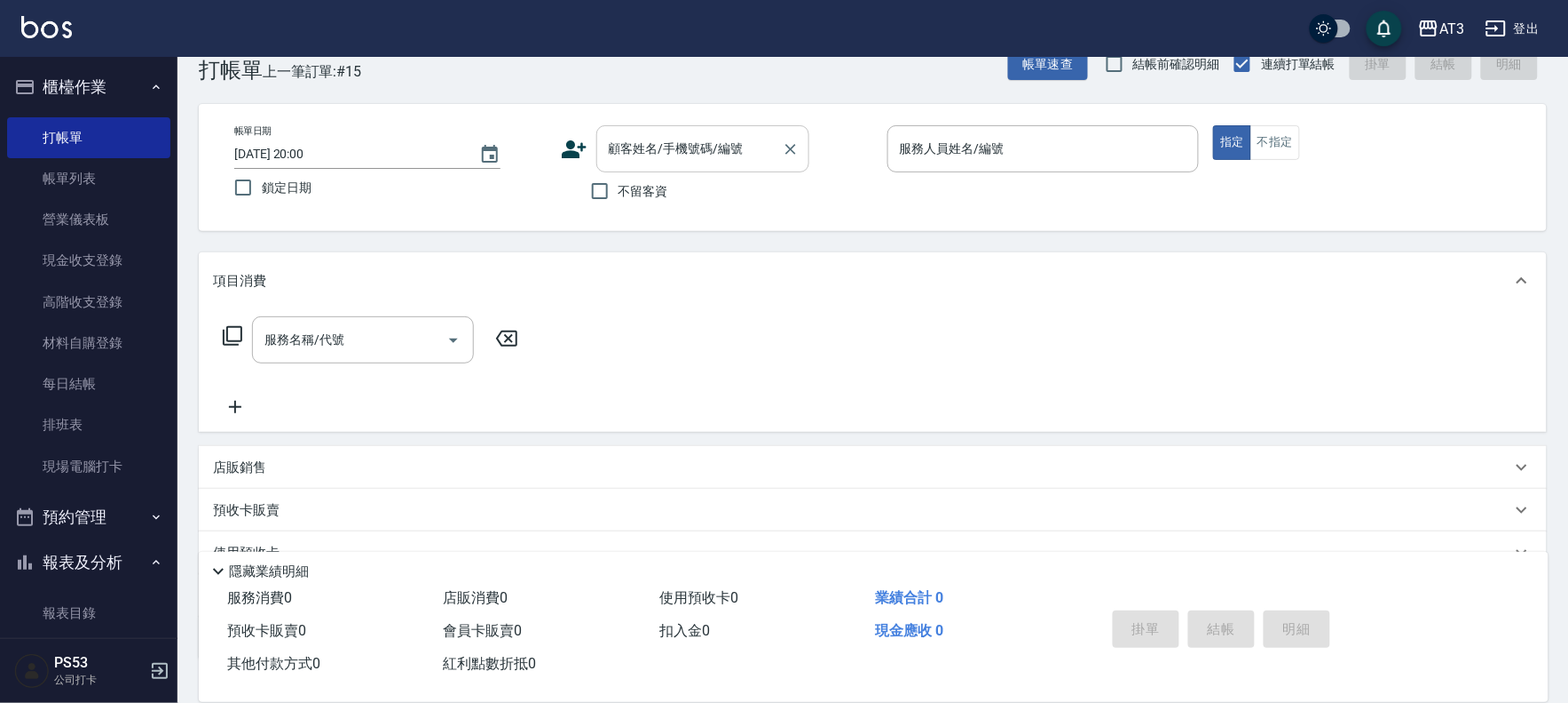
click at [690, 151] on input "顧客姓名/手機號碼/編號" at bounding box center [690, 148] width 171 height 31
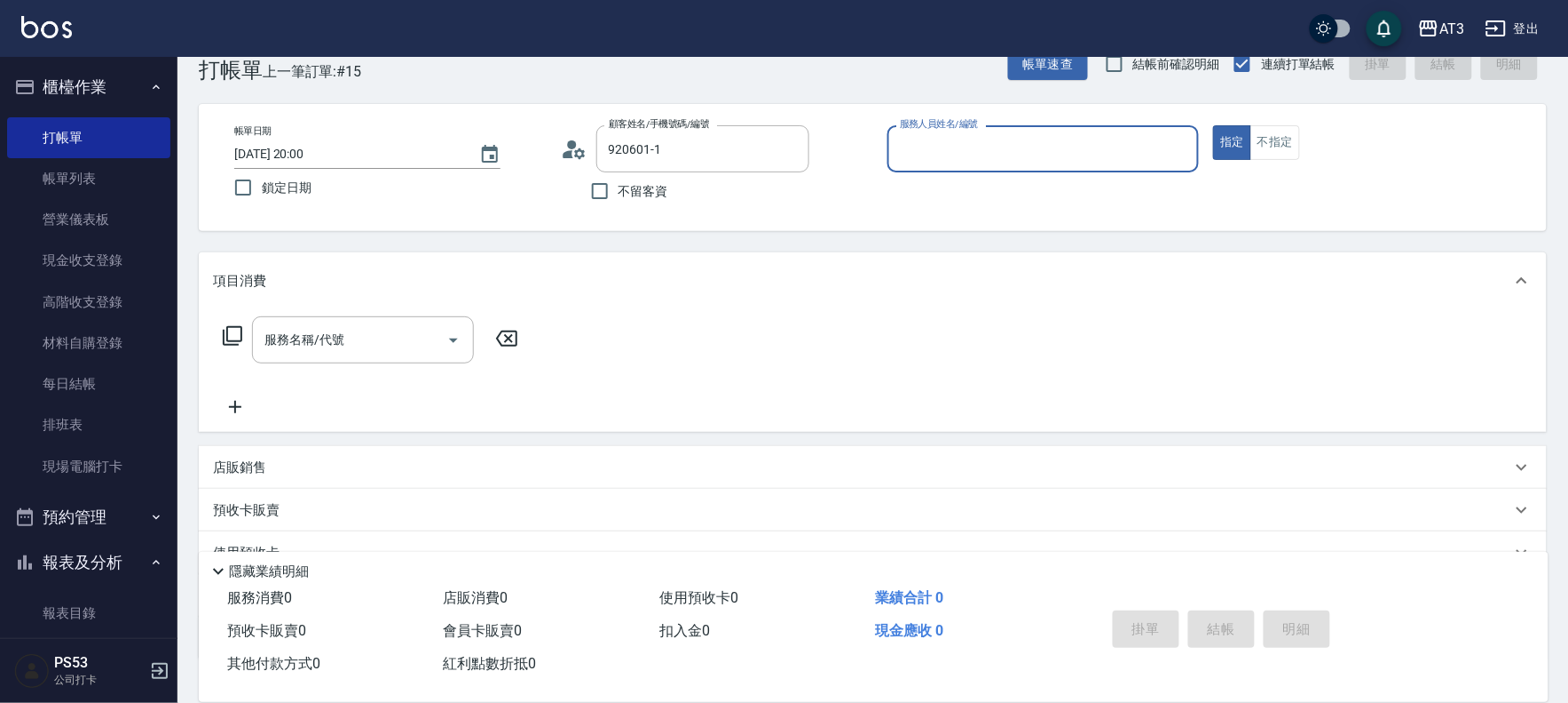
type input "[PERSON_NAME]/0909410601/920601-1"
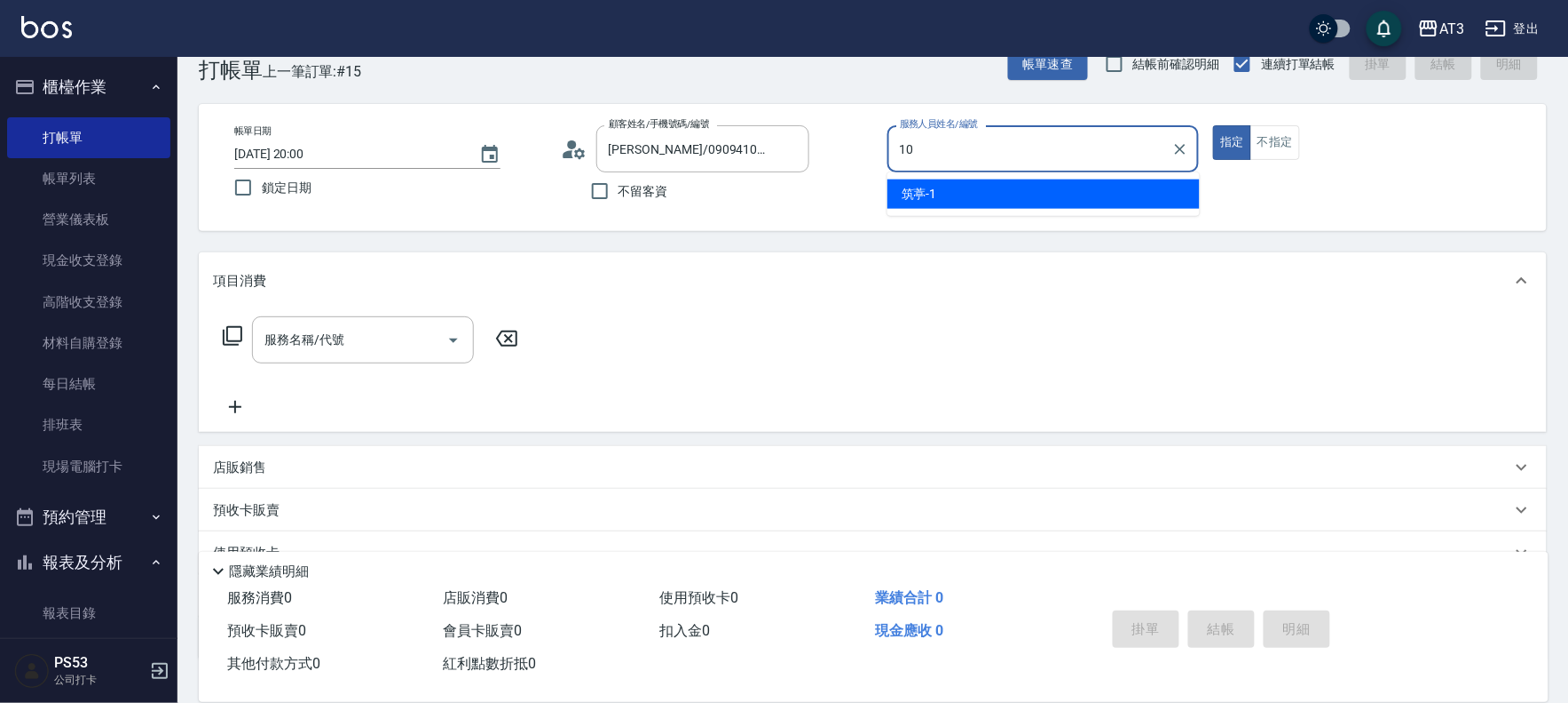
type input "菲比-10"
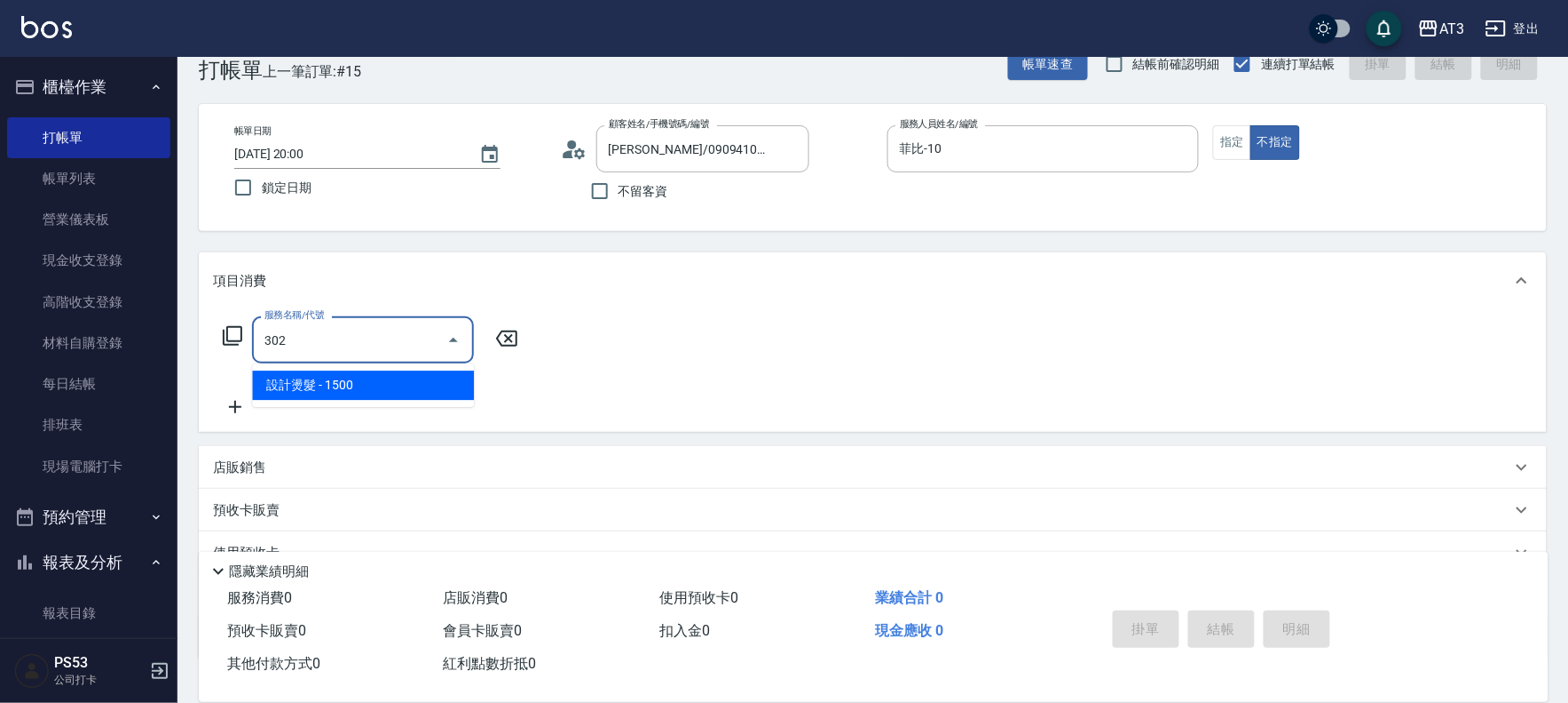
type input "設計燙髮(302)"
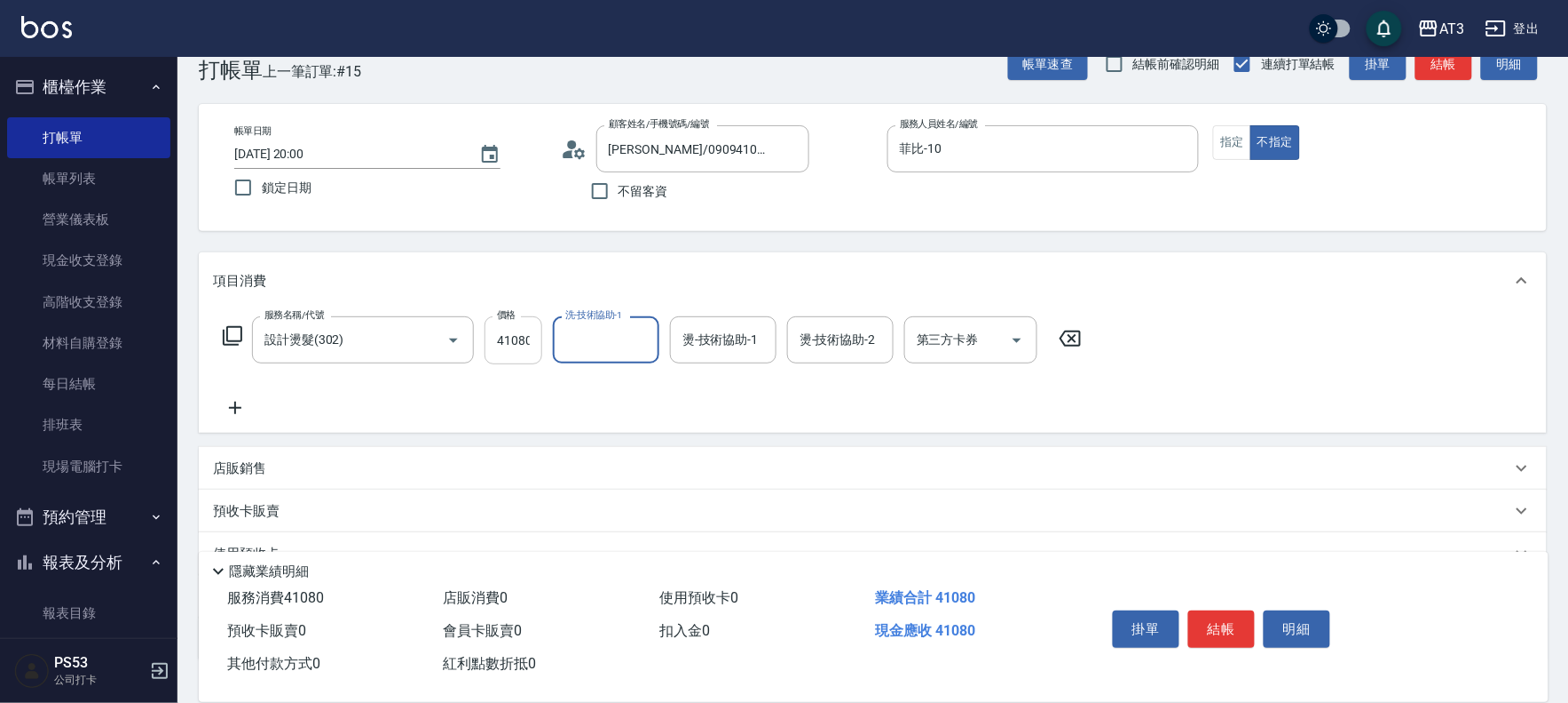
click at [506, 344] on input "41080" at bounding box center [513, 340] width 58 height 48
type input "1080"
type input "菲比-10"
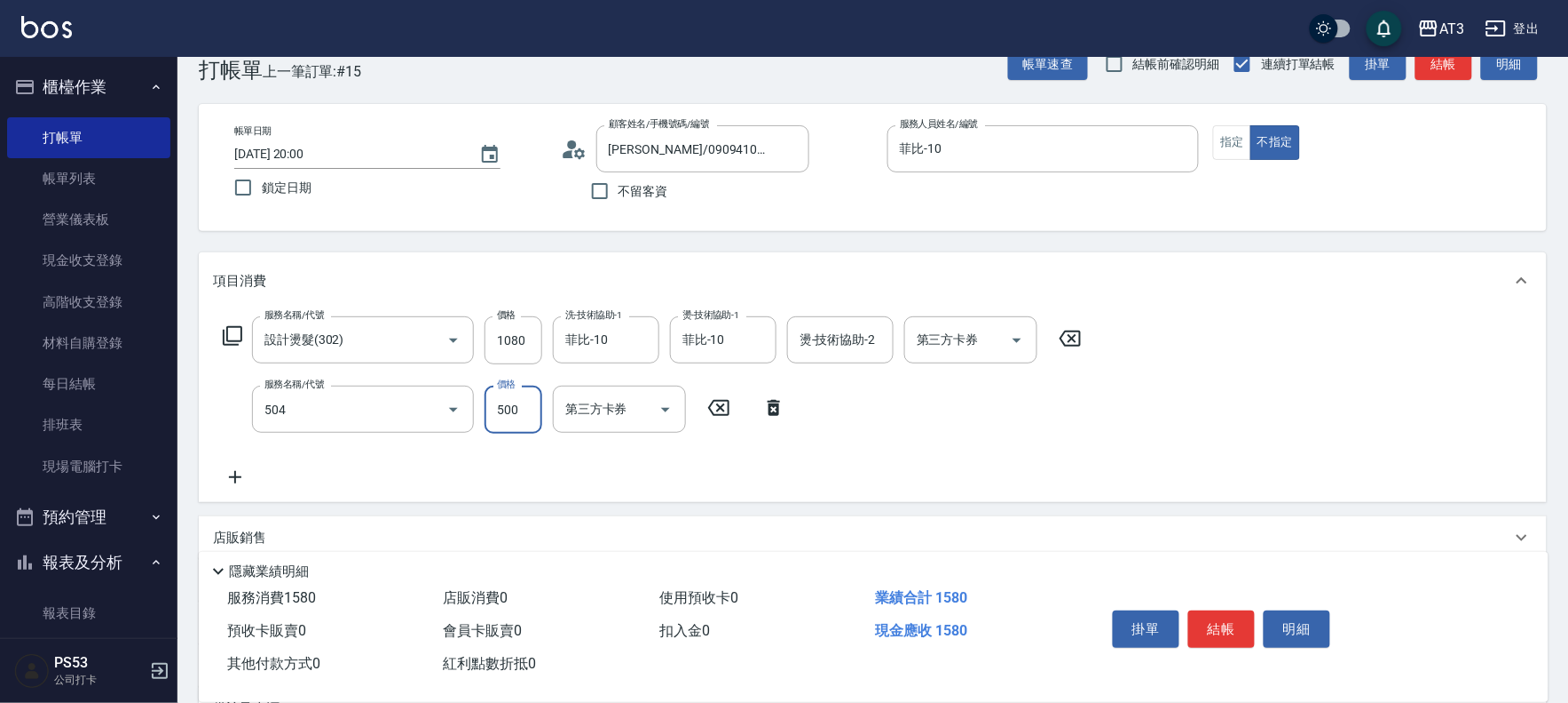
type input "順子護髮(504)"
type input "500"
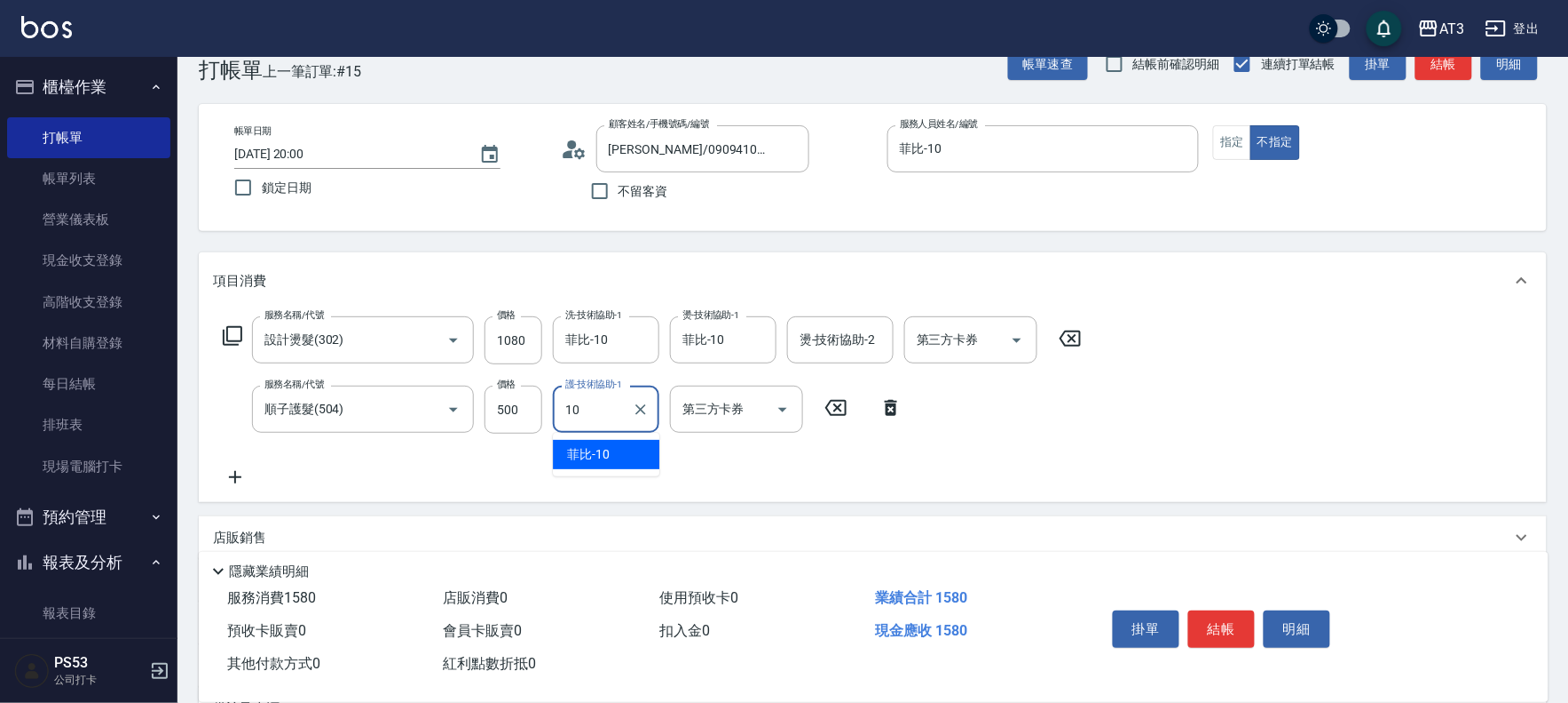
type input "菲比-10"
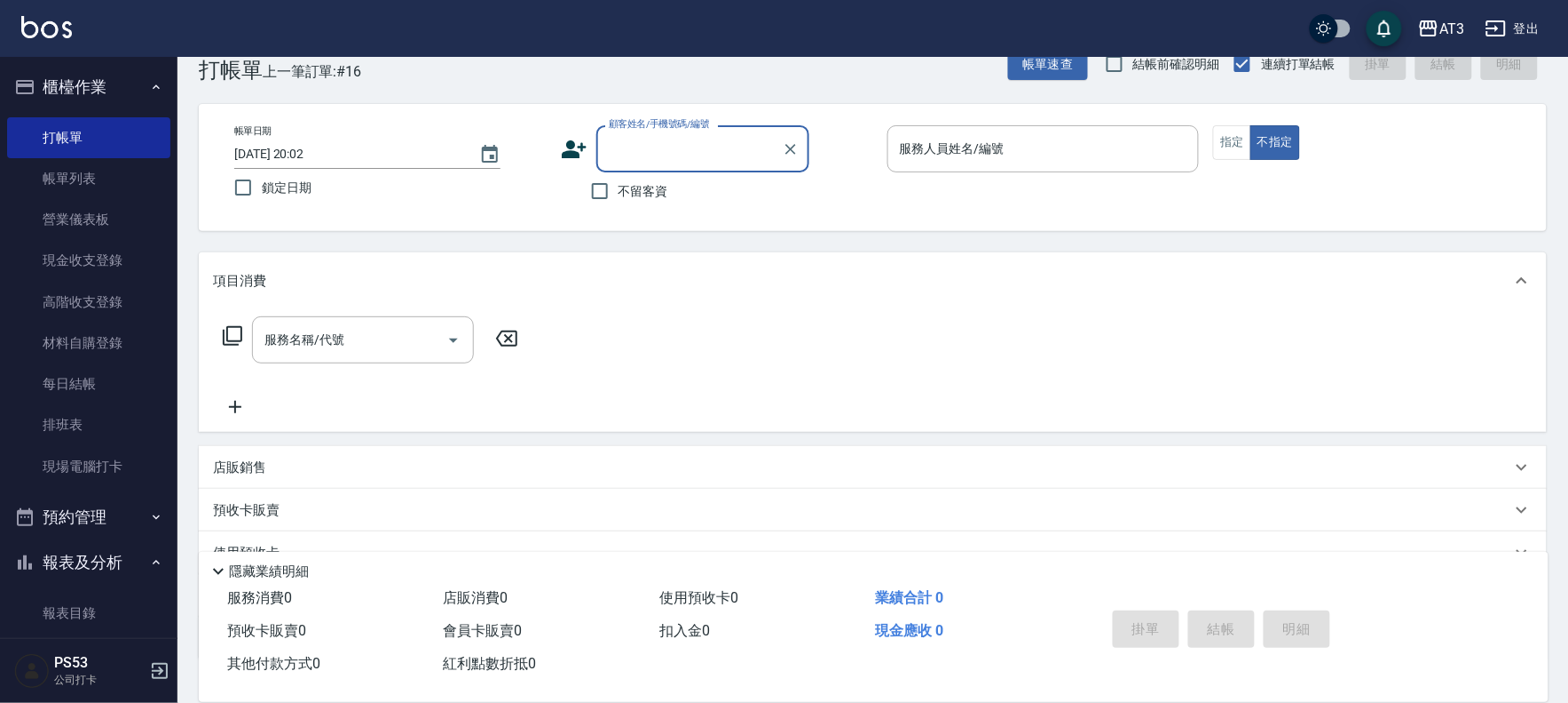
click at [559, 140] on div "帳單日期 [DATE] 20:02 鎖定日期 顧客姓名/手機號碼/編號 顧客姓名/手機號碼/編號 不留客資 服務人員姓名/編號 服務人員姓名/編號 指定 不指定" at bounding box center [873, 167] width 1306 height 84
click at [573, 138] on icon at bounding box center [574, 148] width 26 height 26
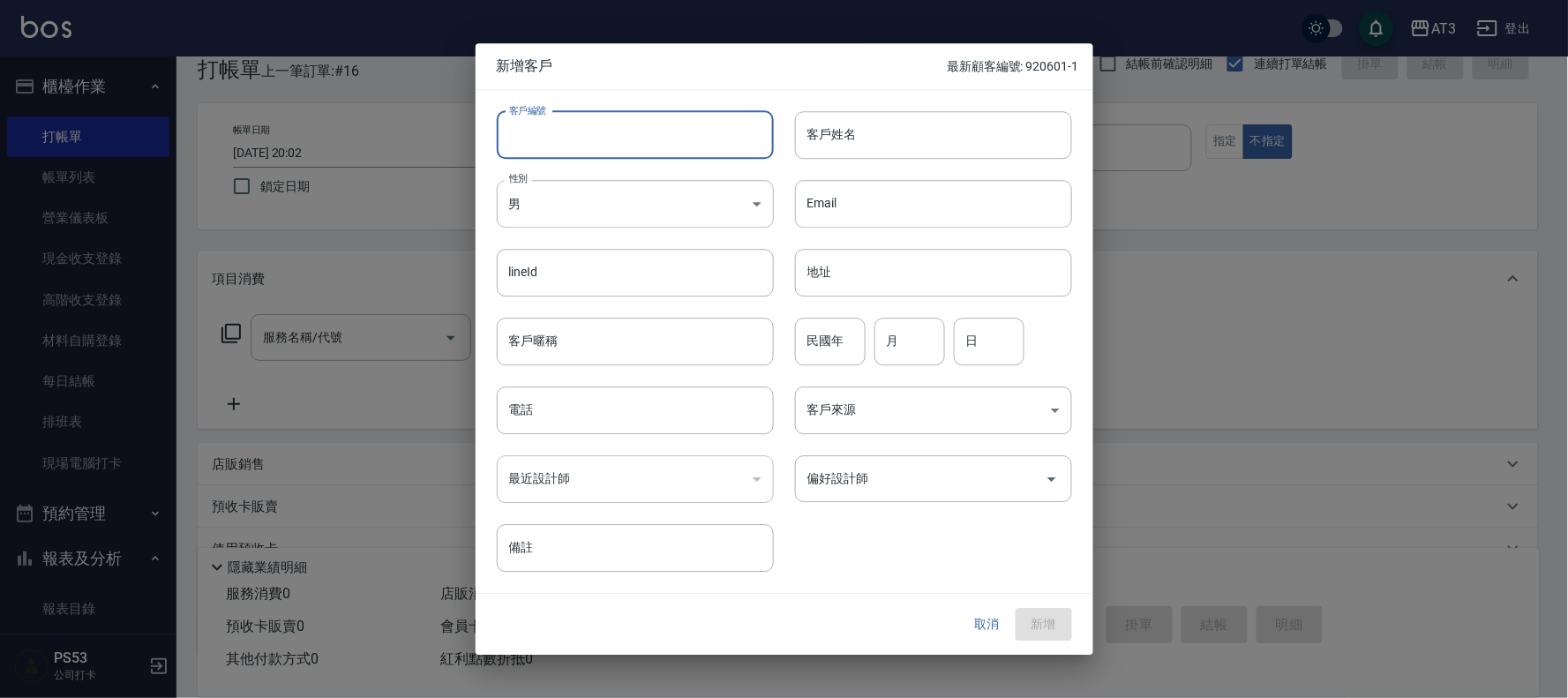
click at [569, 125] on input "客戶編號" at bounding box center [635, 135] width 277 height 48
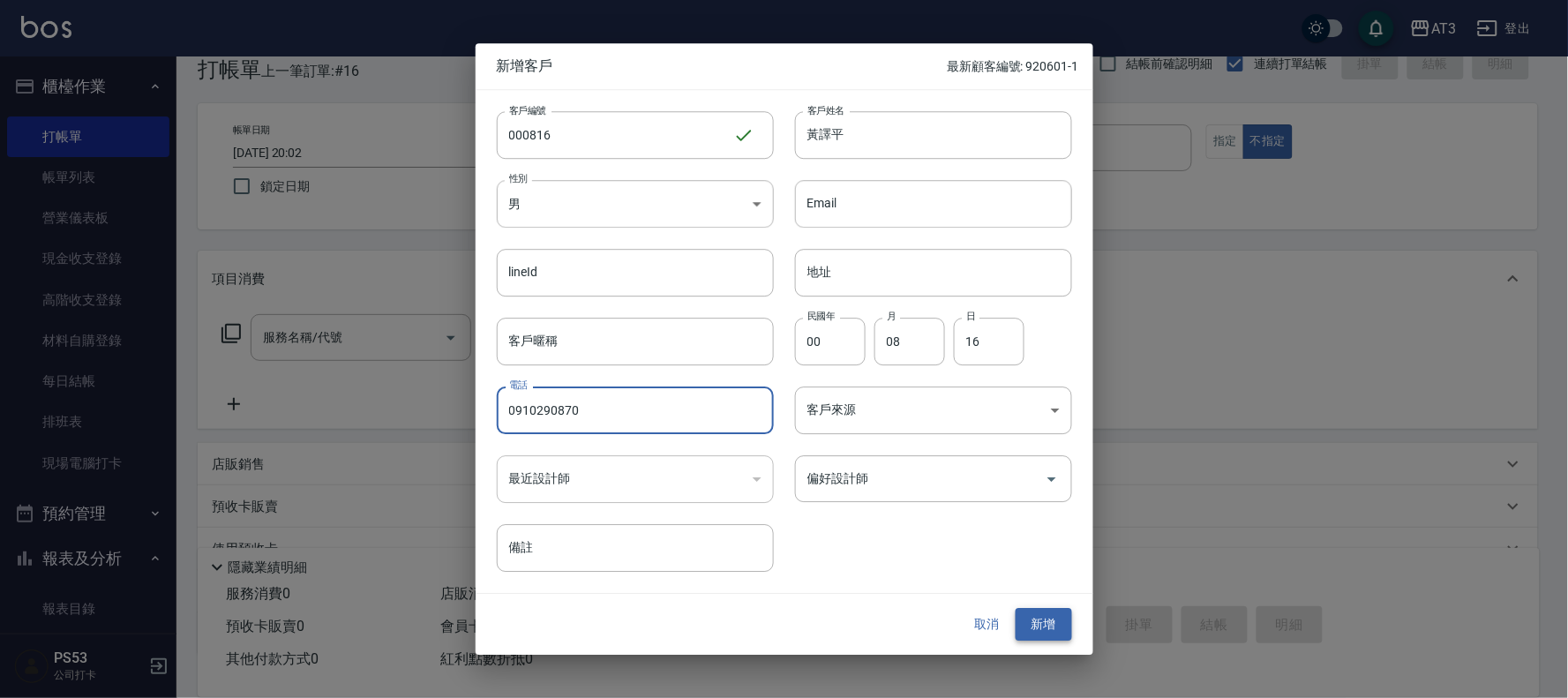
click at [1043, 630] on button "新增" at bounding box center [1043, 625] width 56 height 33
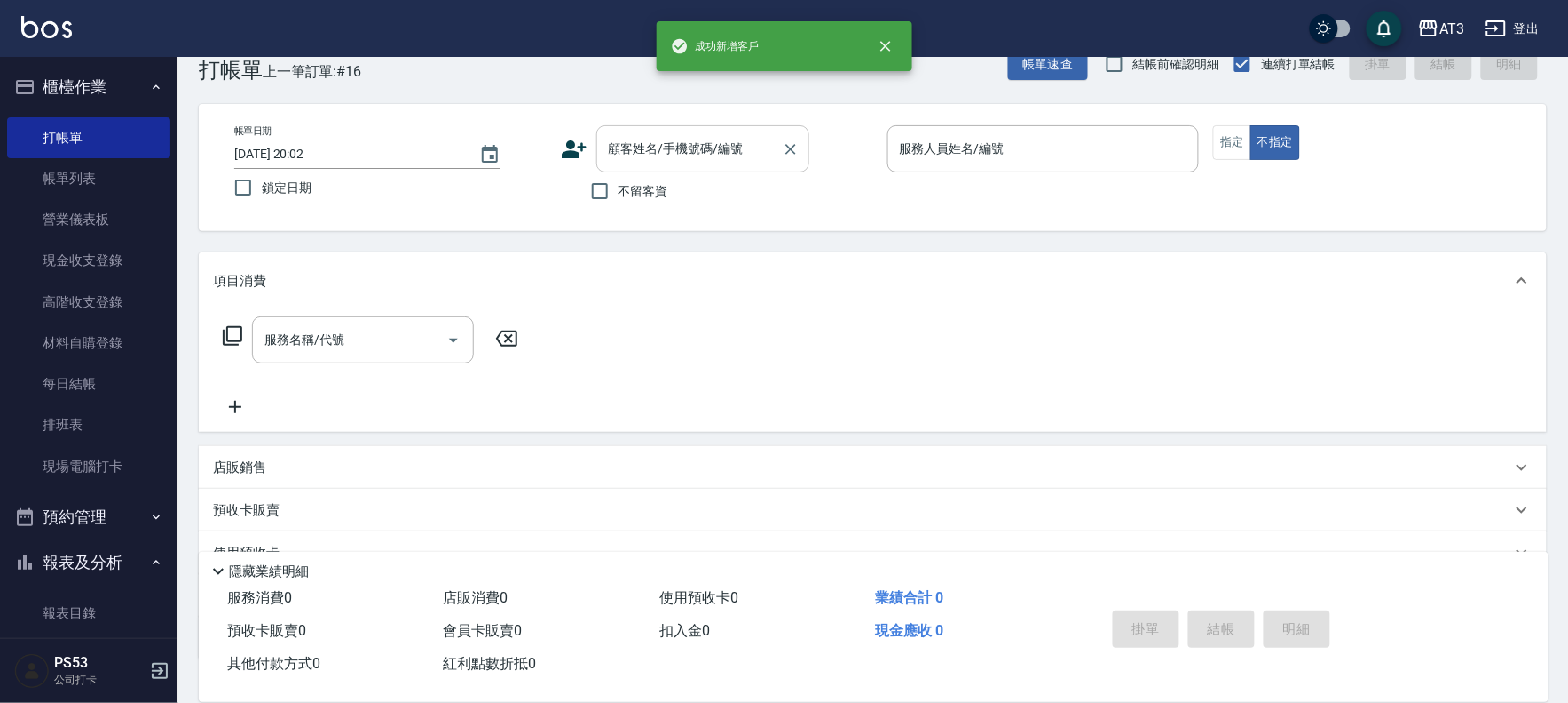
click at [696, 144] on input "顧客姓名/手機號碼/編號" at bounding box center [690, 148] width 171 height 31
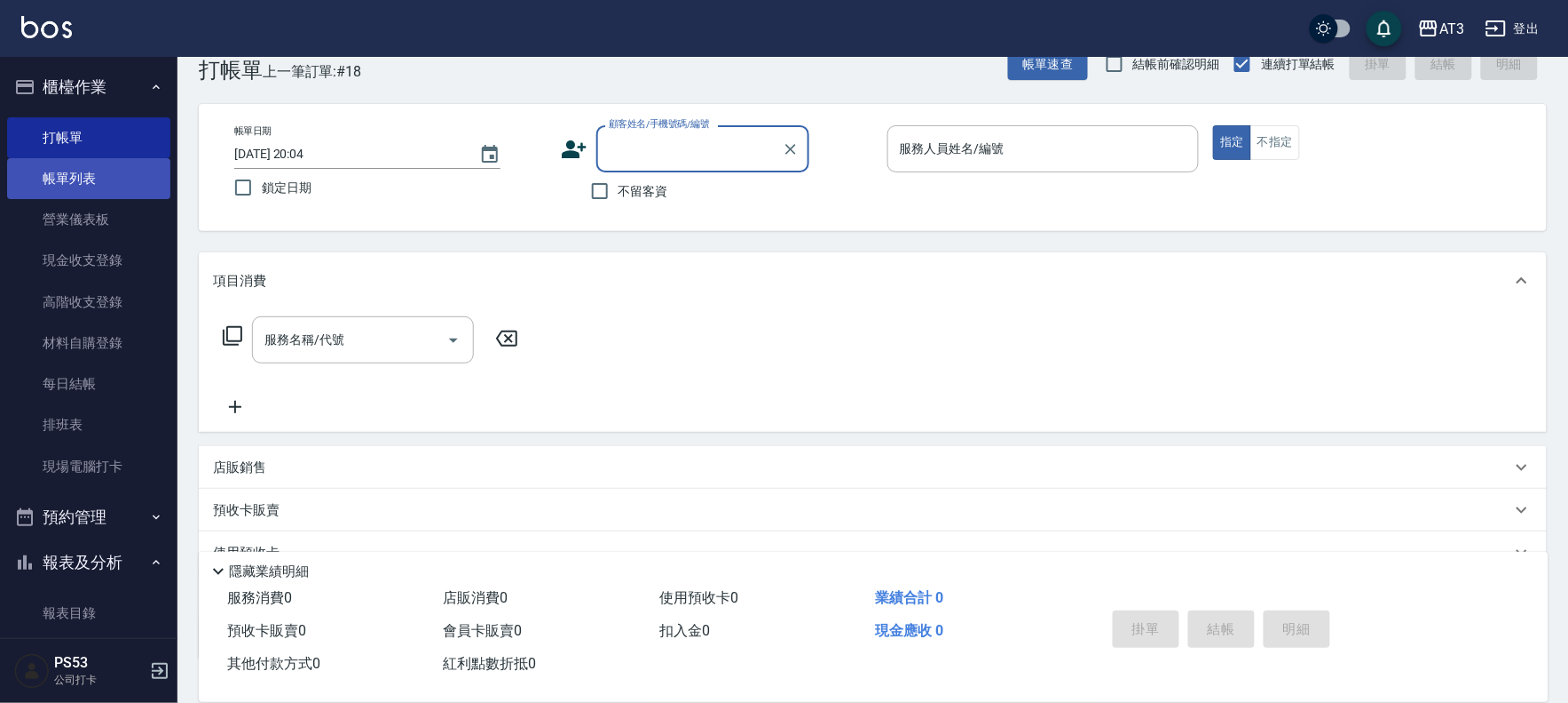
click at [75, 183] on link "帳單列表" at bounding box center [88, 179] width 163 height 41
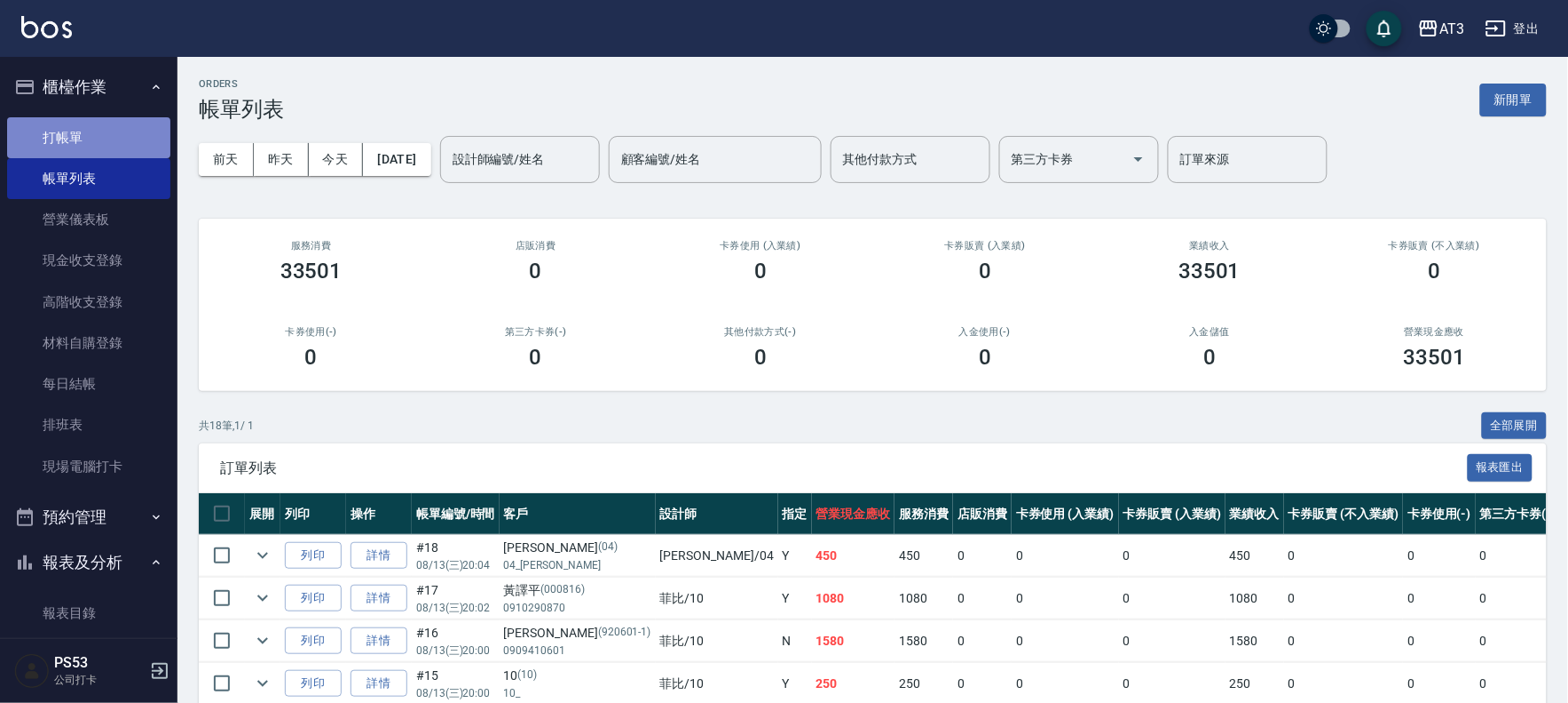
click at [94, 138] on link "打帳單" at bounding box center [88, 138] width 163 height 41
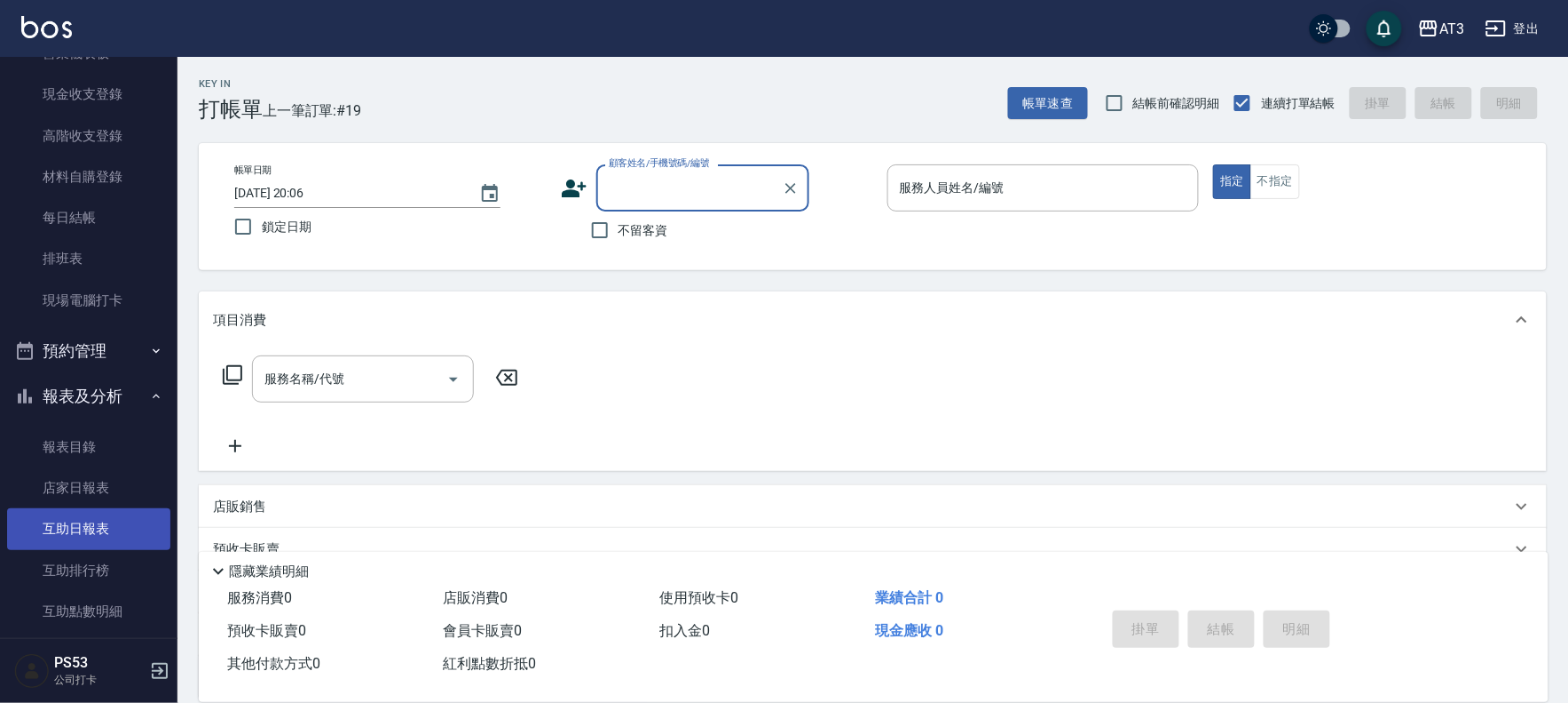
scroll to position [197, 0]
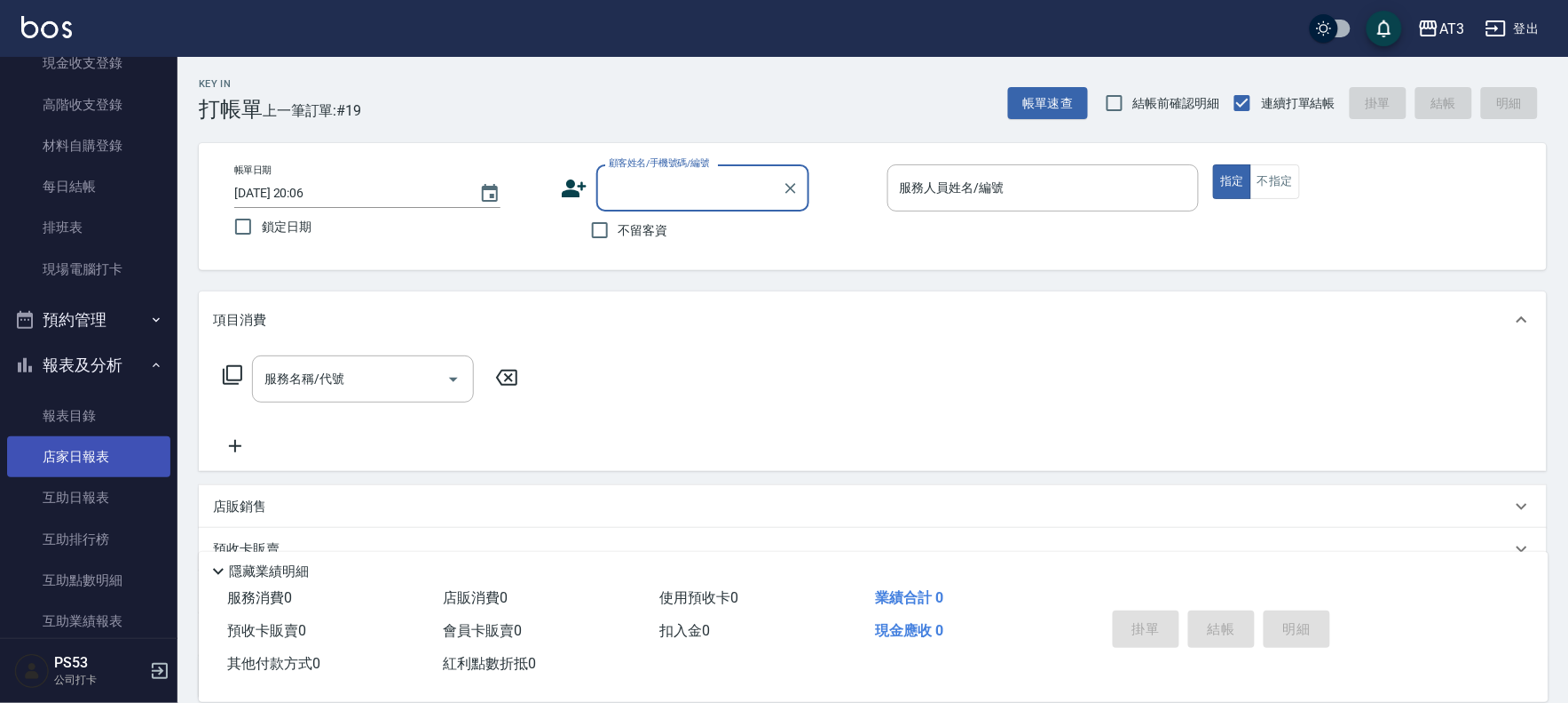
click at [81, 456] on link "店家日報表" at bounding box center [88, 457] width 163 height 41
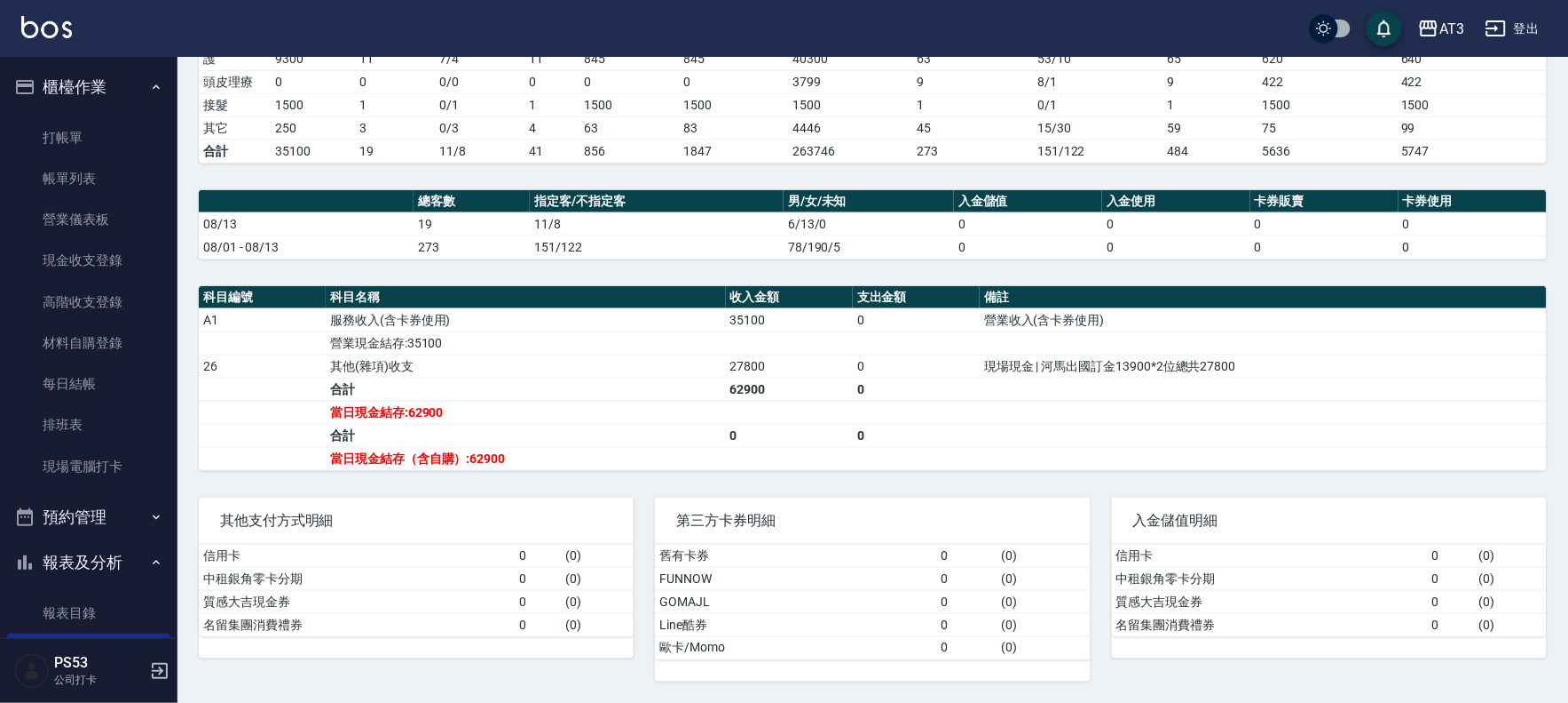
drag, startPoint x: 1089, startPoint y: 15, endPoint x: 506, endPoint y: -140, distance: 603.3
drag, startPoint x: 506, startPoint y: -140, endPoint x: 46, endPoint y: 182, distance: 561.5
click at [60, 175] on link "帳單列表" at bounding box center [88, 179] width 163 height 41
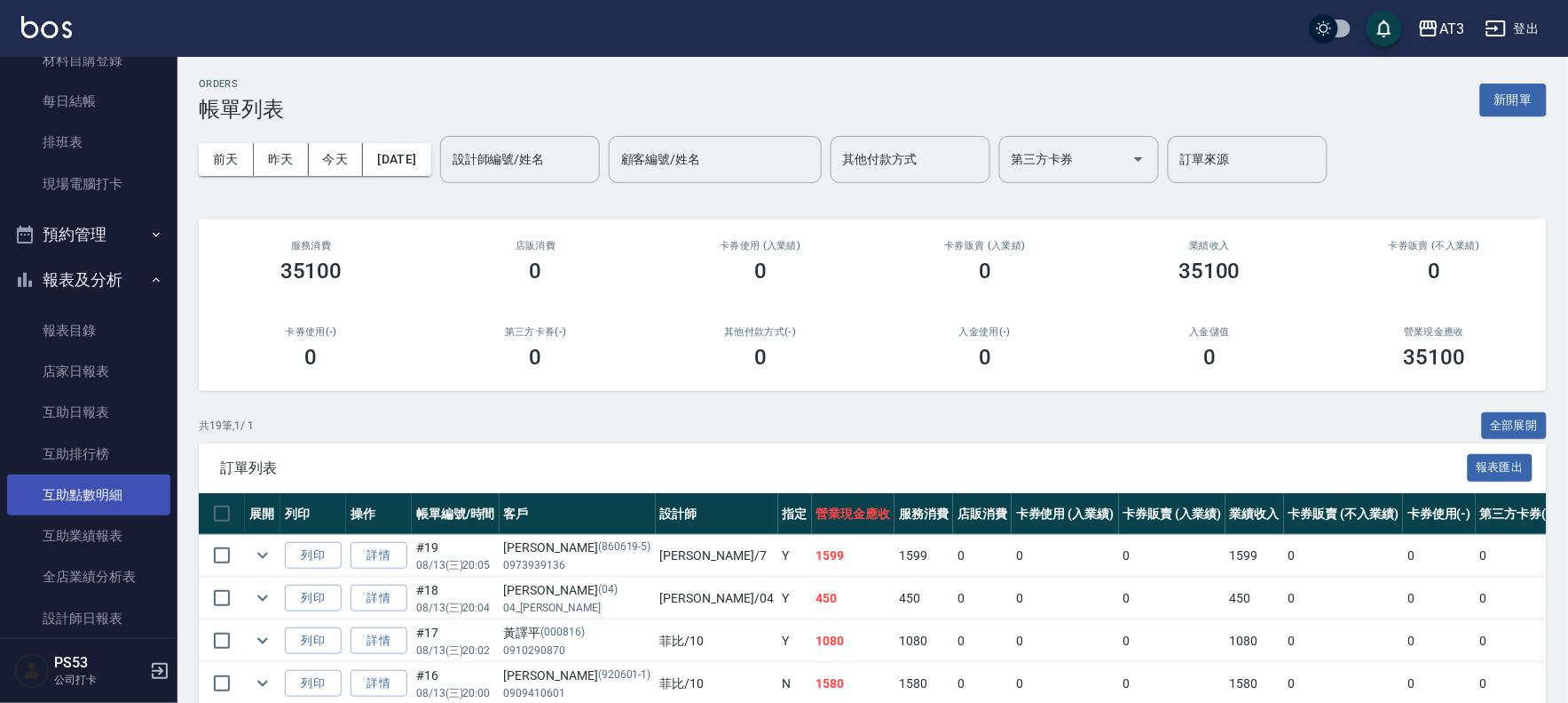
scroll to position [296, 0]
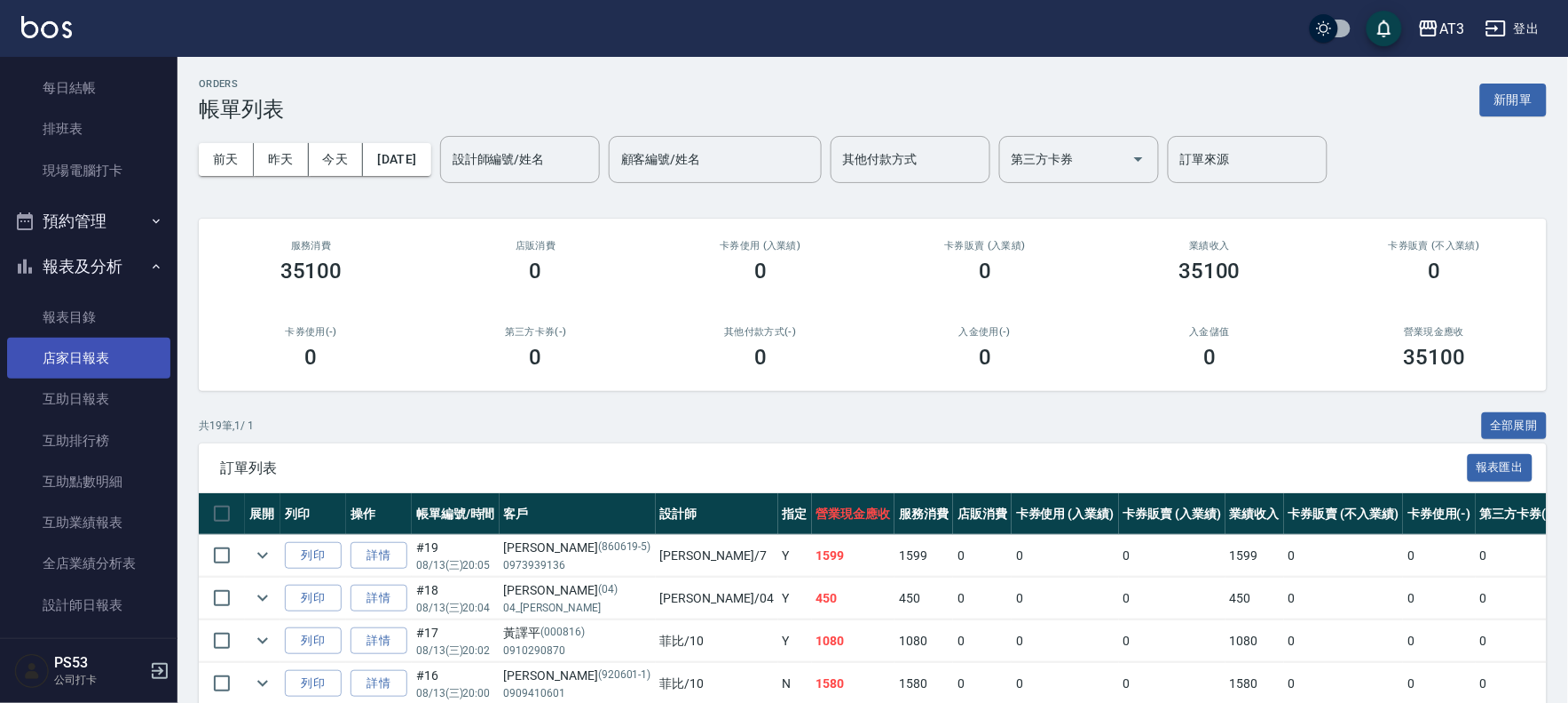
click at [102, 350] on link "店家日報表" at bounding box center [88, 358] width 163 height 41
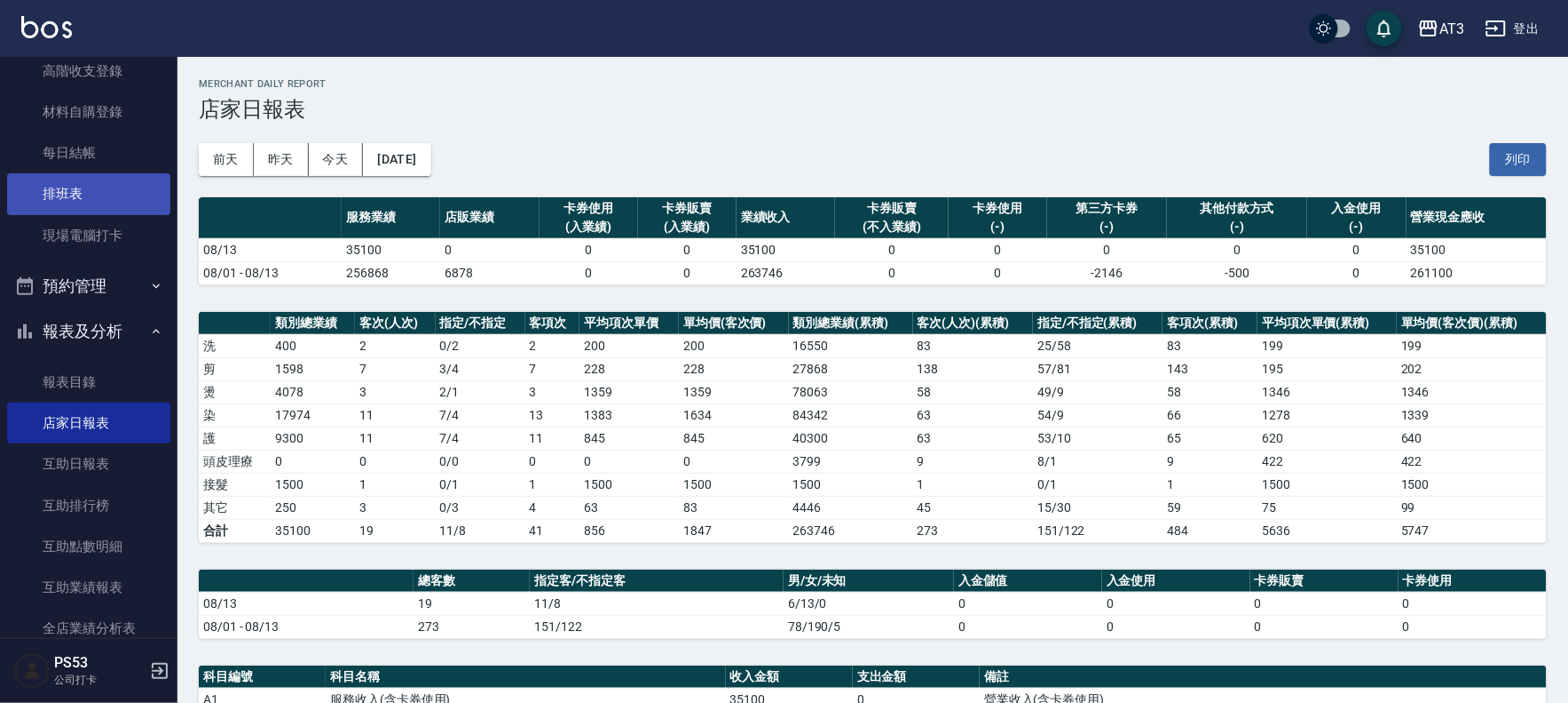
scroll to position [197, 0]
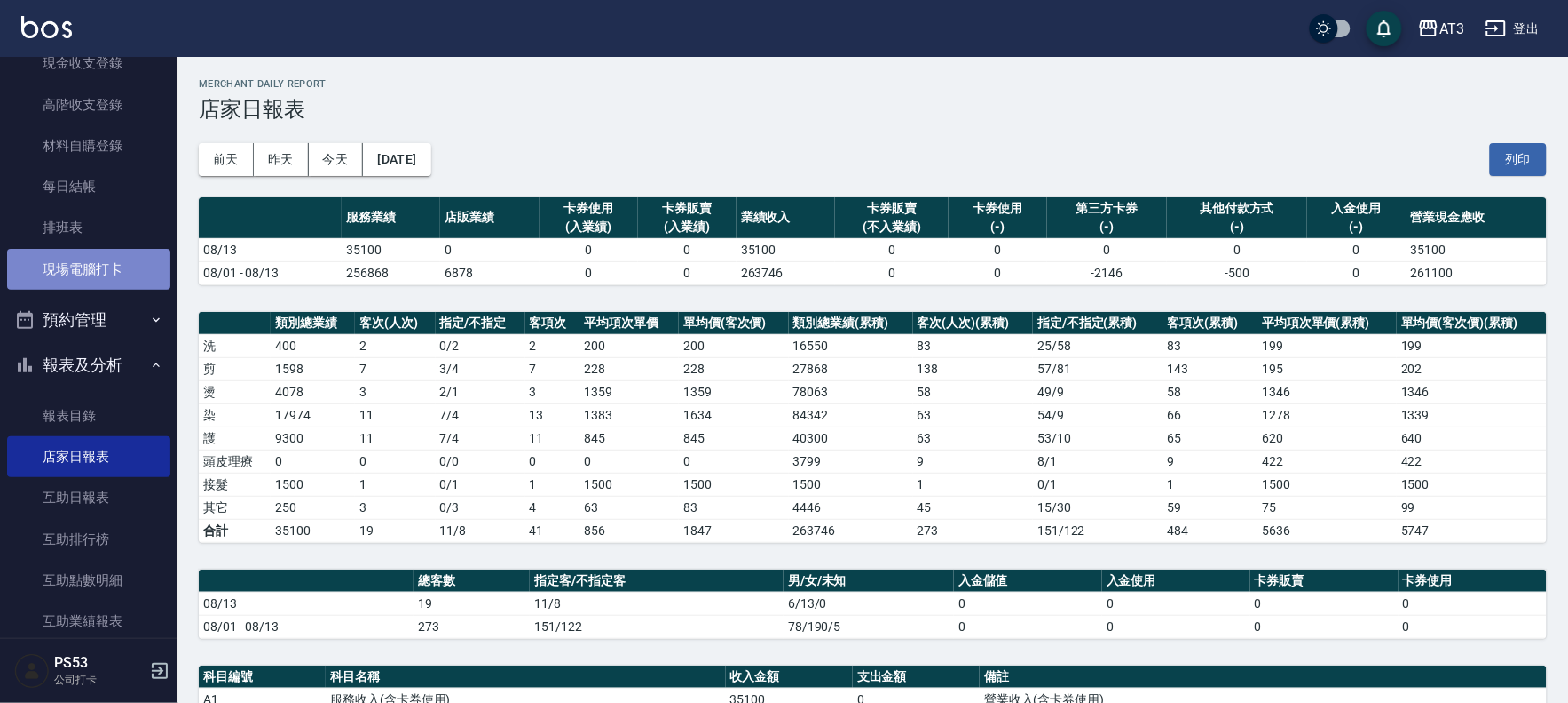
click at [108, 269] on link "現場電腦打卡" at bounding box center [88, 269] width 163 height 41
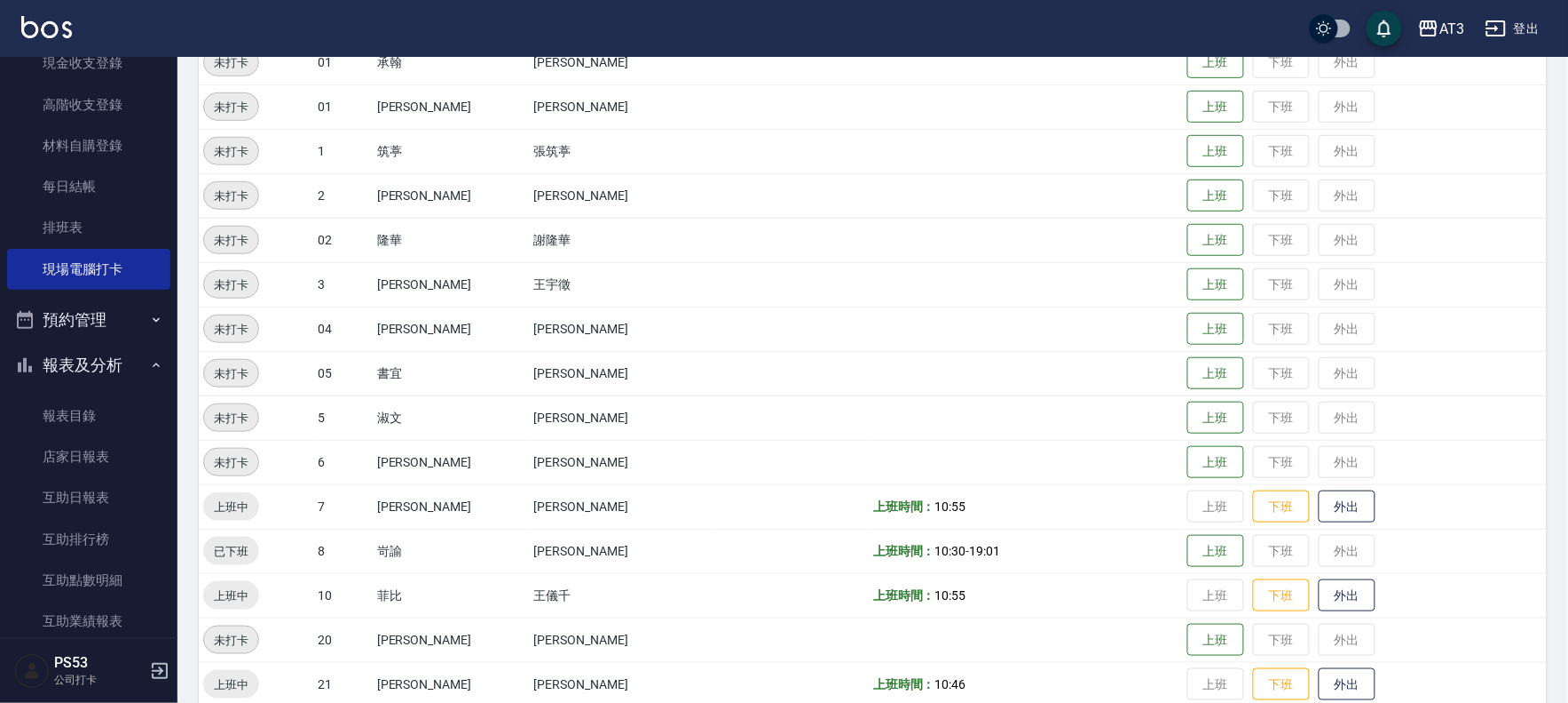
scroll to position [592, 0]
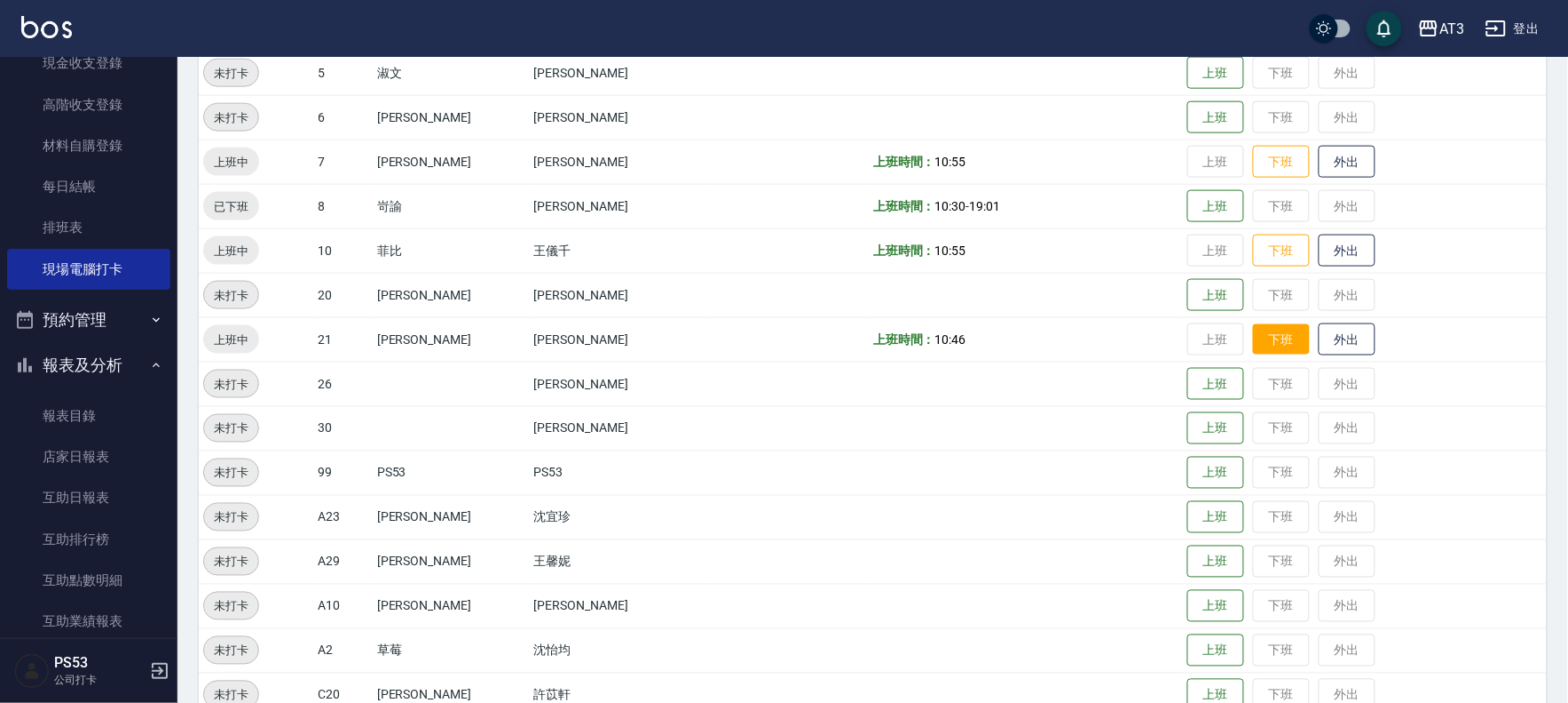
click at [1254, 327] on button "下班" at bounding box center [1282, 340] width 57 height 31
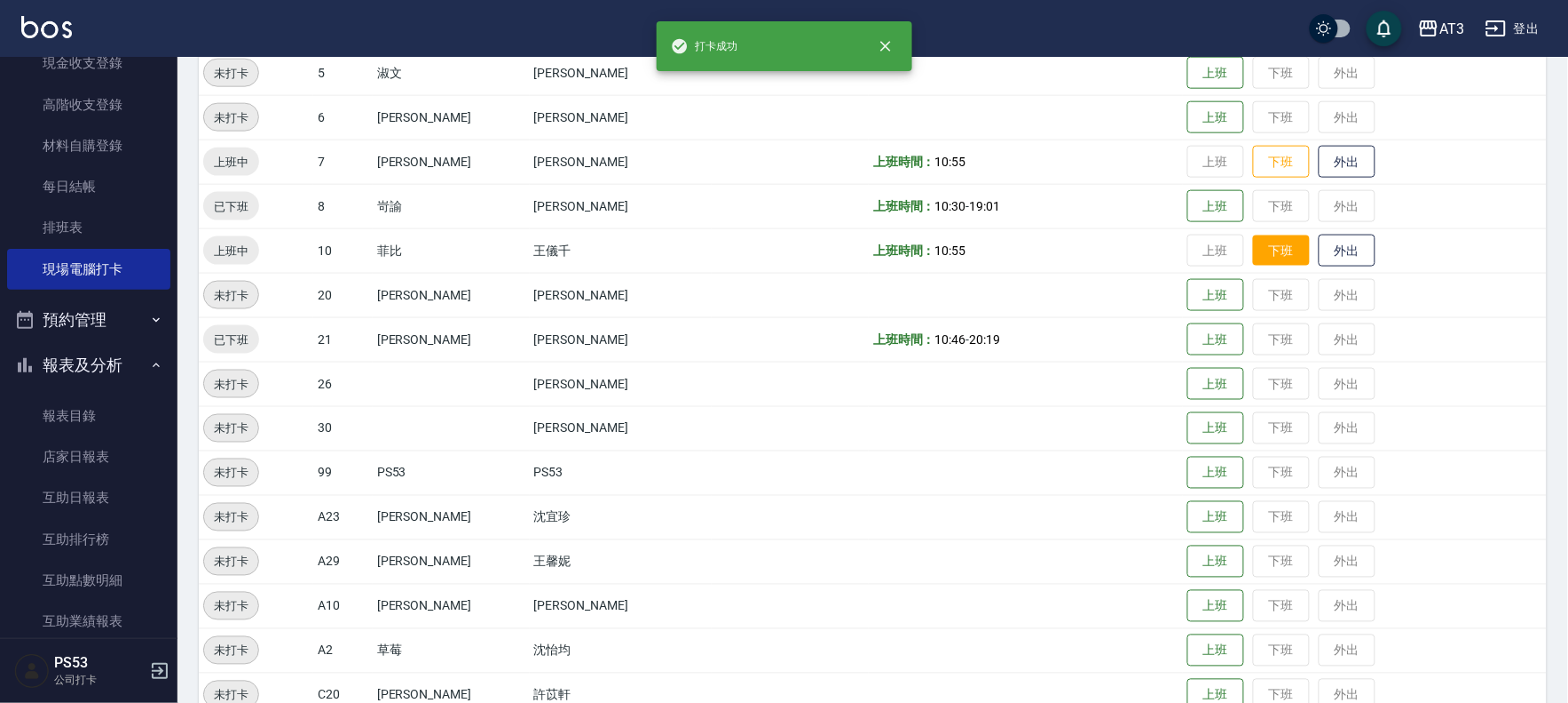
click at [1254, 253] on button "下班" at bounding box center [1282, 251] width 57 height 31
click at [1254, 162] on button "下班" at bounding box center [1282, 162] width 57 height 31
